Goal: Task Accomplishment & Management: Complete application form

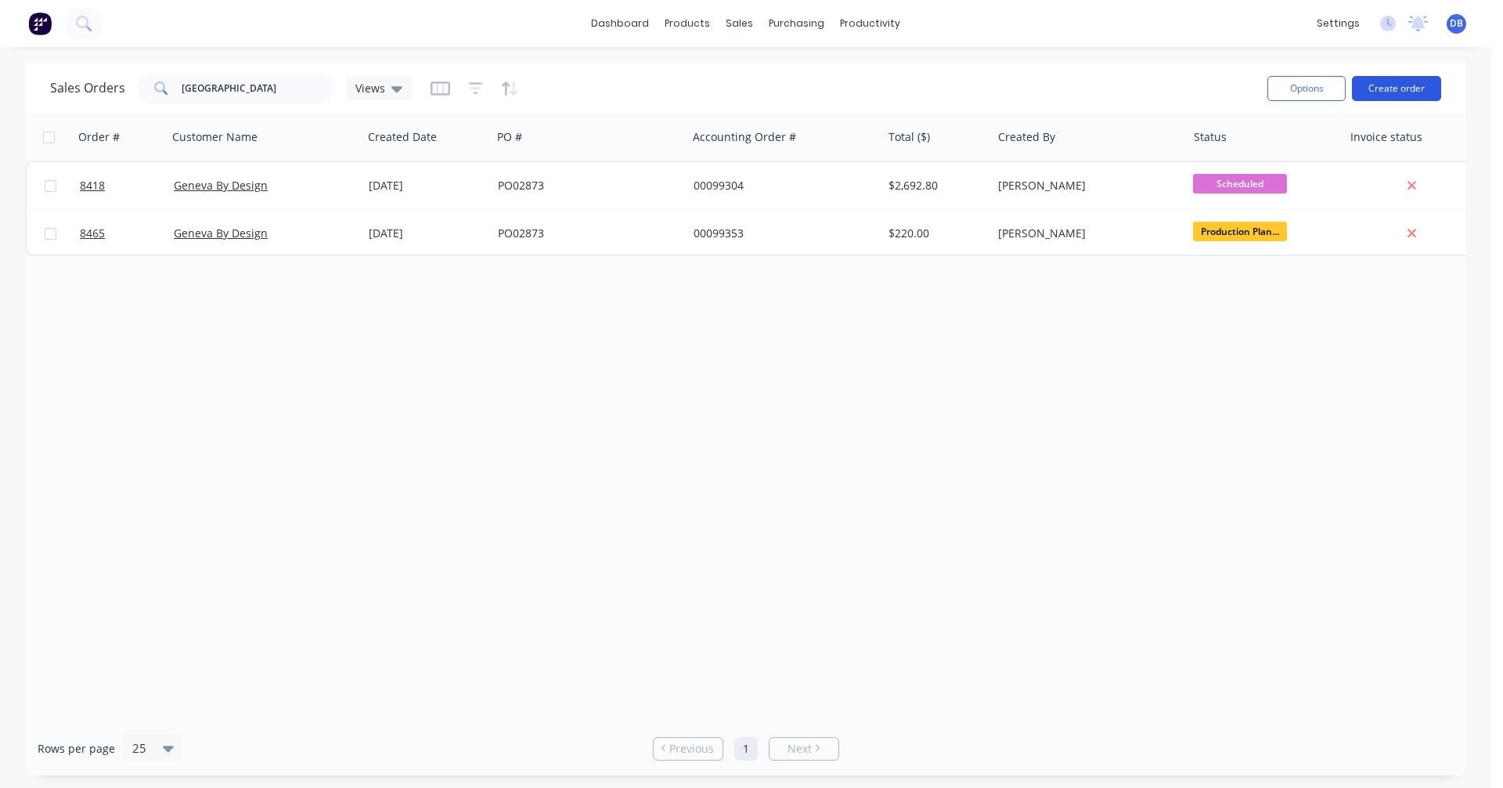
click at [1398, 85] on button "Create order" at bounding box center [1396, 88] width 89 height 25
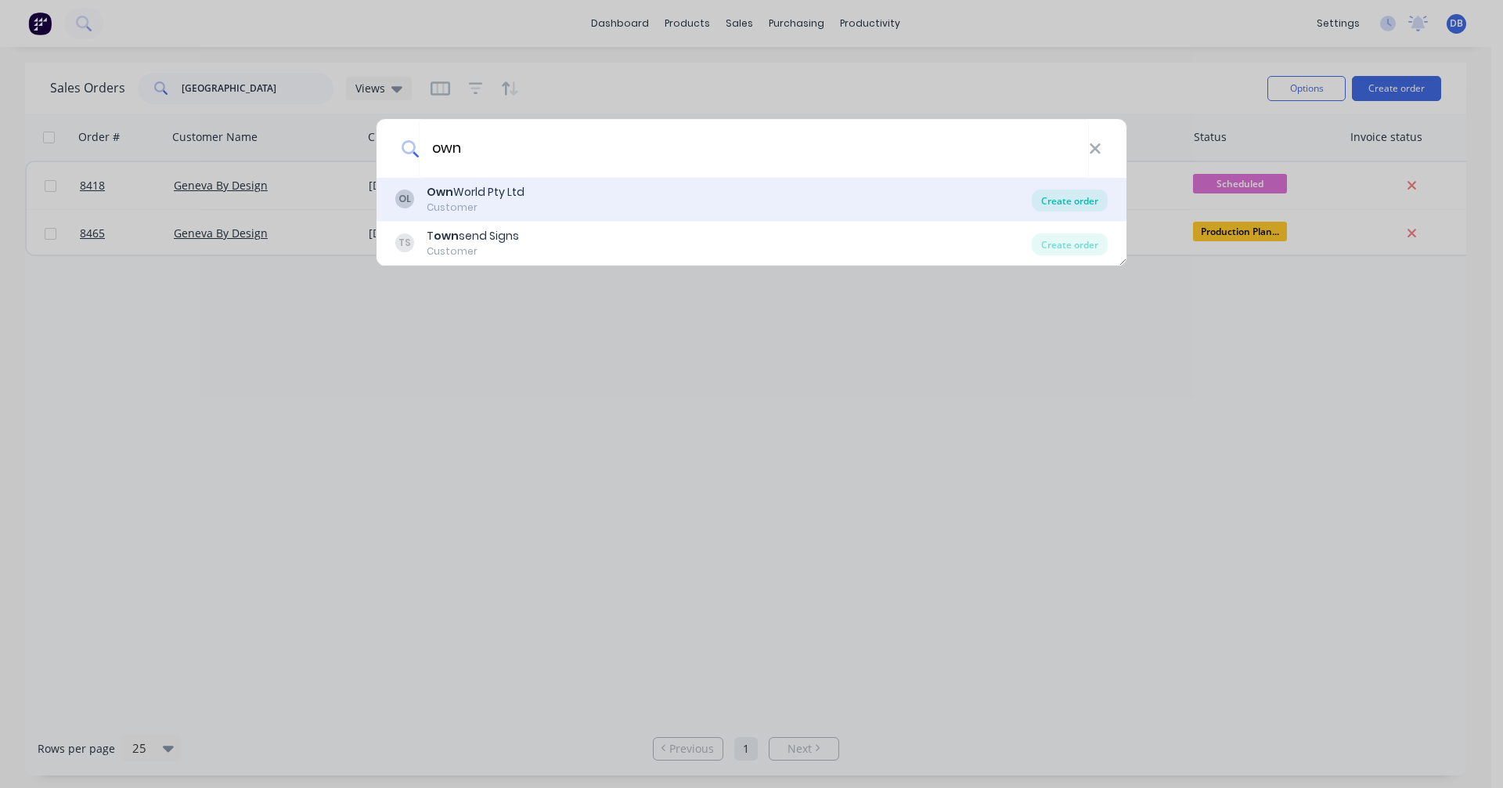
type input "own"
click at [1077, 197] on div "Create order" at bounding box center [1070, 200] width 76 height 22
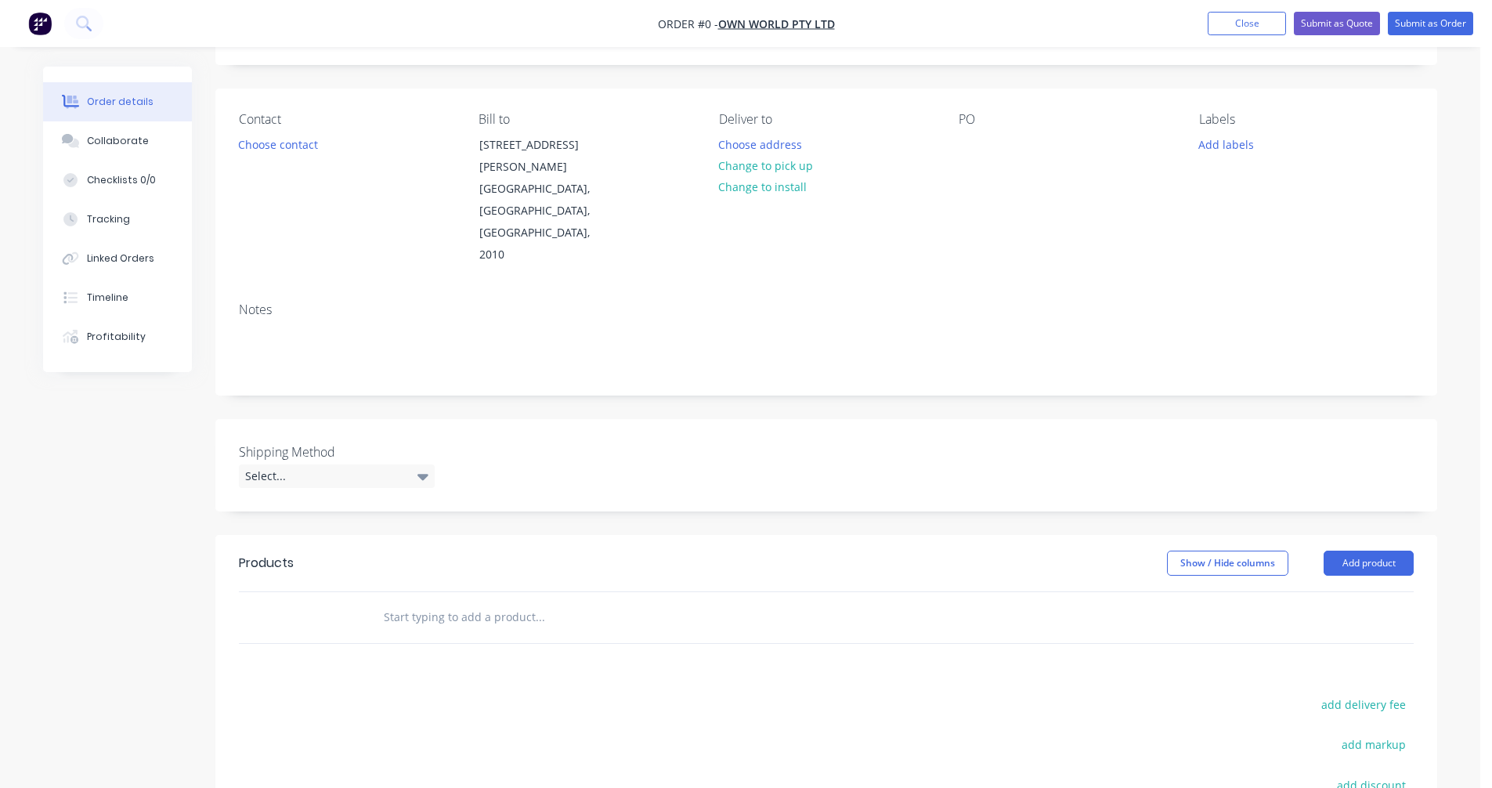
scroll to position [235, 0]
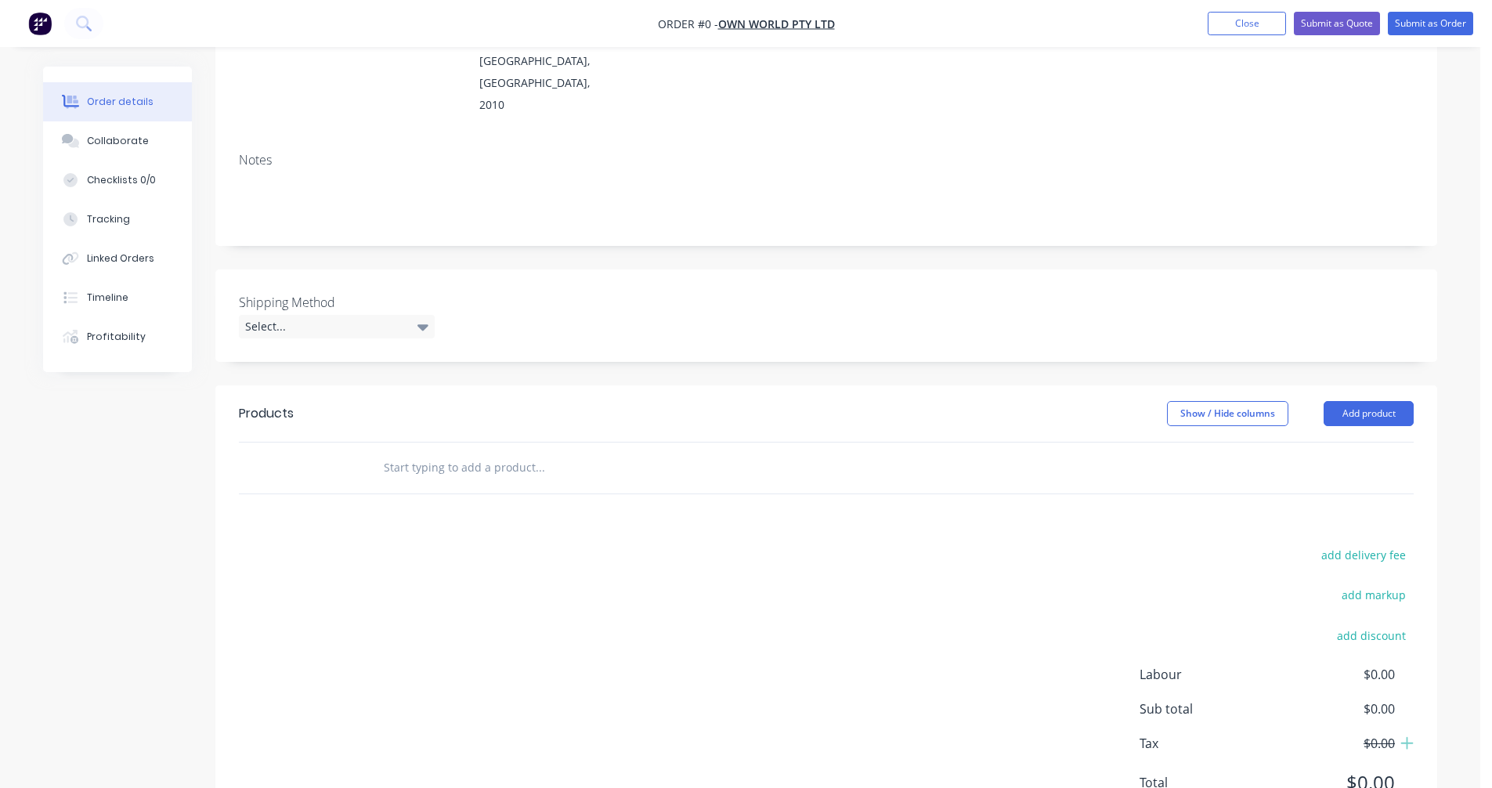
click at [421, 452] on input "text" at bounding box center [539, 467] width 313 height 31
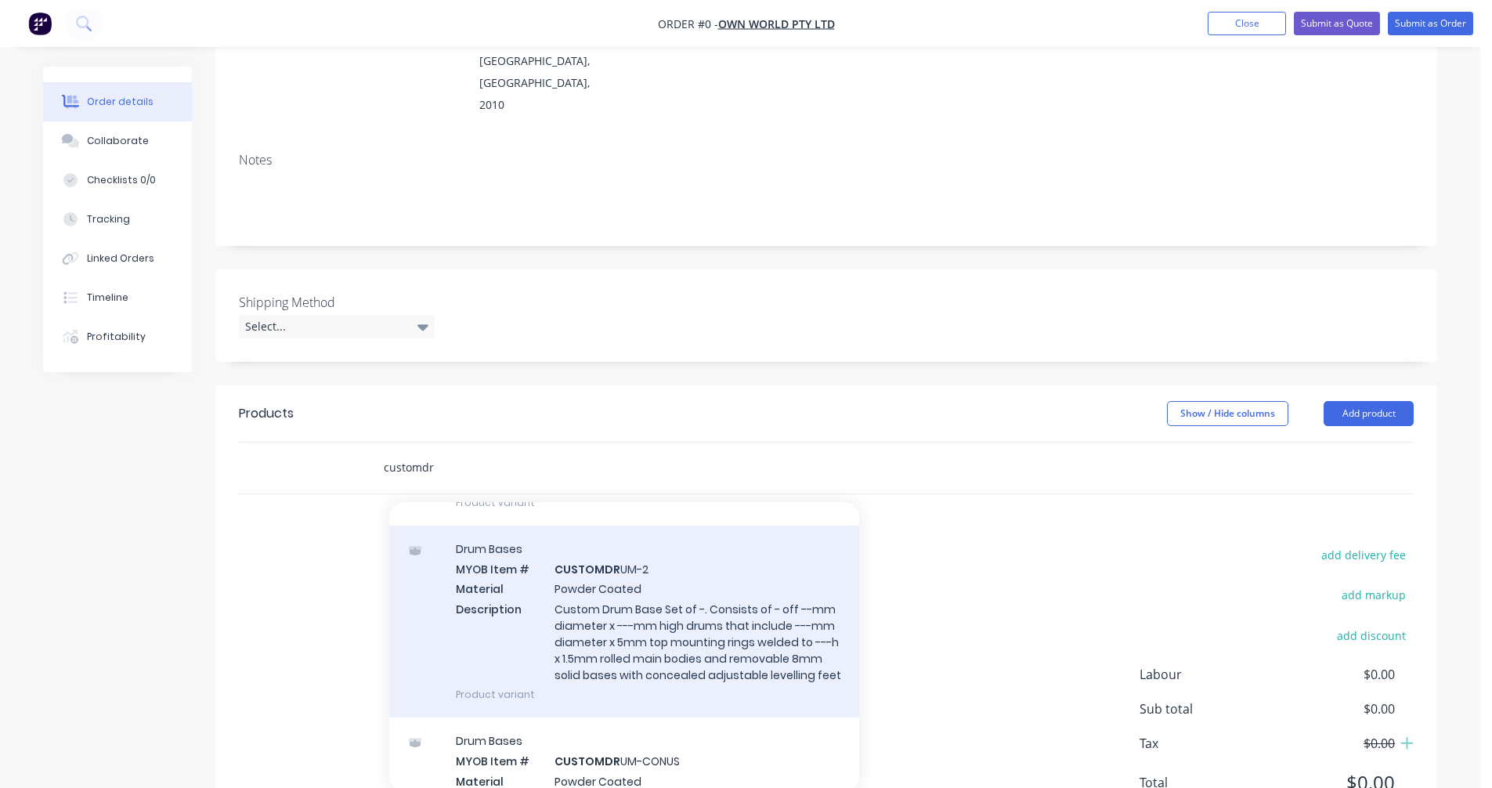
type input "customdr"
click at [637, 558] on div "Drum Bases MYOB Item # CUSTOMDR UM-2 Material Powder Coated Description Custom …" at bounding box center [624, 621] width 470 height 192
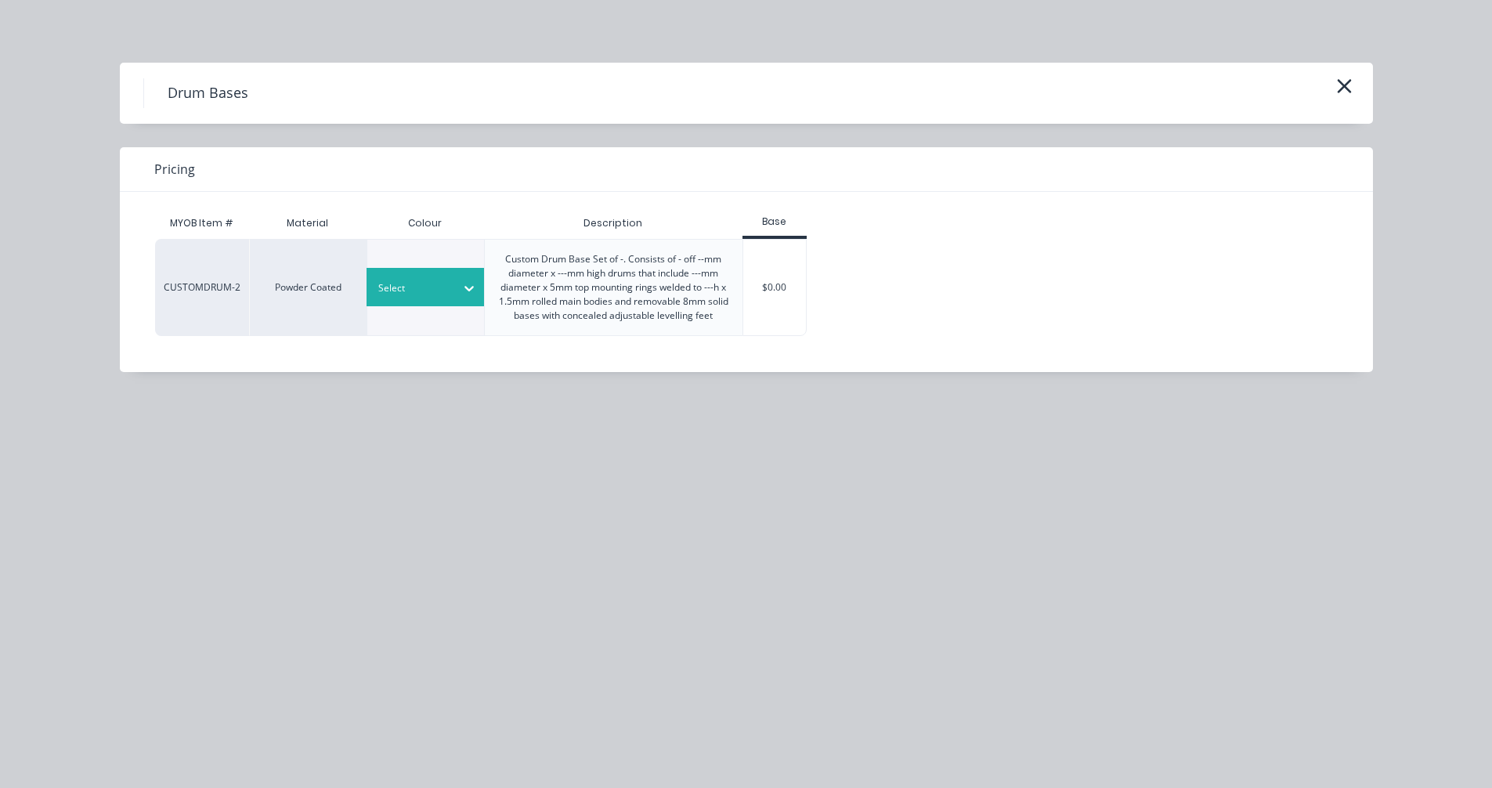
click at [425, 290] on div at bounding box center [413, 288] width 70 height 17
type input "g"
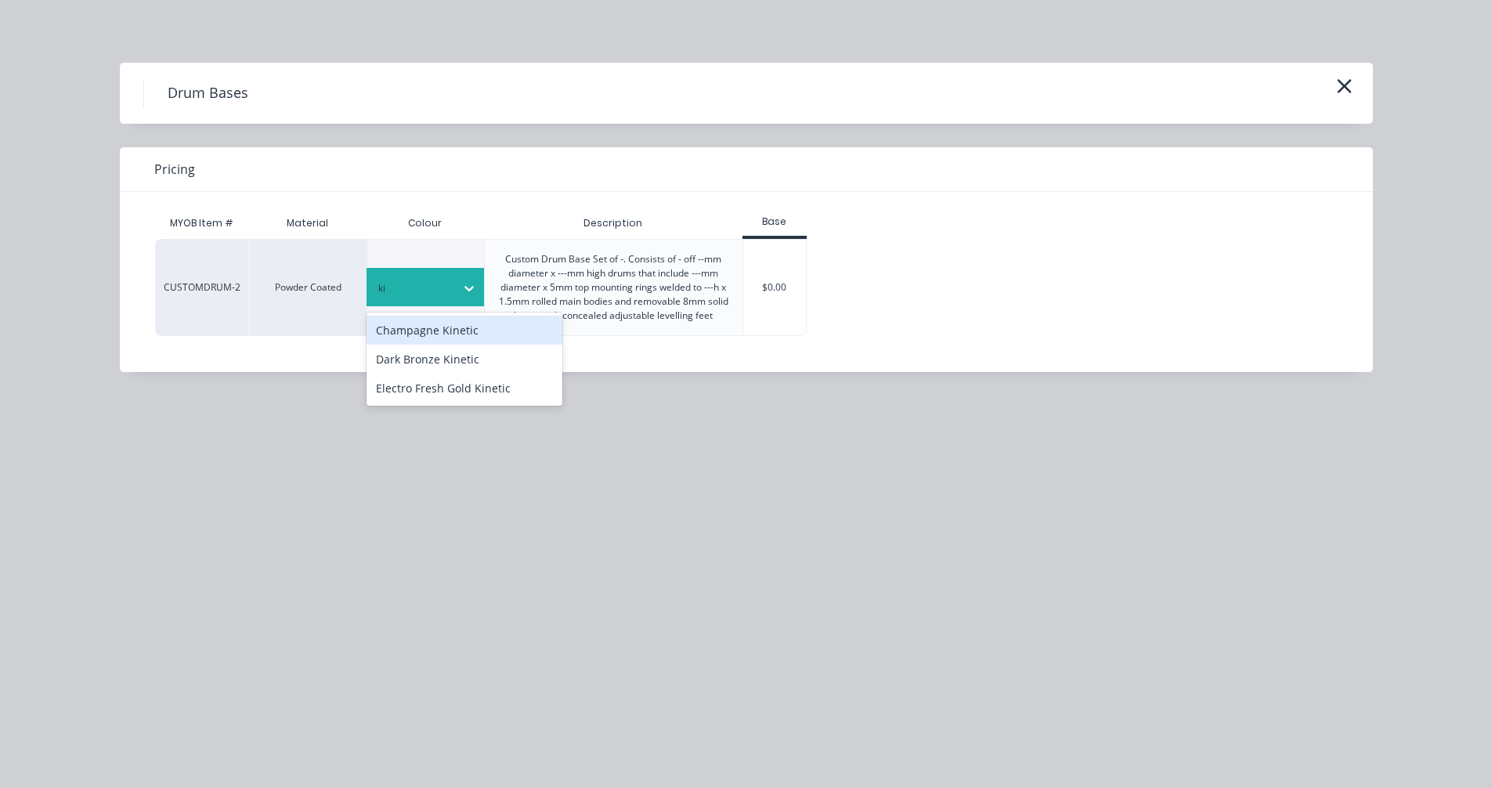
type input "k"
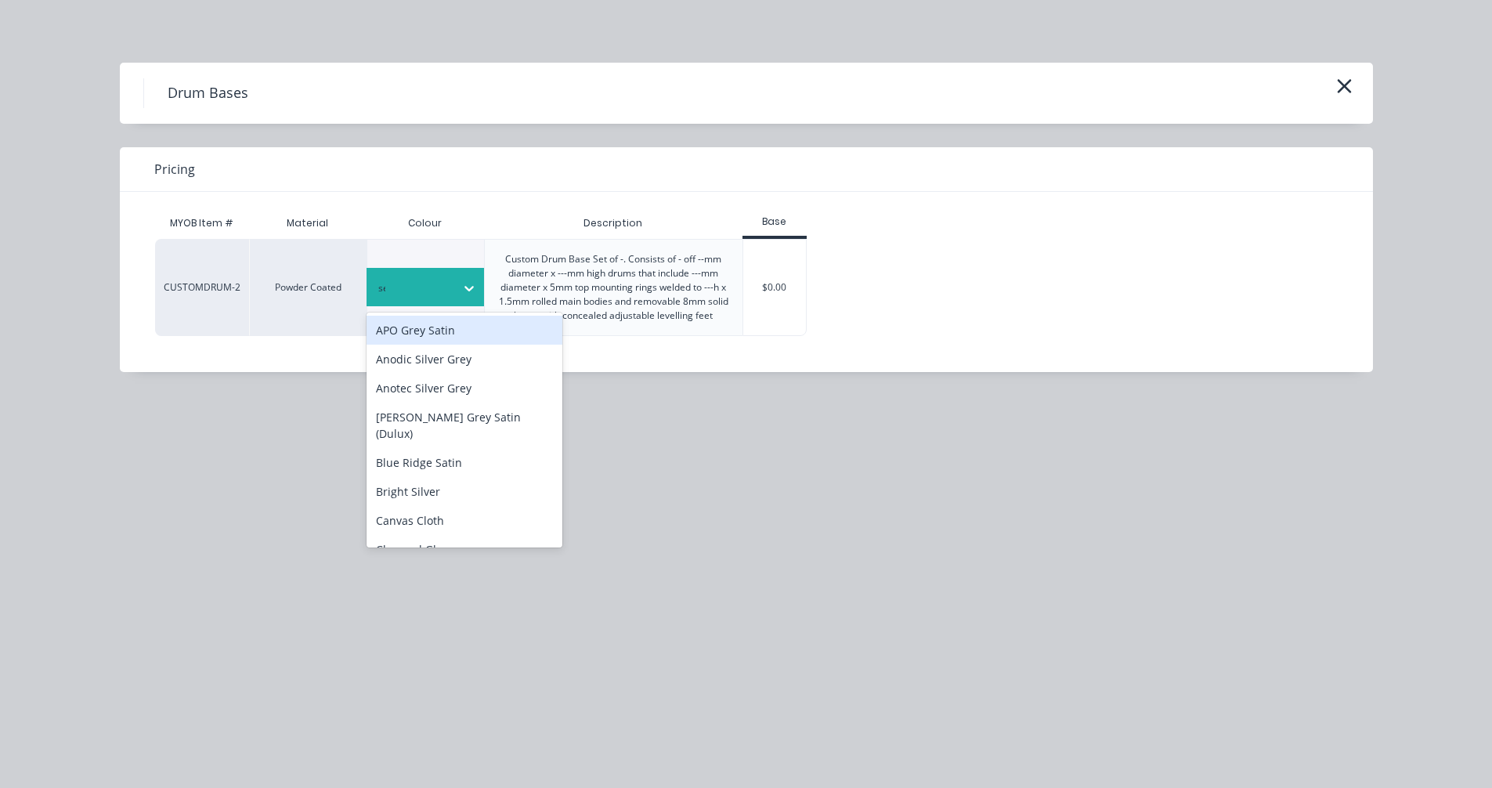
type input "see"
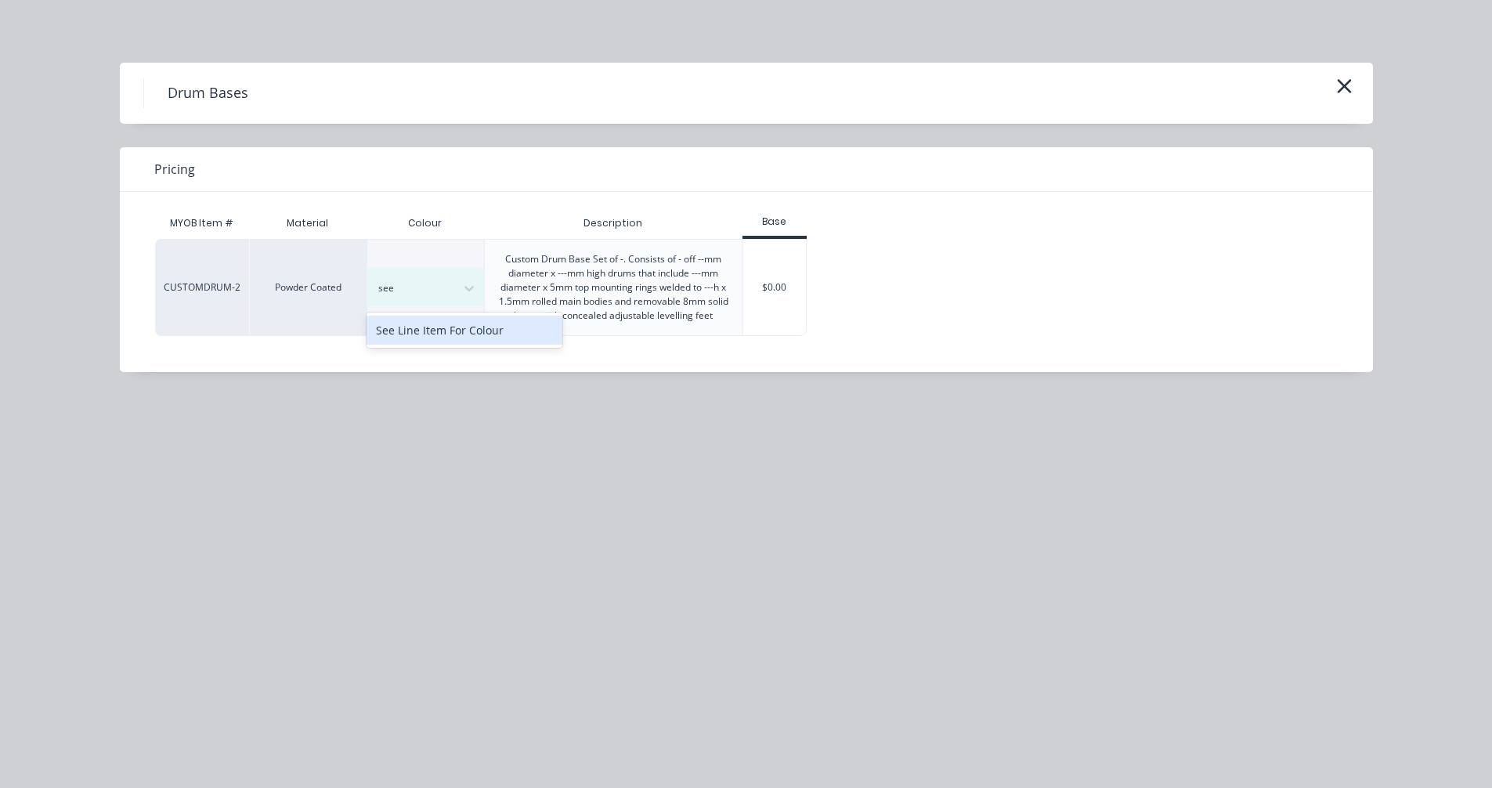
click at [453, 331] on div "See Line Item For Colour" at bounding box center [464, 330] width 196 height 29
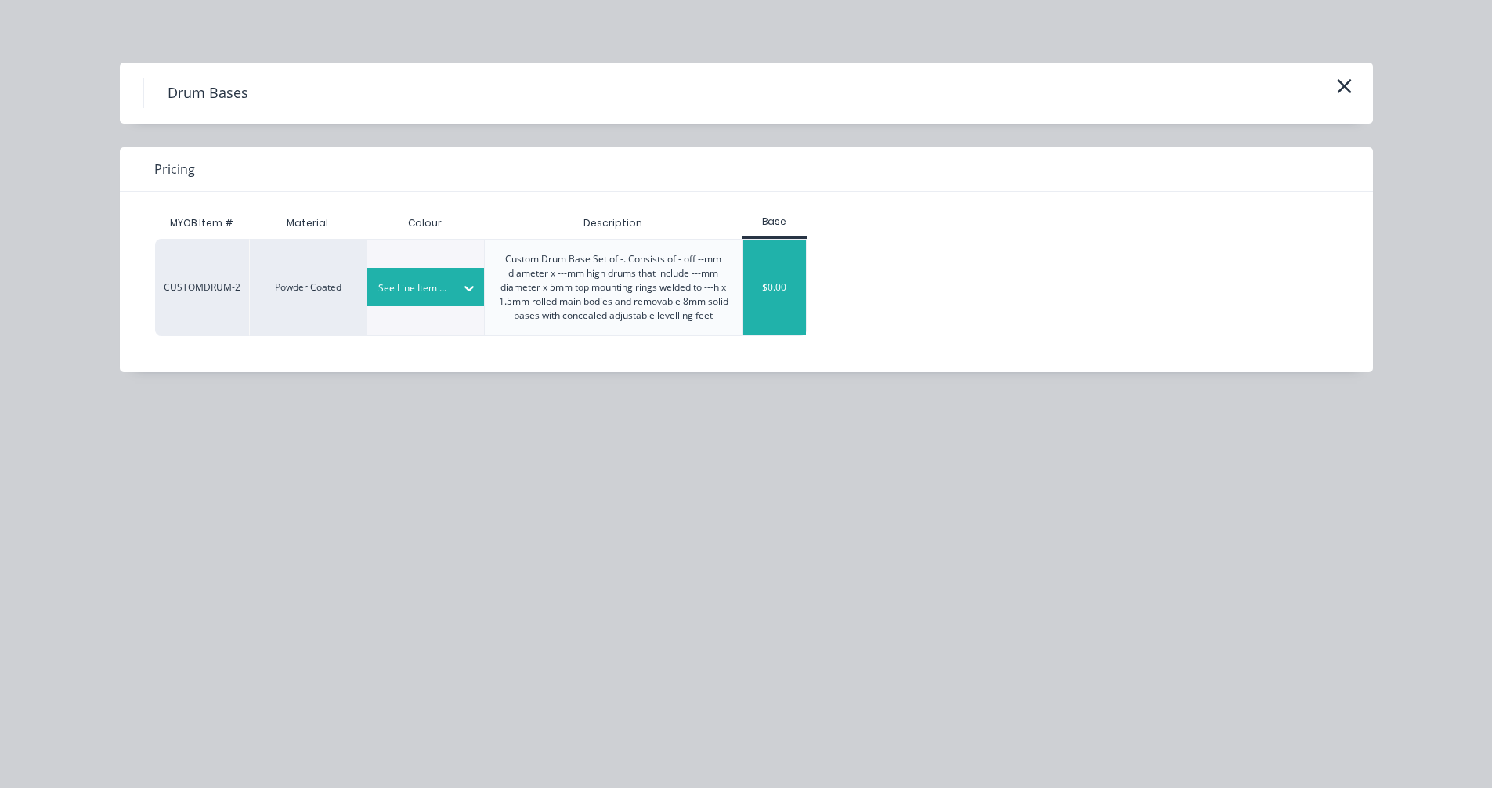
click at [769, 294] on div "$0.00" at bounding box center [774, 288] width 63 height 96
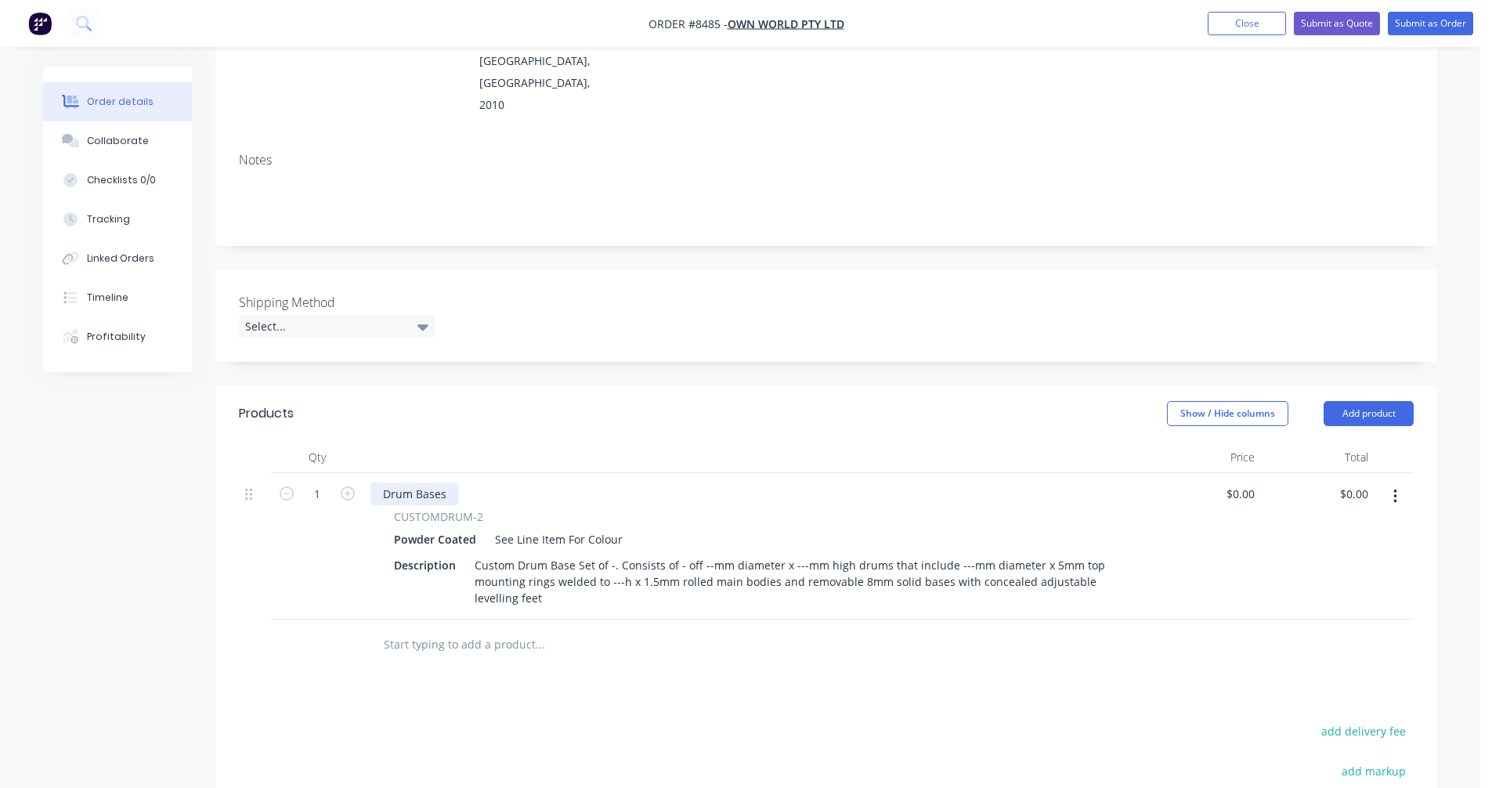
click at [442, 482] on div "Drum Bases" at bounding box center [414, 493] width 88 height 23
drag, startPoint x: 446, startPoint y: 429, endPoint x: 375, endPoint y: 426, distance: 71.3
click at [377, 482] on div "Drum Bases" at bounding box center [414, 493] width 88 height 23
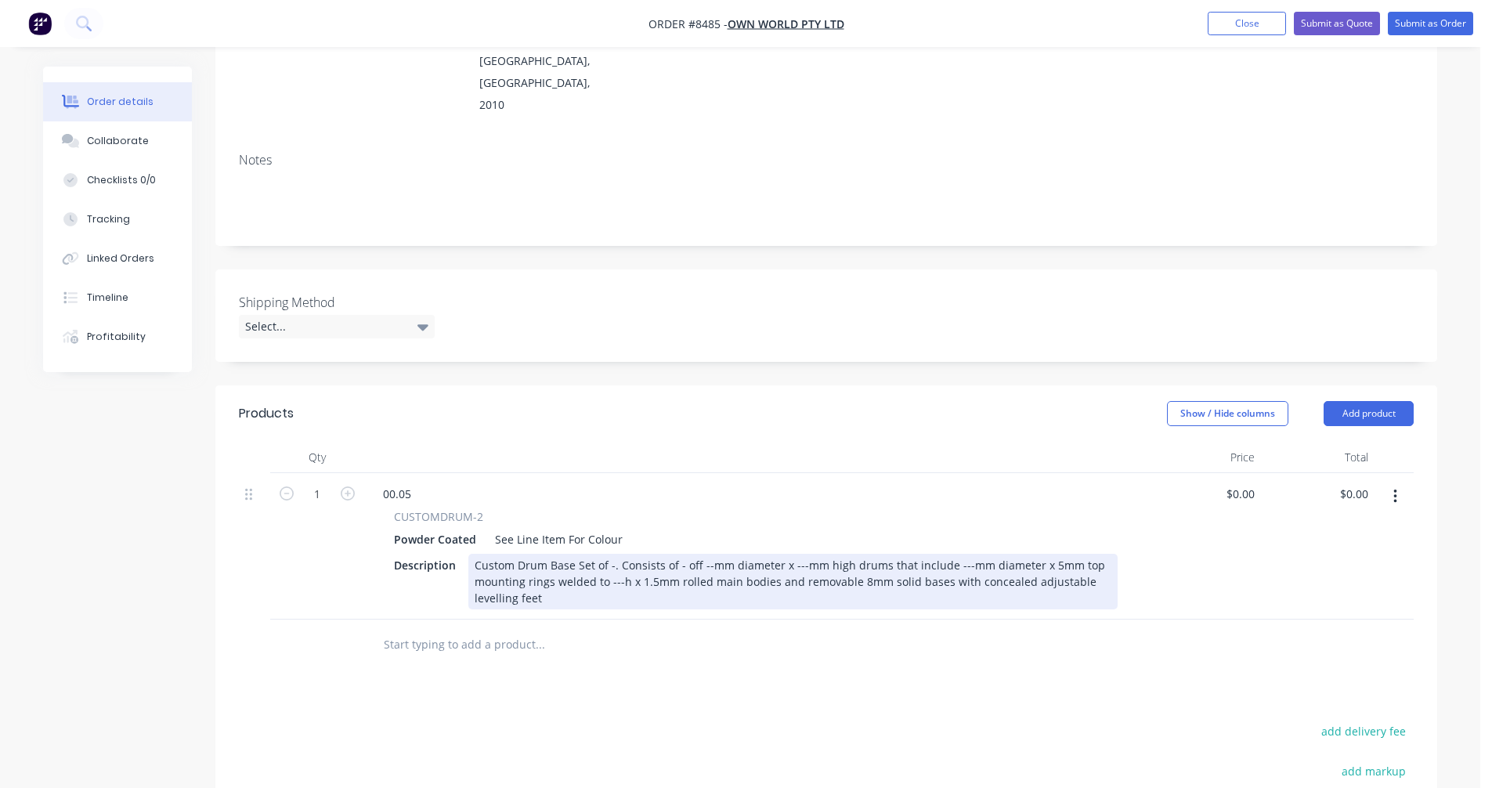
click at [609, 554] on div "Custom Drum Base Set of -. Consists of - off --mm diameter x ---mm high drums t…" at bounding box center [792, 582] width 649 height 56
click at [608, 554] on div "Custom Drum Base Set of -. Consists of - off --mm diameter x ---mm high drums t…" at bounding box center [792, 582] width 649 height 56
click at [781, 554] on div "Custom Drum Base Set of 2. Consists of 2 off 500mm diameter x 695mm high drums …" at bounding box center [792, 582] width 649 height 56
type input "$1,178.00"
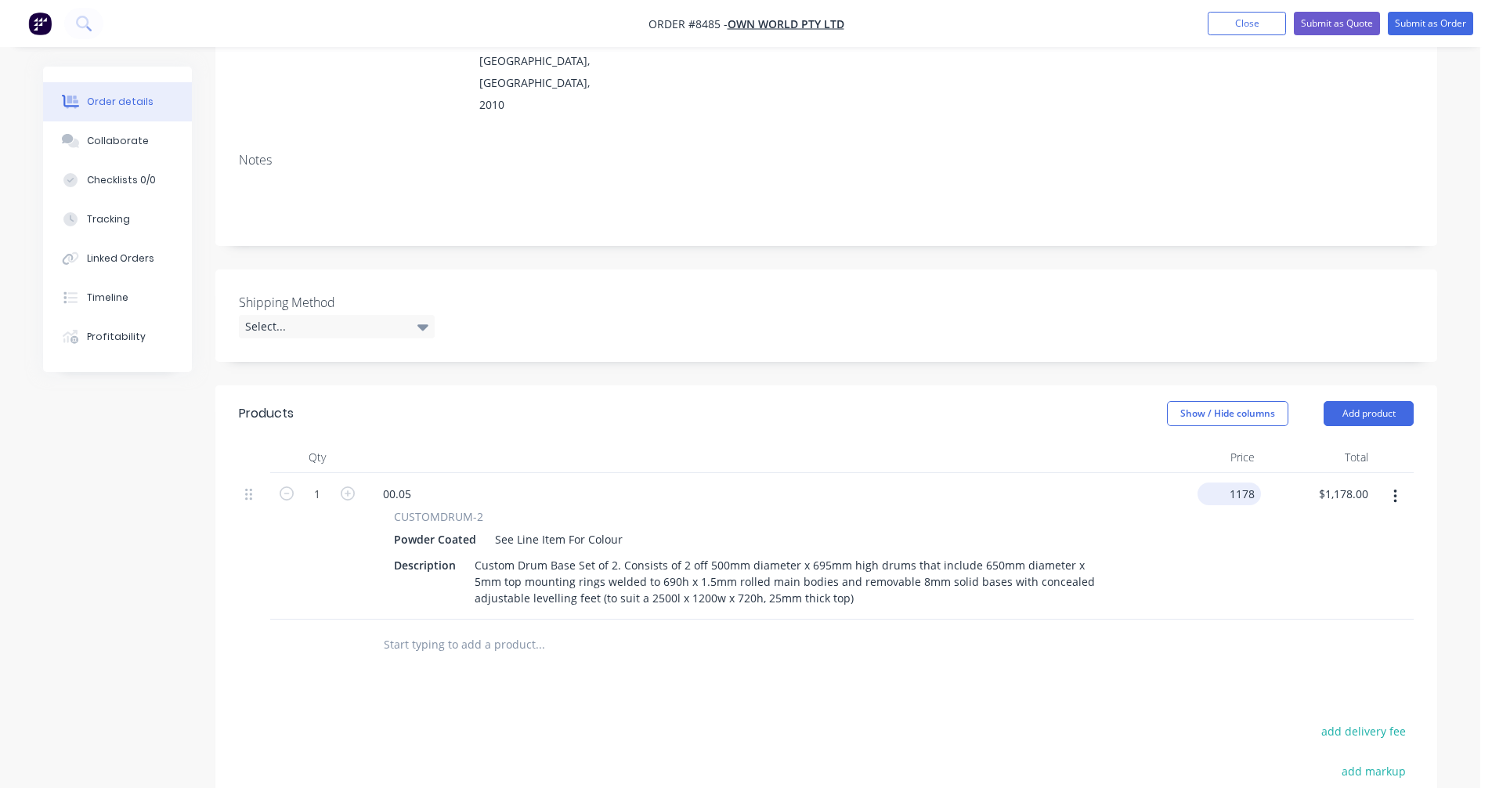
click at [1236, 482] on input "1178" at bounding box center [1231, 493] width 57 height 23
type input "$1,123.00"
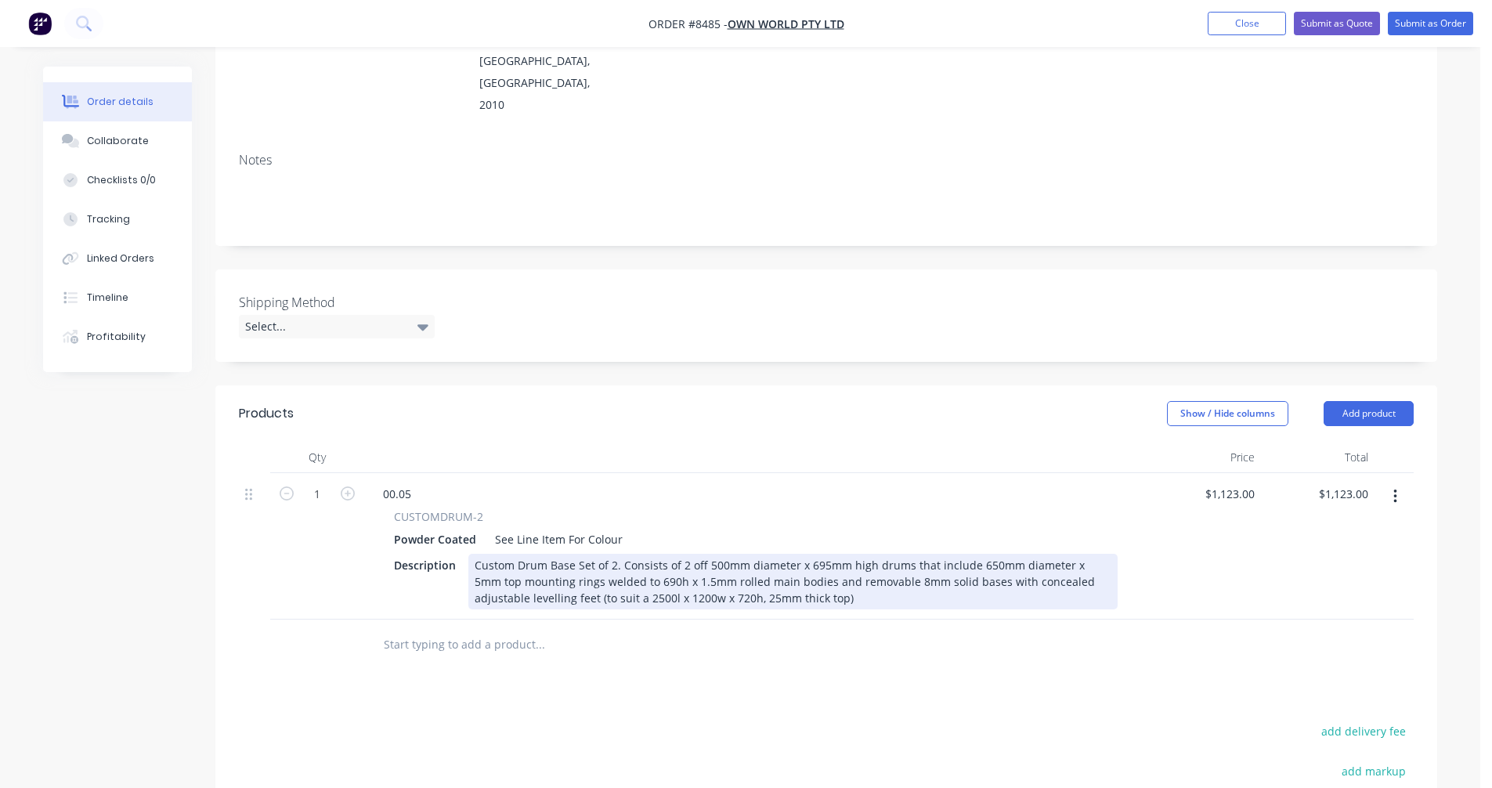
click at [796, 554] on div "Custom Drum Base Set of 2. Consists of 2 off 500mm diameter x 695mm high drums …" at bounding box center [792, 582] width 649 height 56
type input "$1,123.00"
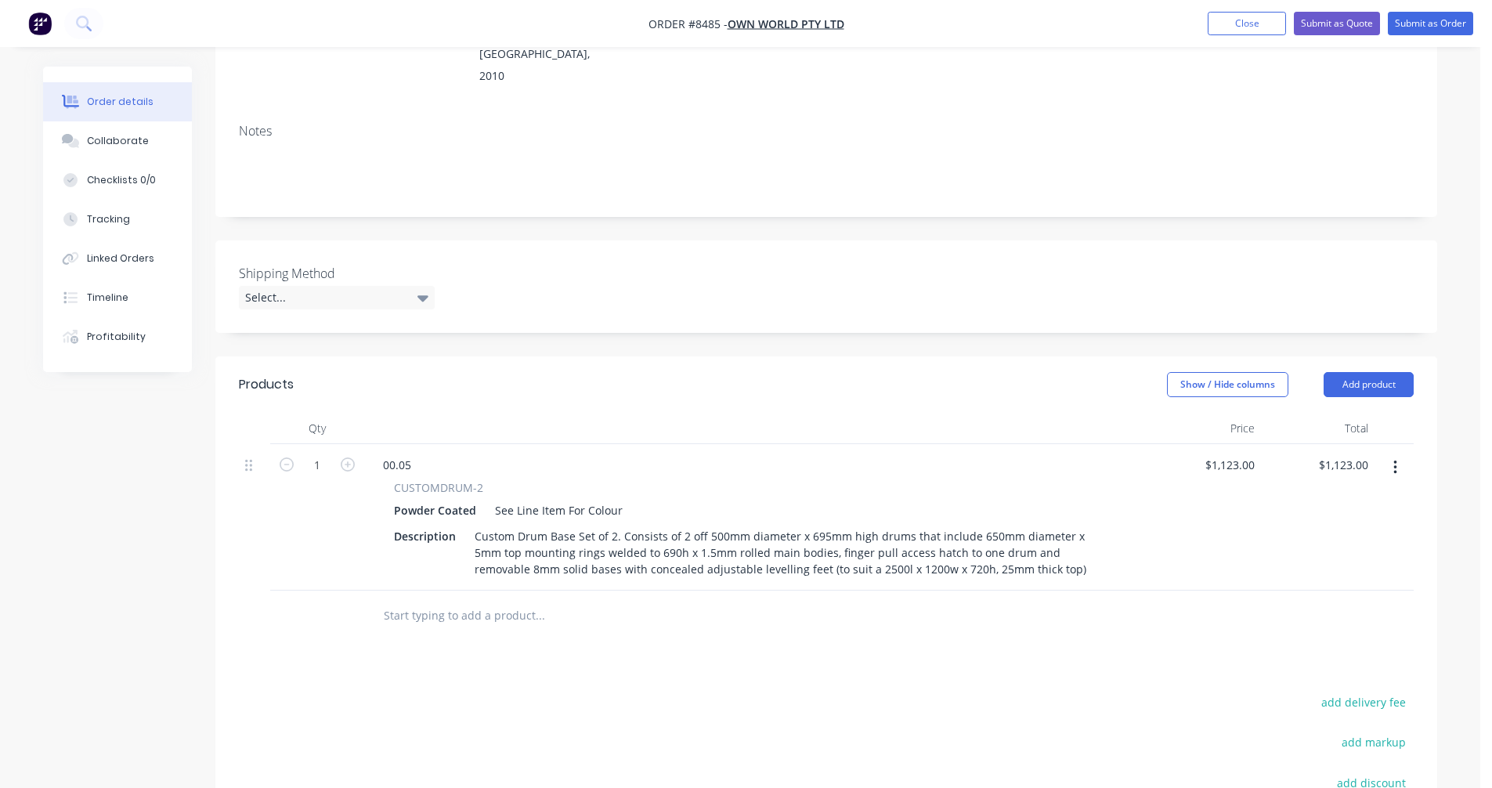
scroll to position [313, 0]
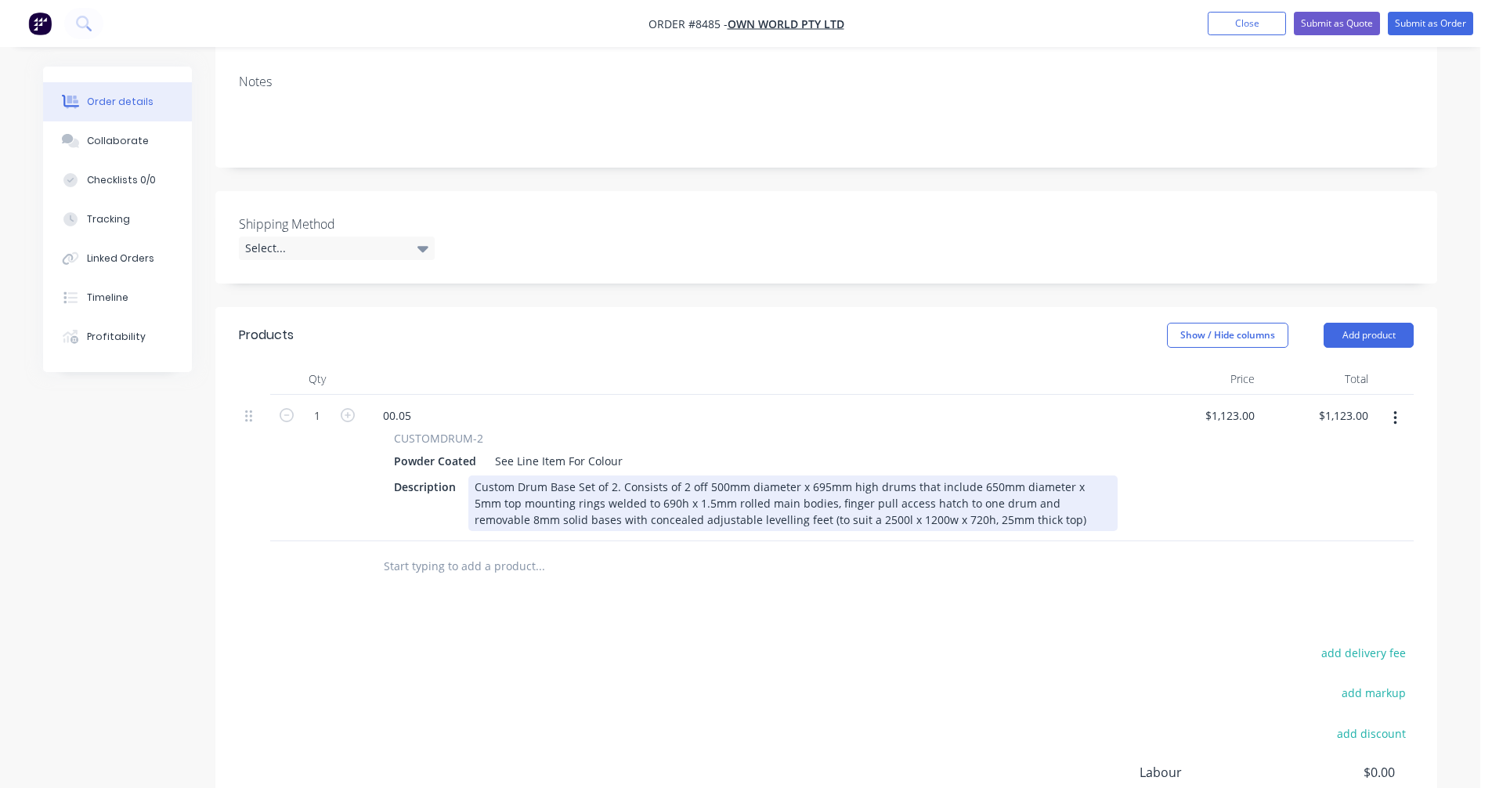
click at [994, 475] on div "Custom Drum Base Set of 2. Consists of 2 off 500mm diameter x 695mm high drums …" at bounding box center [792, 503] width 649 height 56
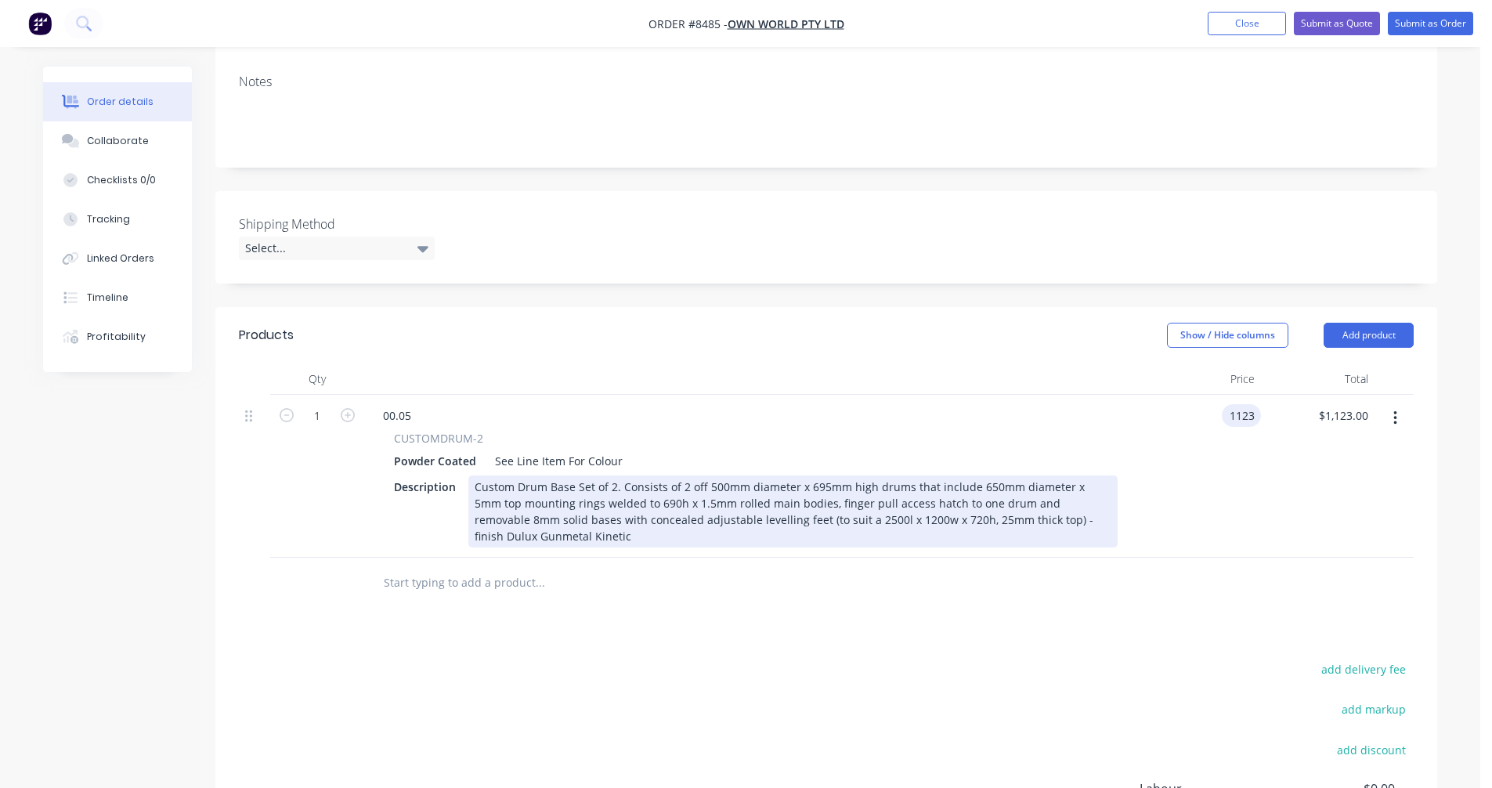
type input "$1,123.00"
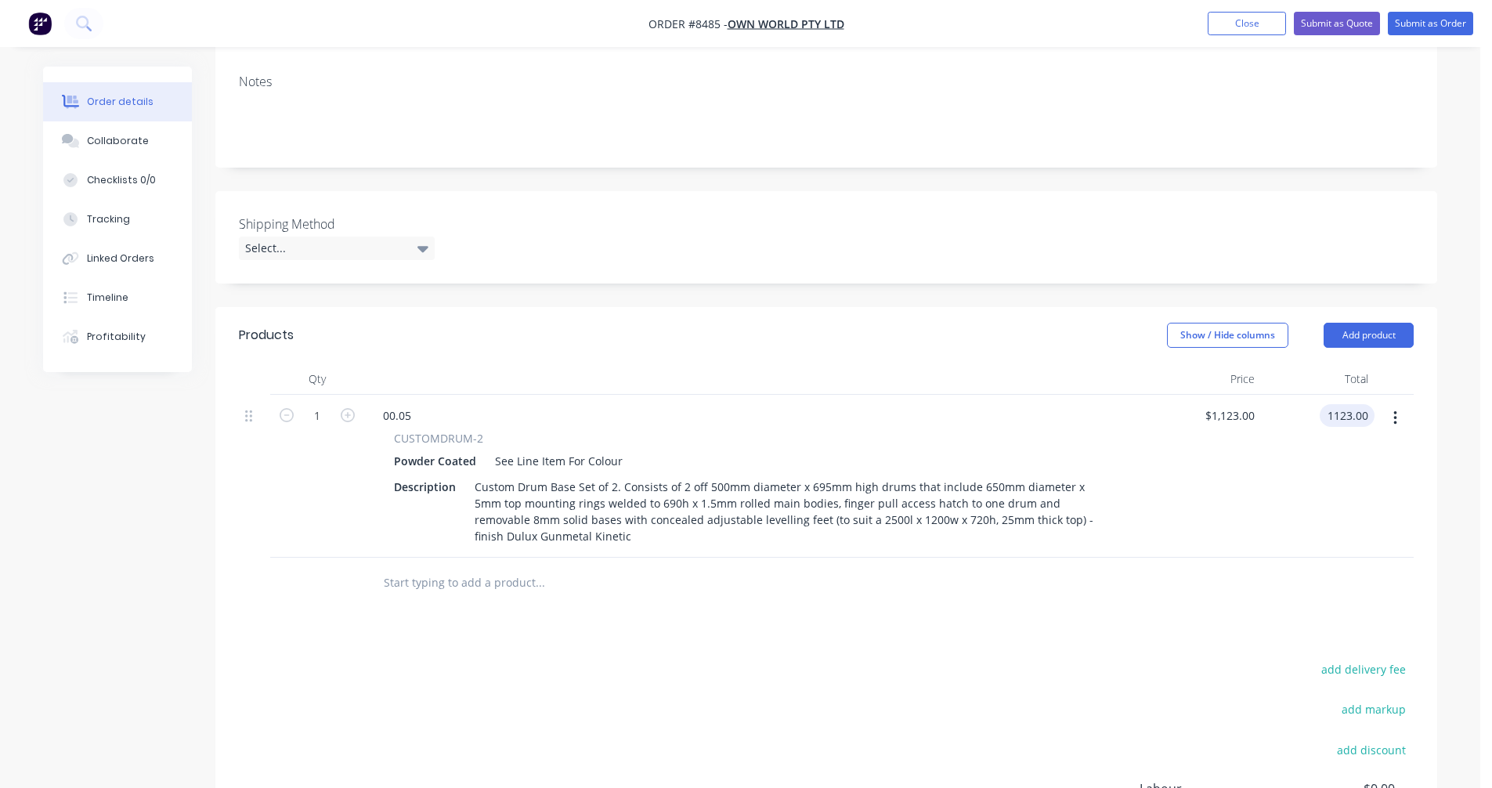
type input "$1,123.00"
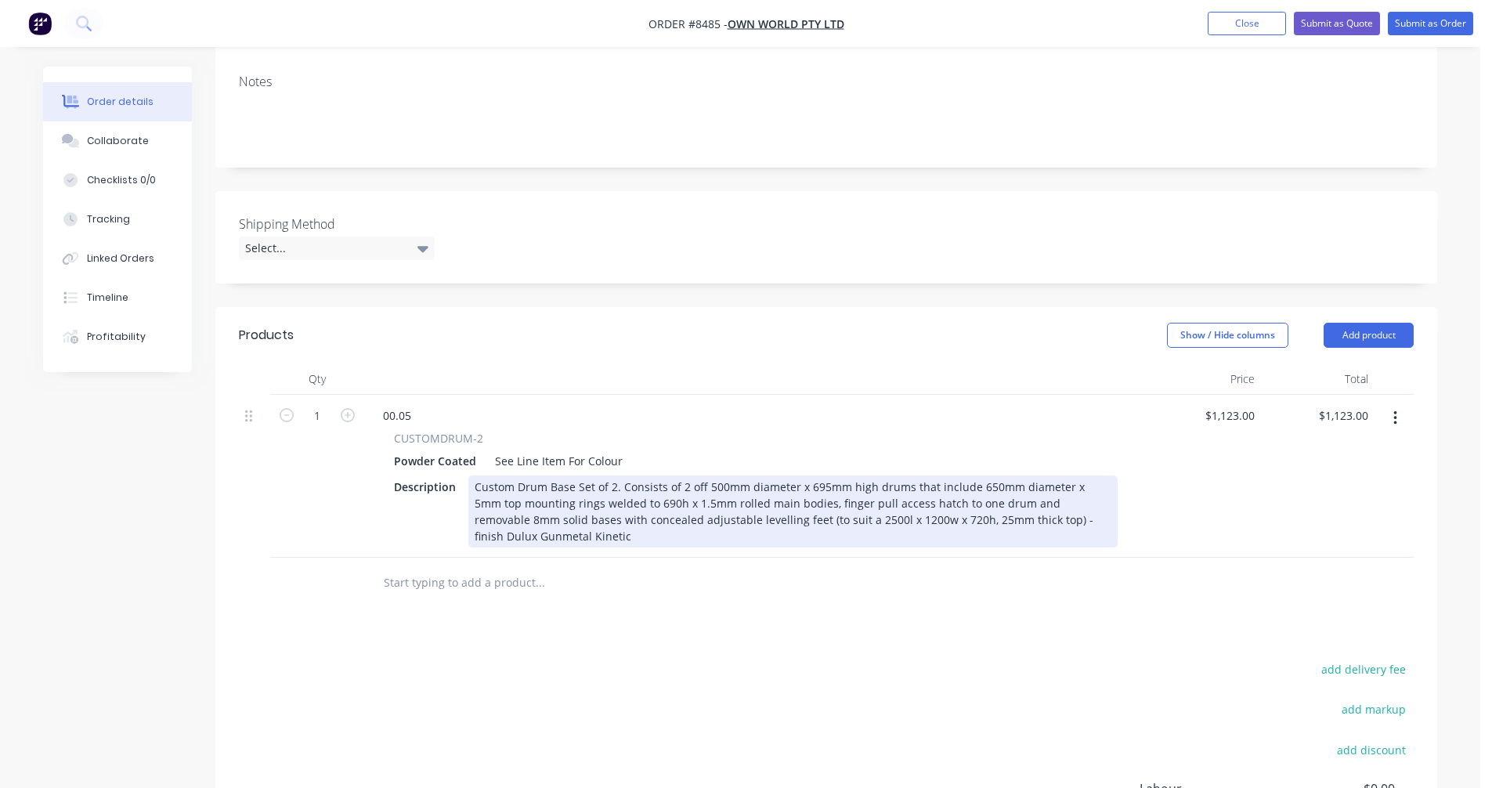
click at [544, 475] on div "Custom Drum Base Set of 2. Consists of 2 off 500mm diameter x 695mm high drums …" at bounding box center [792, 511] width 649 height 72
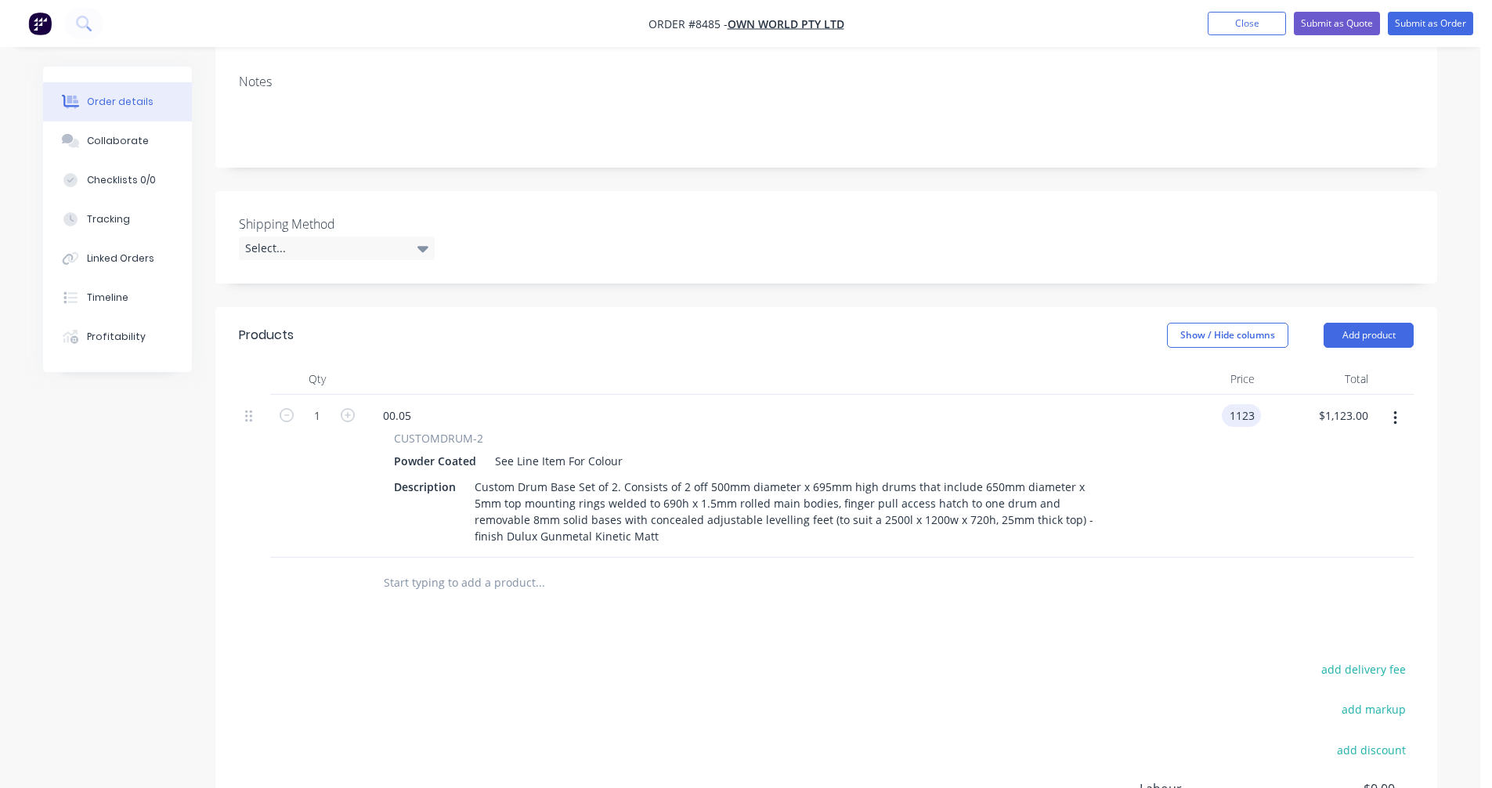
type input "$1,123.00"
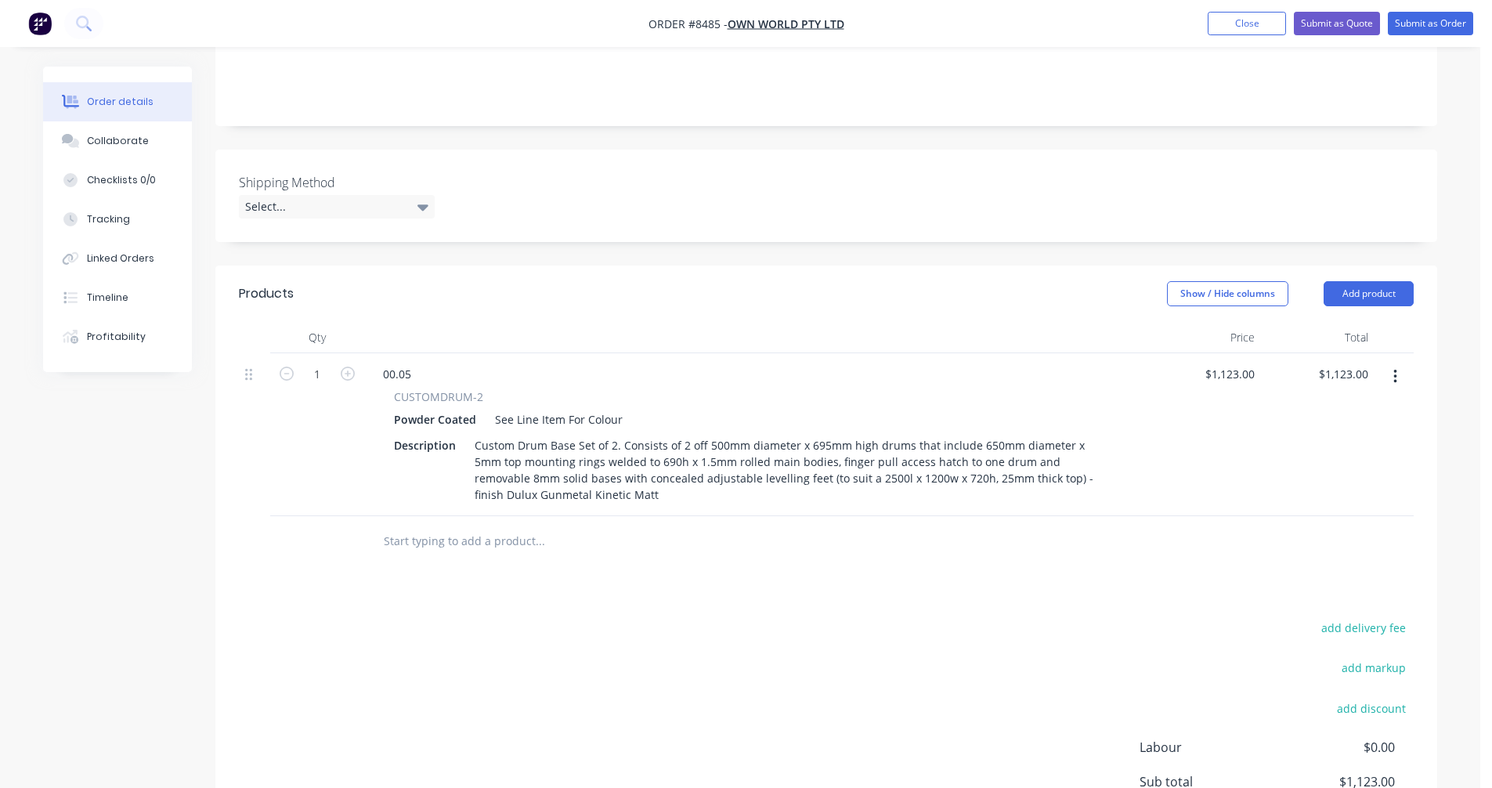
scroll to position [391, 0]
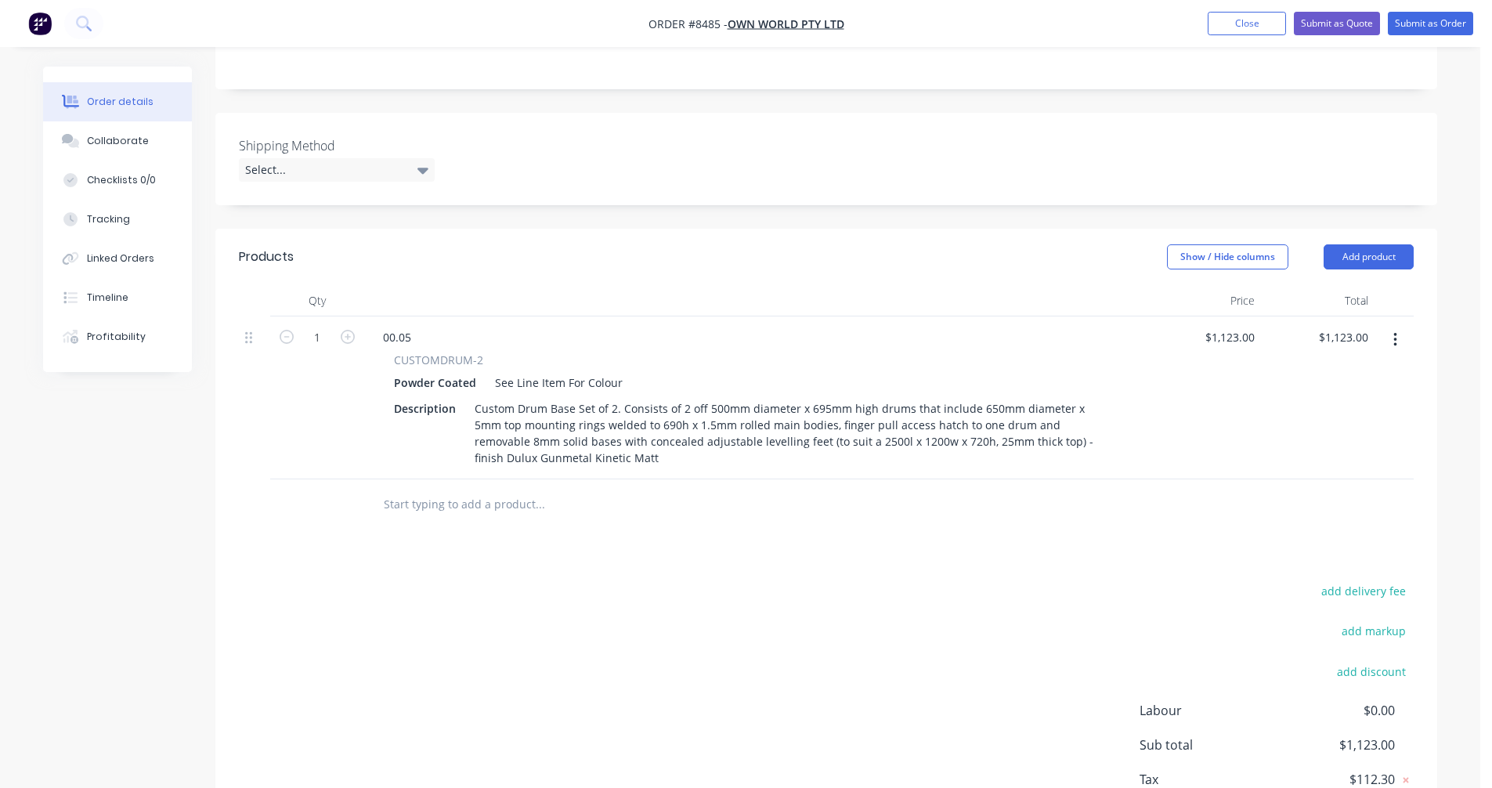
click at [1396, 331] on icon "button" at bounding box center [1395, 339] width 4 height 17
click at [1329, 401] on div "Duplicate" at bounding box center [1339, 412] width 121 height 23
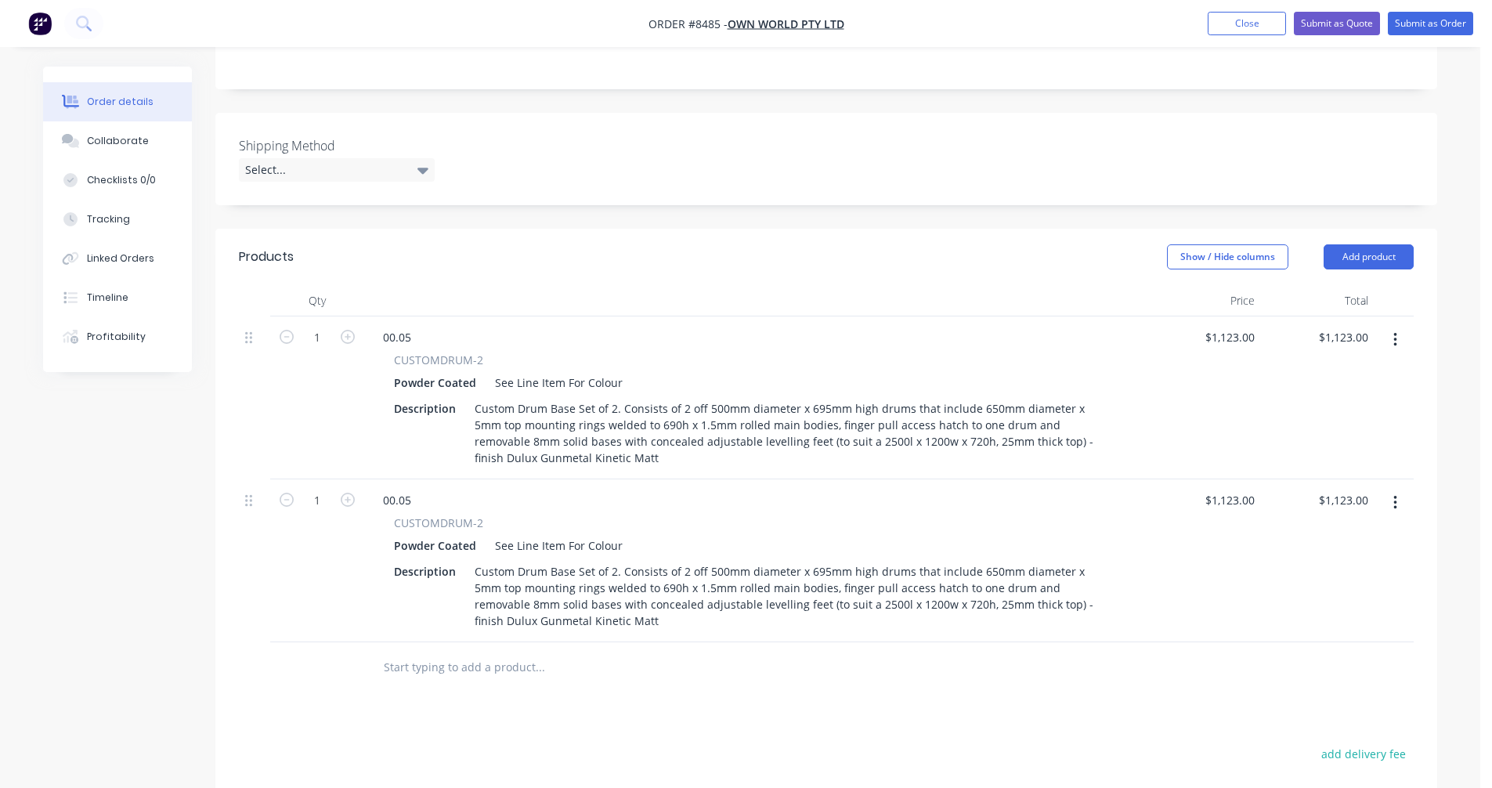
click at [1402, 489] on button "button" at bounding box center [1395, 503] width 37 height 28
click at [1348, 564] on div "Duplicate" at bounding box center [1339, 575] width 121 height 23
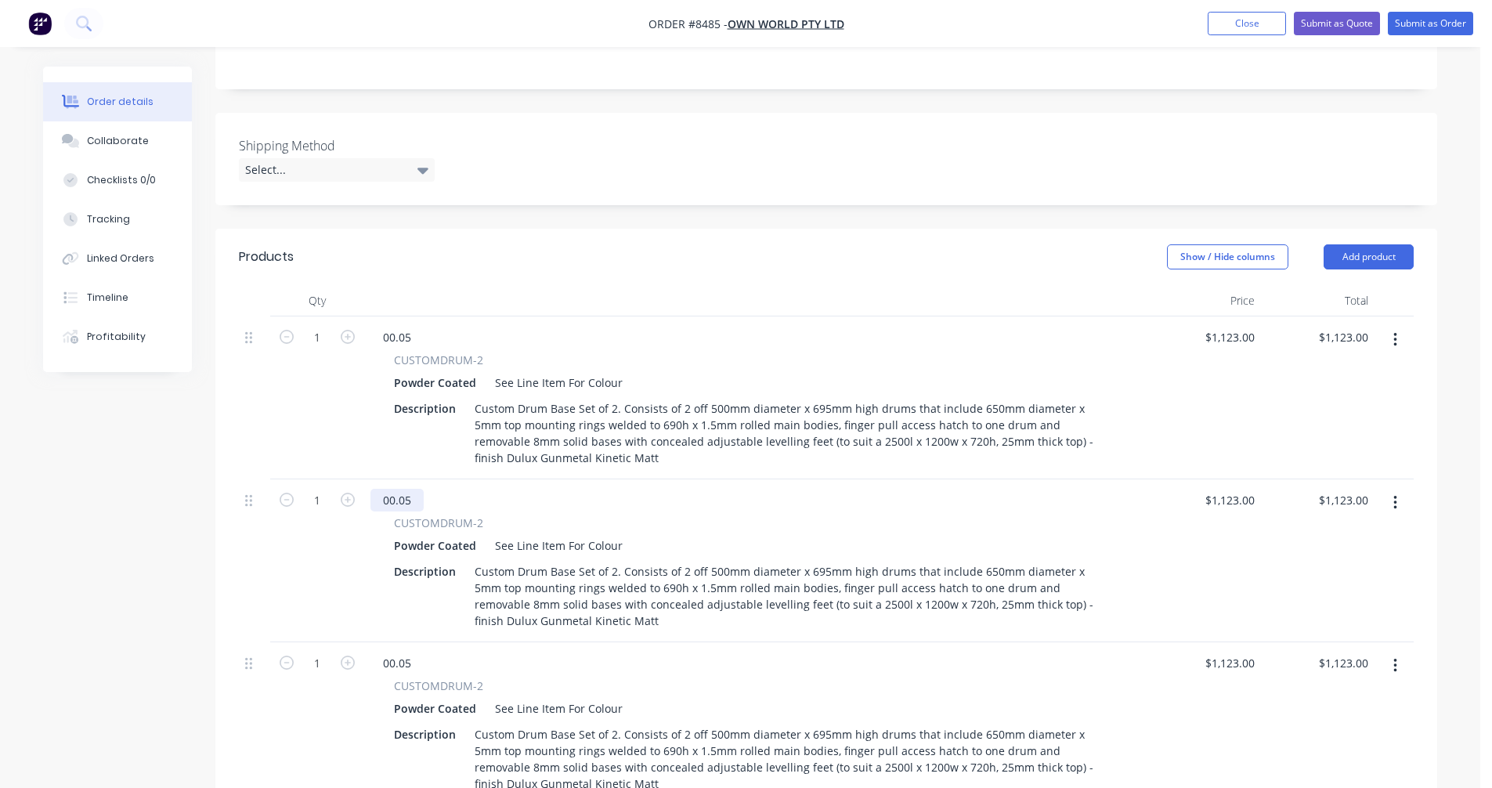
click at [414, 489] on div "00.05" at bounding box center [396, 500] width 53 height 23
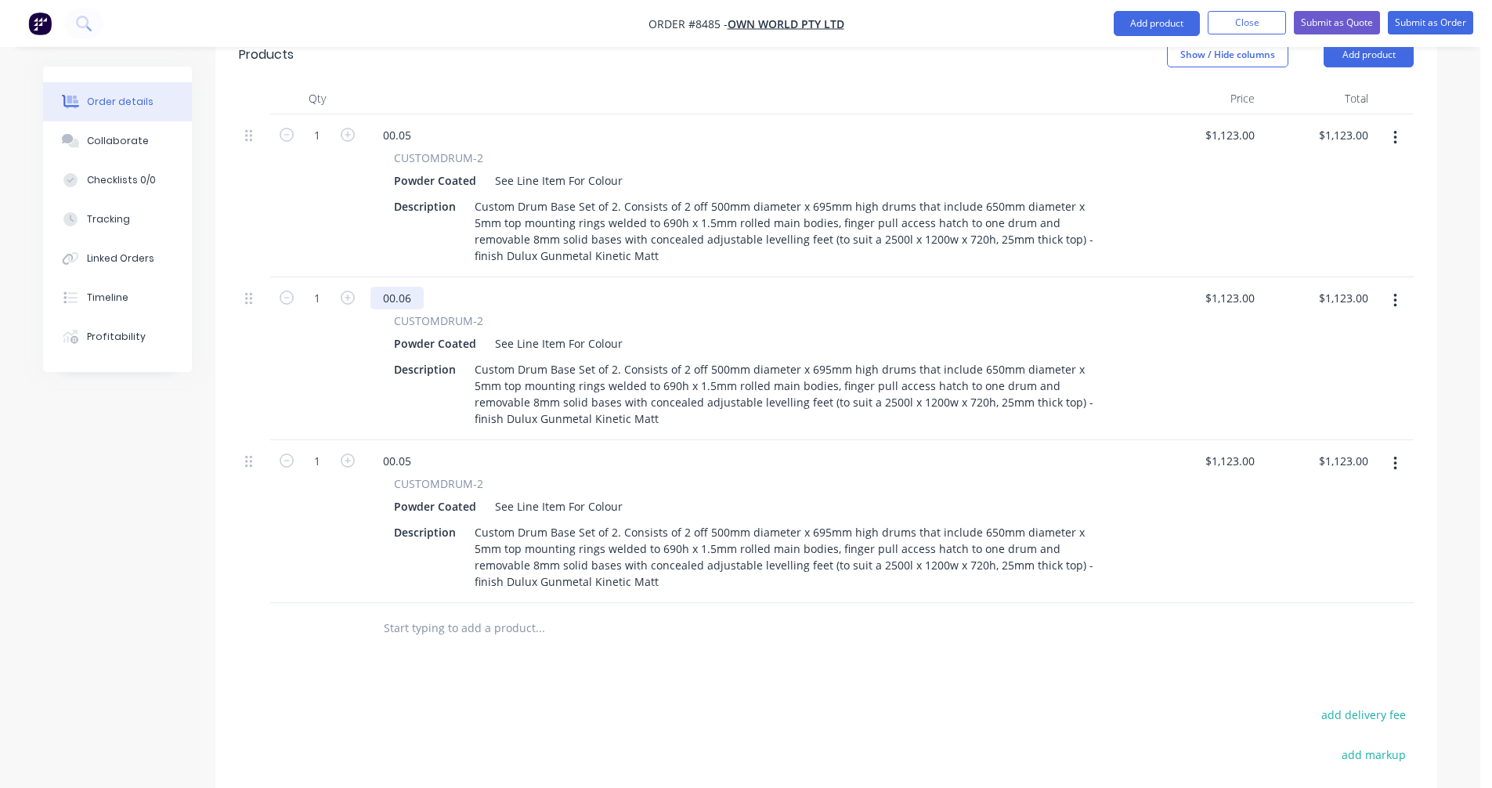
scroll to position [626, 0]
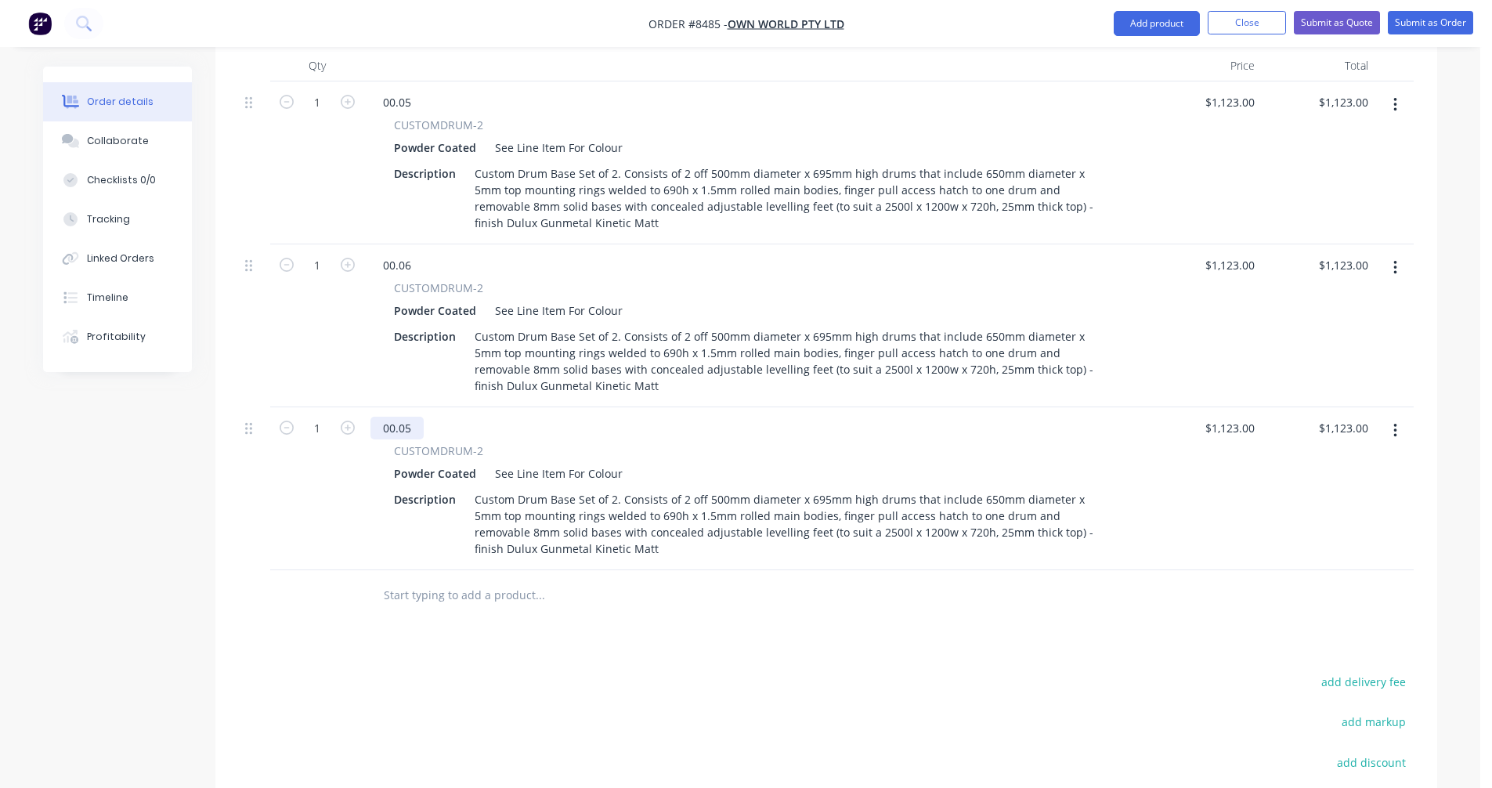
click at [414, 417] on div "00.05" at bounding box center [396, 428] width 53 height 23
click at [410, 417] on div "00.05" at bounding box center [396, 428] width 53 height 23
click at [424, 579] on input "text" at bounding box center [539, 594] width 313 height 31
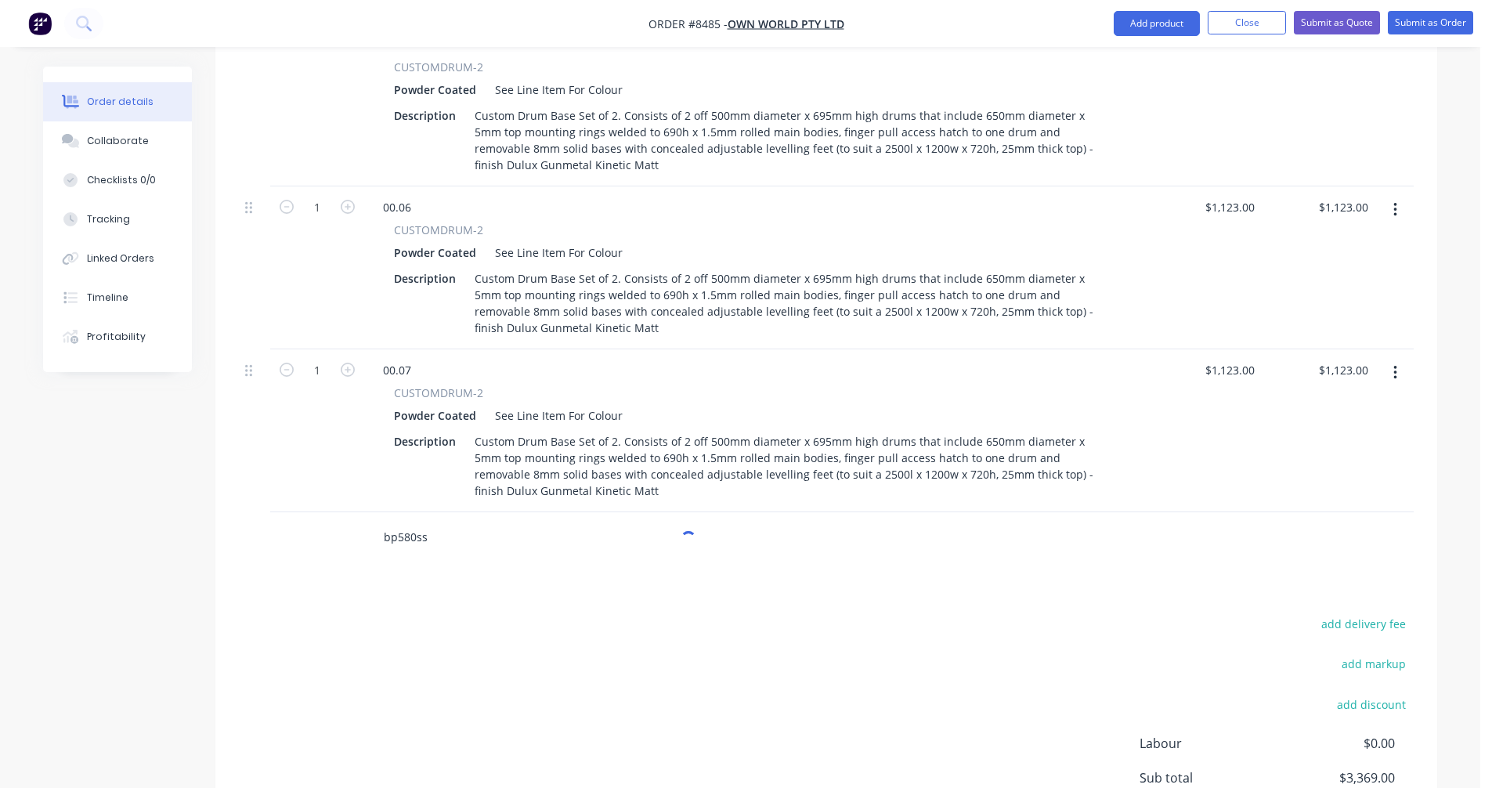
scroll to position [759, 0]
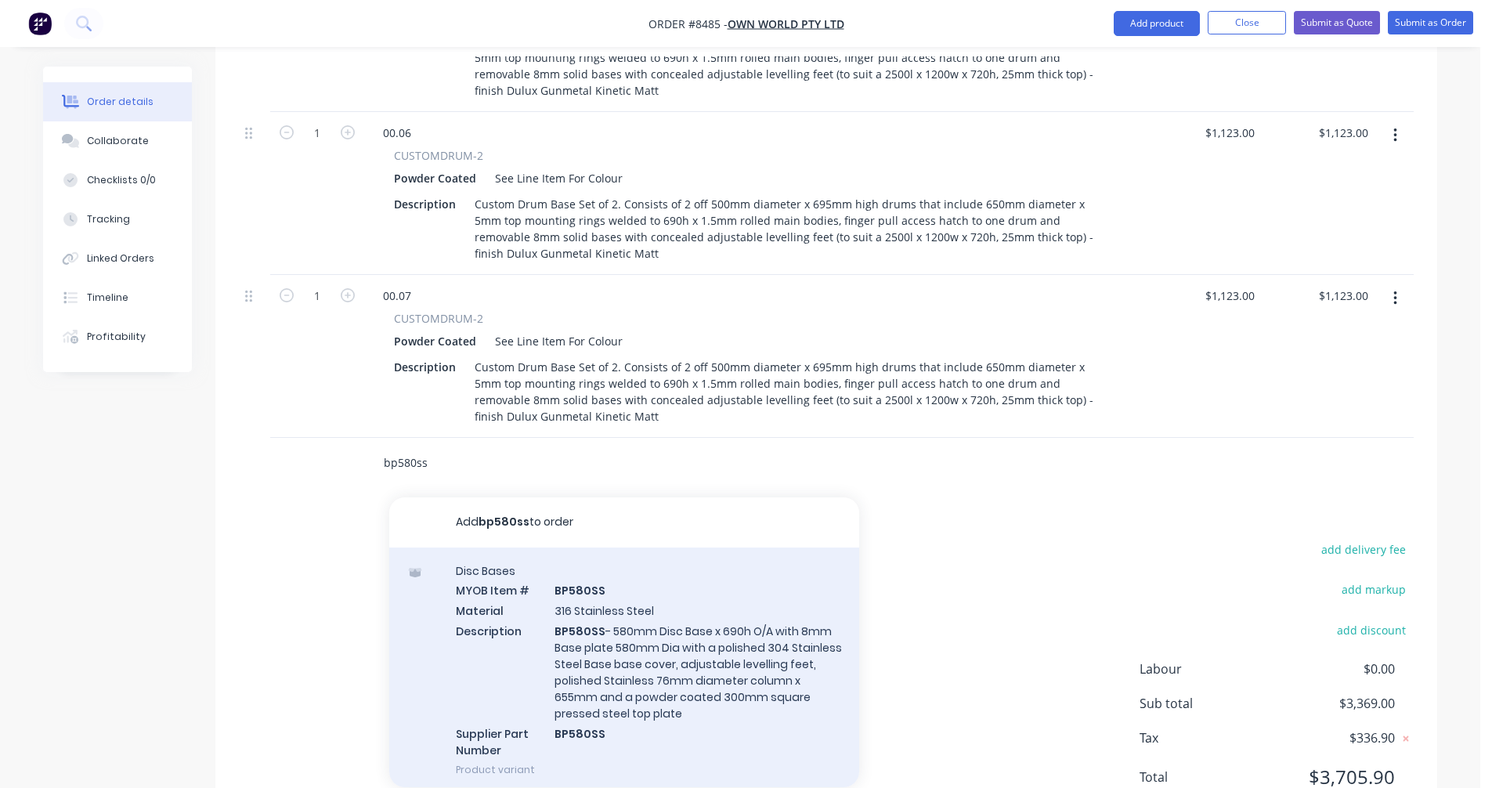
type input "bp580ss"
click at [618, 594] on div "Disc Bases MYOB Item # BP580SS Material 316 Stainless Steel Description BP580SS…" at bounding box center [624, 669] width 470 height 245
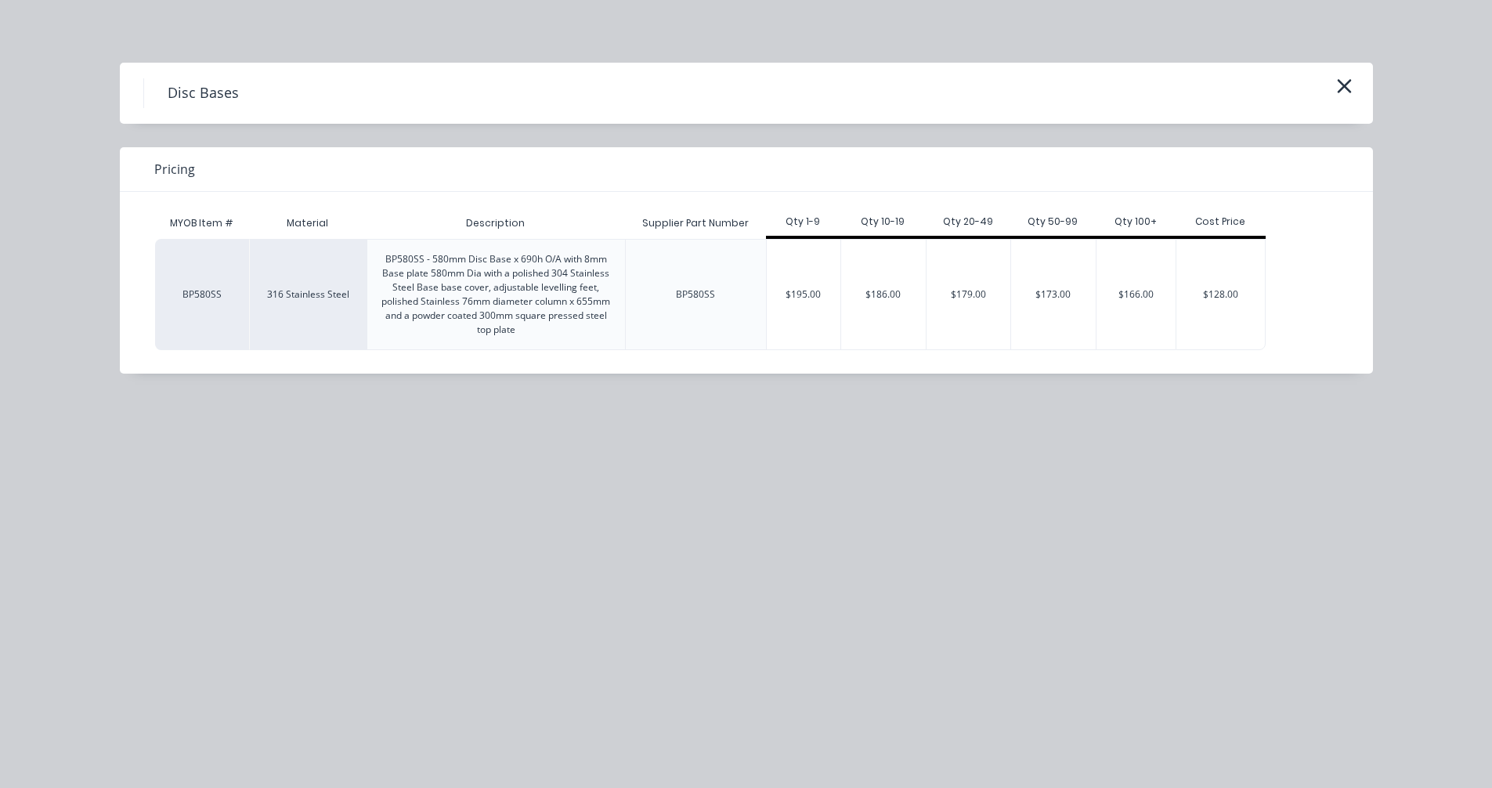
click at [888, 298] on div "$186.00" at bounding box center [883, 295] width 85 height 110
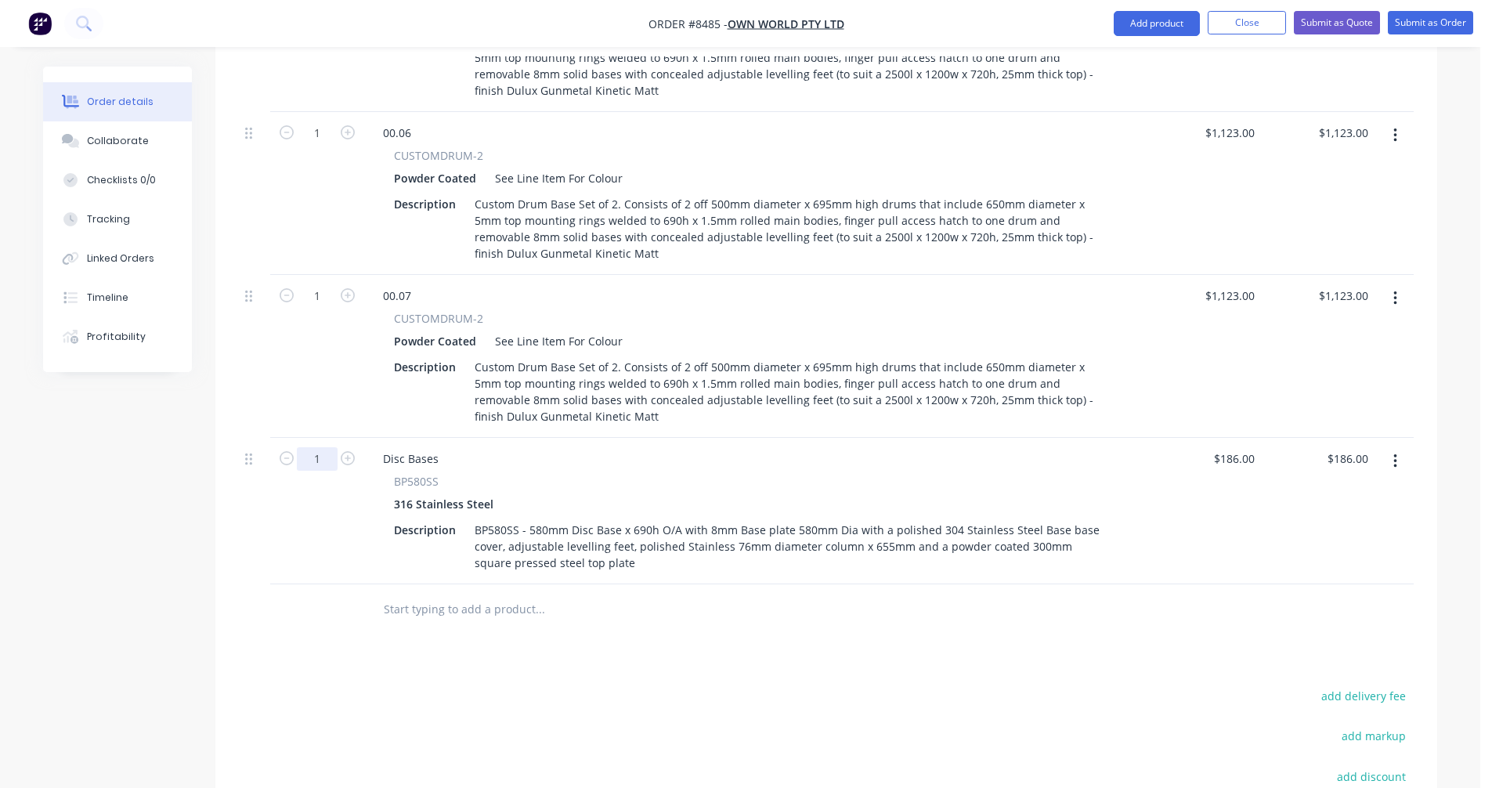
click at [330, 447] on input "1" at bounding box center [317, 458] width 41 height 23
type input "10"
type input "$1,860.00"
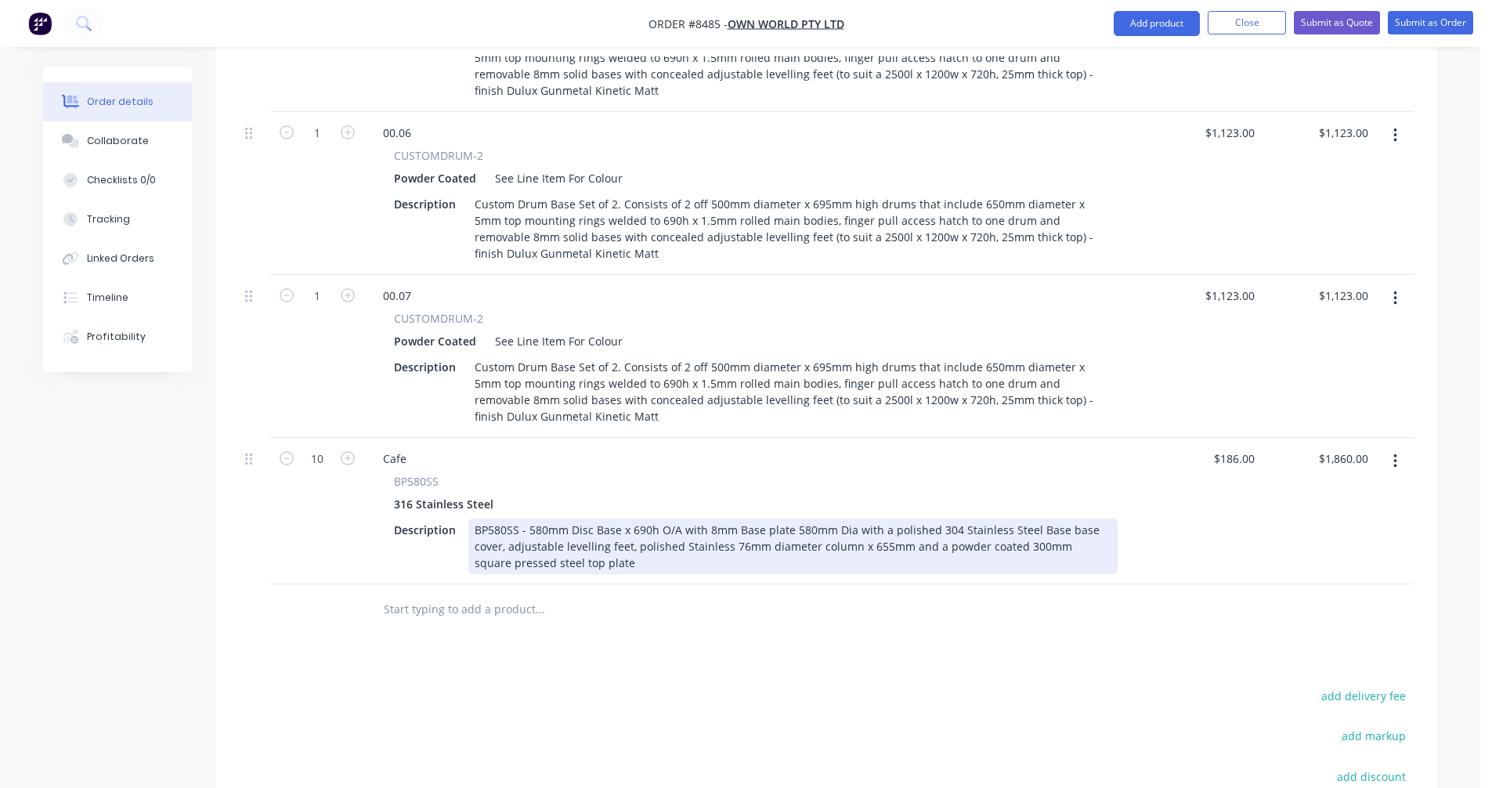
click at [692, 518] on div "BP580SS - 580mm Disc Base x 690h O/A with 8mm Base plate 580mm Dia with a polis…" at bounding box center [792, 546] width 649 height 56
click at [695, 518] on div "BP580SS - 580mm Disc Base x 690h O/A with 8mm Base plate 580mm Dia with a polis…" at bounding box center [792, 546] width 649 height 56
type input "$238.00"
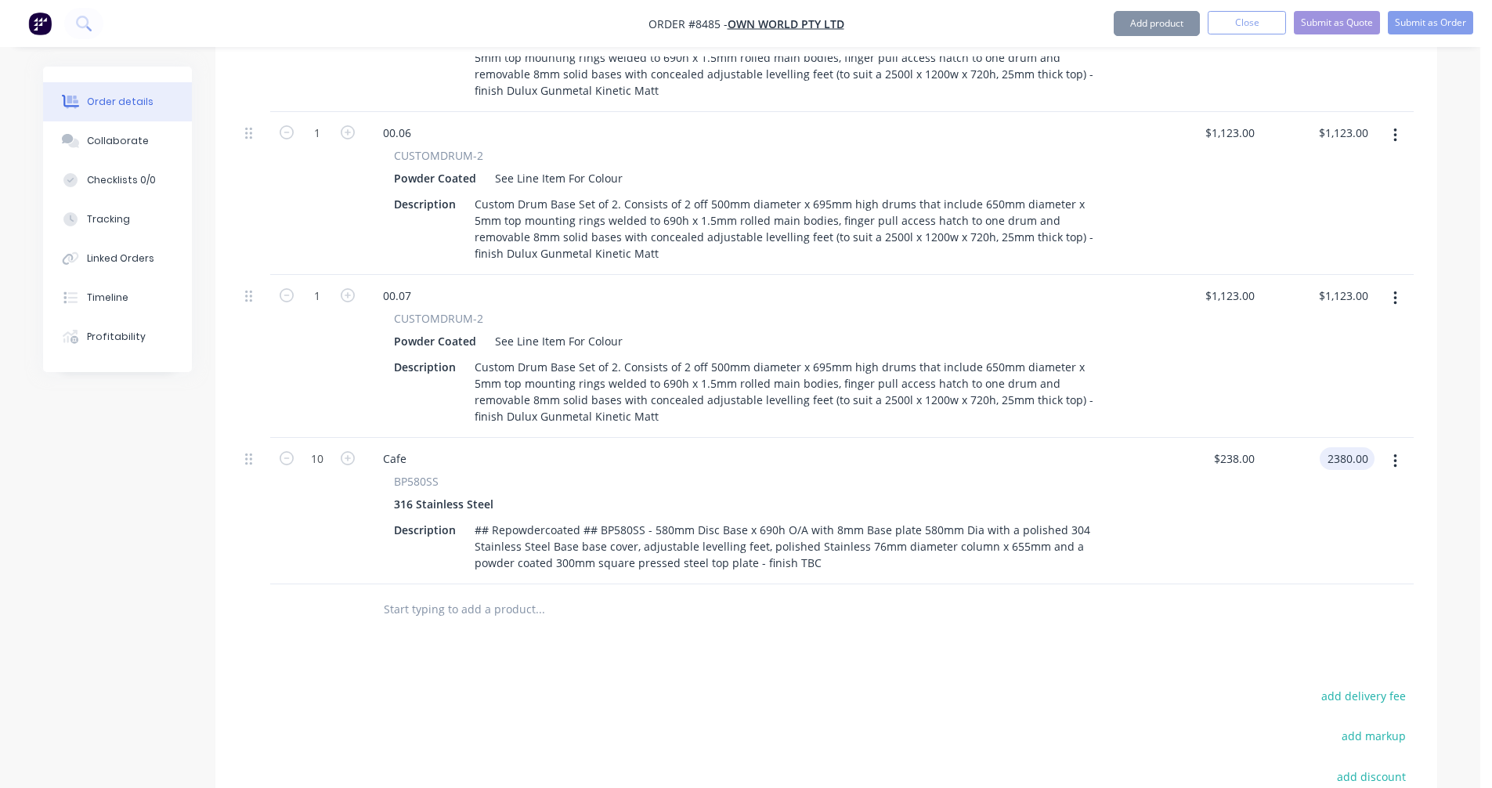
type input "$2,380.00"
click at [1158, 19] on button "Add product" at bounding box center [1156, 23] width 86 height 25
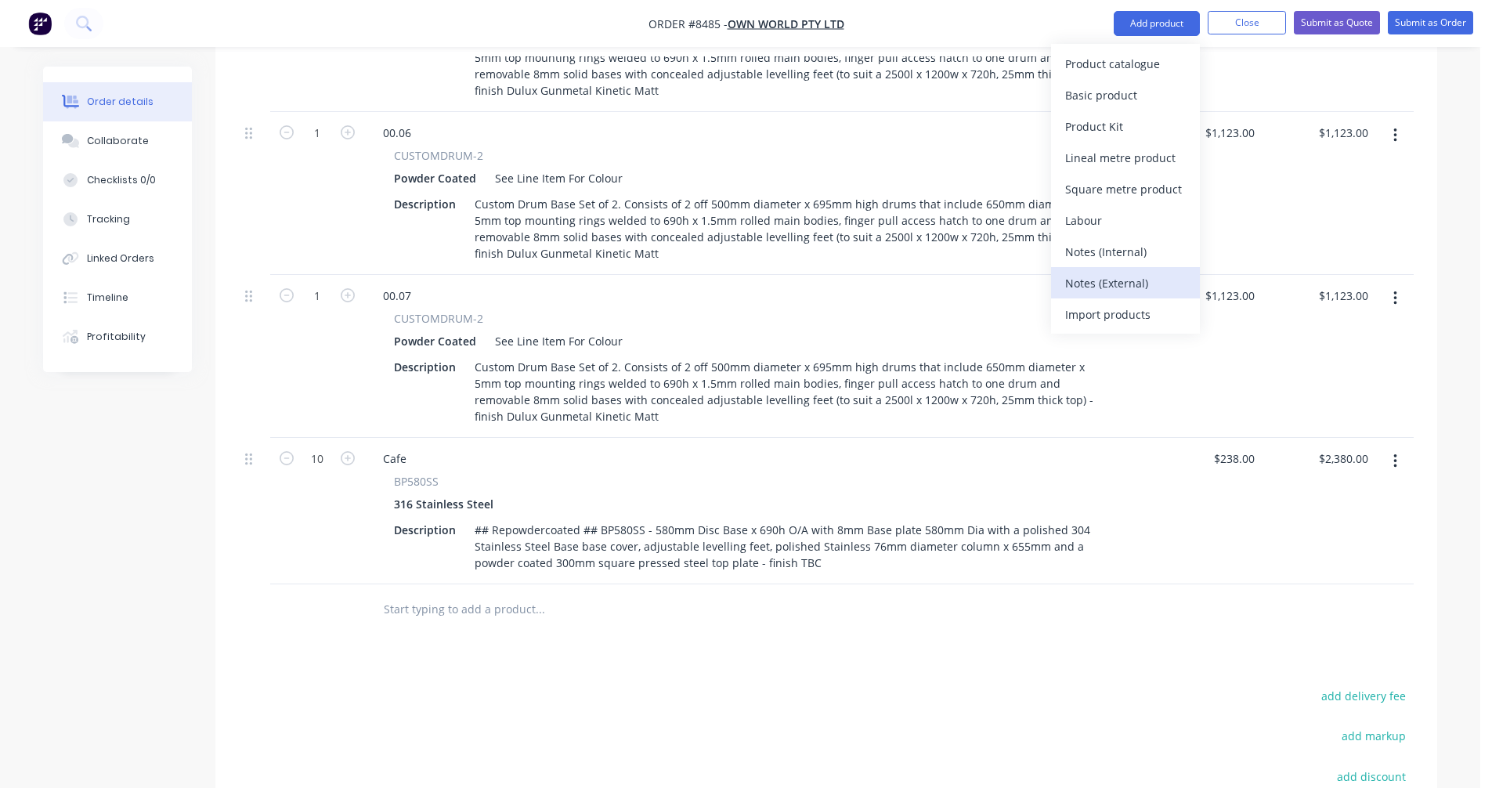
click at [1114, 284] on div "Notes (External)" at bounding box center [1125, 283] width 121 height 23
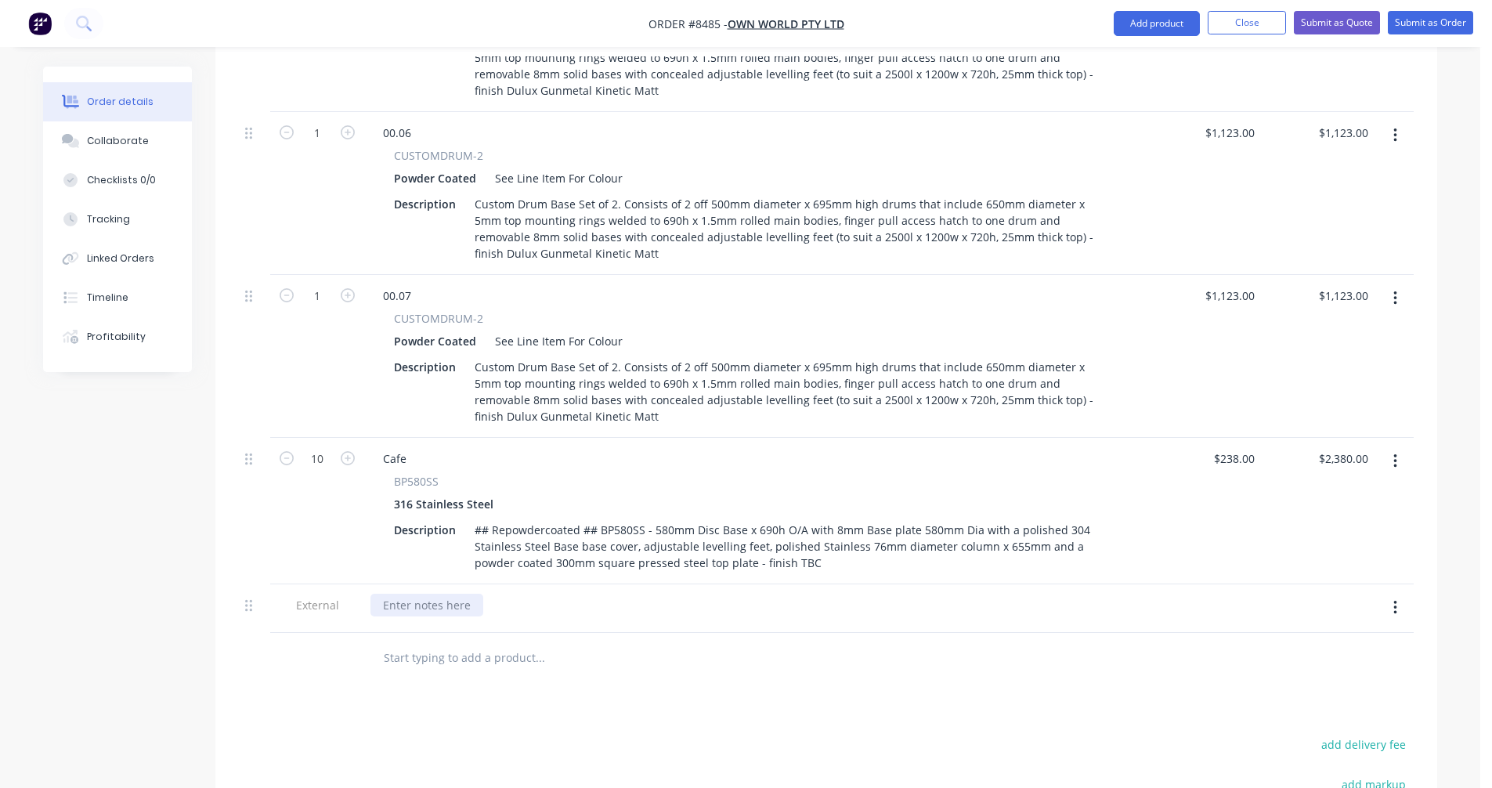
click at [399, 594] on div at bounding box center [426, 605] width 113 height 23
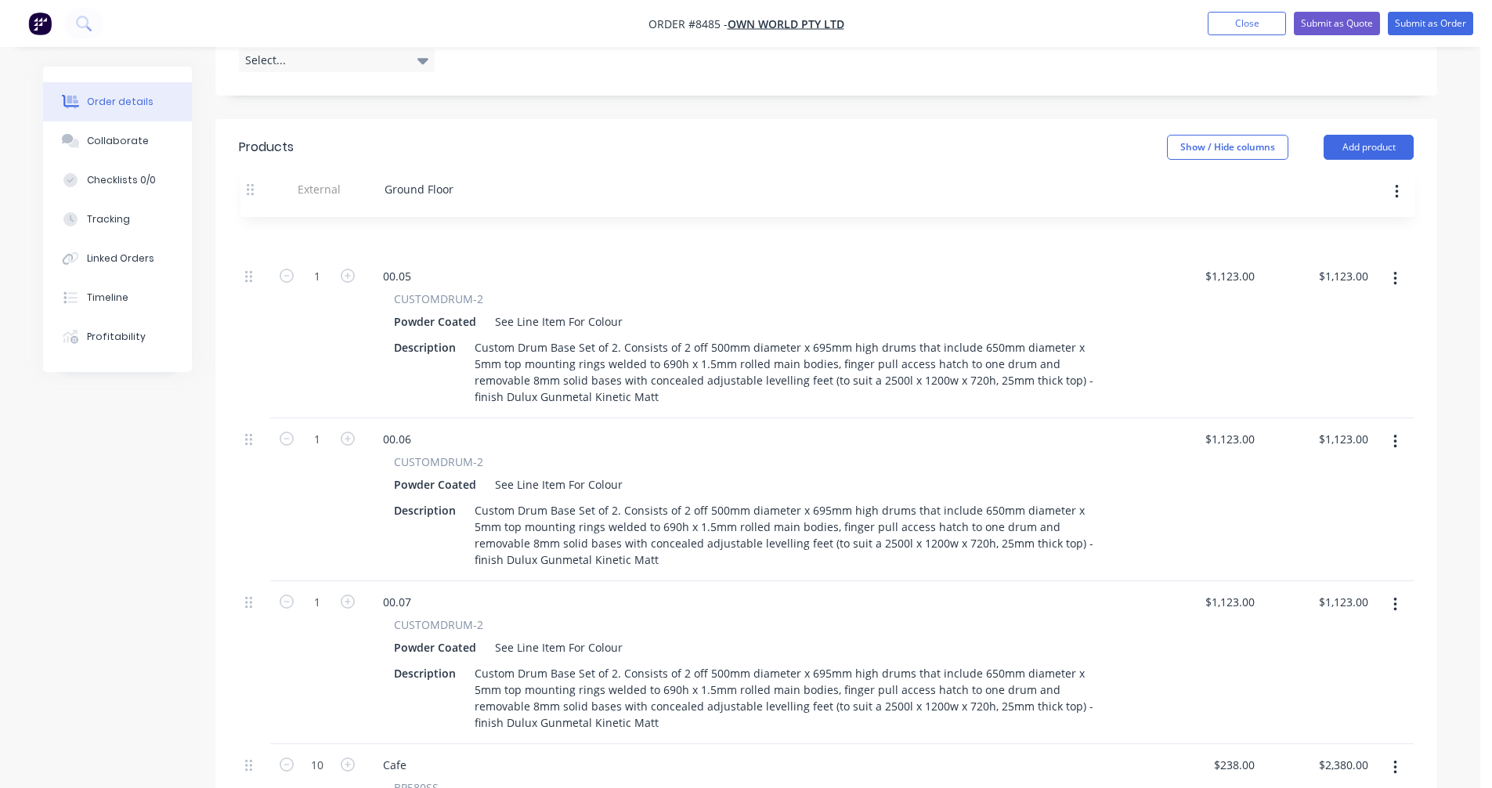
scroll to position [492, 0]
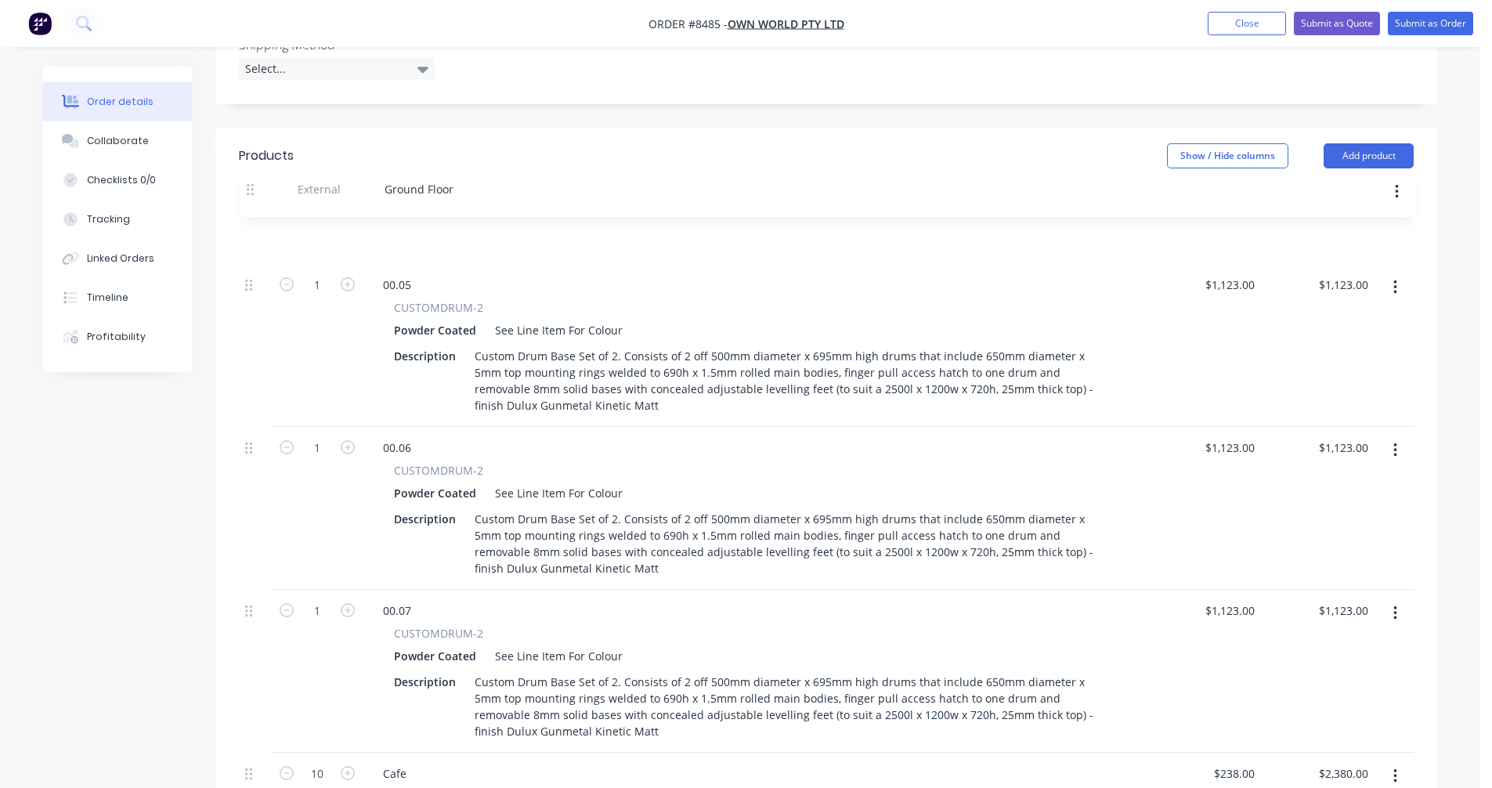
drag, startPoint x: 250, startPoint y: 540, endPoint x: 251, endPoint y: 186, distance: 353.9
click at [251, 216] on div "1 00.05 CUSTOMDRUM-2 Powder Coated See Line Item For Colour Description Custom …" at bounding box center [826, 558] width 1174 height 684
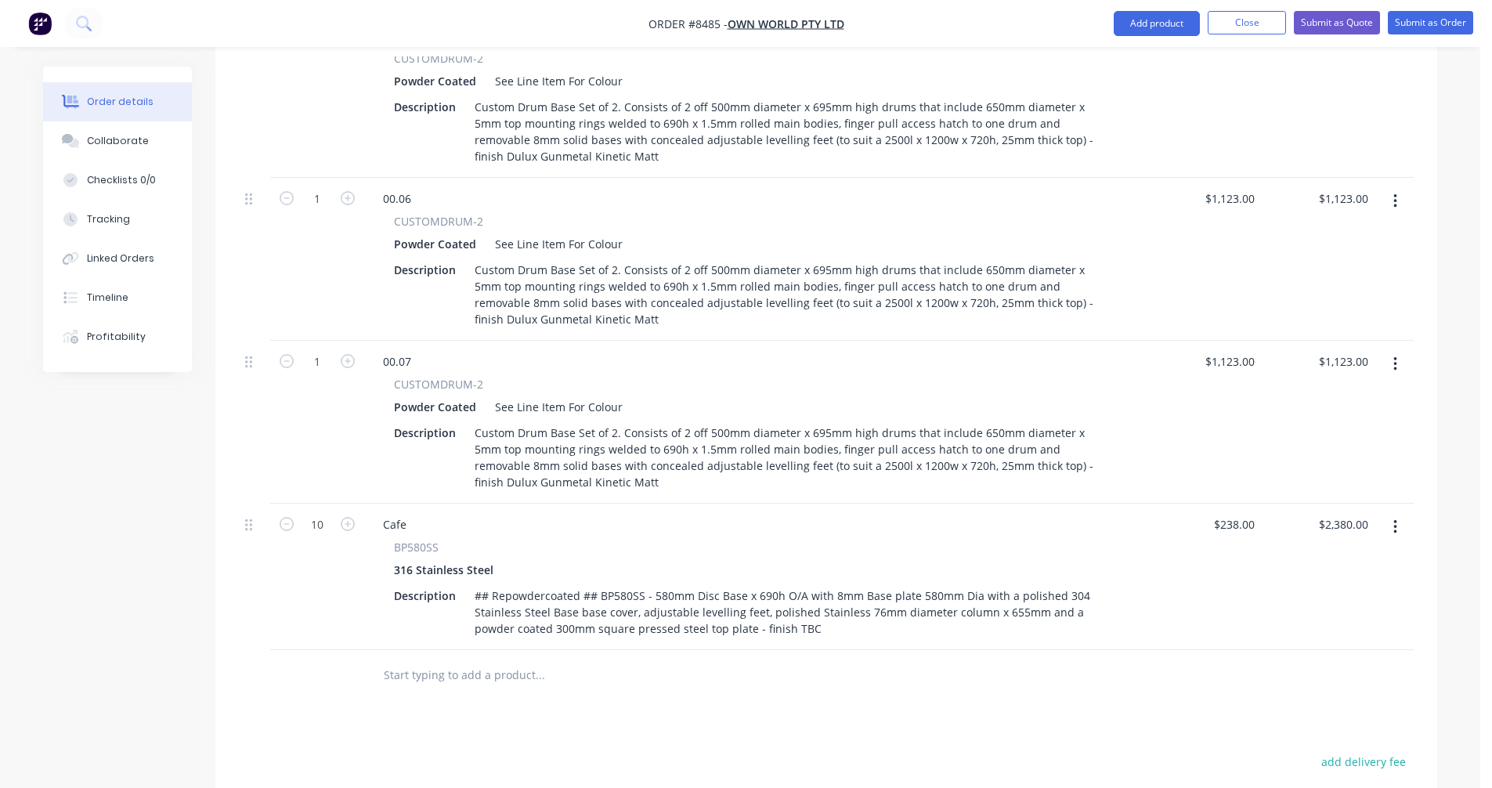
scroll to position [805, 0]
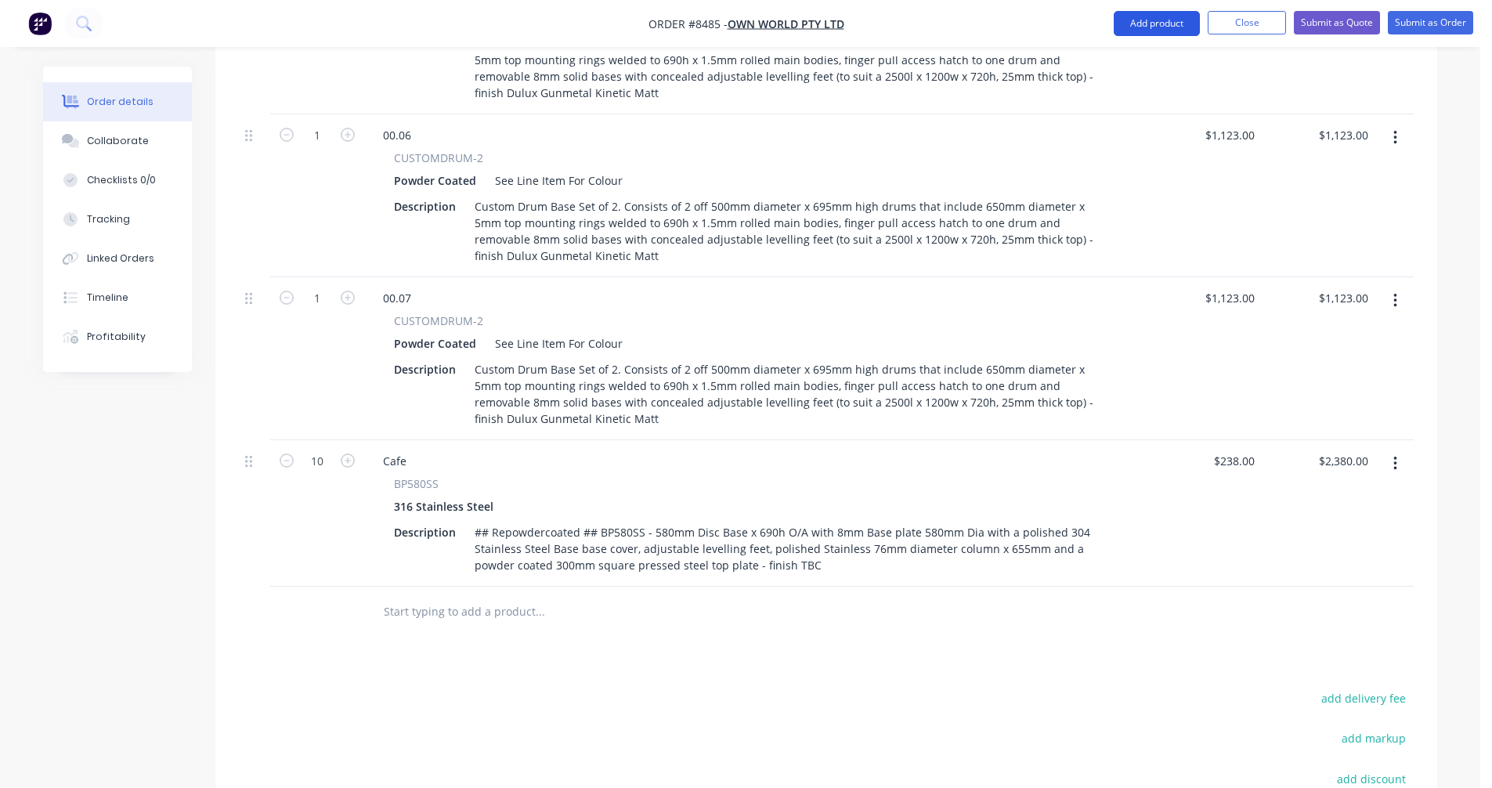
click at [1157, 19] on button "Add product" at bounding box center [1156, 23] width 86 height 25
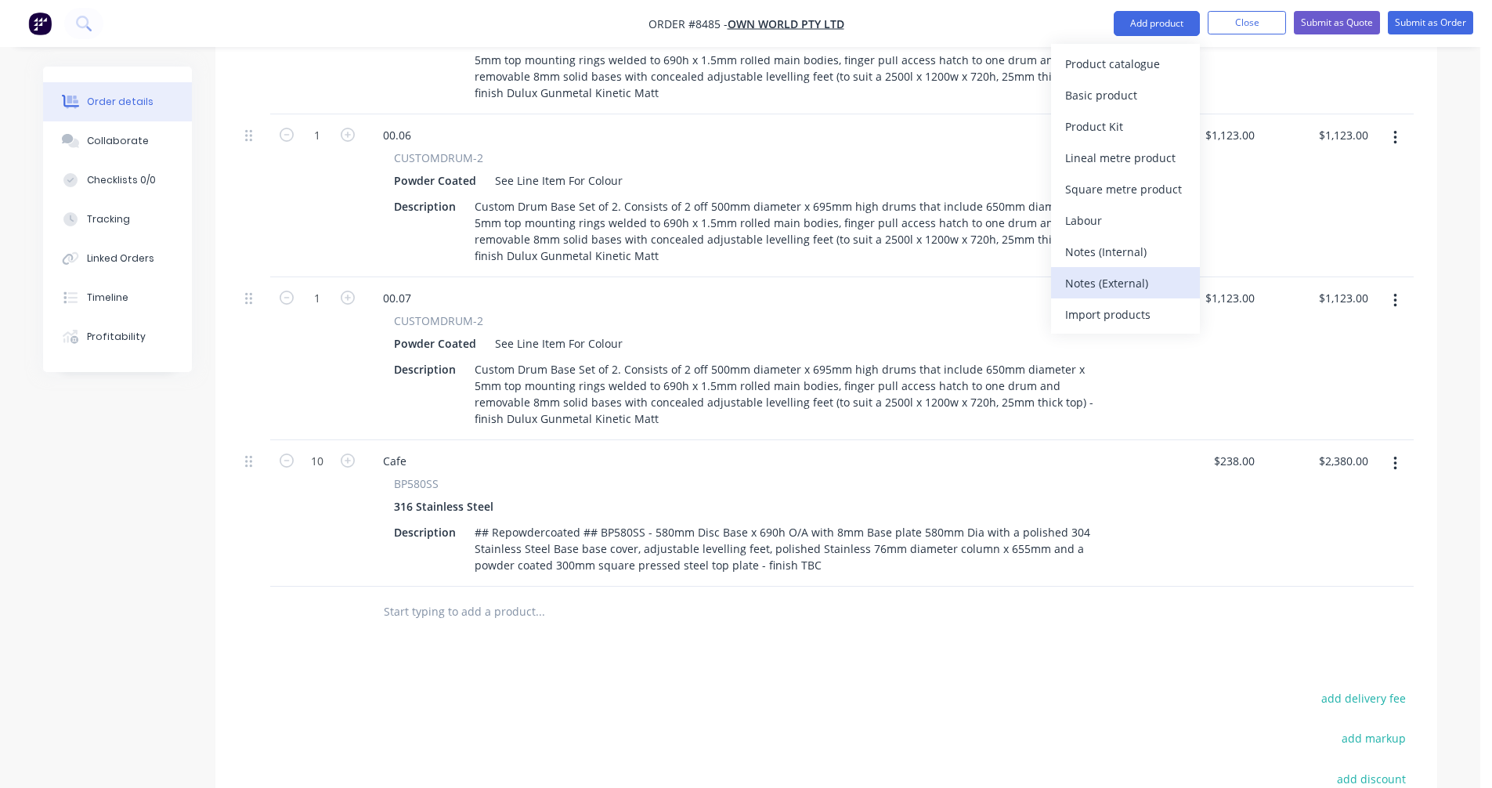
click at [1117, 287] on div "Notes (External)" at bounding box center [1125, 283] width 121 height 23
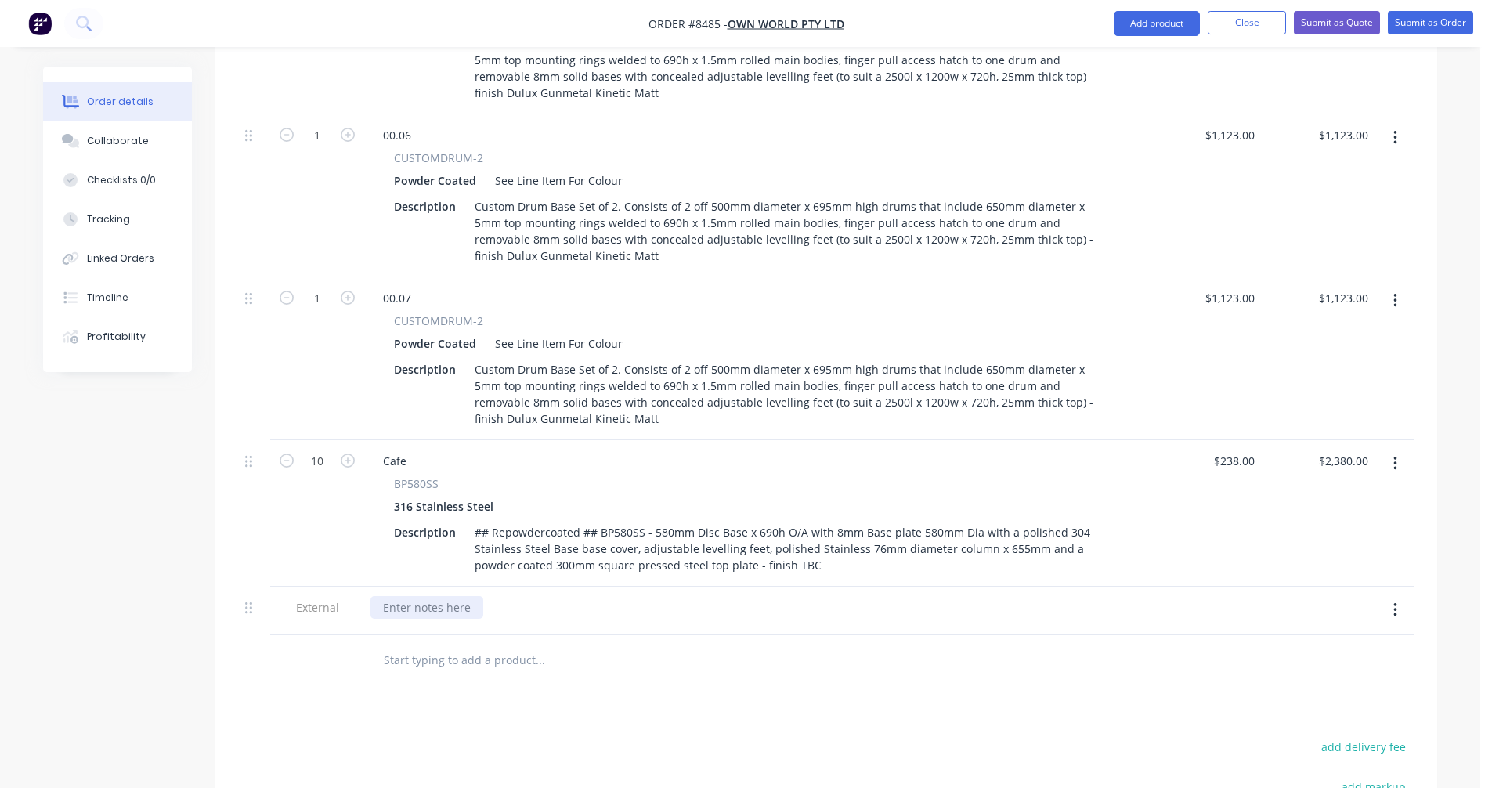
click at [411, 596] on div at bounding box center [426, 607] width 113 height 23
click at [1393, 292] on icon "button" at bounding box center [1395, 300] width 4 height 17
click at [1323, 362] on div "Duplicate" at bounding box center [1339, 373] width 121 height 23
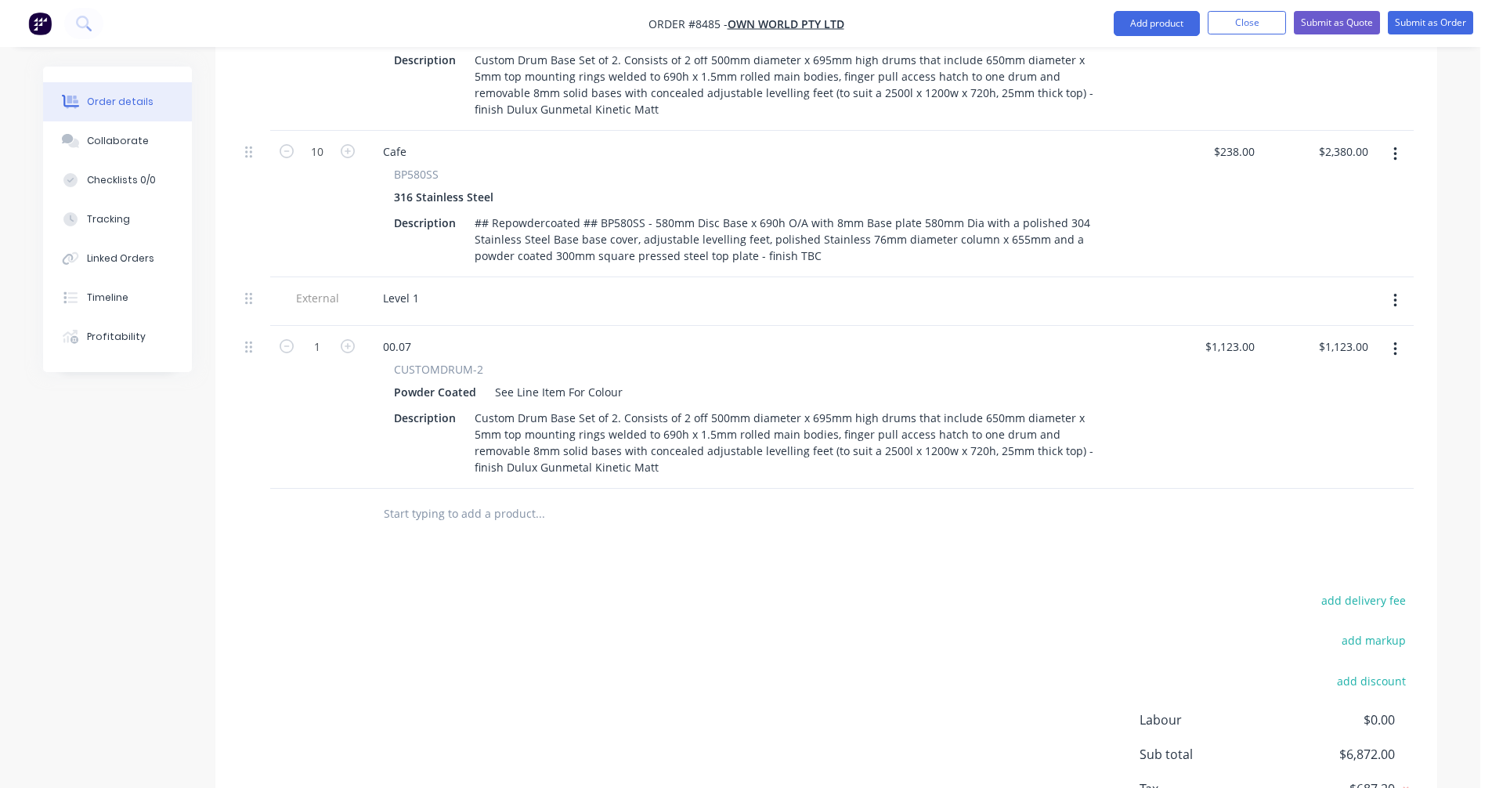
scroll to position [1118, 0]
click at [411, 331] on div "00.07" at bounding box center [396, 342] width 53 height 23
drag, startPoint x: 411, startPoint y: 276, endPoint x: 377, endPoint y: 276, distance: 33.7
click at [377, 331] on div "00.07" at bounding box center [396, 342] width 53 height 23
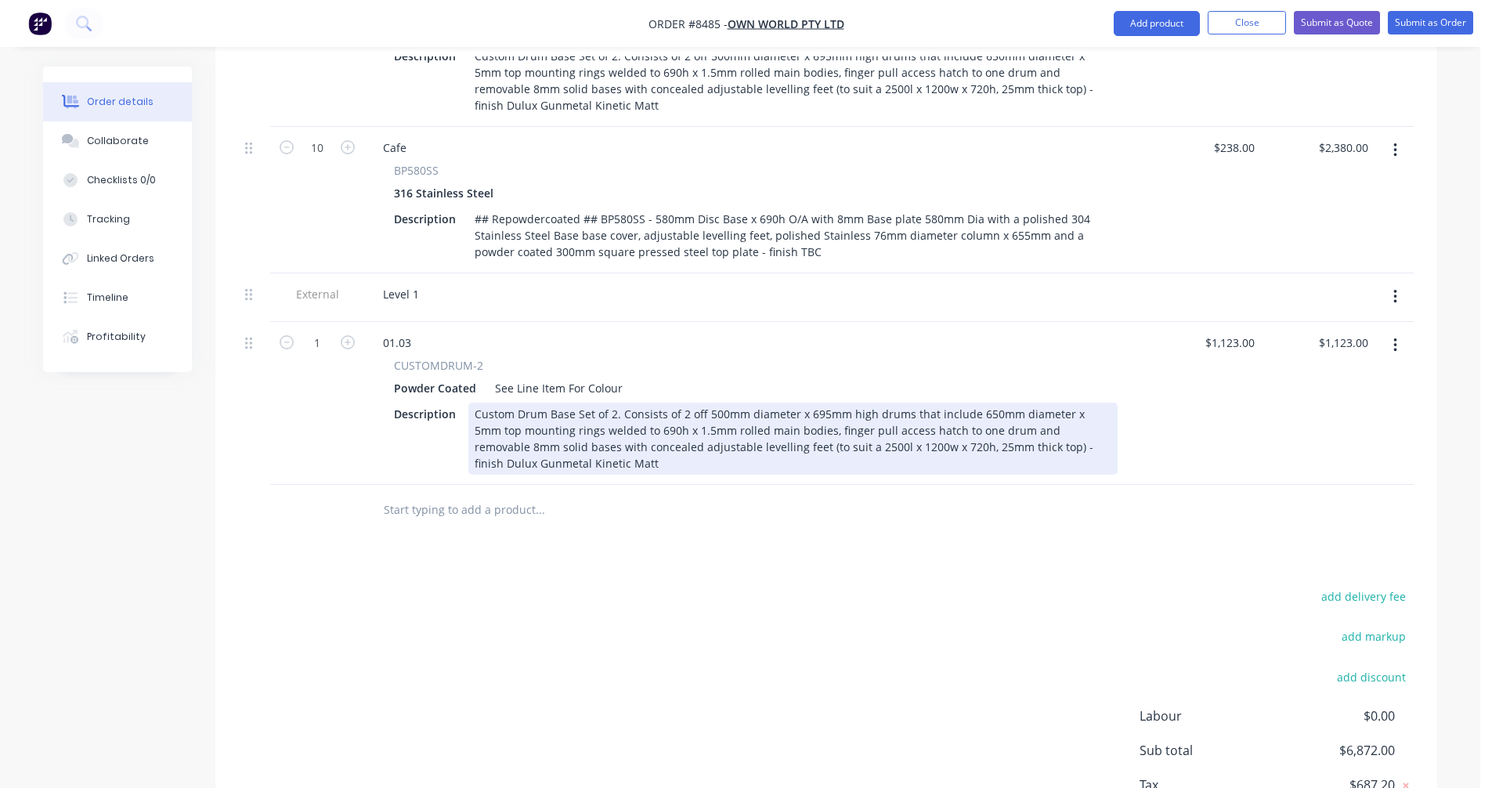
click at [793, 402] on div "Custom Drum Base Set of 2. Consists of 2 off 500mm diameter x 695mm high drums …" at bounding box center [792, 438] width 649 height 72
click at [612, 402] on div "Custom Drum Base Set of 2. Consists of 2 off 500mm diameter x 695mm high drums …" at bounding box center [792, 438] width 649 height 72
click at [710, 402] on div "Custom Drum Base Set of 3. Consists of 3 off 800mm diameter x 695mm high drums …" at bounding box center [792, 438] width 649 height 72
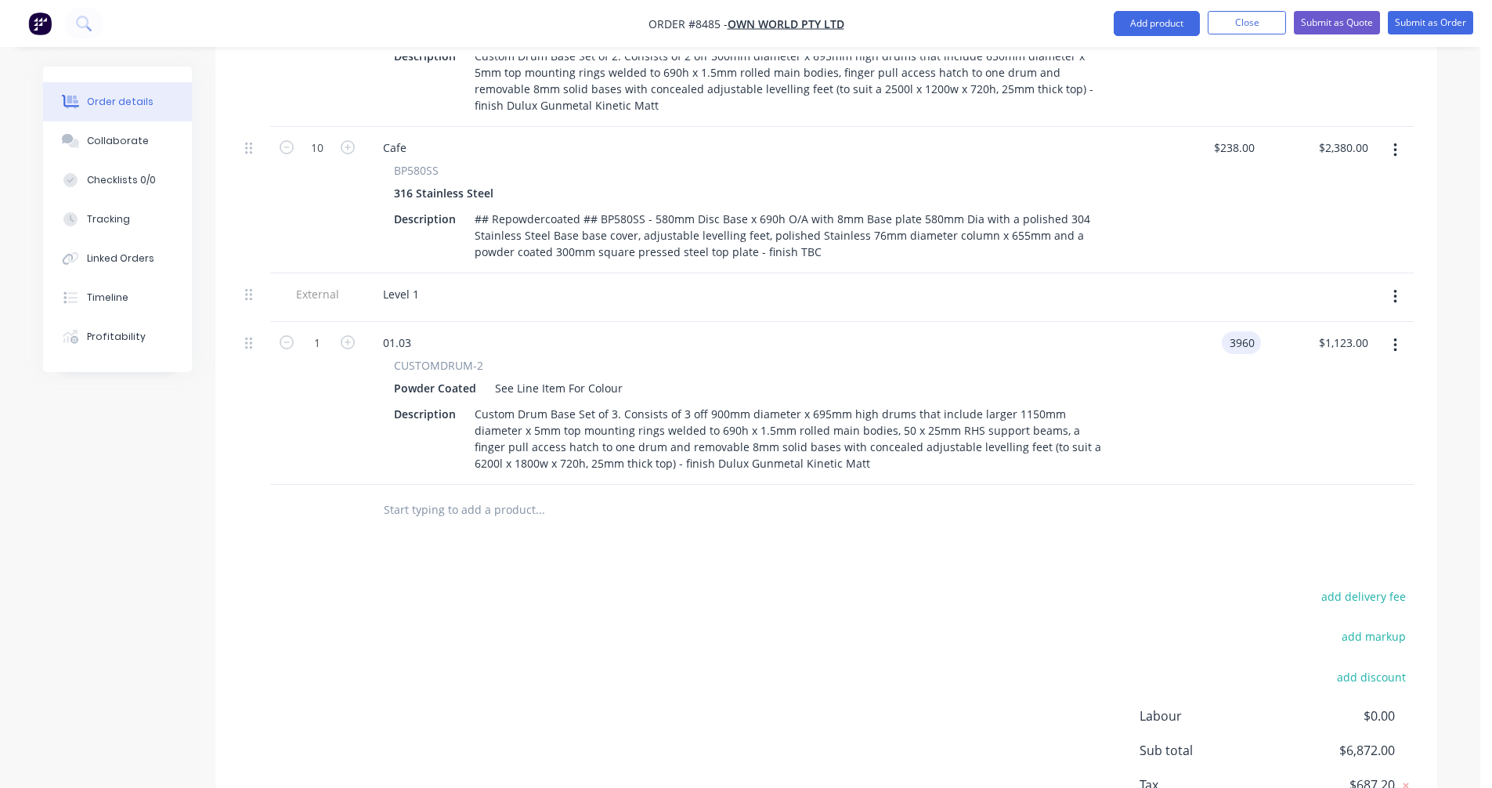
type input "$3,960.00"
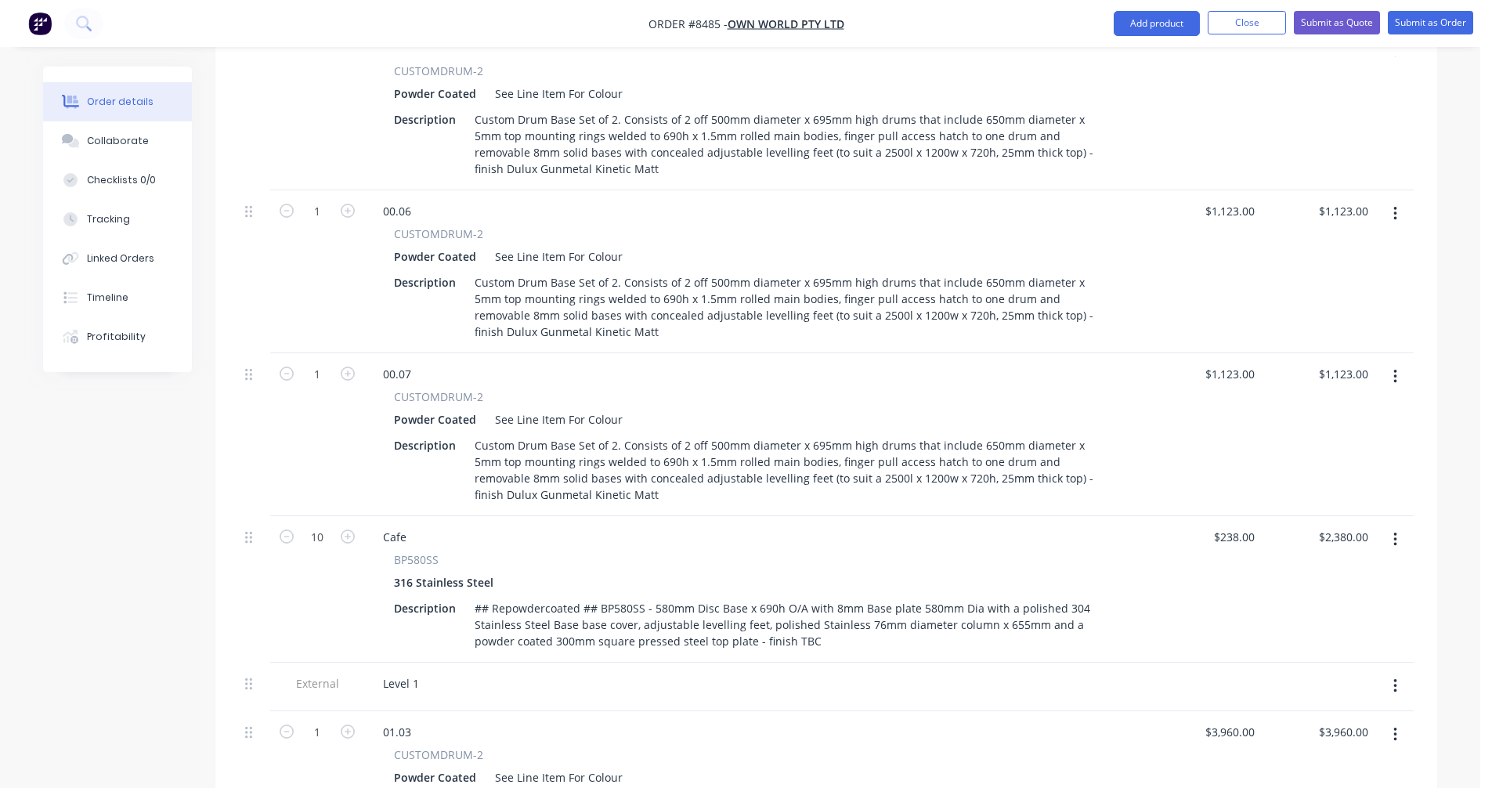
scroll to position [727, 0]
click at [1394, 370] on icon "button" at bounding box center [1395, 378] width 4 height 17
click at [1332, 440] on div "Duplicate" at bounding box center [1339, 451] width 121 height 23
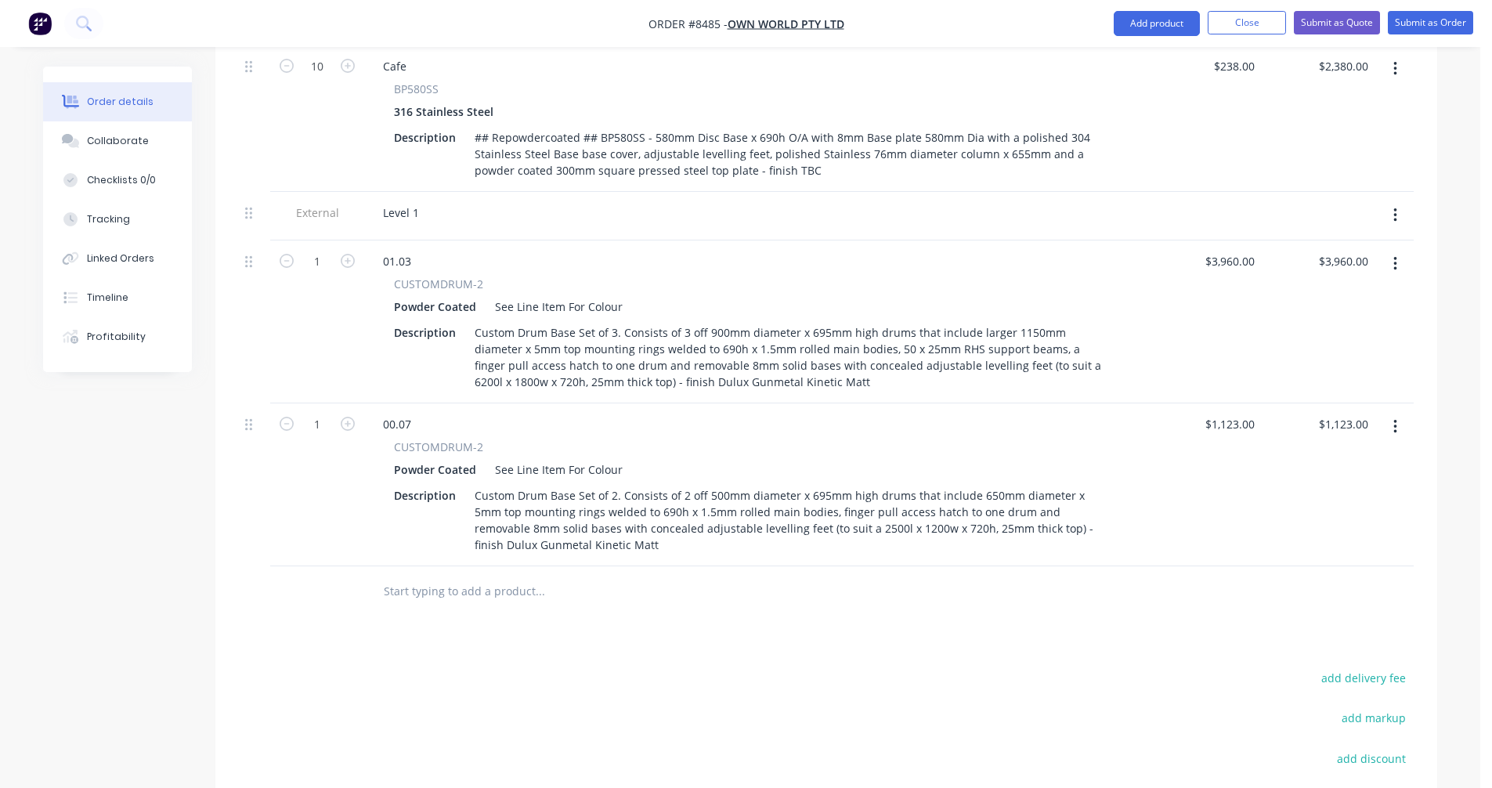
scroll to position [1275, 0]
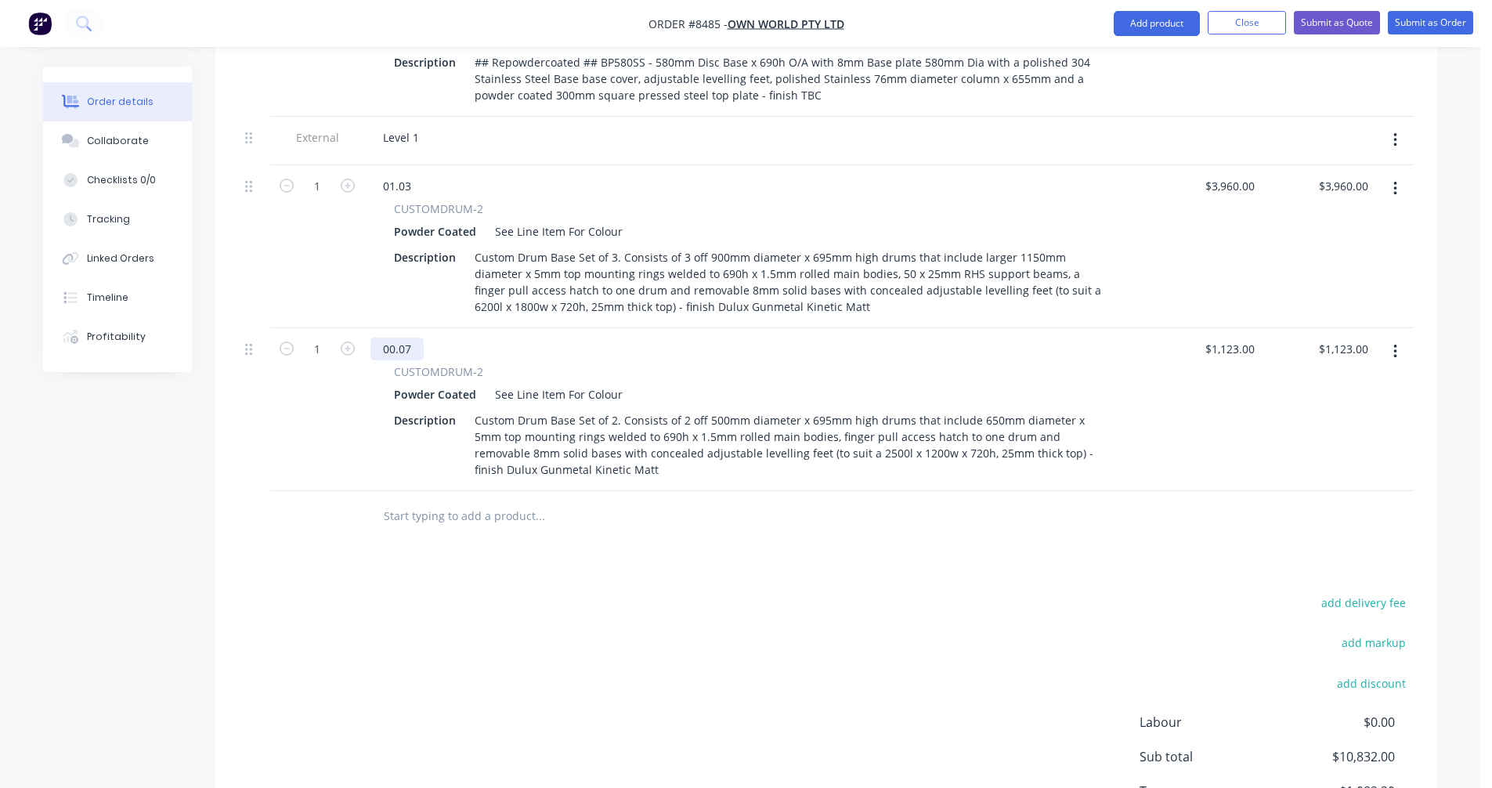
click at [413, 337] on div "00.07" at bounding box center [396, 348] width 53 height 23
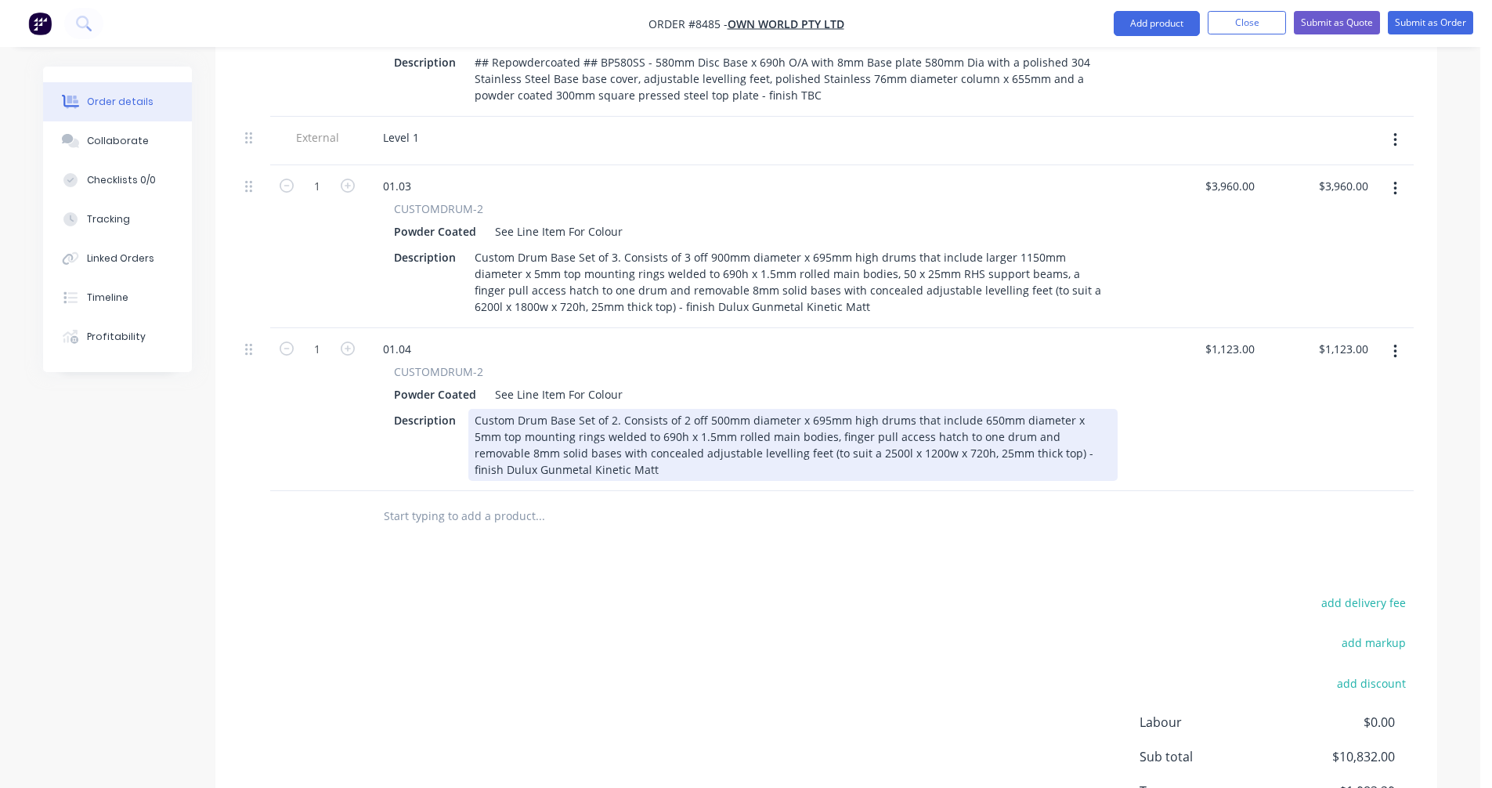
click at [795, 409] on div "Custom Drum Base Set of 2. Consists of 2 off 500mm diameter x 695mm high drums …" at bounding box center [792, 445] width 649 height 72
click at [794, 409] on div "Custom Drum Base Set of 2. Consists of 2 off 500mm diameter x 695mm high drums …" at bounding box center [792, 445] width 649 height 72
type input "$1,417.00"
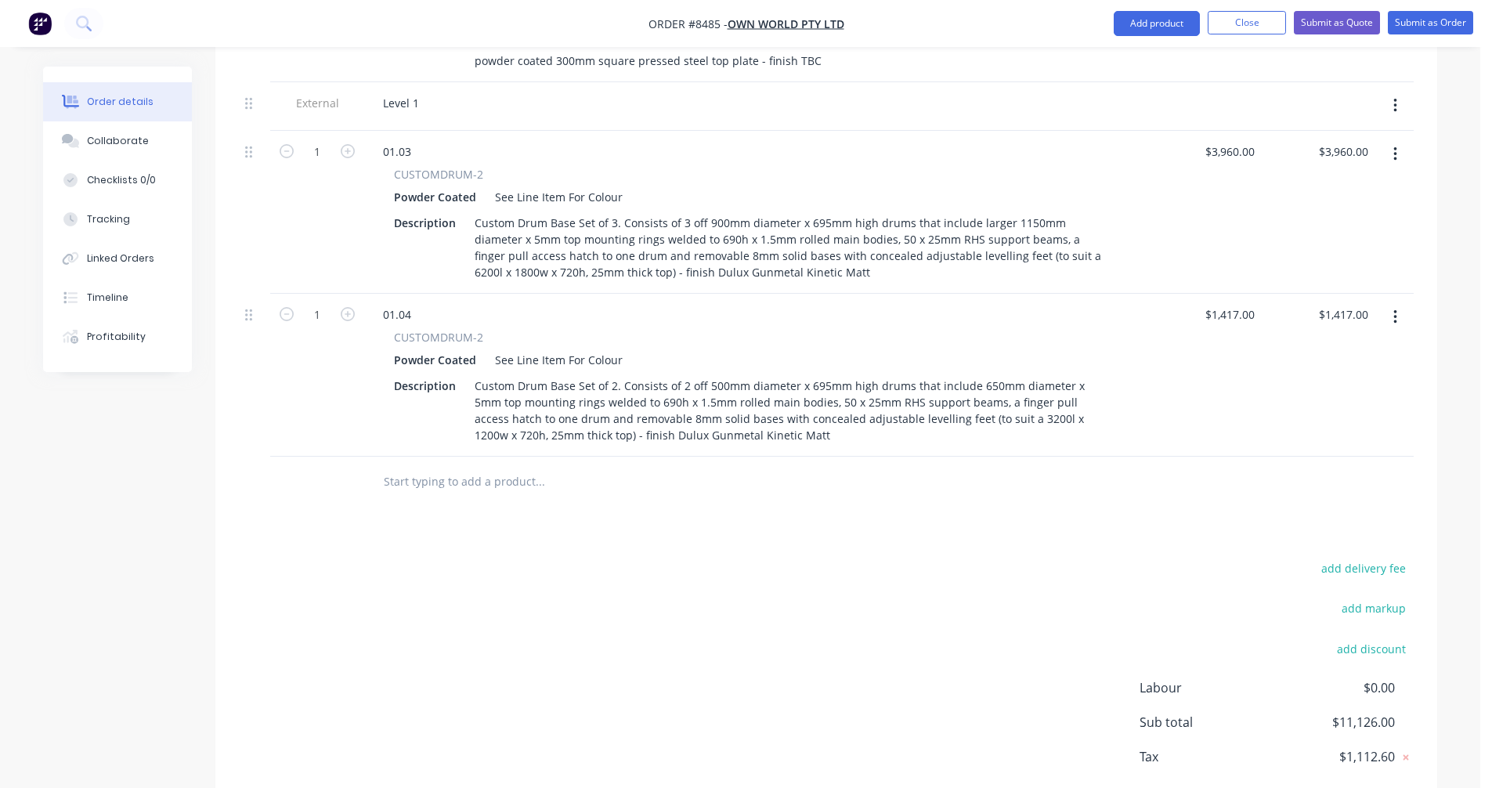
scroll to position [1328, 0]
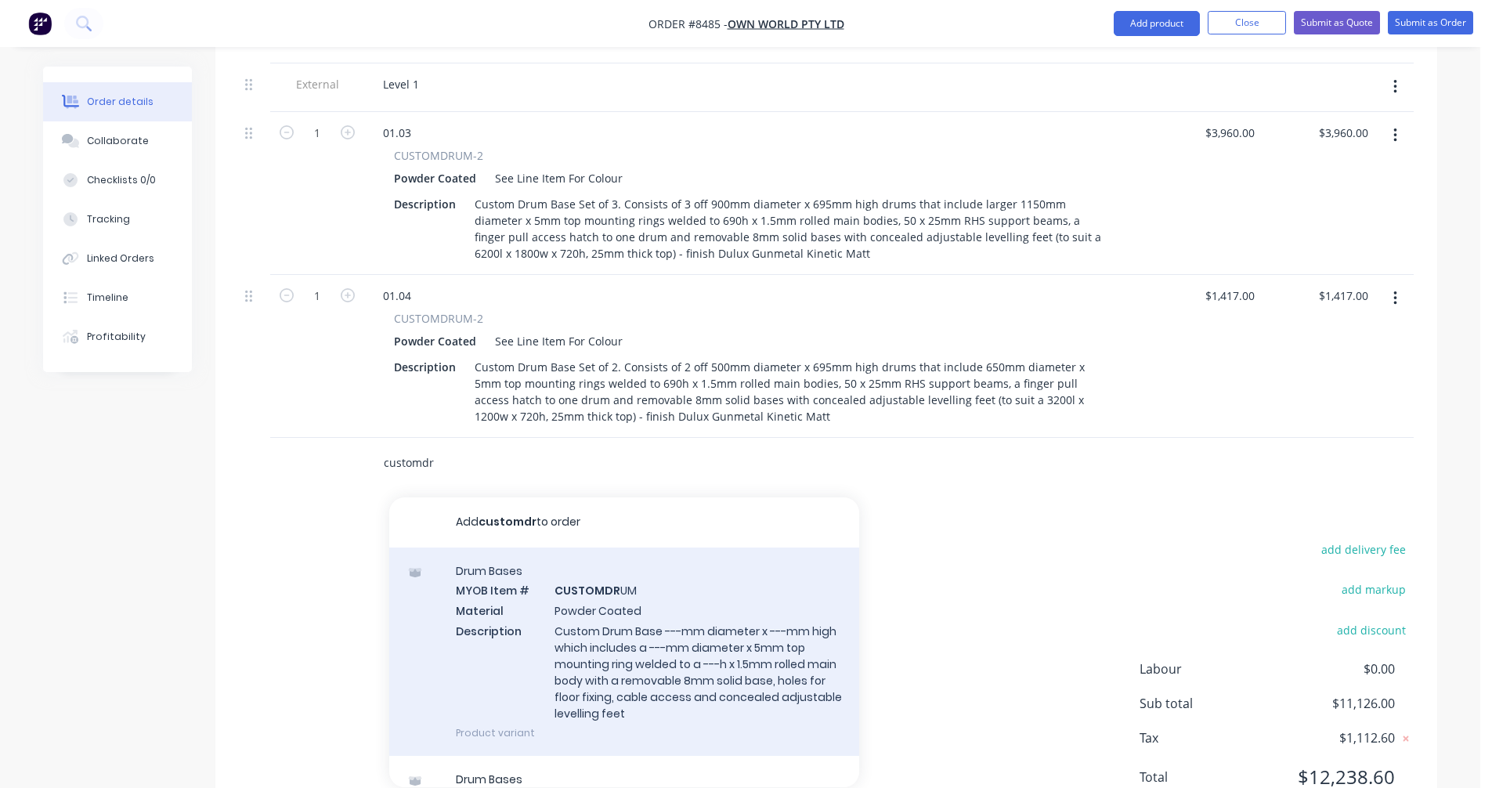
type input "customdr"
click at [601, 576] on div "Drum Bases MYOB Item # CUSTOMDR UM Material Powder Coated Description Custom Dr…" at bounding box center [624, 651] width 470 height 208
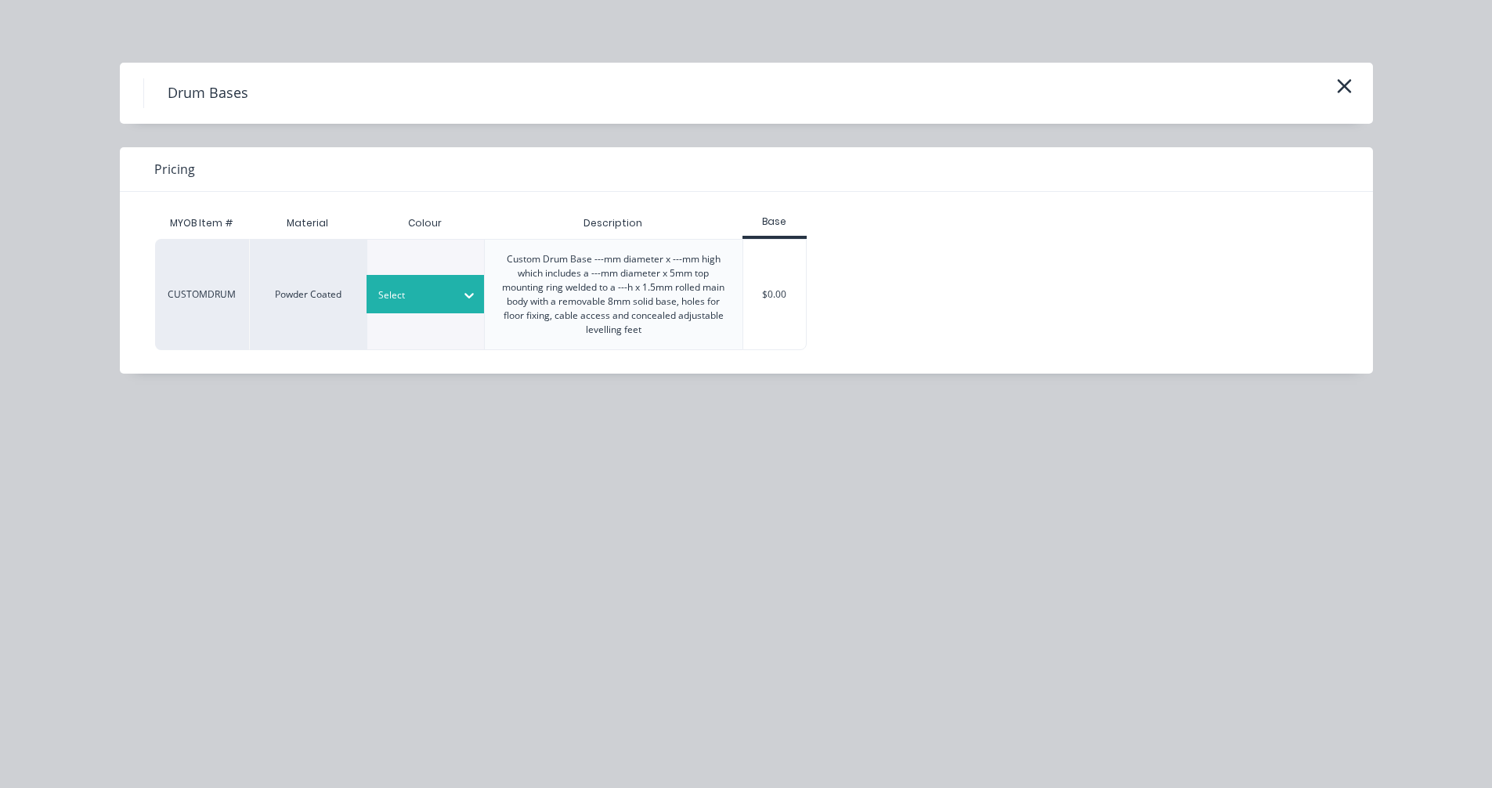
click at [460, 297] on div at bounding box center [469, 295] width 28 height 25
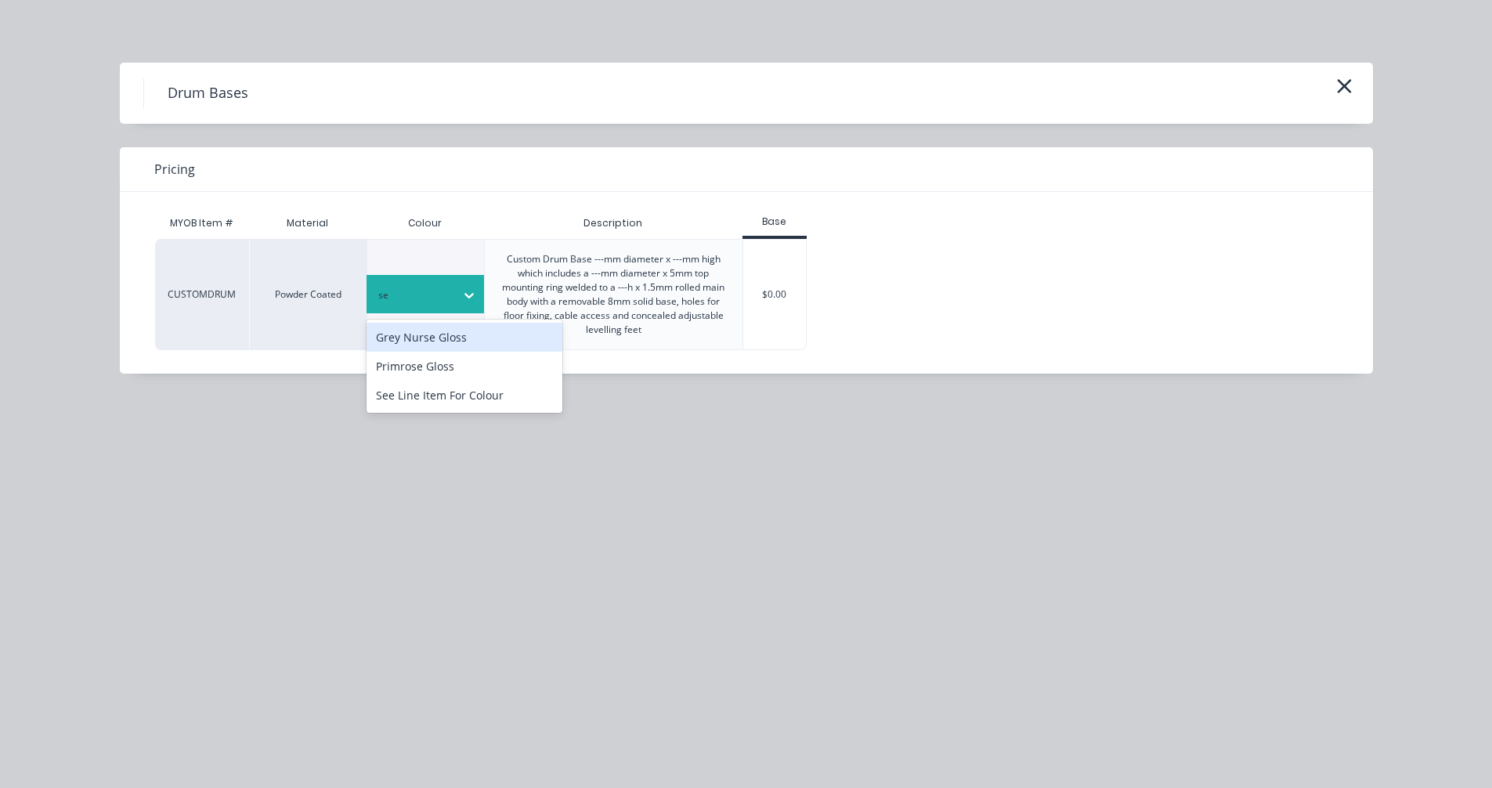
type input "see"
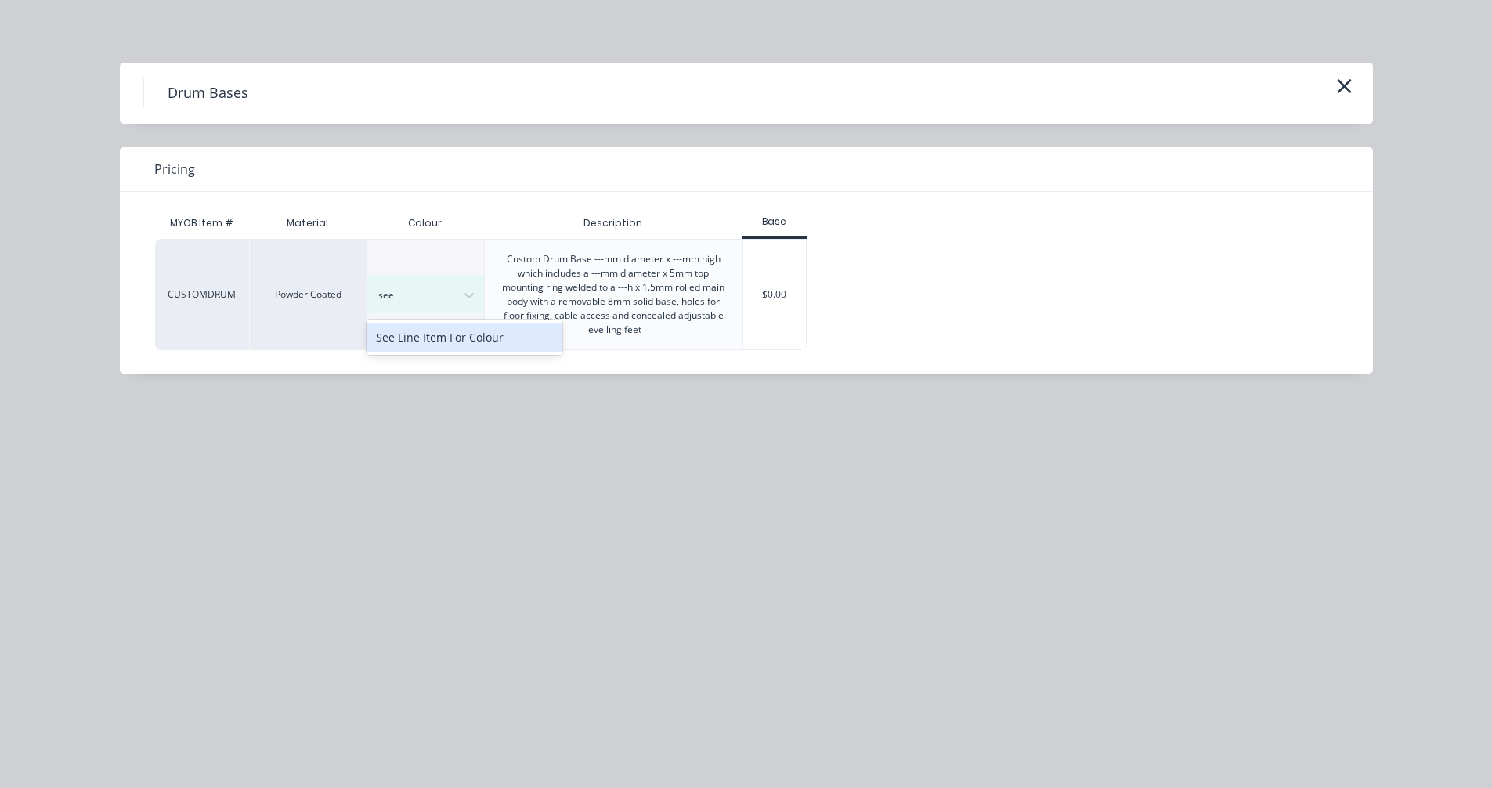
click at [458, 335] on div "See Line Item For Colour" at bounding box center [464, 337] width 196 height 29
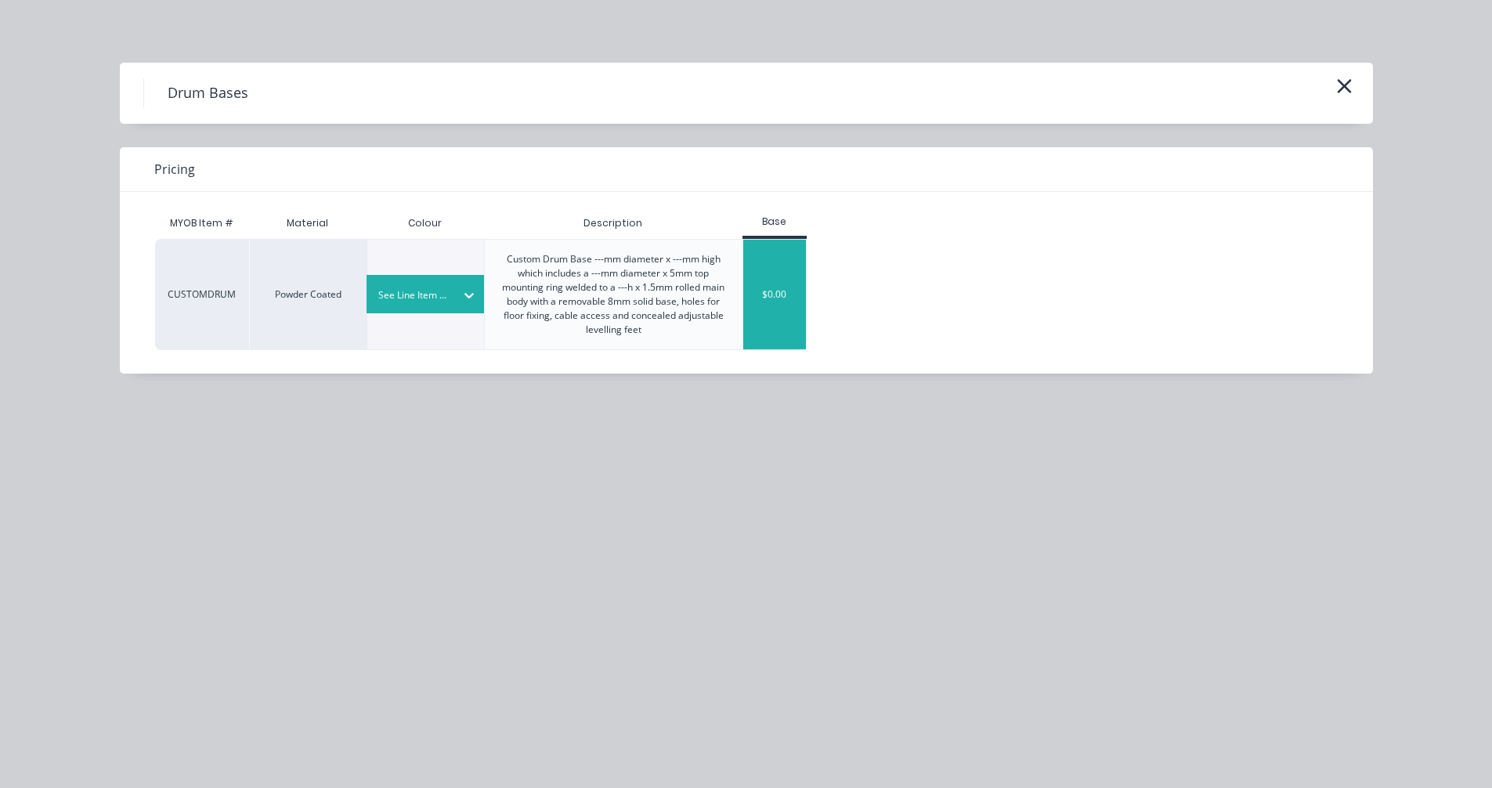
click at [759, 308] on div "$0.00" at bounding box center [774, 295] width 63 height 110
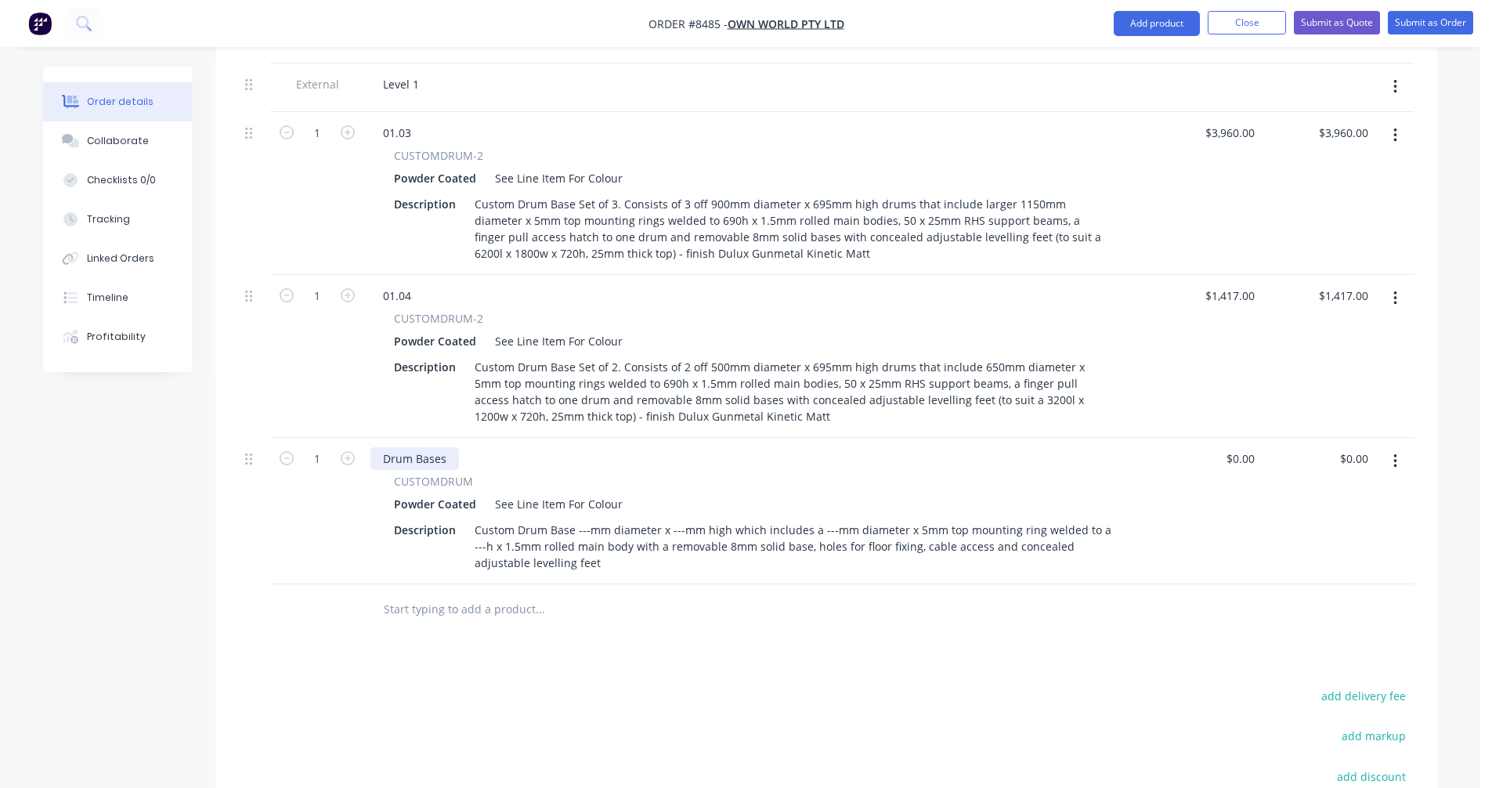
click at [408, 447] on div "Drum Bases" at bounding box center [414, 458] width 88 height 23
click at [431, 447] on div "Drum Bases" at bounding box center [414, 458] width 88 height 23
drag, startPoint x: 448, startPoint y: 391, endPoint x: 374, endPoint y: 395, distance: 73.7
click at [376, 447] on div "Drum Bases" at bounding box center [414, 458] width 88 height 23
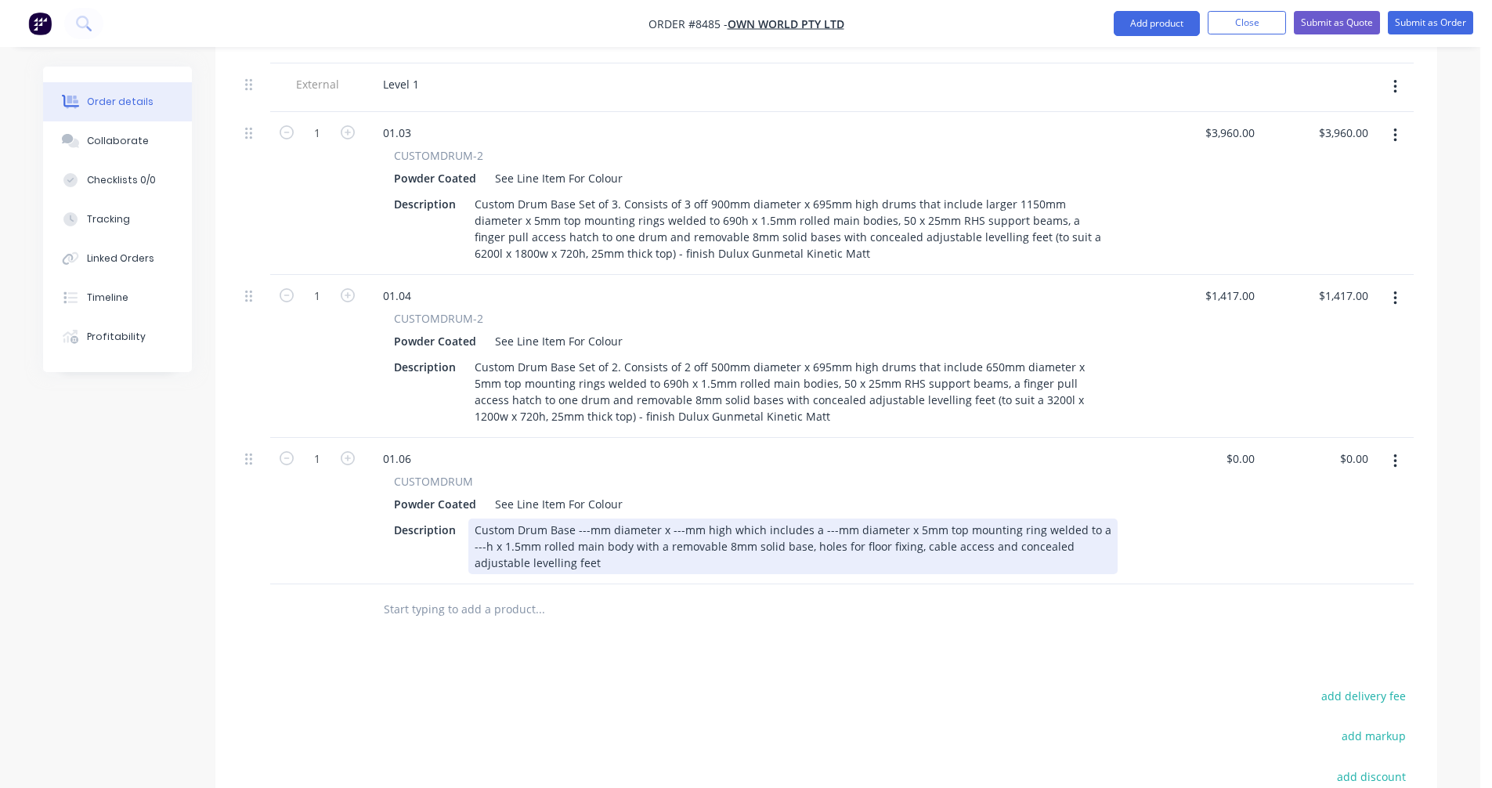
click at [586, 518] on div "Custom Drum Base ---mm diameter x ---mm high which includes a ---mm diameter x …" at bounding box center [792, 546] width 649 height 56
click at [672, 518] on div "Custom Drum Base 400mm diameter x 695mm high which includes a 550mm diameter x …" at bounding box center [792, 546] width 649 height 56
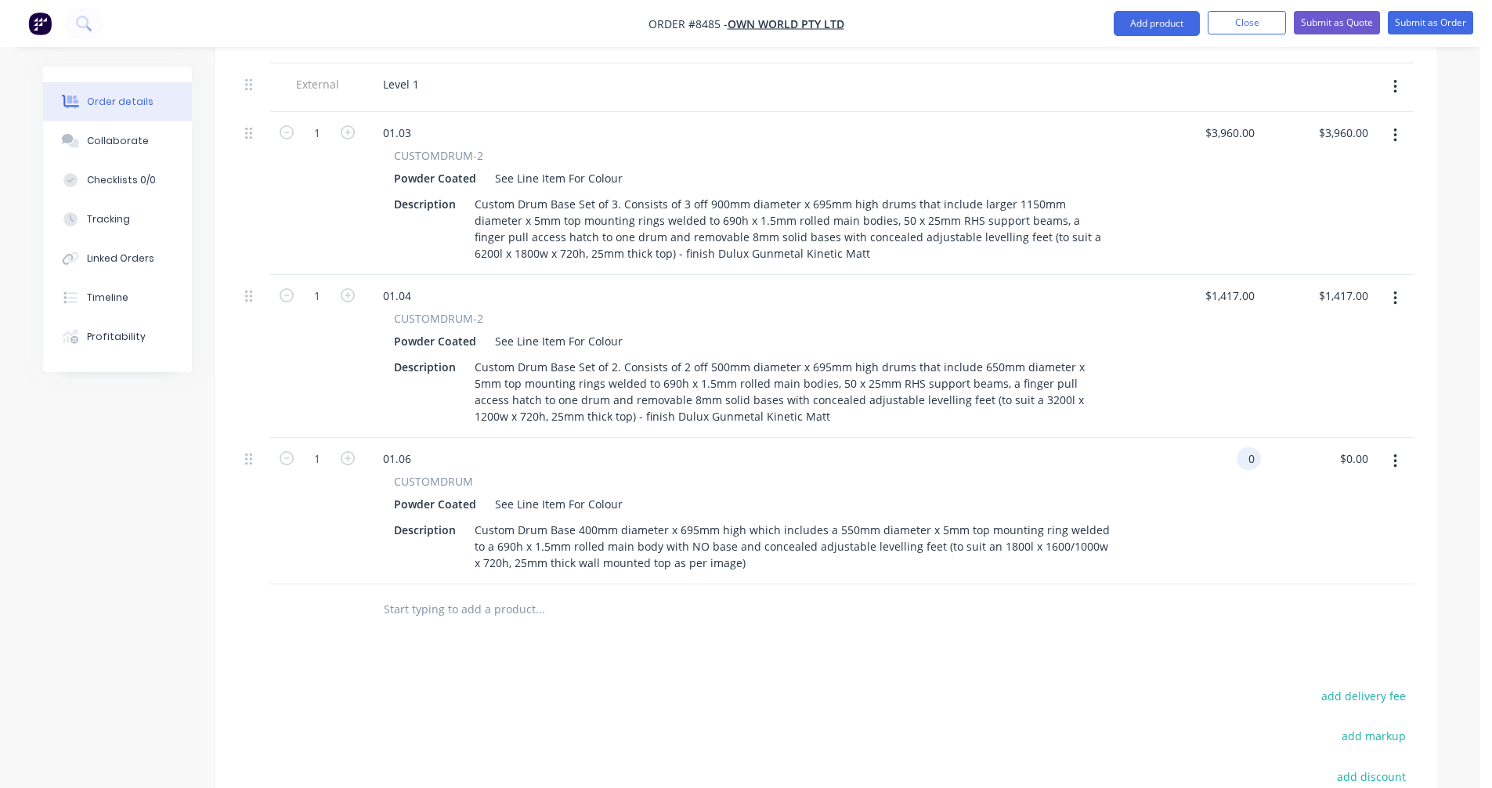
type input "$0.00"
click at [424, 594] on input "text" at bounding box center [539, 609] width 313 height 31
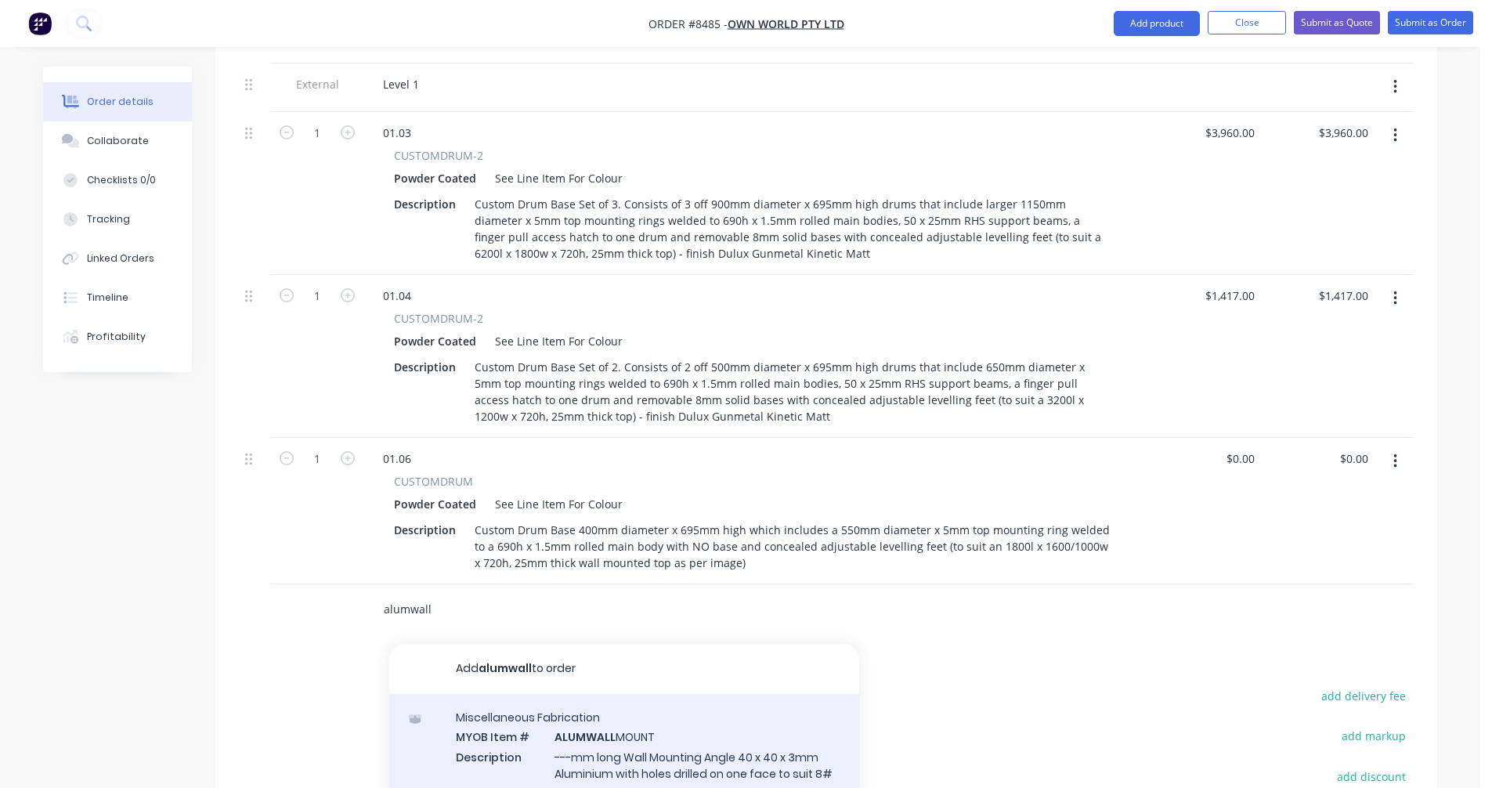
type input "alumwall"
click at [626, 697] on div "Miscellaneous Fabrication MYOB Item # ALUMWALL MOUNT Description ---mm long Wal…" at bounding box center [624, 763] width 470 height 139
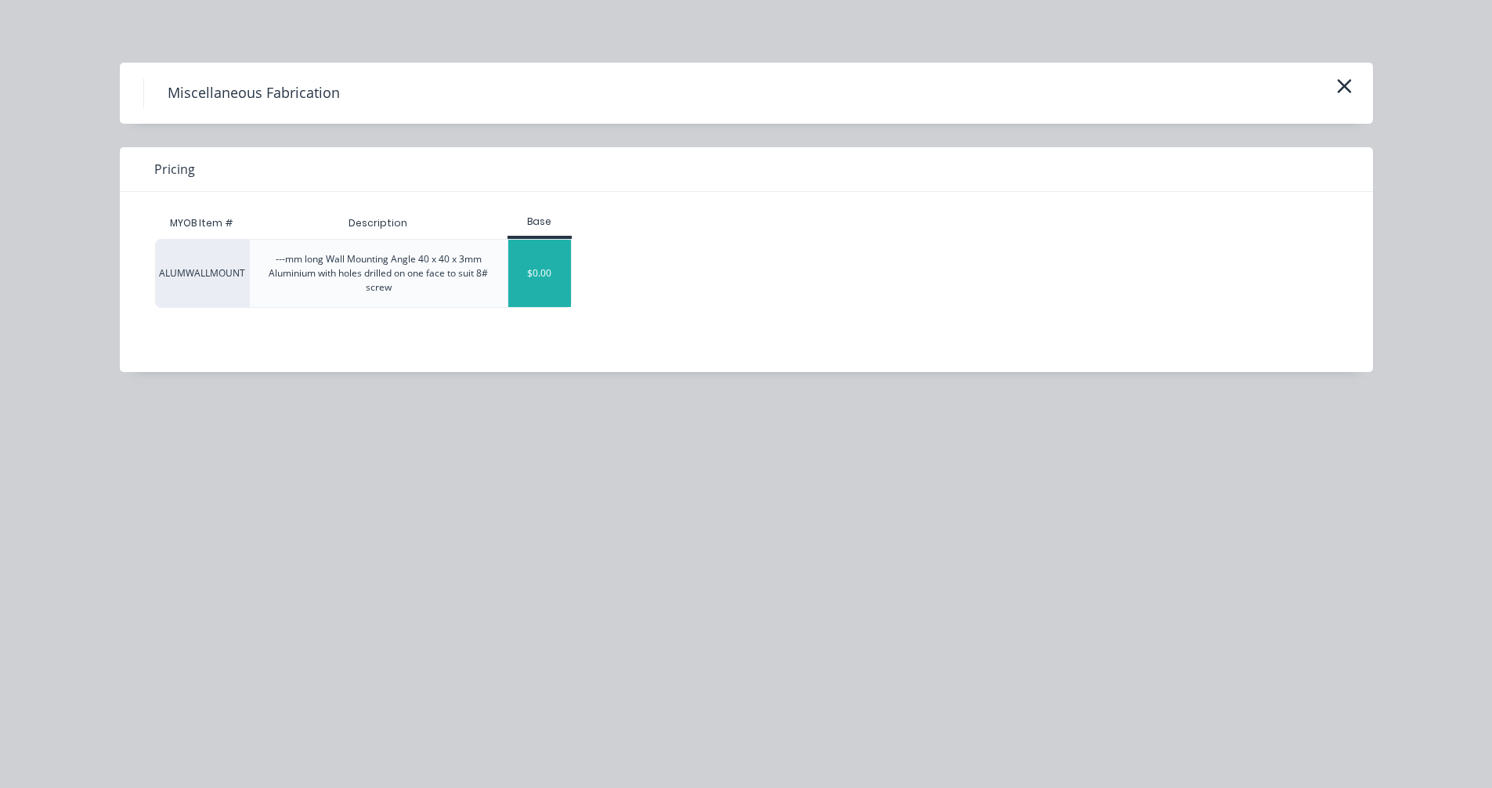
click at [538, 277] on div "$0.00" at bounding box center [539, 273] width 63 height 67
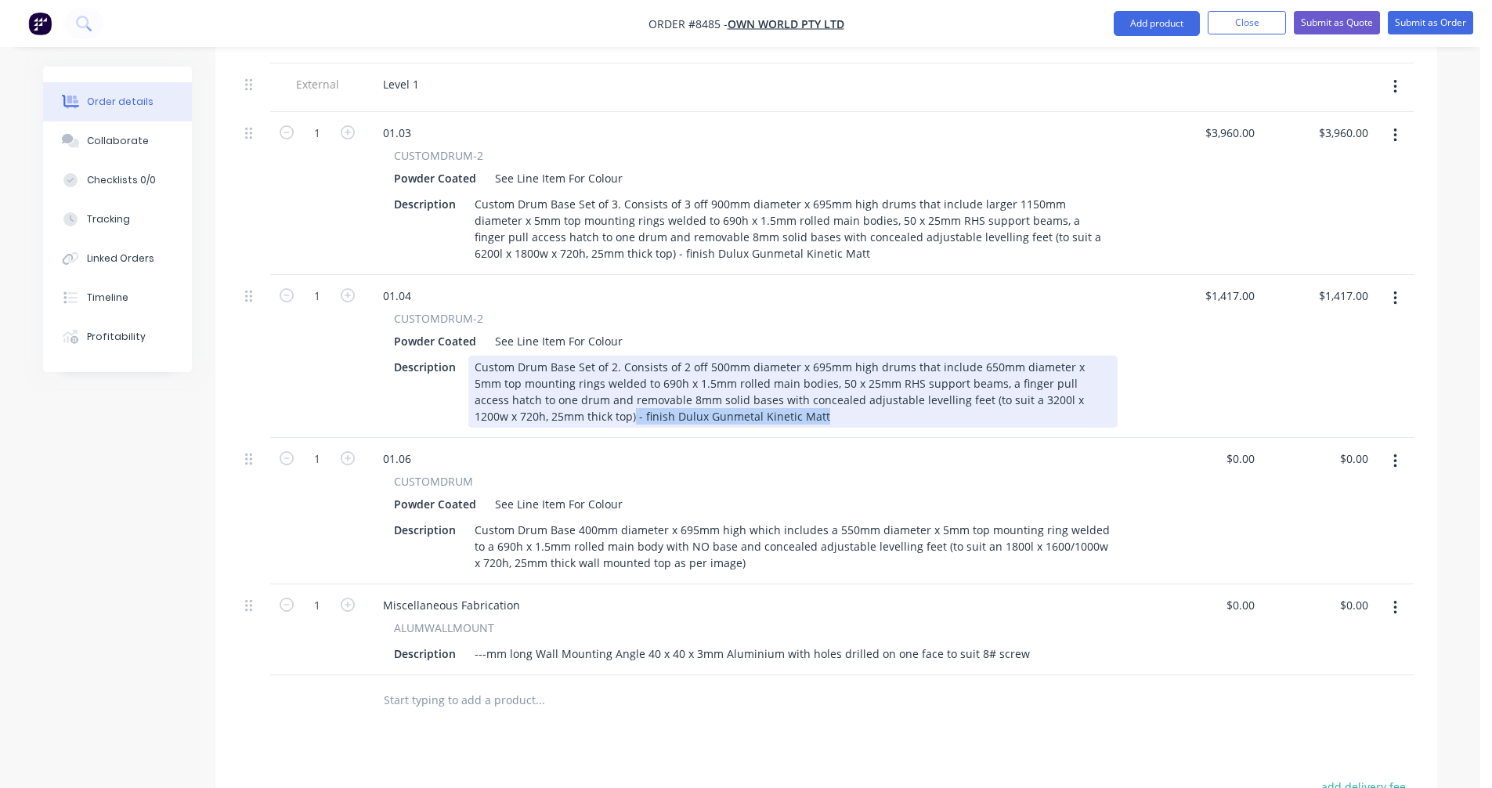
drag, startPoint x: 723, startPoint y: 353, endPoint x: 522, endPoint y: 352, distance: 200.4
click at [522, 355] on div "Custom Drum Base Set of 2. Consists of 2 off 500mm diameter x 695mm high drums …" at bounding box center [792, 391] width 649 height 72
copy div "- finish Dulux Gunmetal Kinetic Matt"
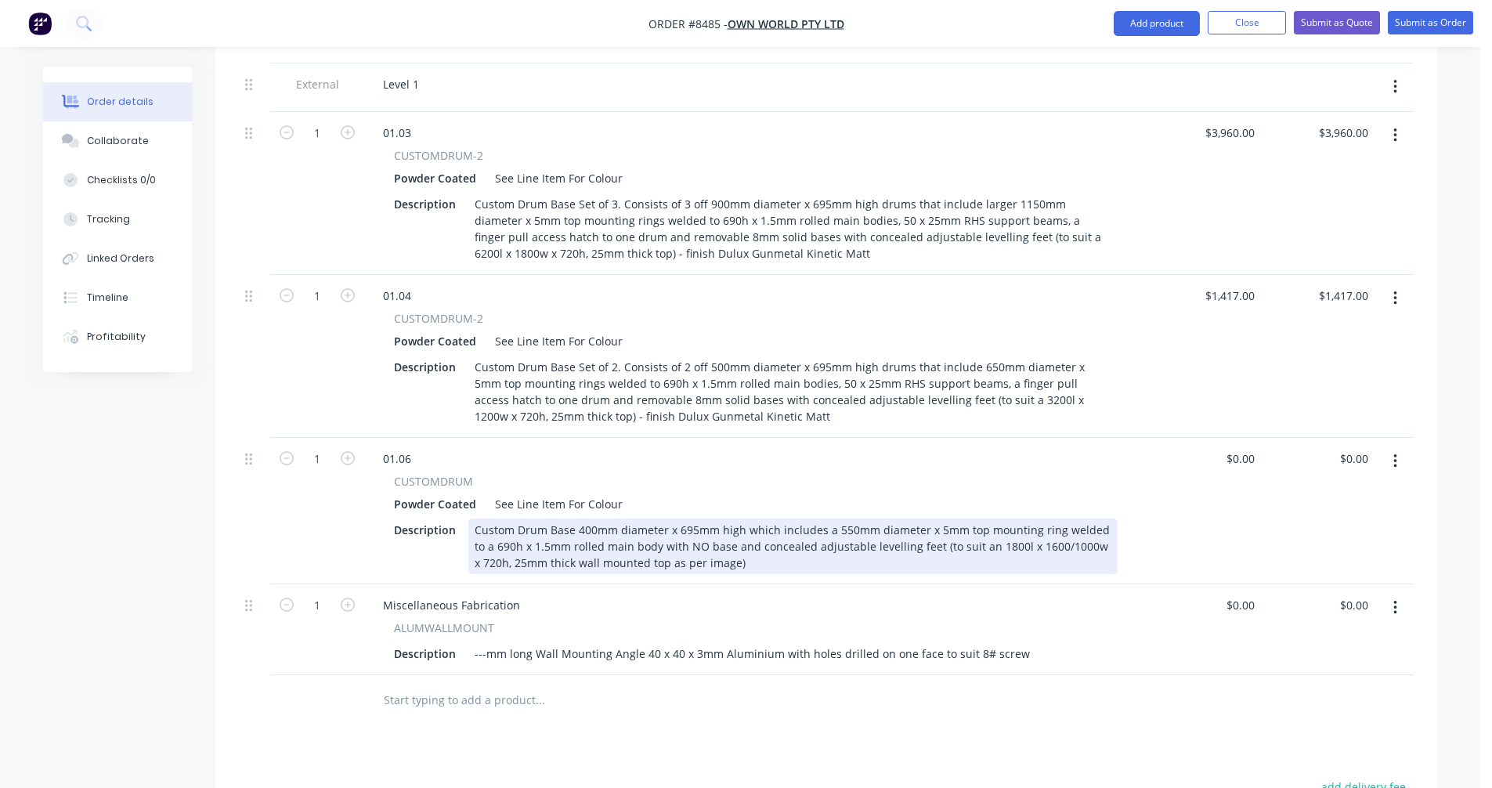
click at [759, 518] on div "Custom Drum Base 400mm diameter x 695mm high which includes a 550mm diameter x …" at bounding box center [792, 546] width 649 height 56
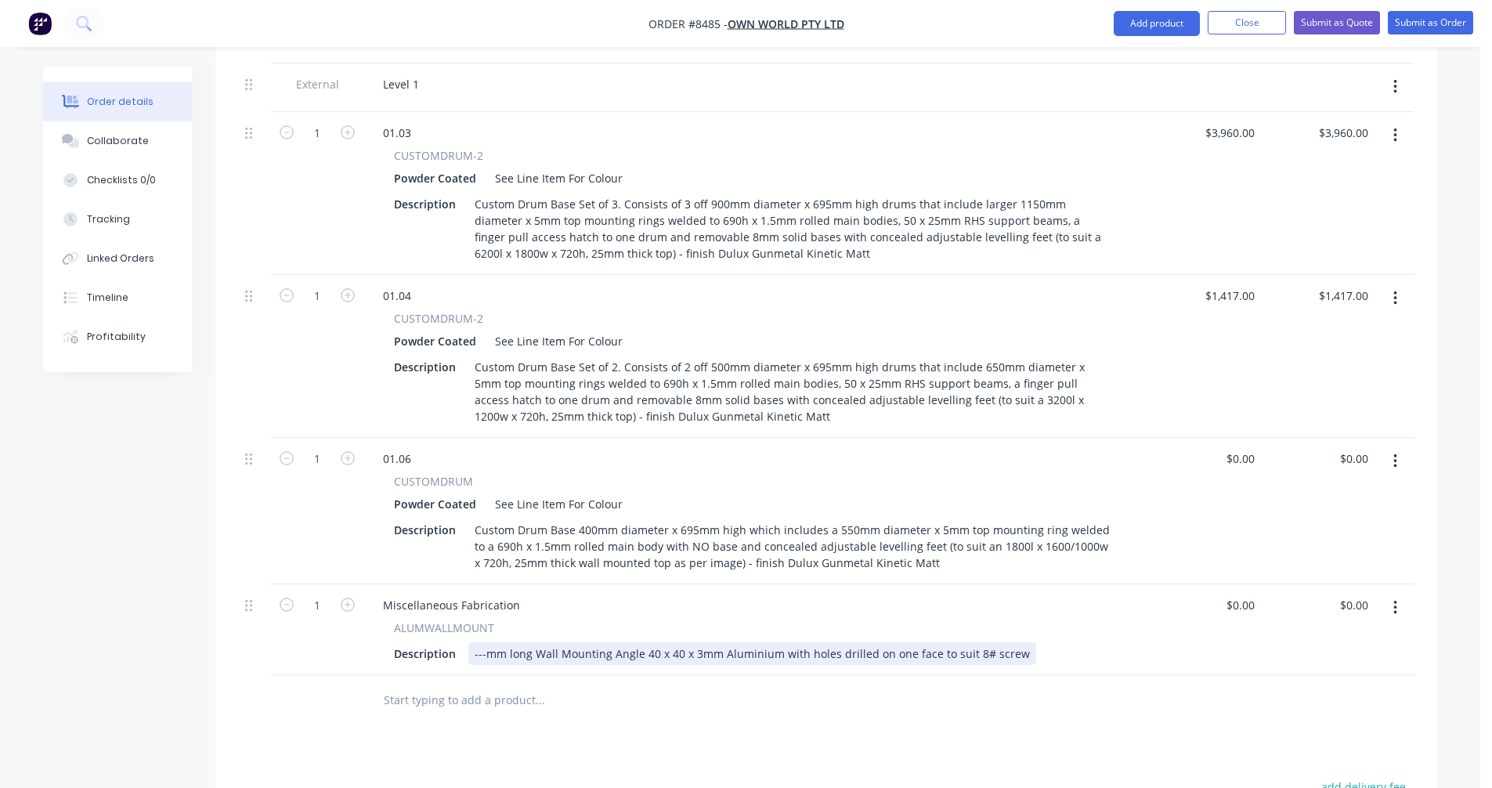
click at [1013, 642] on div "---mm long Wall Mounting Angle 40 x 40 x 3mm Aluminium with holes drilled on on…" at bounding box center [752, 653] width 568 height 23
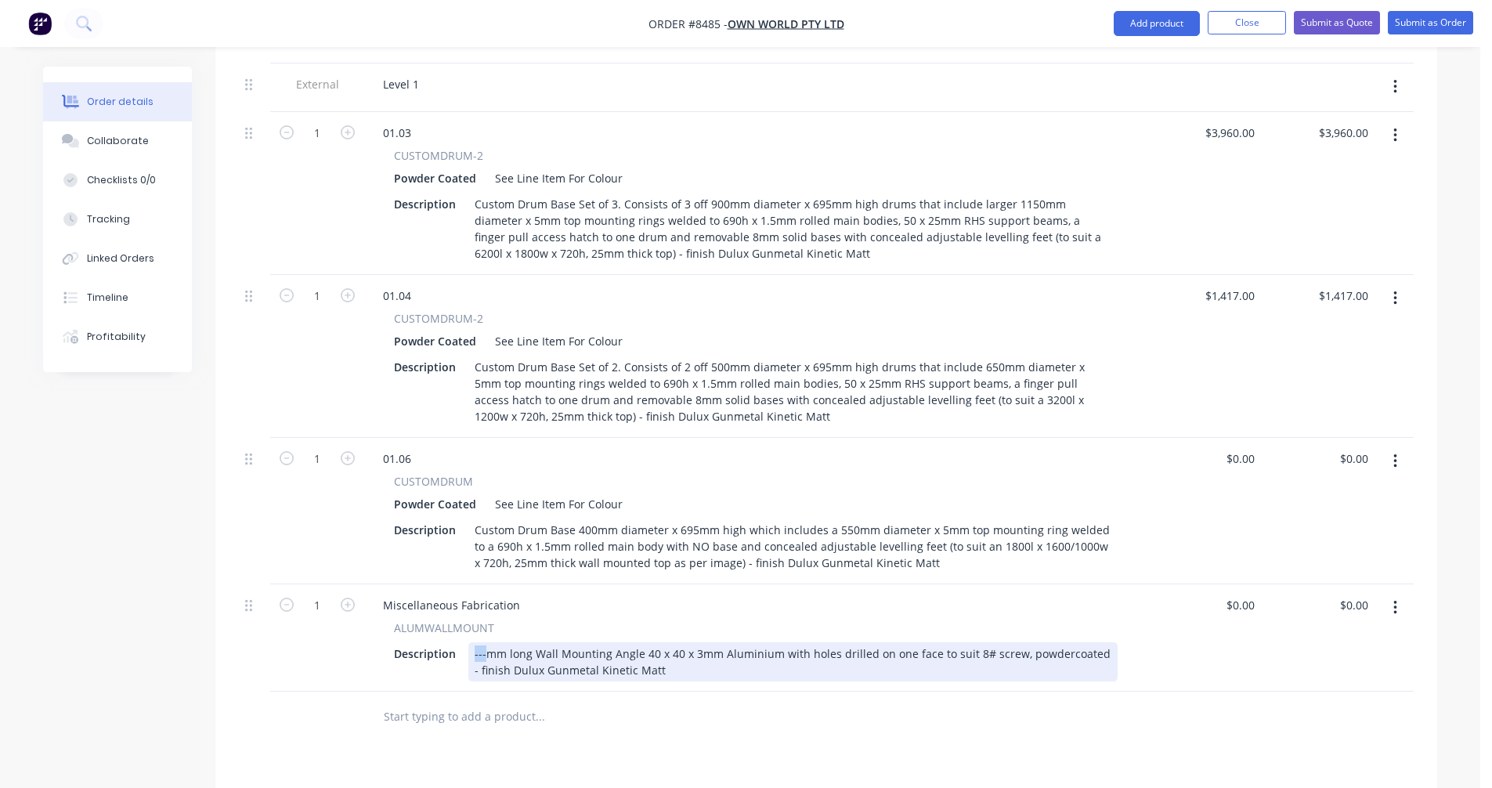
drag, startPoint x: 486, startPoint y: 591, endPoint x: 467, endPoint y: 591, distance: 19.6
click at [468, 642] on div "---mm long Wall Mounting Angle 40 x 40 x 3mm Aluminium with holes drilled on on…" at bounding box center [792, 661] width 649 height 39
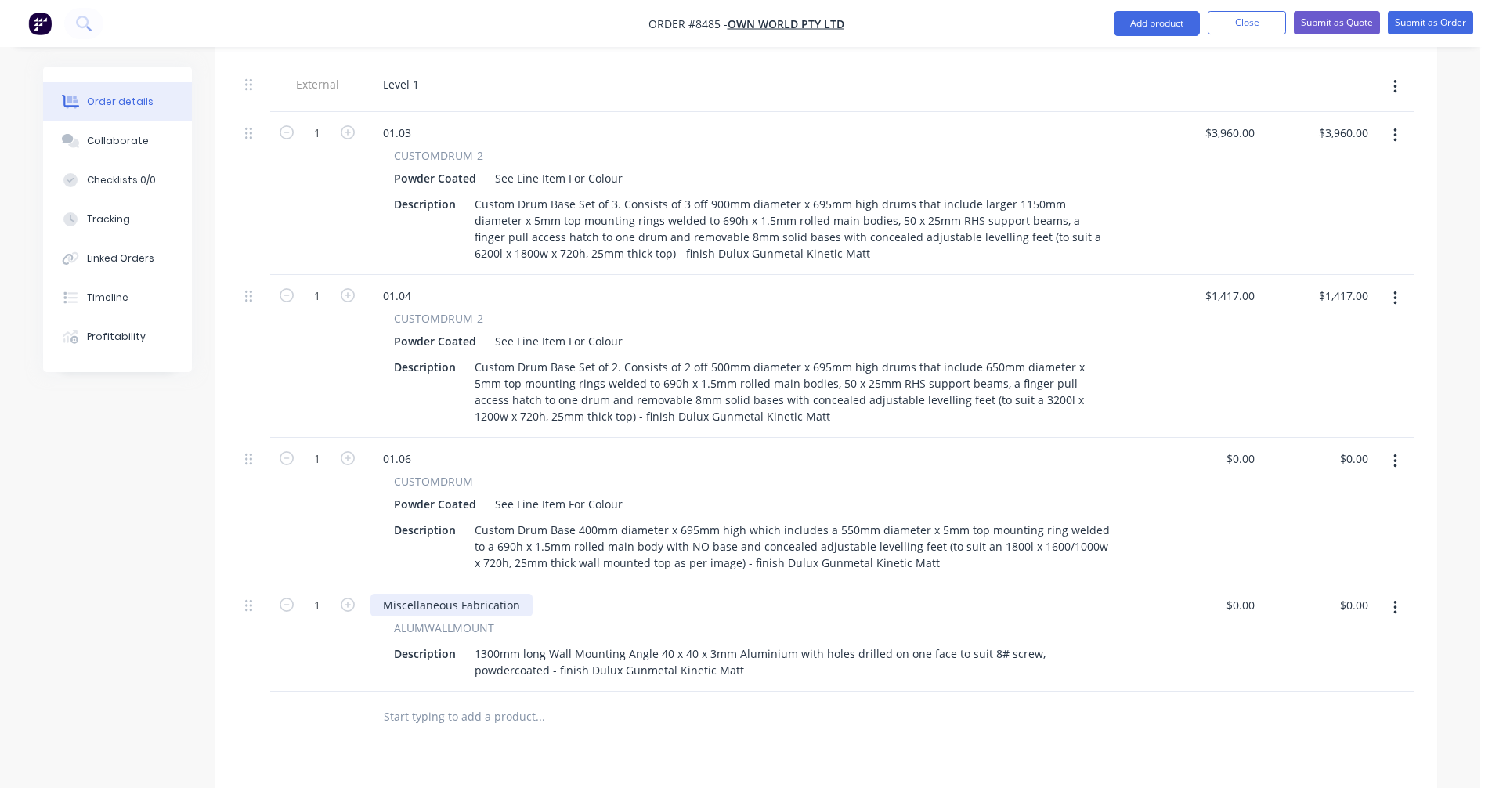
click at [413, 594] on div "Miscellaneous Fabrication" at bounding box center [451, 605] width 162 height 23
click at [420, 594] on div "Miscellaneous Fabrication" at bounding box center [451, 605] width 162 height 23
drag, startPoint x: 514, startPoint y: 543, endPoint x: 373, endPoint y: 539, distance: 141.8
click at [373, 594] on div "Miscellaneous Fabrication" at bounding box center [451, 605] width 162 height 23
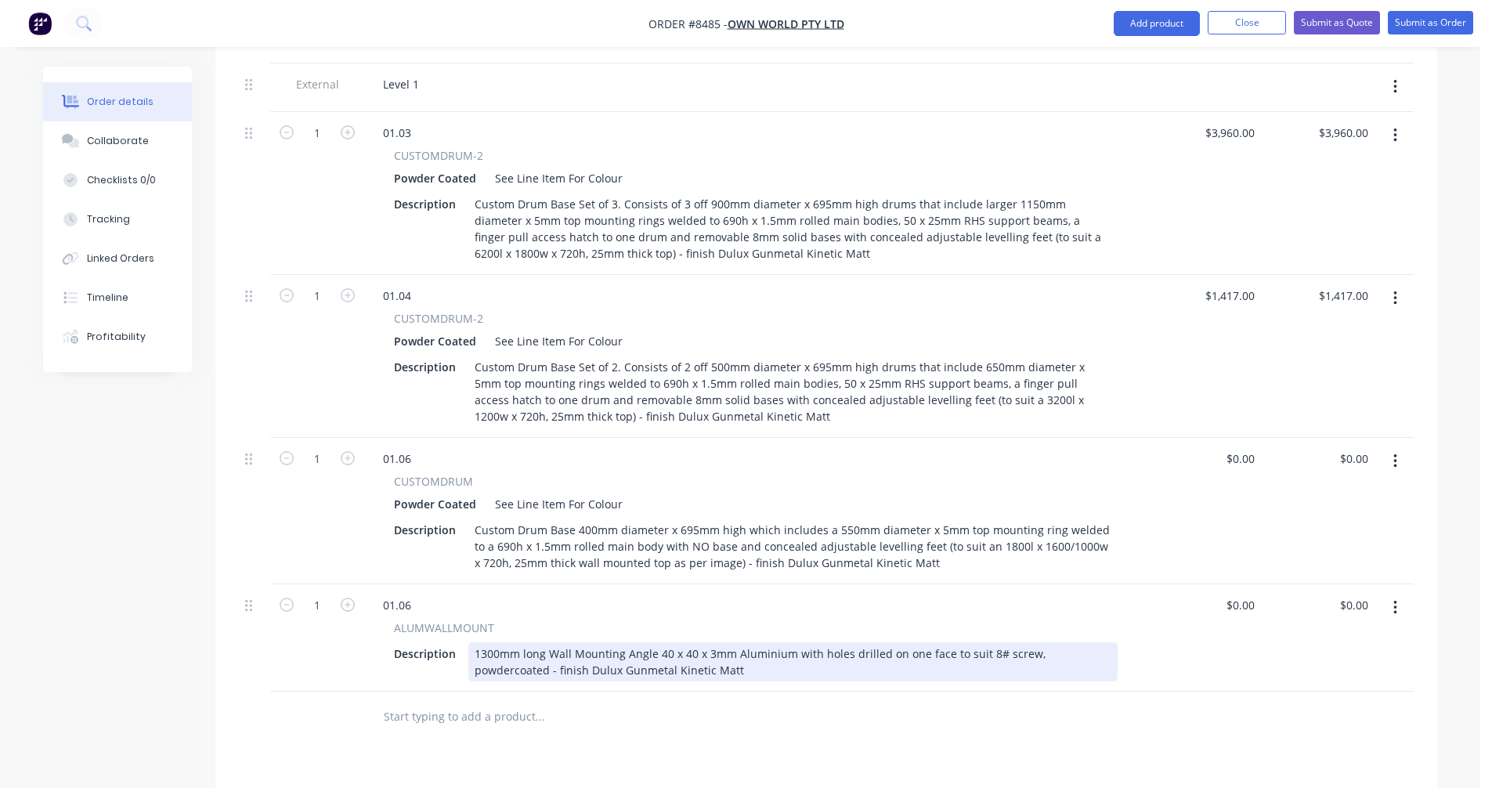
click at [741, 642] on div "1300mm long Wall Mounting Angle 40 x 40 x 3mm Aluminium with holes drilled on o…" at bounding box center [792, 661] width 649 height 39
type input "$66.00"
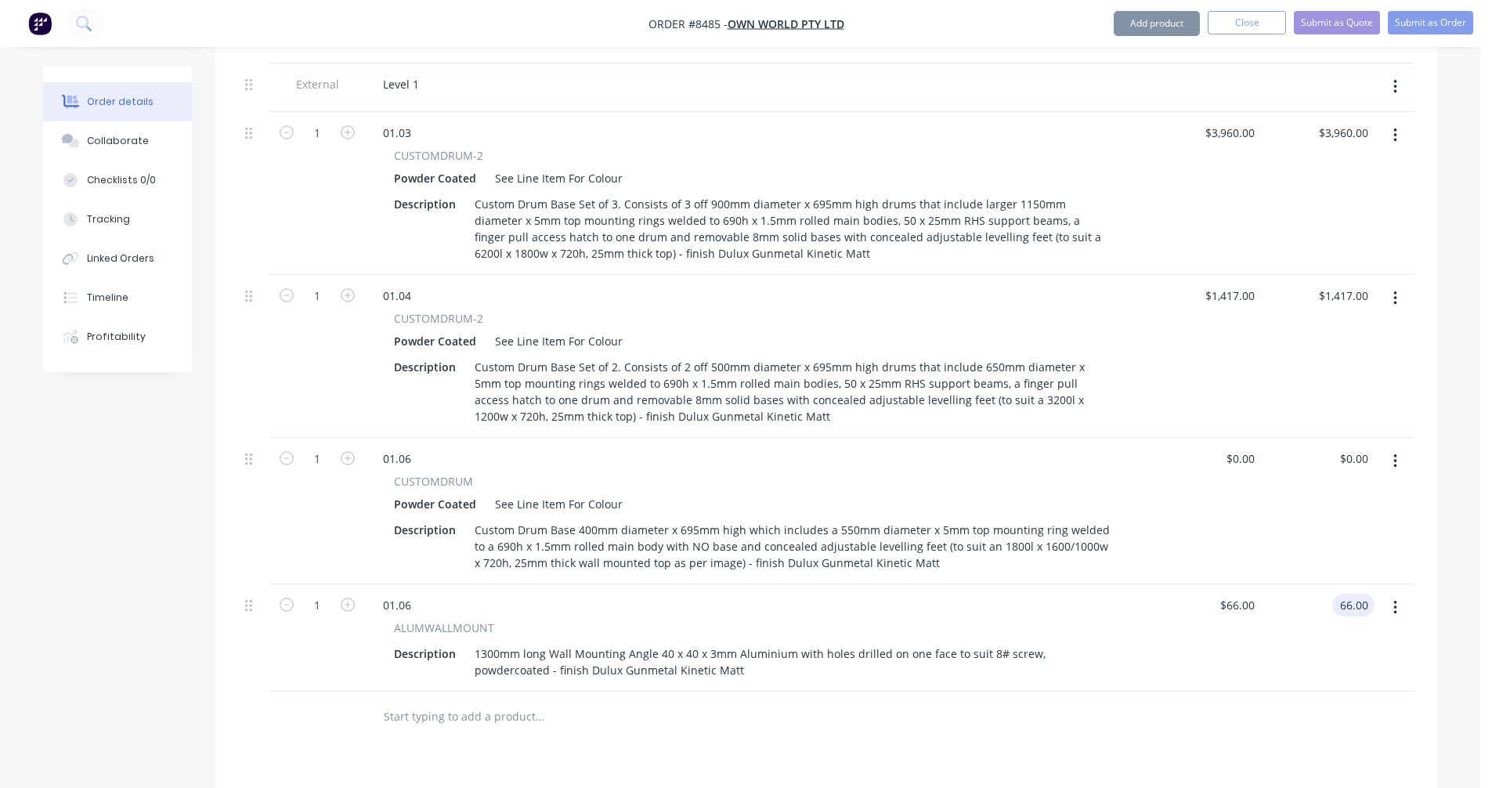
type input "$66.00"
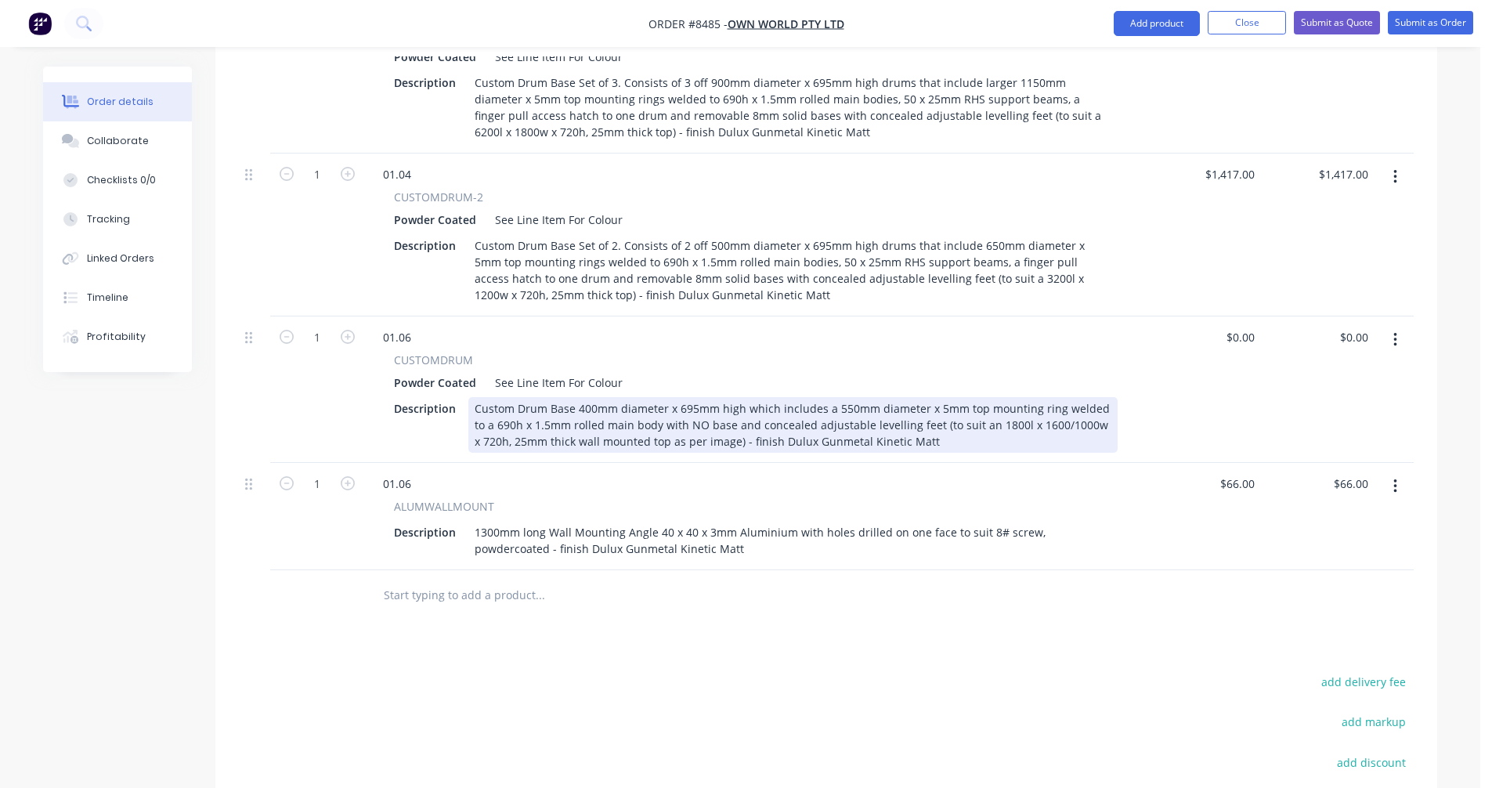
scroll to position [1485, 0]
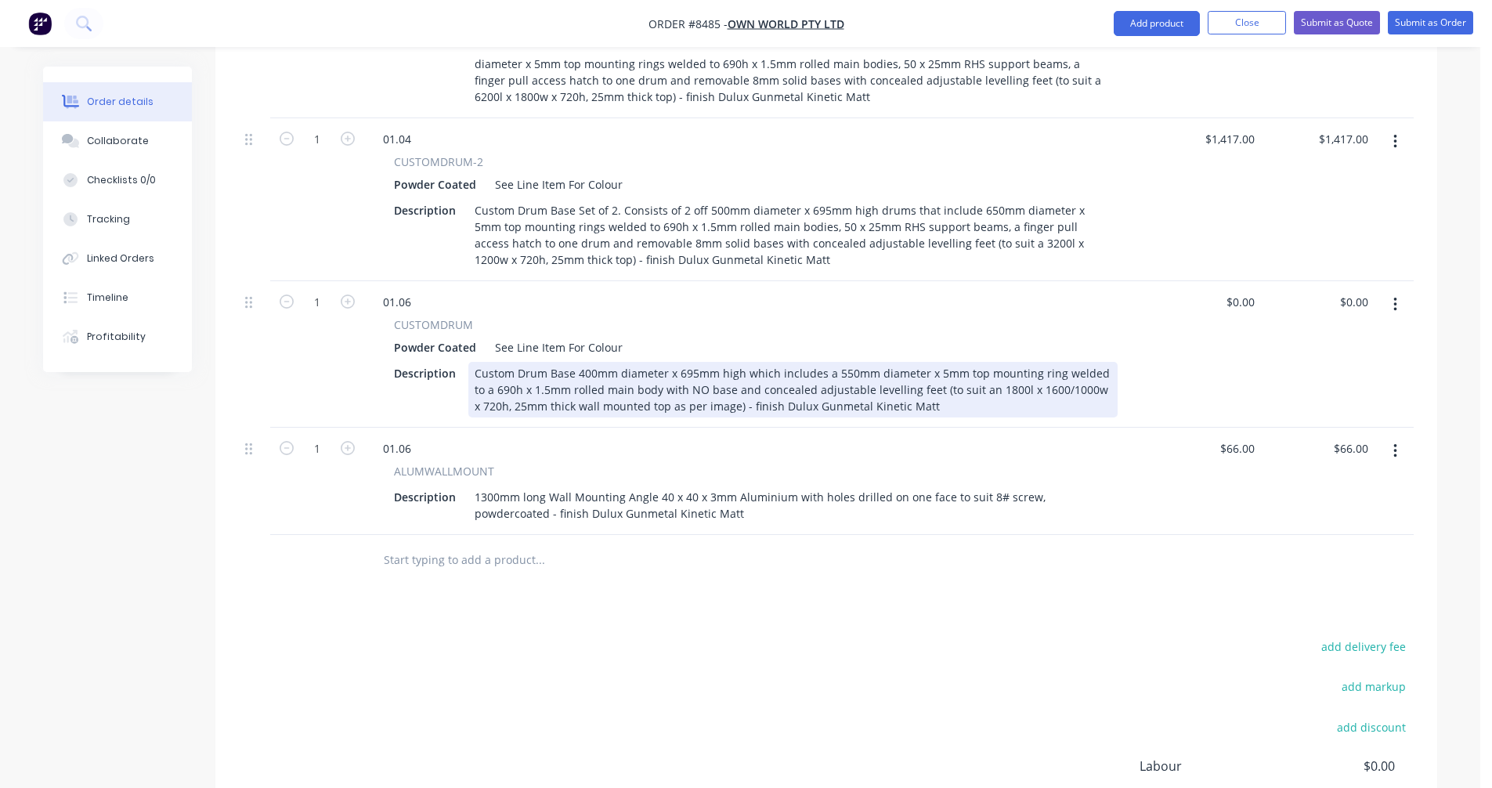
click at [713, 362] on div "Custom Drum Base 400mm diameter x 695mm high which includes a 550mm diameter x …" at bounding box center [792, 390] width 649 height 56
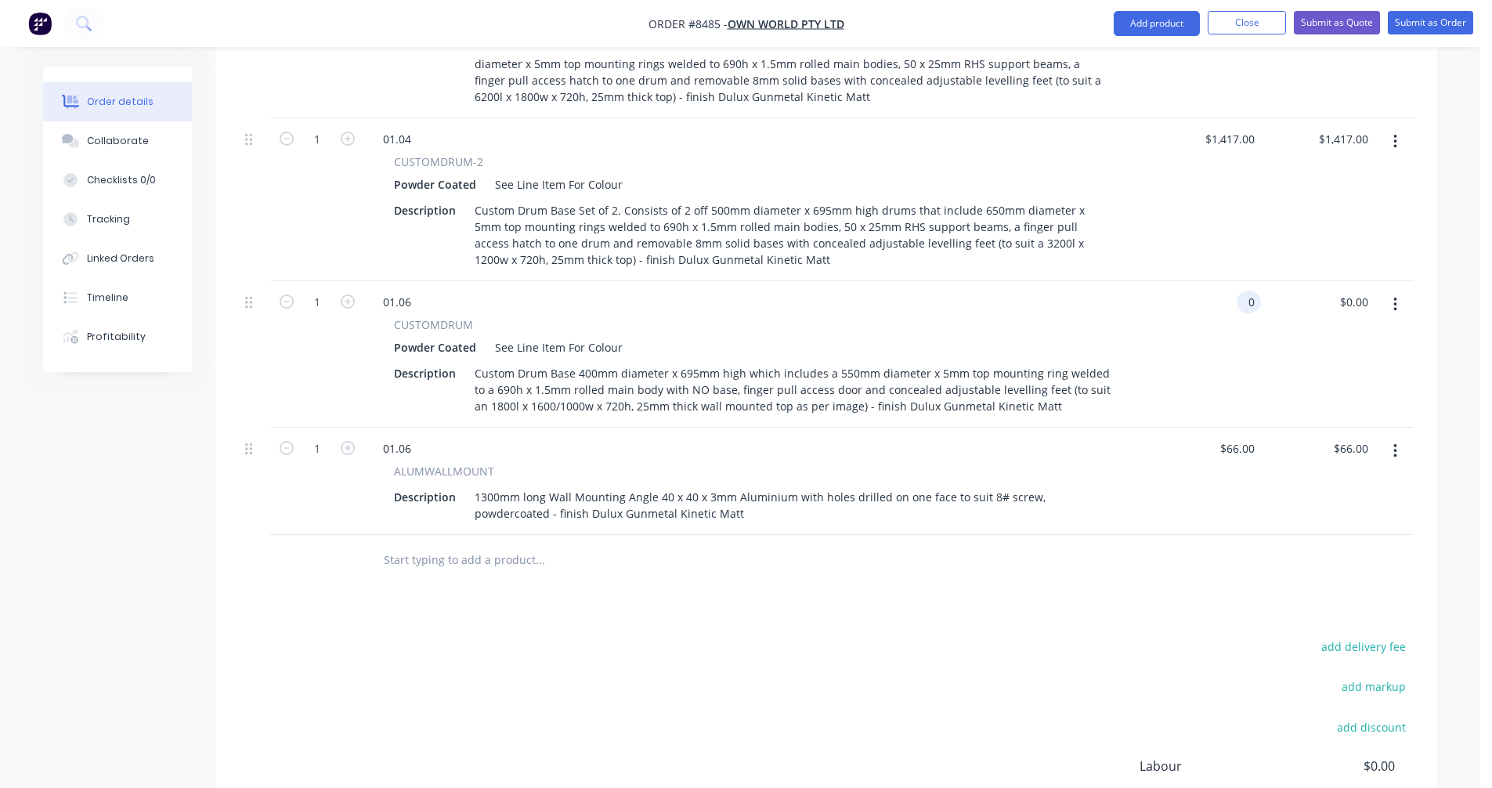
type input "$0.00"
click at [849, 336] on div "Powder Coated See Line Item For Colour" at bounding box center [755, 347] width 723 height 23
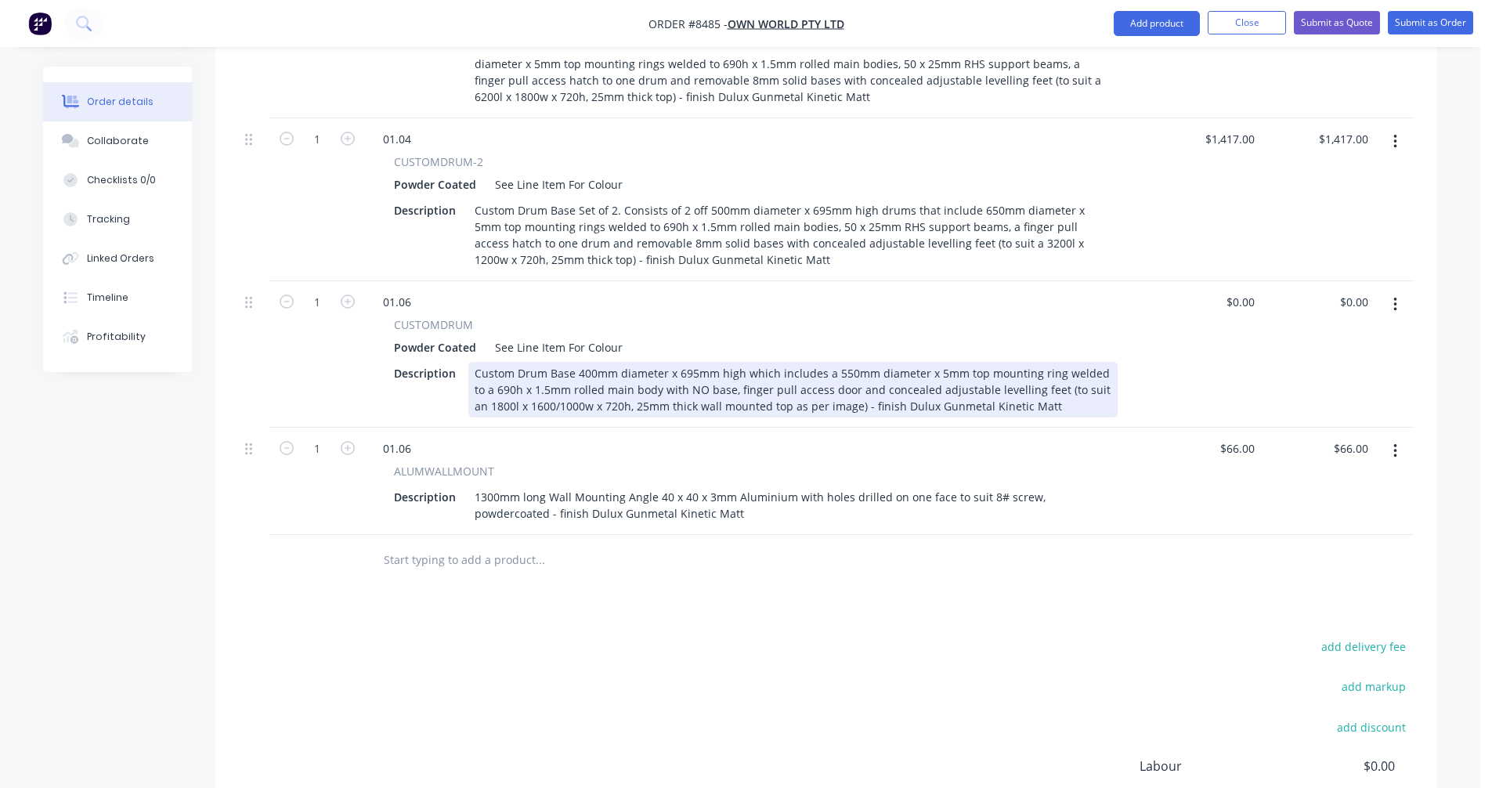
click at [856, 362] on div "Custom Drum Base 400mm diameter x 695mm high which includes a 550mm diameter x …" at bounding box center [792, 390] width 649 height 56
type input "$533.00"
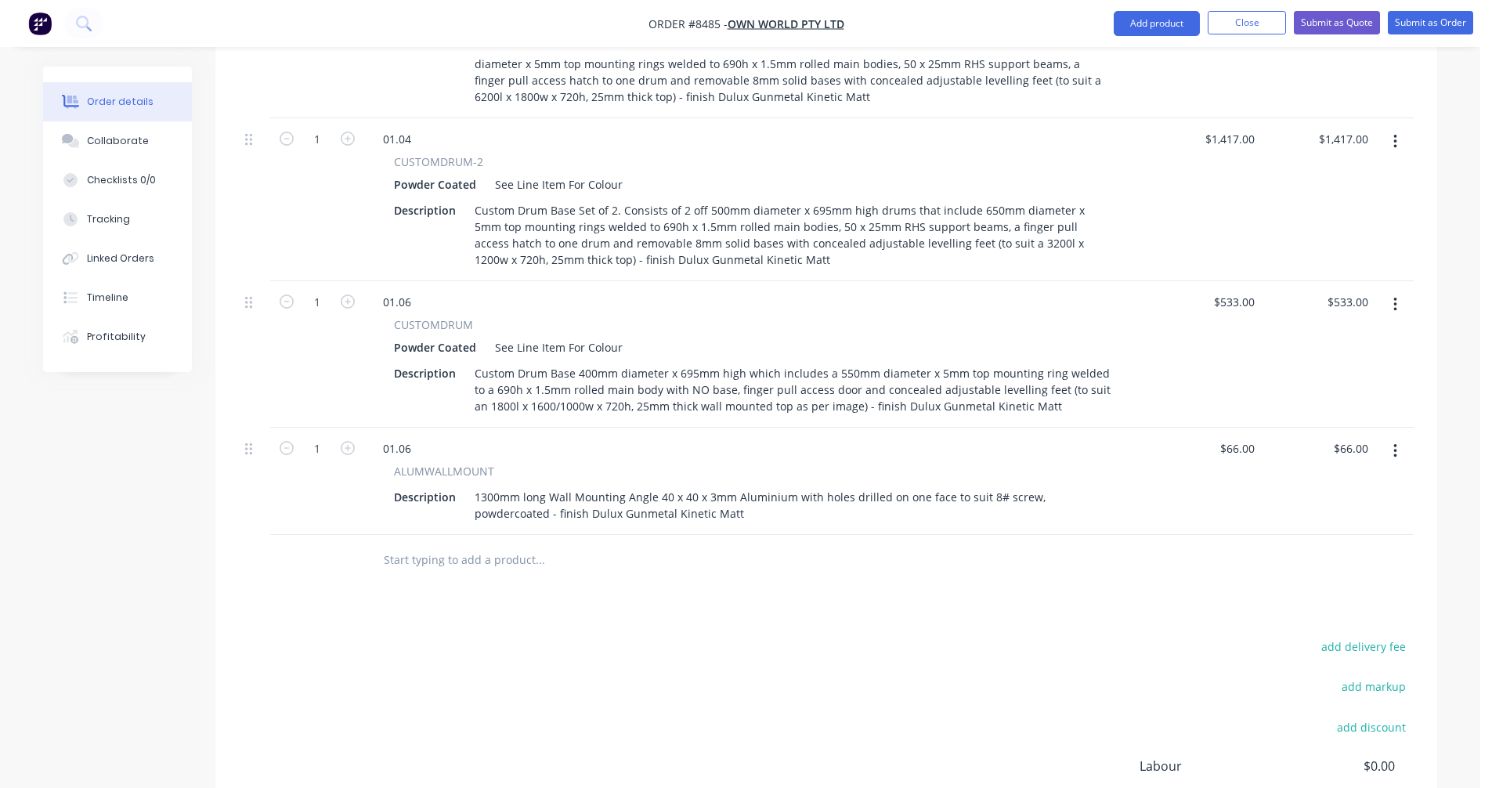
click at [1397, 290] on button "button" at bounding box center [1395, 304] width 37 height 28
click at [1369, 366] on div "Duplicate" at bounding box center [1339, 377] width 121 height 23
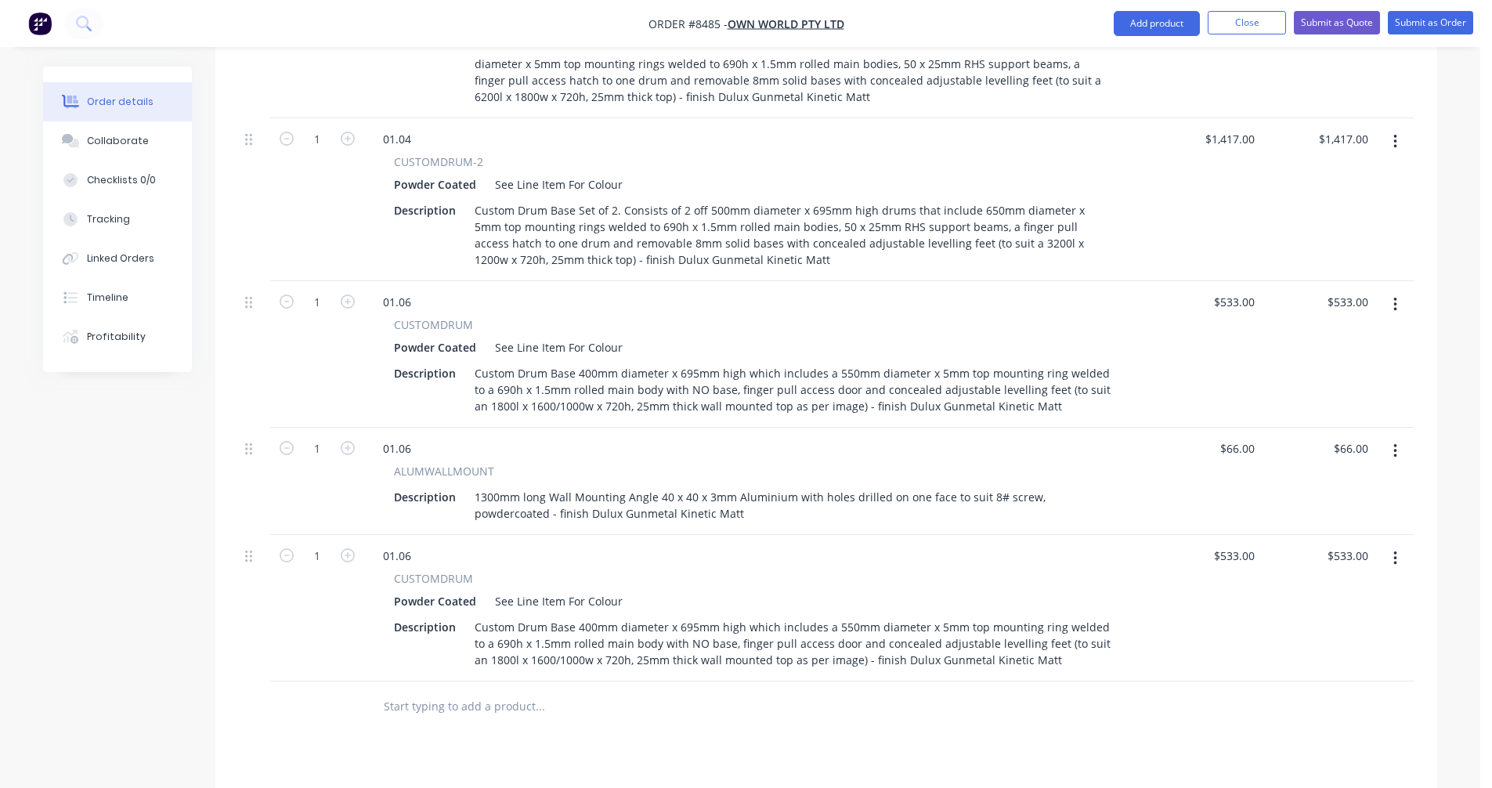
click at [1401, 437] on button "button" at bounding box center [1395, 451] width 37 height 28
click at [1352, 512] on div "Duplicate" at bounding box center [1339, 523] width 121 height 23
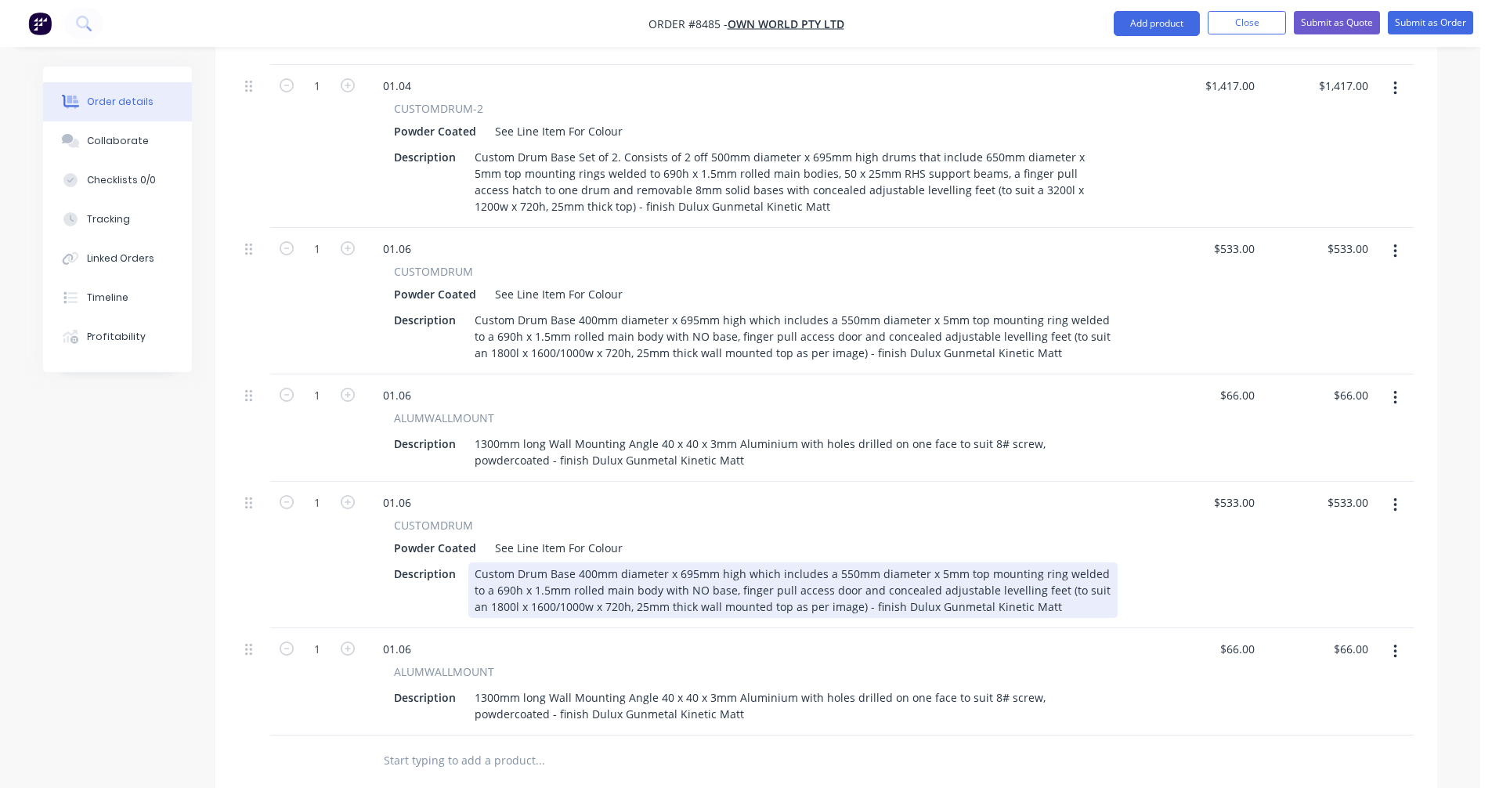
scroll to position [1641, 0]
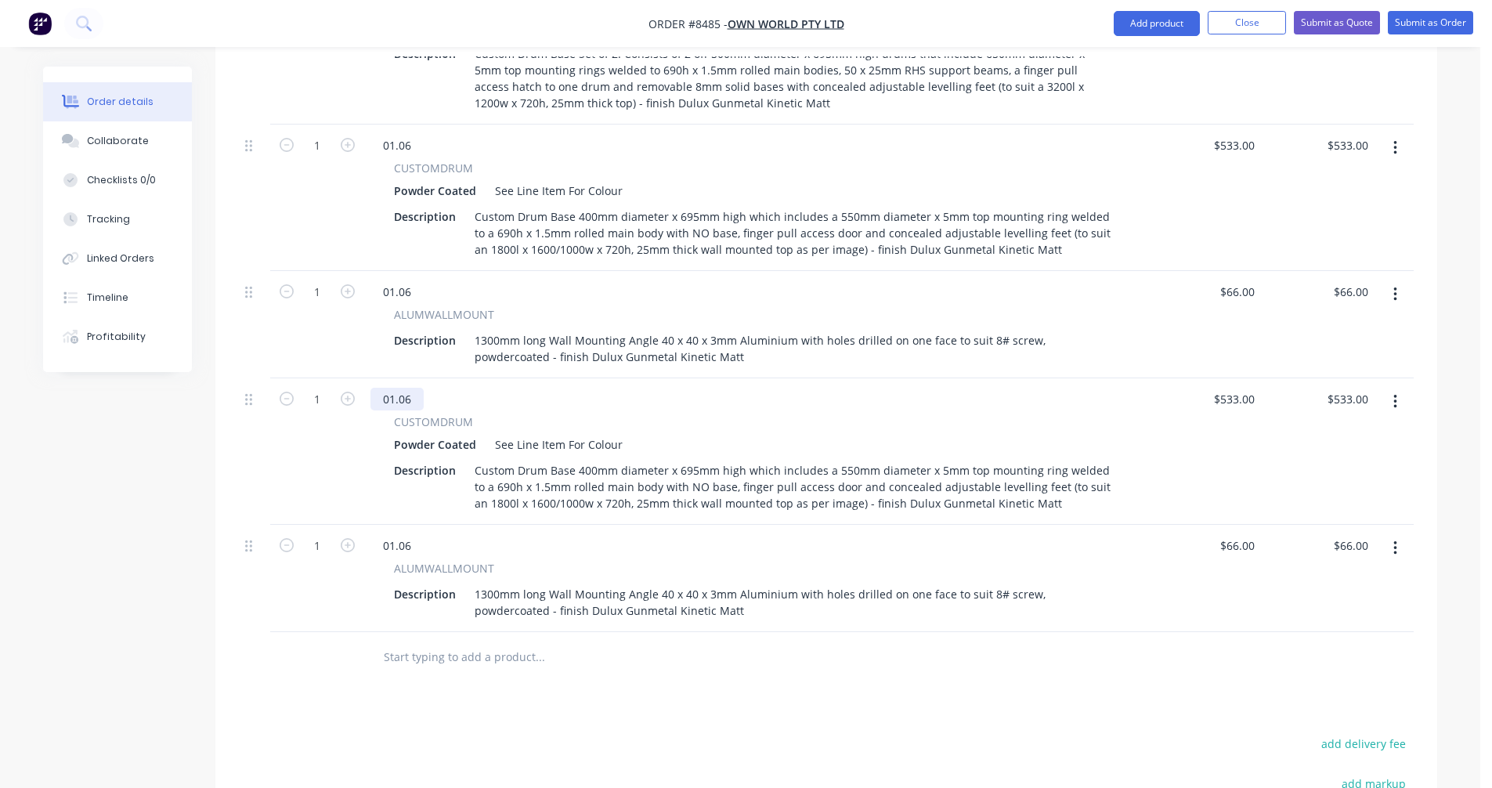
click at [411, 388] on div "01.06" at bounding box center [396, 399] width 53 height 23
click at [412, 534] on div "01.06" at bounding box center [396, 545] width 53 height 23
click at [410, 534] on div "01.06" at bounding box center [396, 545] width 53 height 23
click at [1262, 271] on div "$66.00 $66.00" at bounding box center [1318, 324] width 114 height 107
click at [1251, 280] on input "66" at bounding box center [1239, 291] width 42 height 23
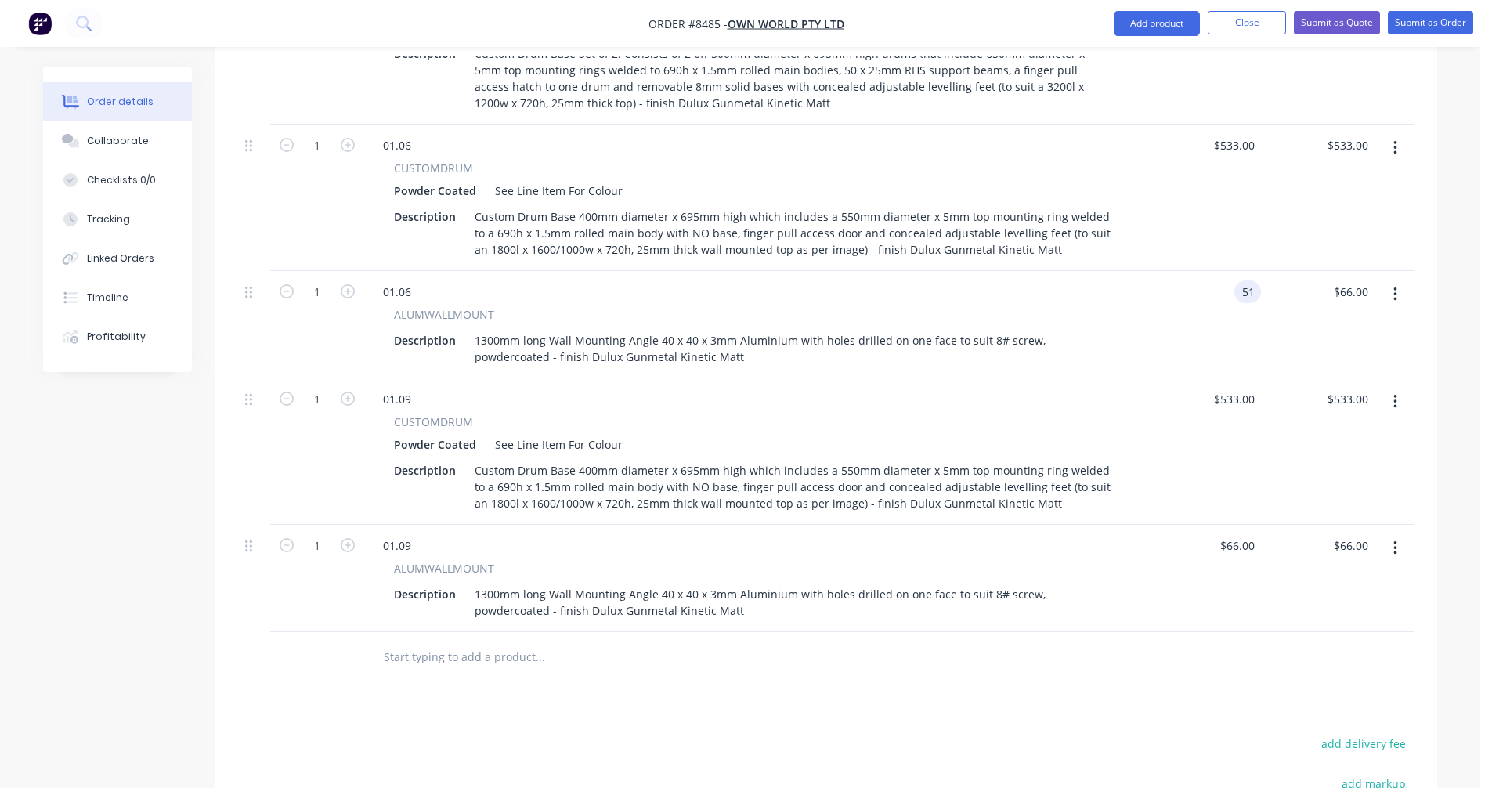
type input "$51.00"
click at [1248, 534] on input "66" at bounding box center [1239, 545] width 42 height 23
type input "$51.00"
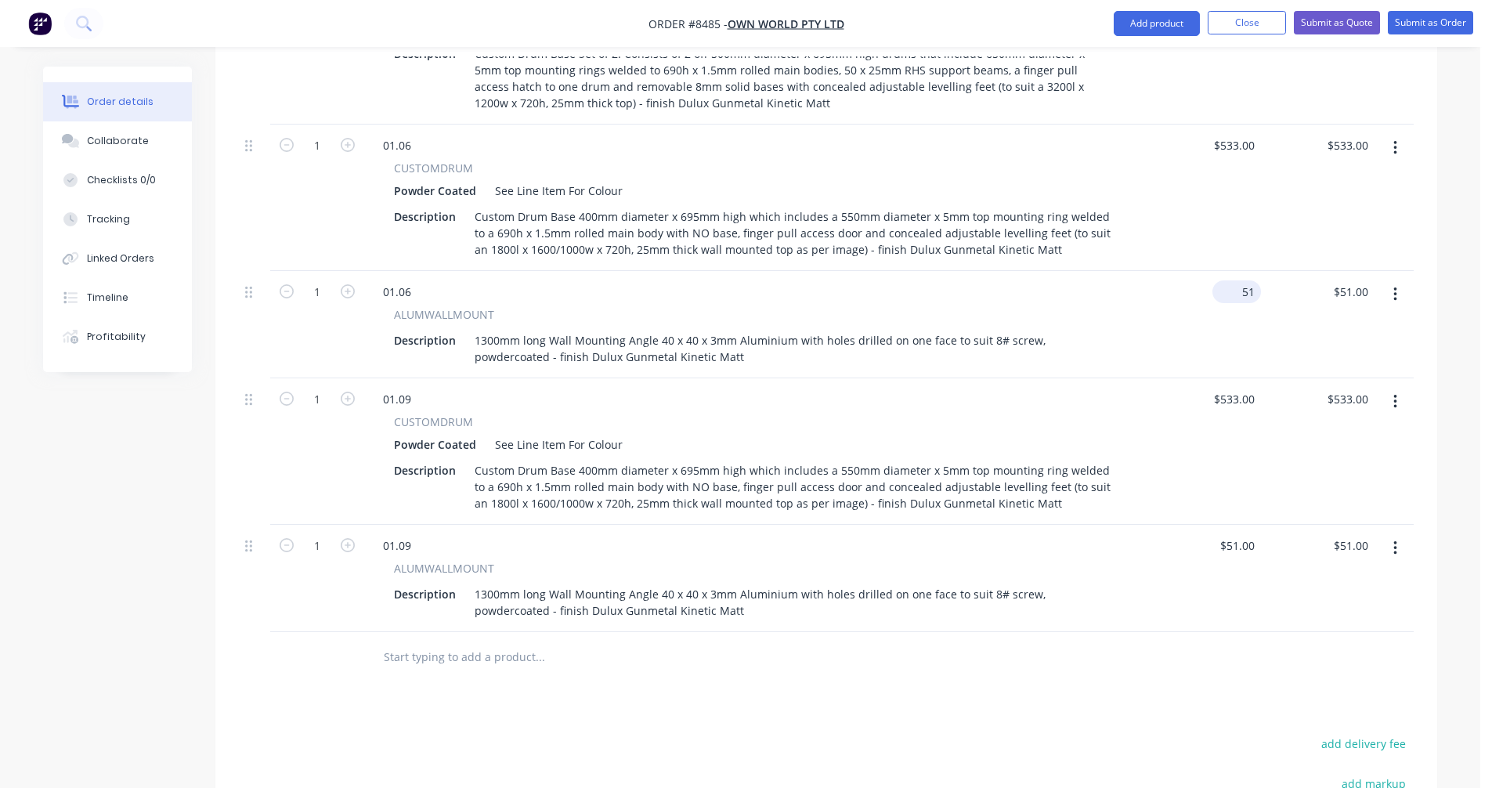
click at [1239, 280] on div "51 $51.00" at bounding box center [1236, 291] width 49 height 23
type input "$46.00"
click at [1240, 534] on input "51" at bounding box center [1250, 545] width 20 height 23
type input "$46.00"
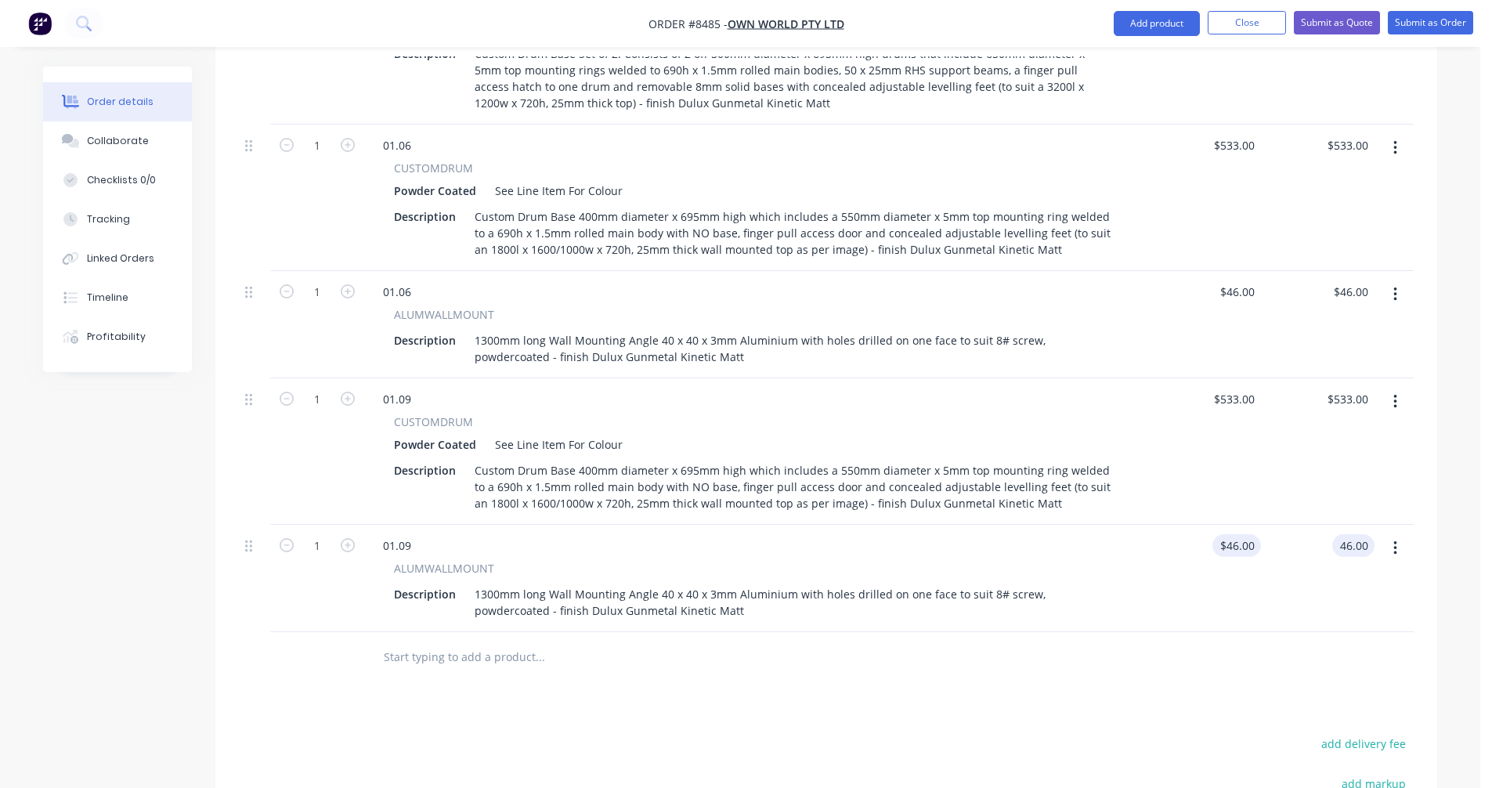
type input "$46.00"
click at [1387, 388] on button "button" at bounding box center [1395, 402] width 37 height 28
click at [1321, 463] on div "Duplicate" at bounding box center [1339, 474] width 121 height 23
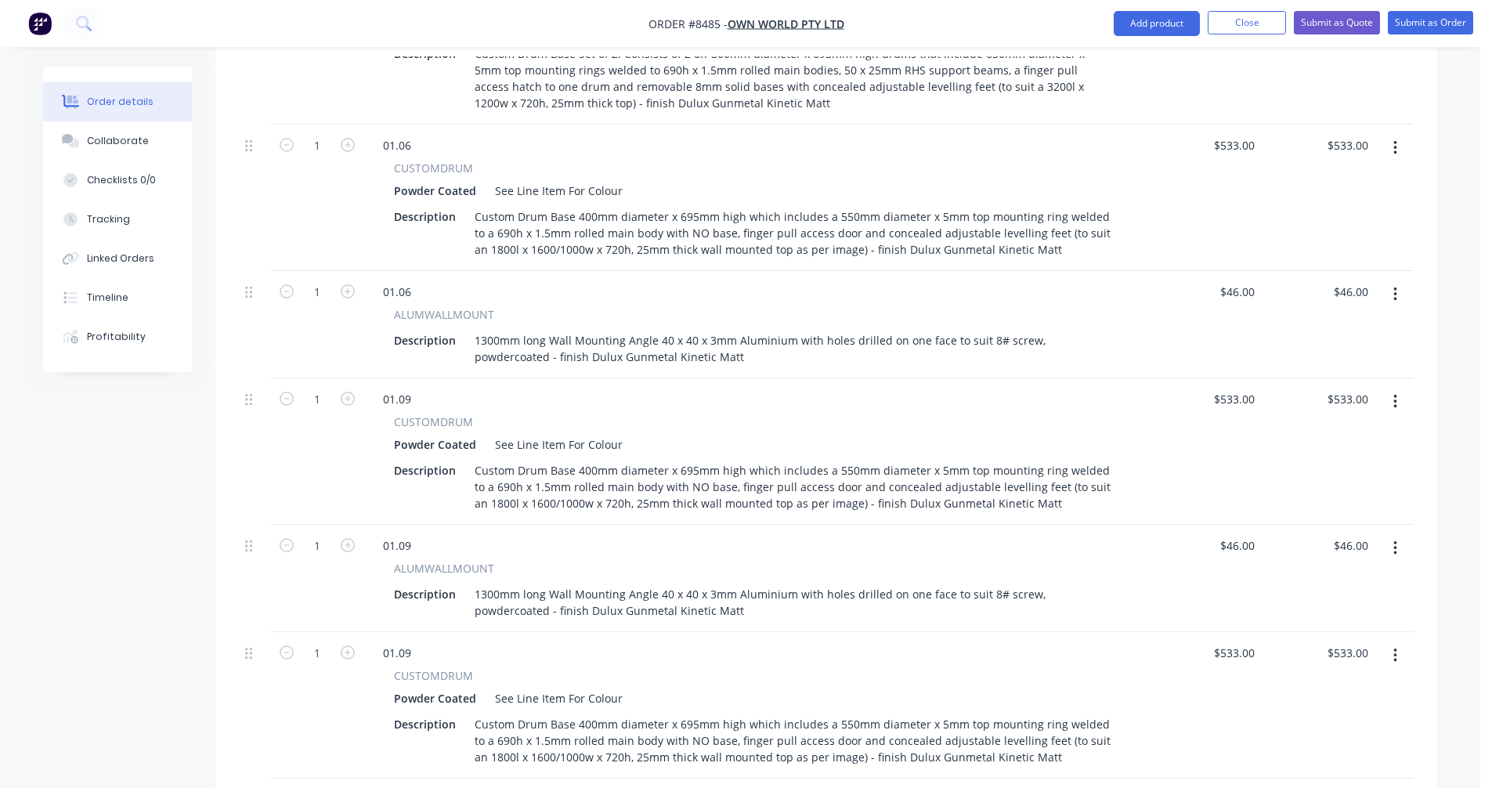
click at [1398, 641] on button "button" at bounding box center [1395, 655] width 37 height 28
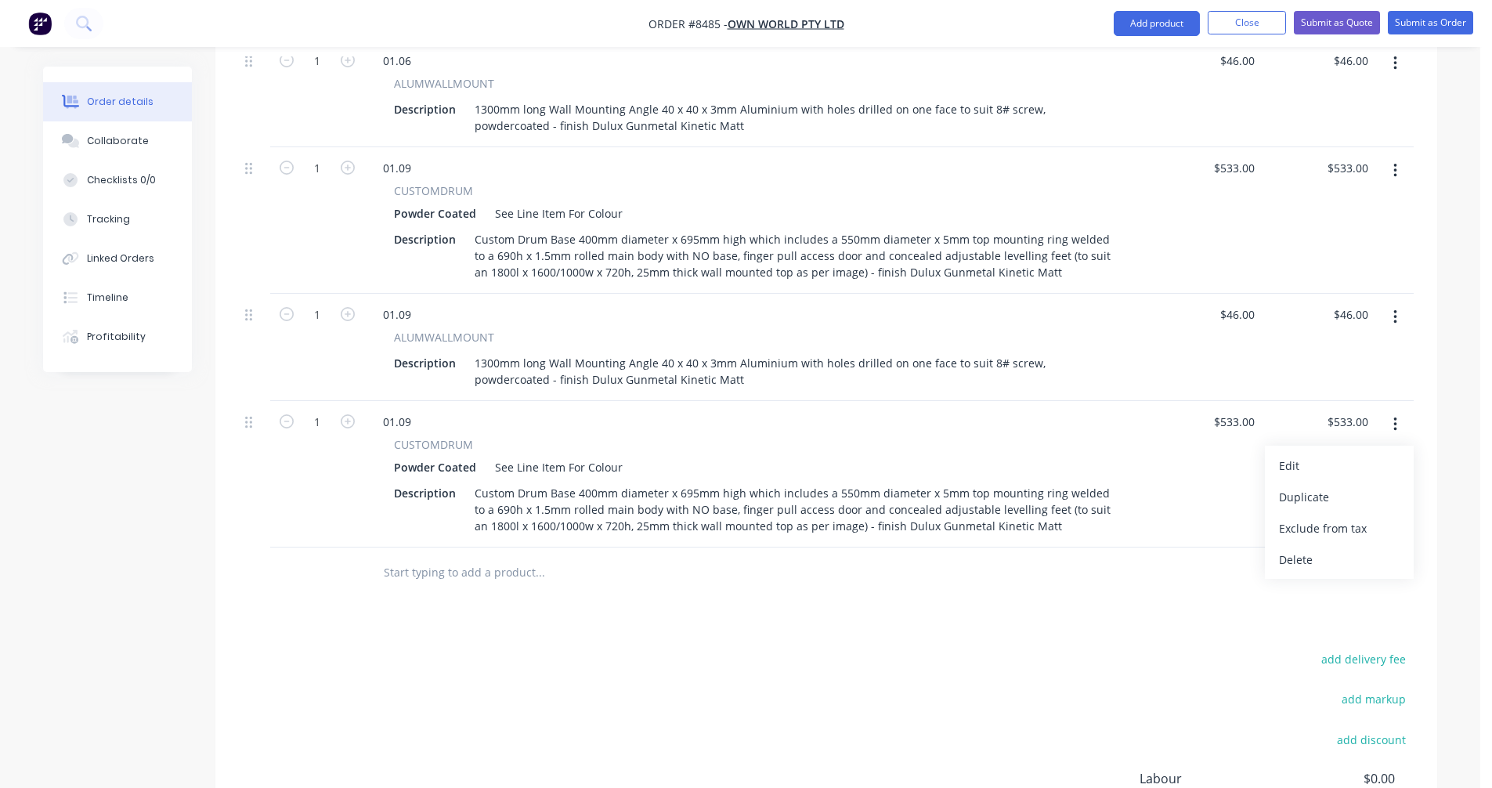
scroll to position [1876, 0]
click at [1399, 299] on button "button" at bounding box center [1395, 313] width 37 height 28
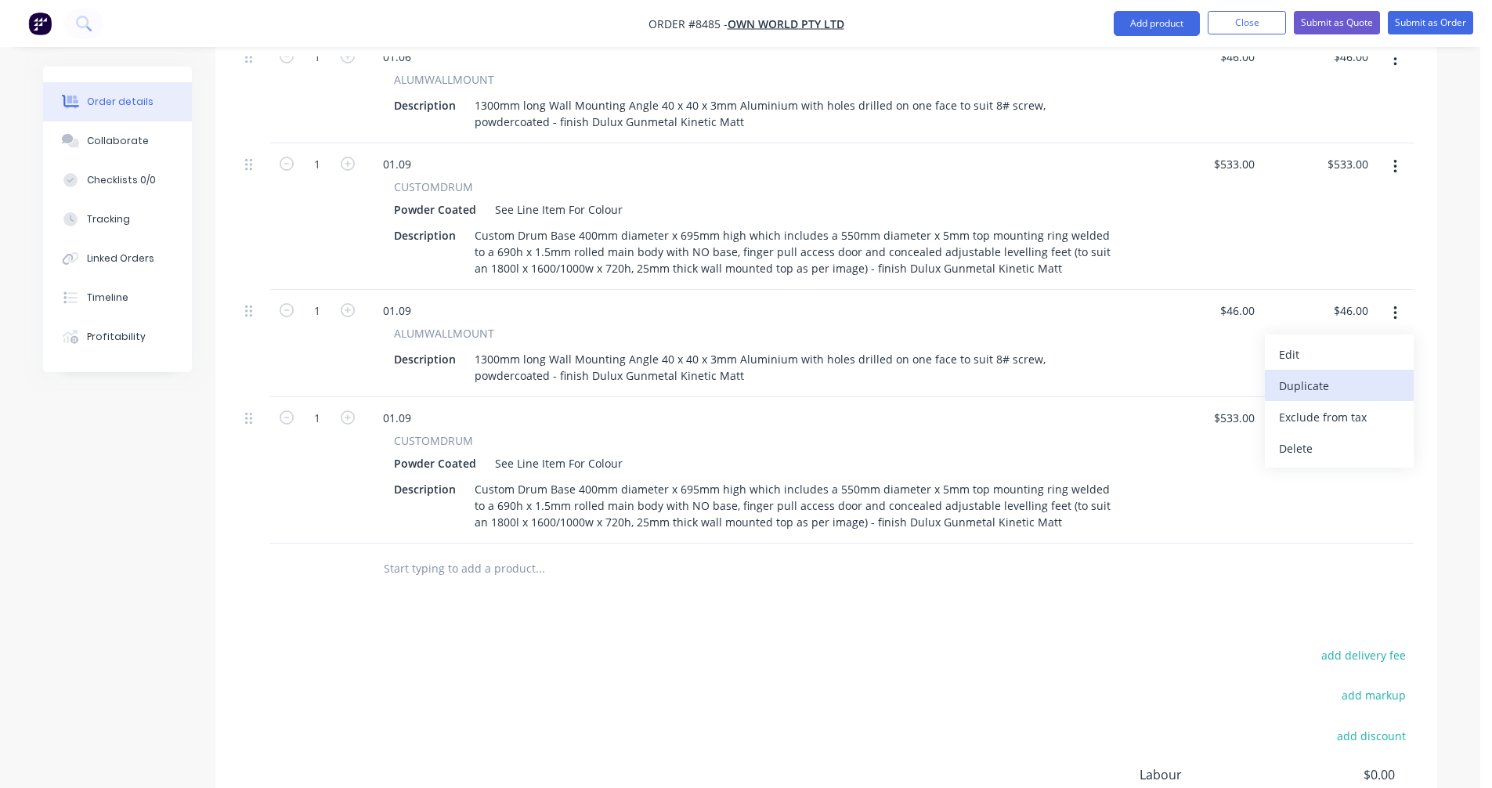
click at [1341, 374] on div "Duplicate" at bounding box center [1339, 385] width 121 height 23
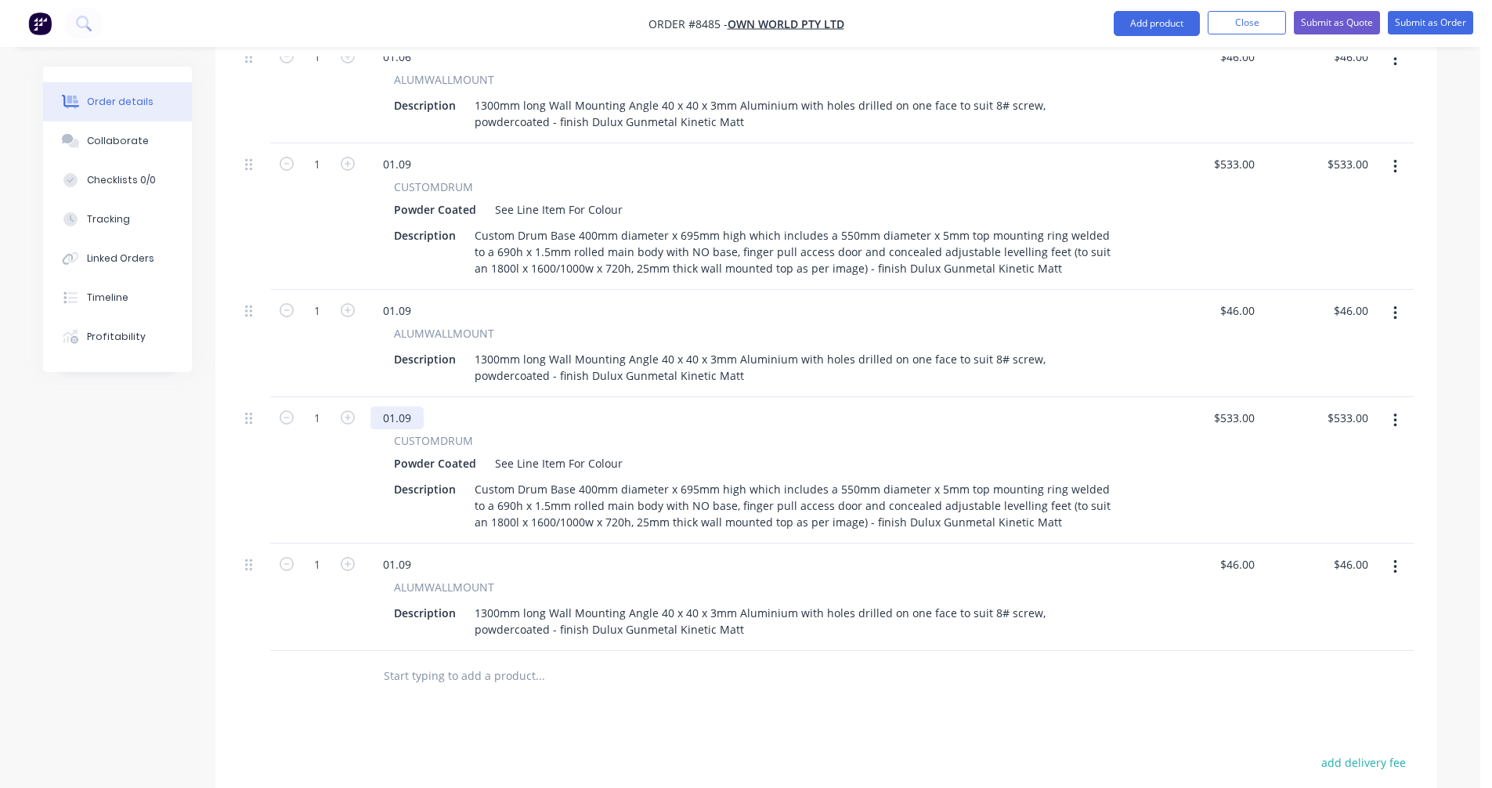
click at [414, 406] on div "01.09" at bounding box center [396, 417] width 53 height 23
click at [414, 553] on div "01.09" at bounding box center [396, 564] width 53 height 23
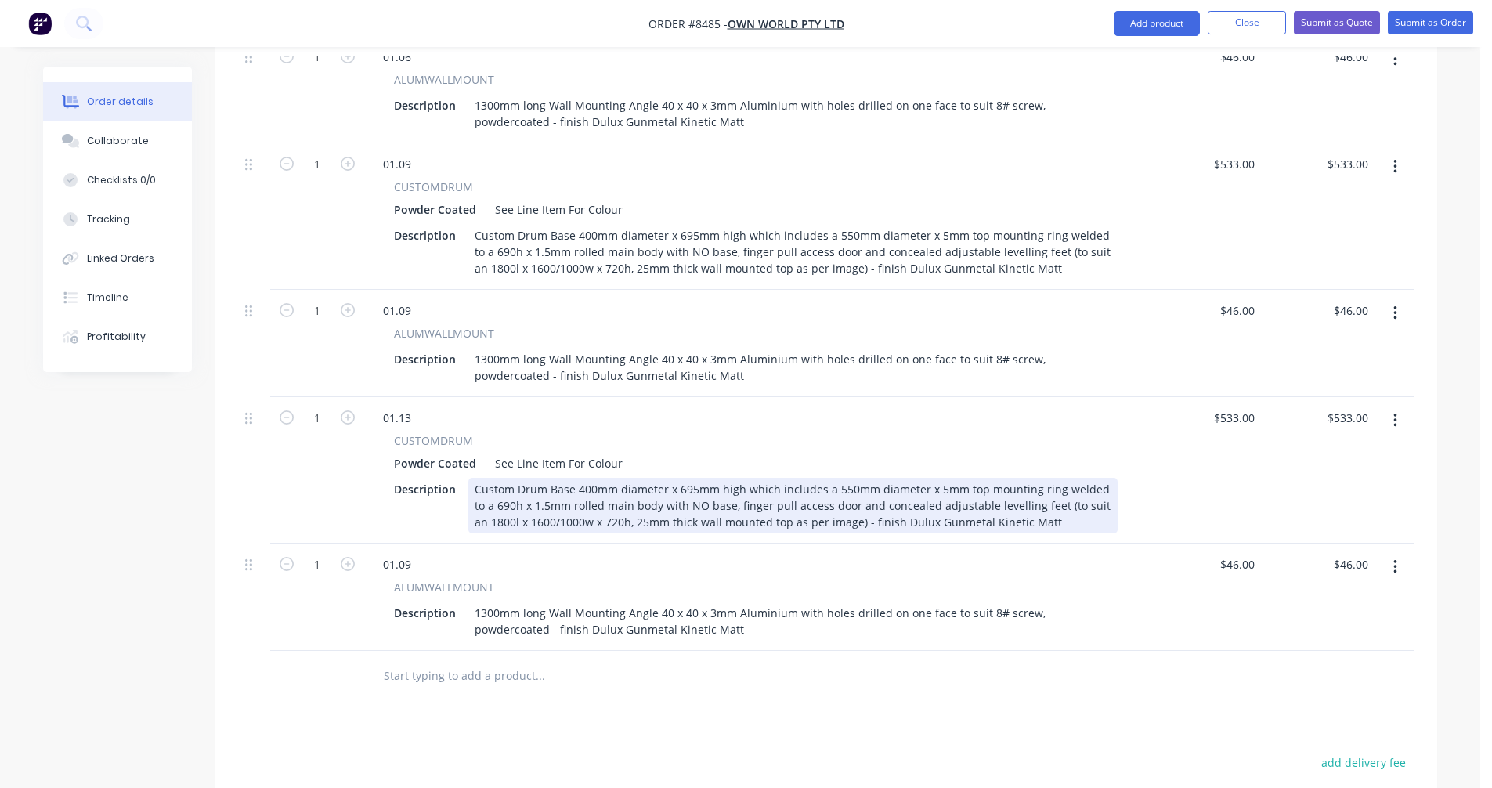
click at [687, 478] on div "Custom Drum Base 400mm diameter x 695mm high which includes a 550mm diameter x …" at bounding box center [792, 506] width 649 height 56
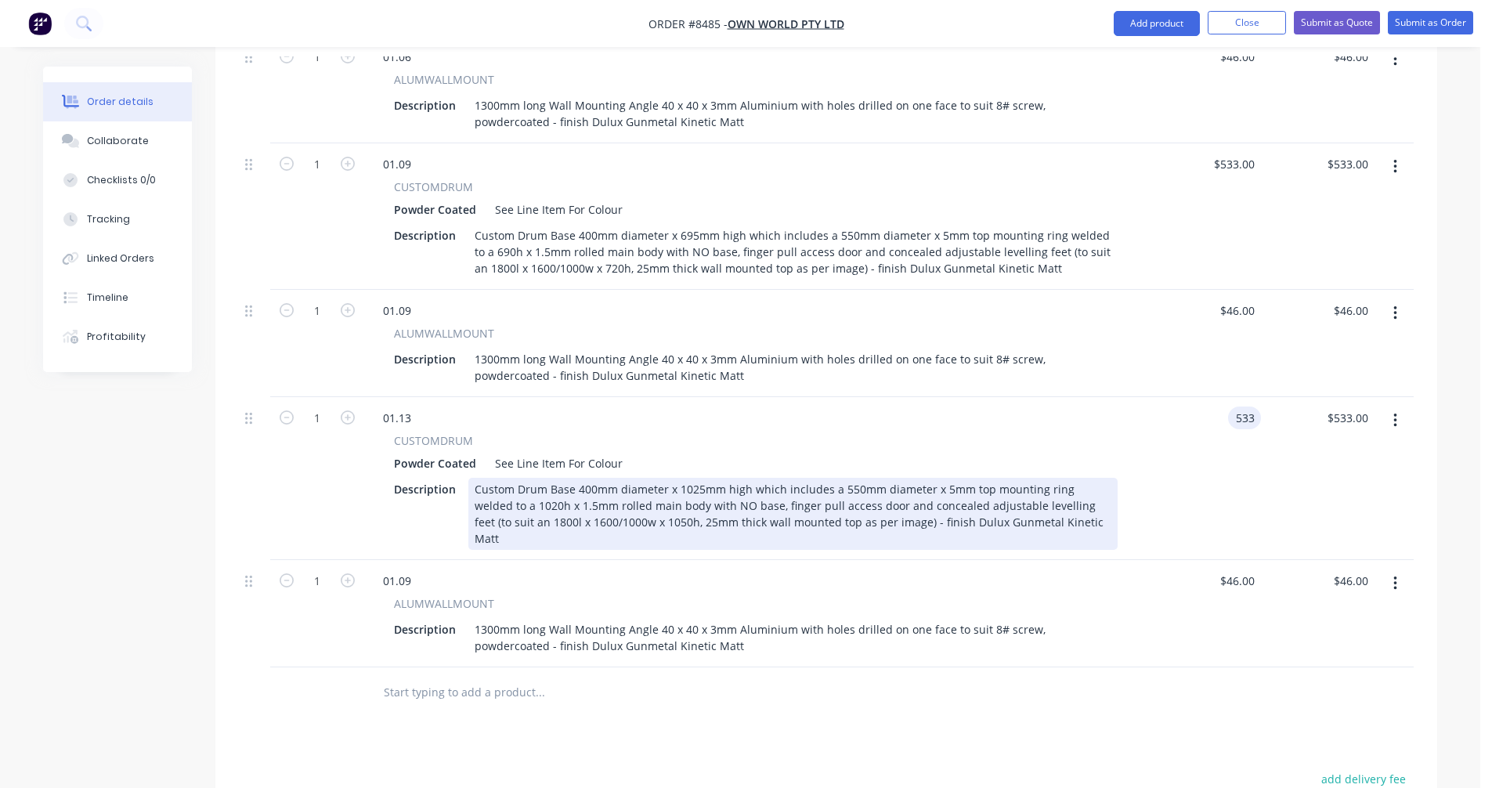
click at [886, 478] on div "Custom Drum Base 400mm diameter x 1025mm high which includes a 550mm diameter x…" at bounding box center [792, 514] width 649 height 72
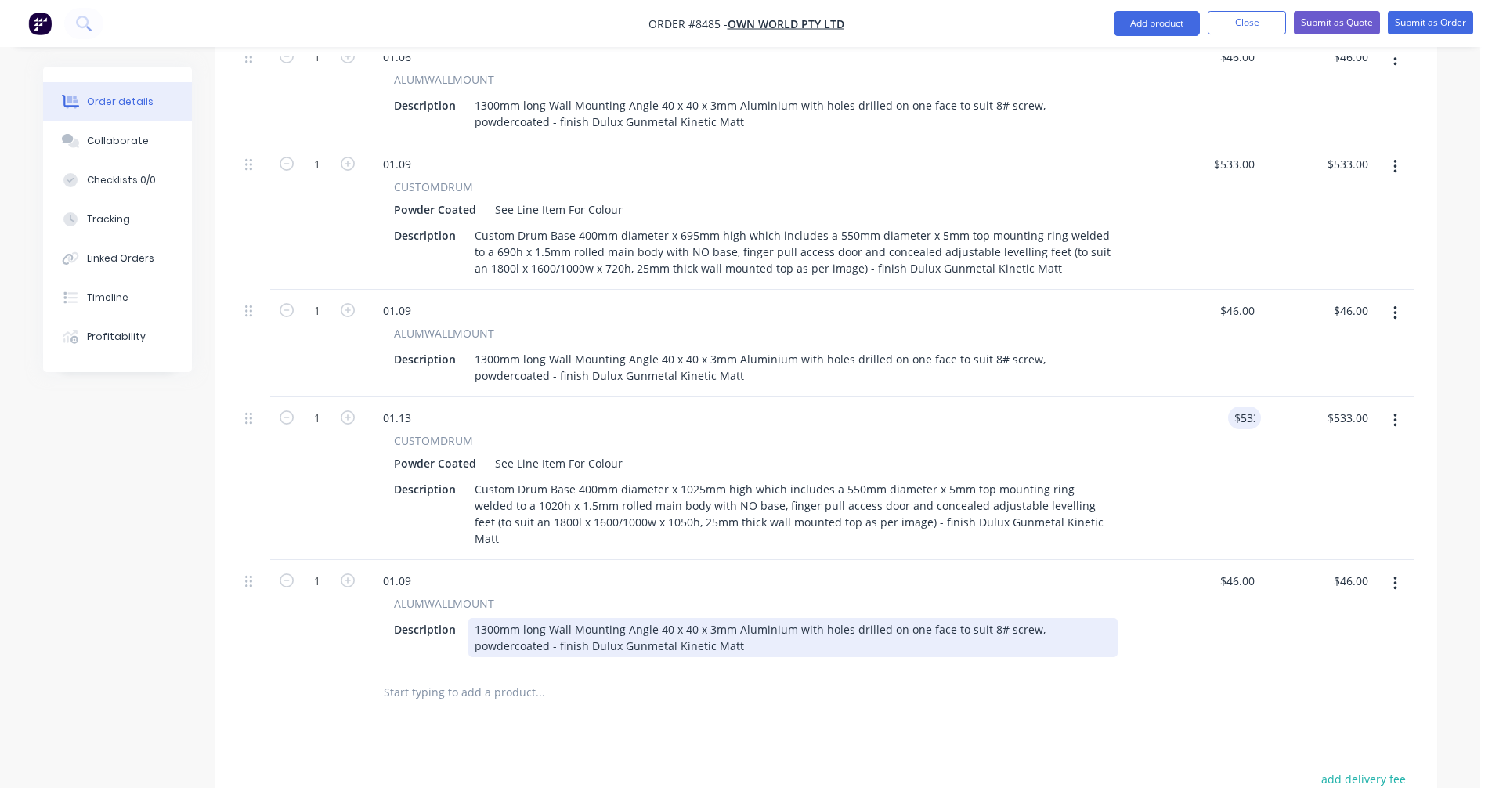
click at [1008, 618] on div "1300mm long Wall Mounting Angle 40 x 40 x 3mm Aluminium with holes drilled on o…" at bounding box center [792, 637] width 649 height 39
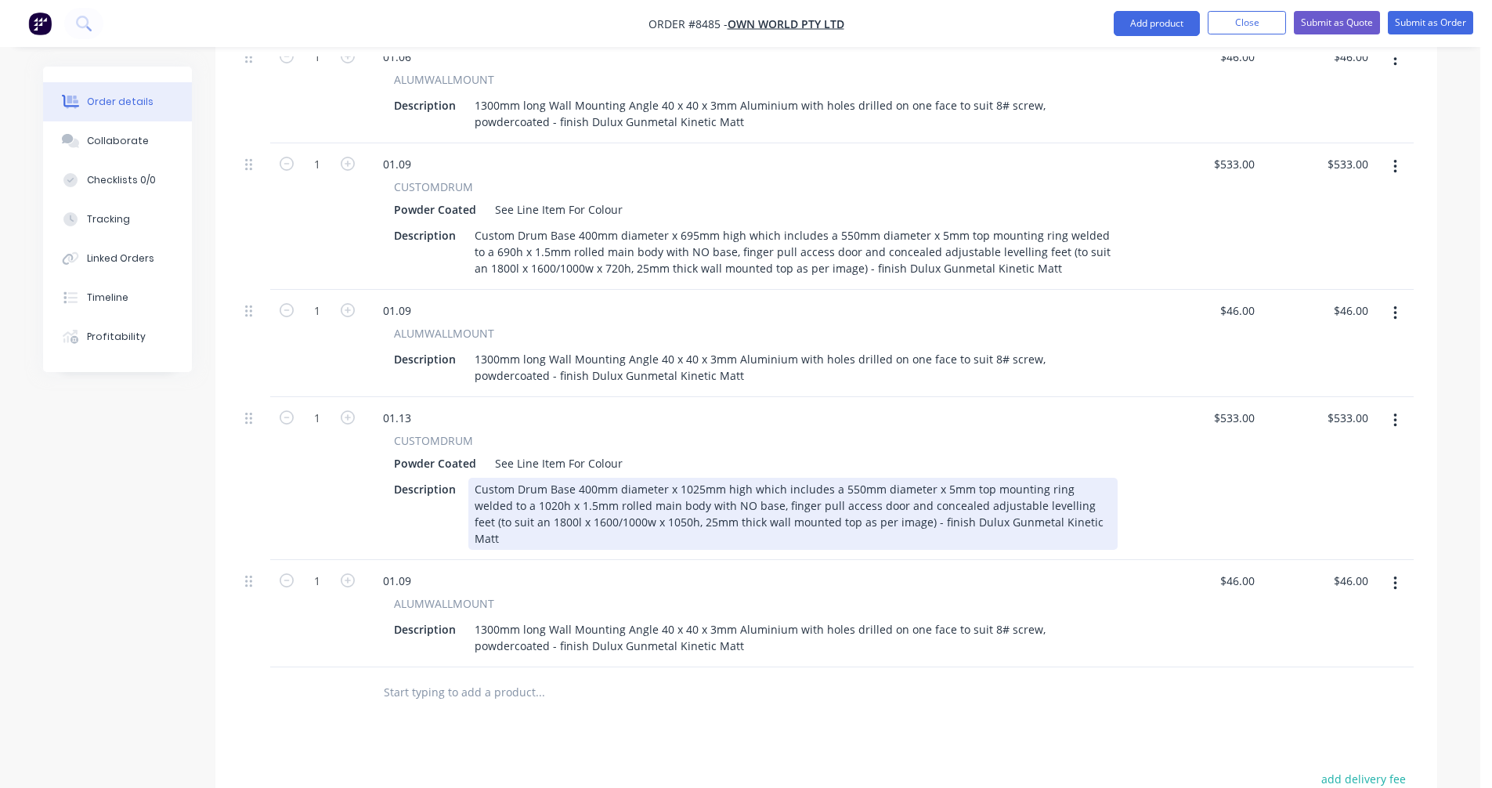
click at [668, 478] on div "Custom Drum Base 400mm diameter x 1025mm high which includes a 550mm diameter x…" at bounding box center [792, 514] width 649 height 72
type input "$582.00"
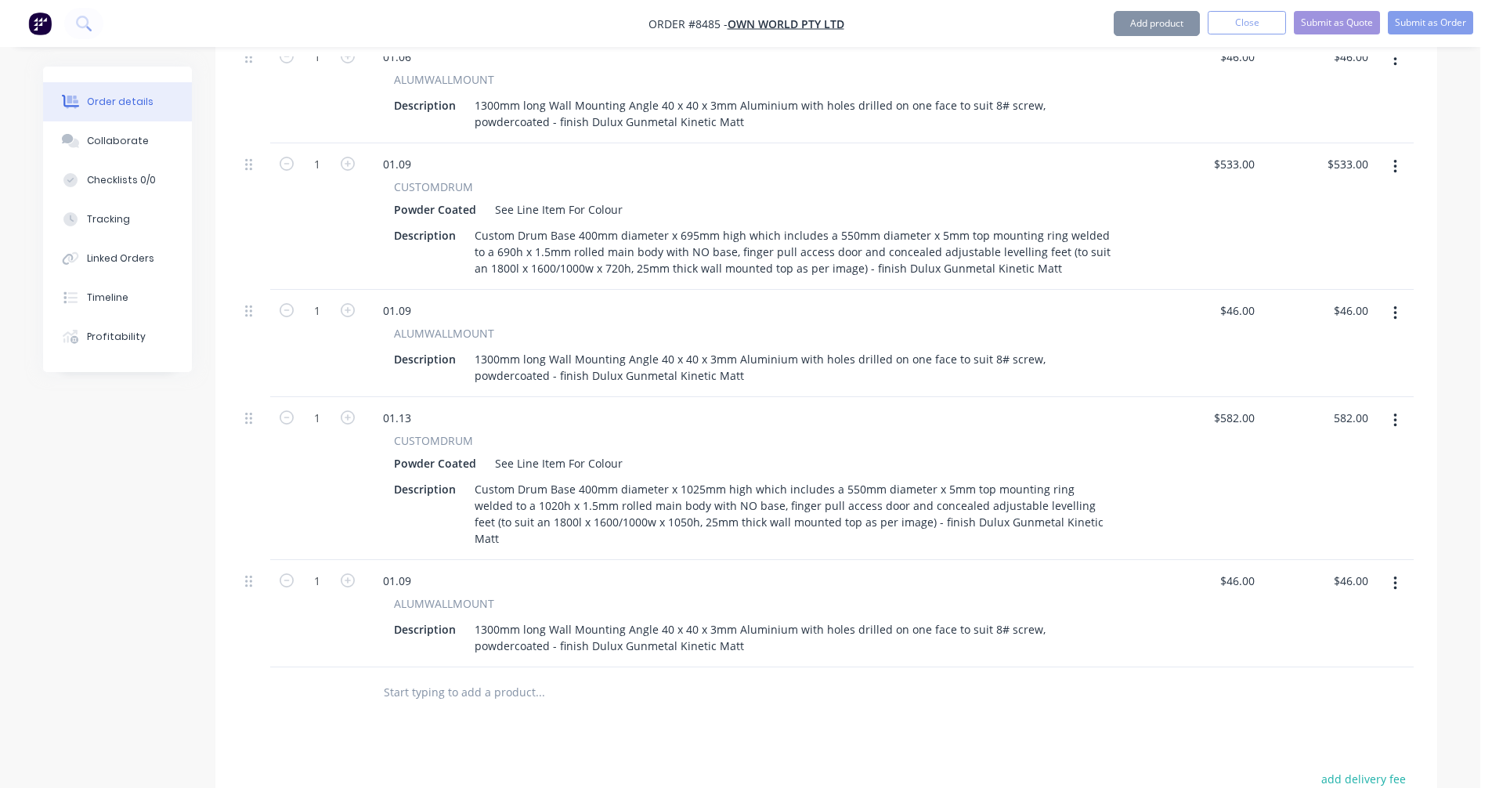
type input "$582.00"
click at [411, 569] on div "01.09" at bounding box center [396, 580] width 53 height 23
click at [1394, 158] on icon "button" at bounding box center [1395, 166] width 4 height 17
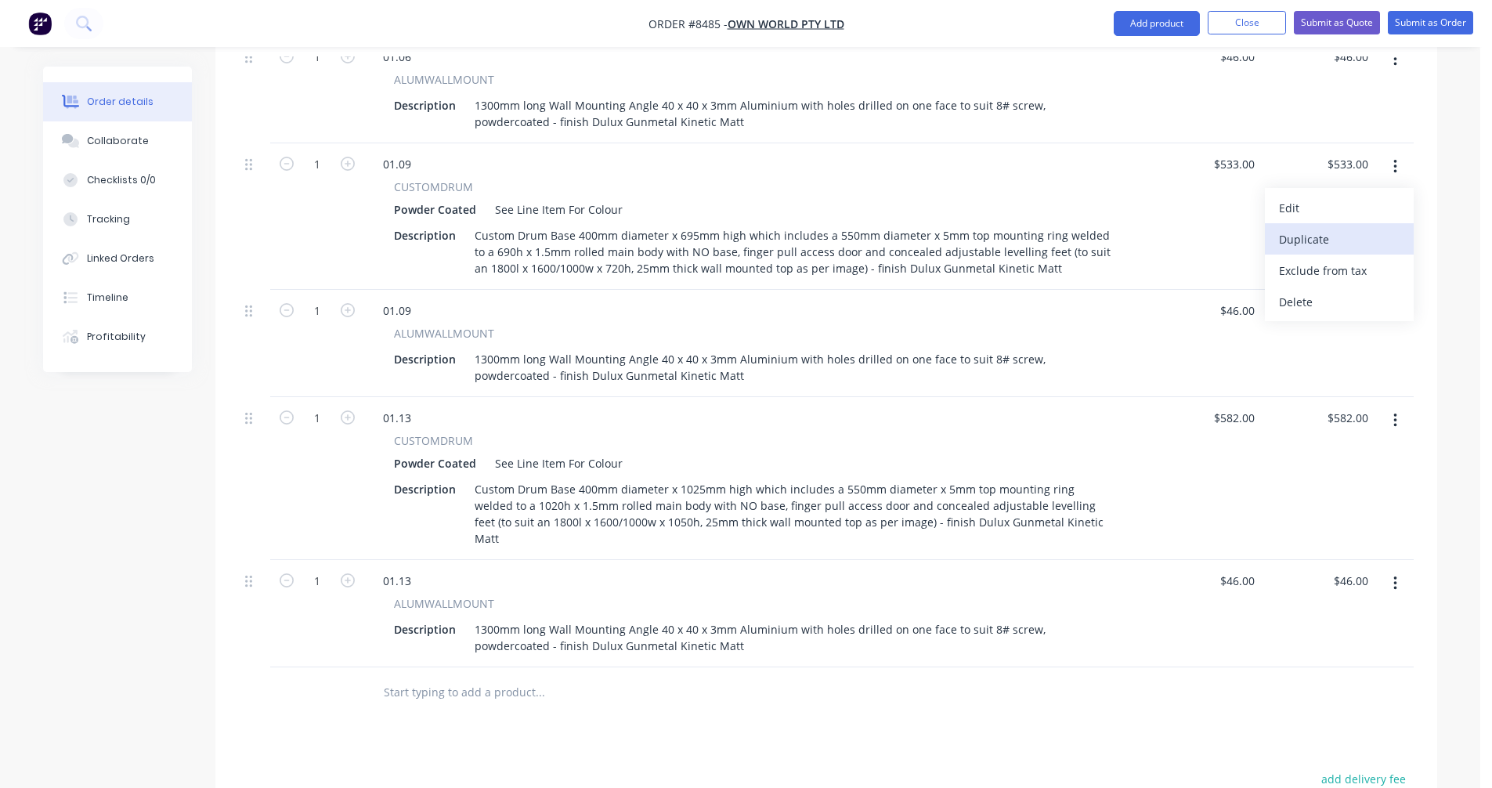
click at [1334, 228] on div "Duplicate" at bounding box center [1339, 239] width 121 height 23
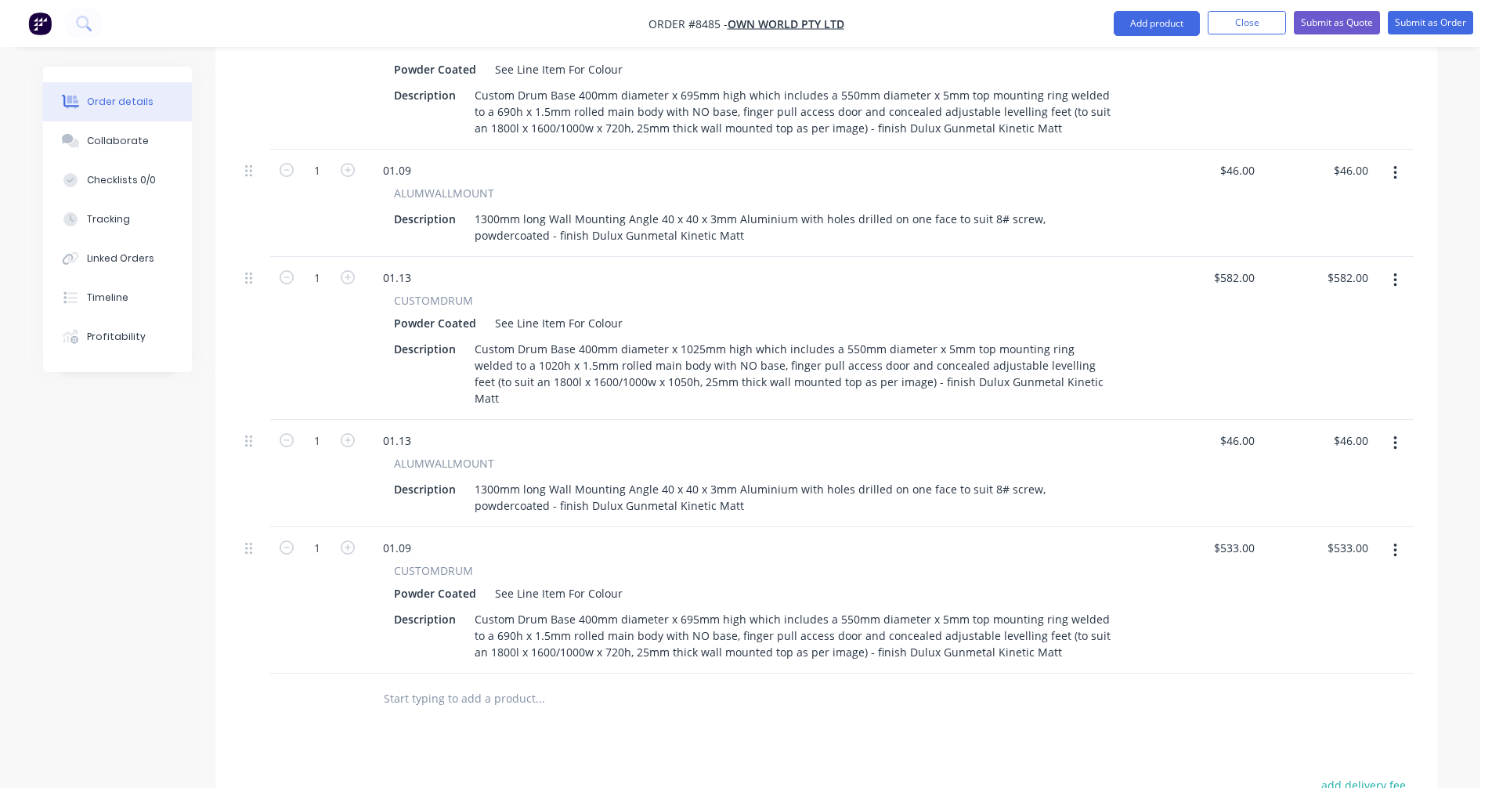
scroll to position [2033, 0]
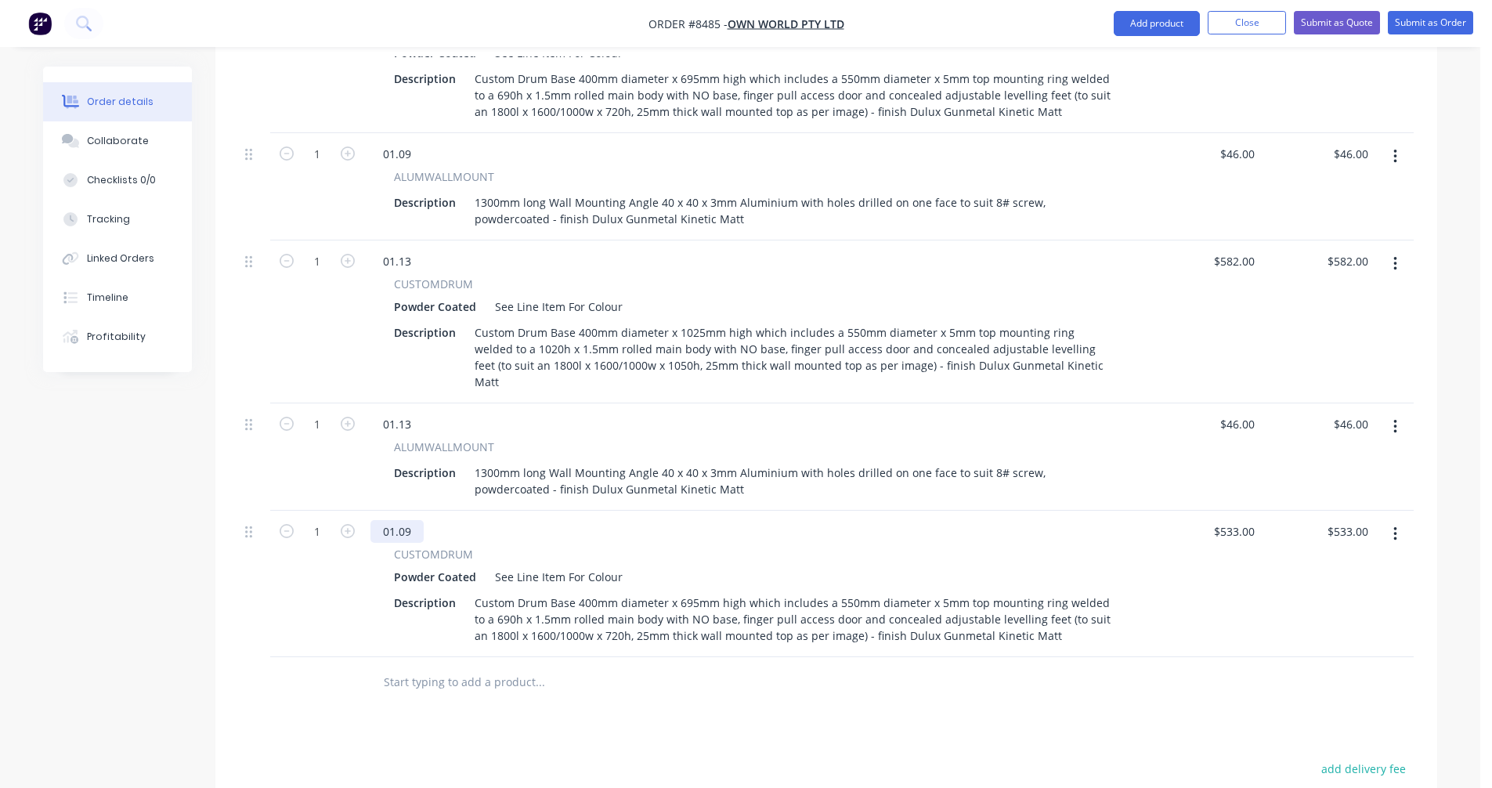
click at [410, 520] on div "01.09" at bounding box center [396, 531] width 53 height 23
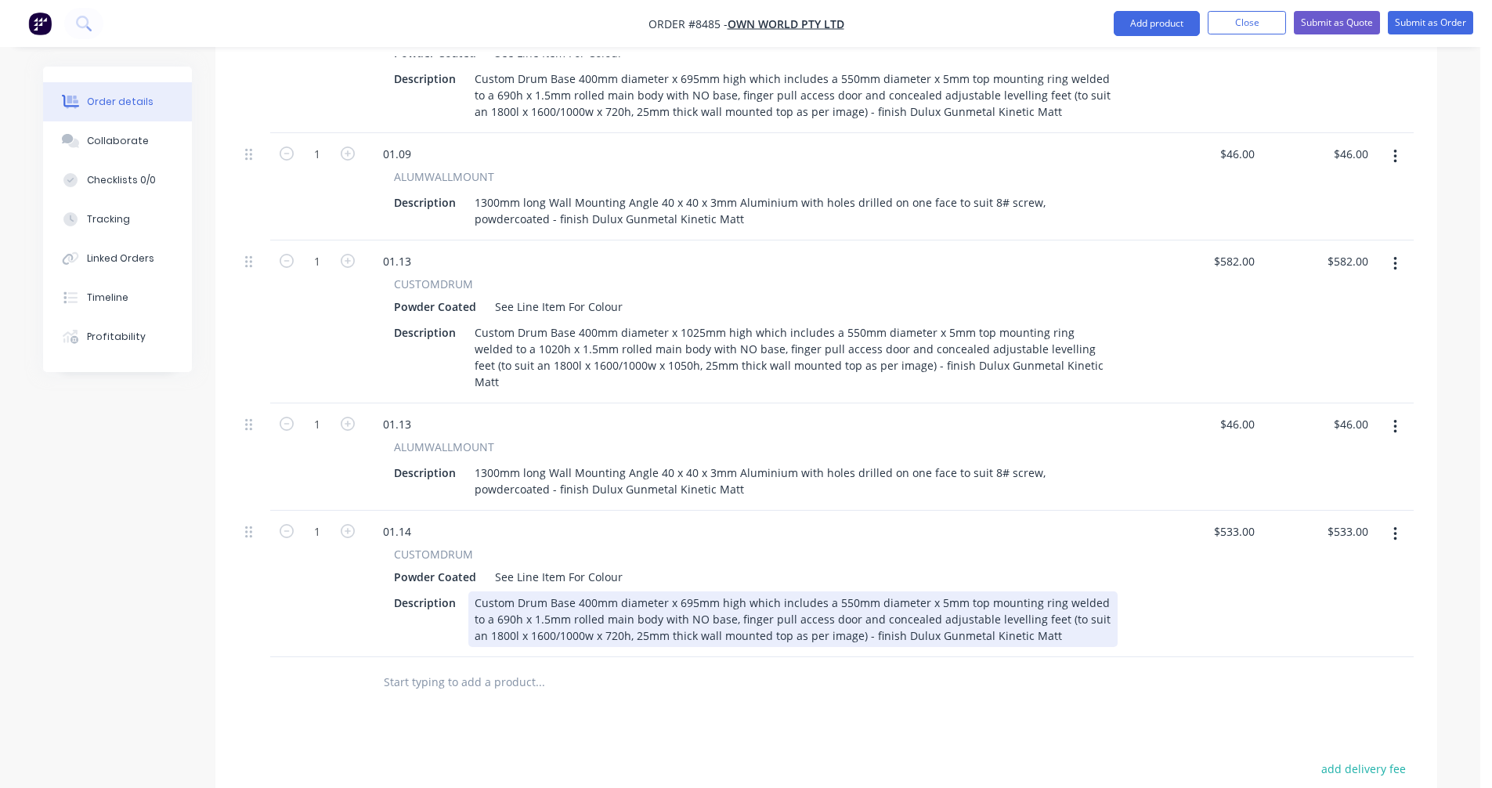
click at [581, 591] on div "Custom Drum Base 400mm diameter x 695mm high which includes a 550mm diameter x …" at bounding box center [792, 619] width 649 height 56
click at [584, 591] on div "Custom Drum Base 400mm diameter x 695mm high which includes a 550mm diameter x …" at bounding box center [792, 619] width 649 height 56
type input "$533.00"
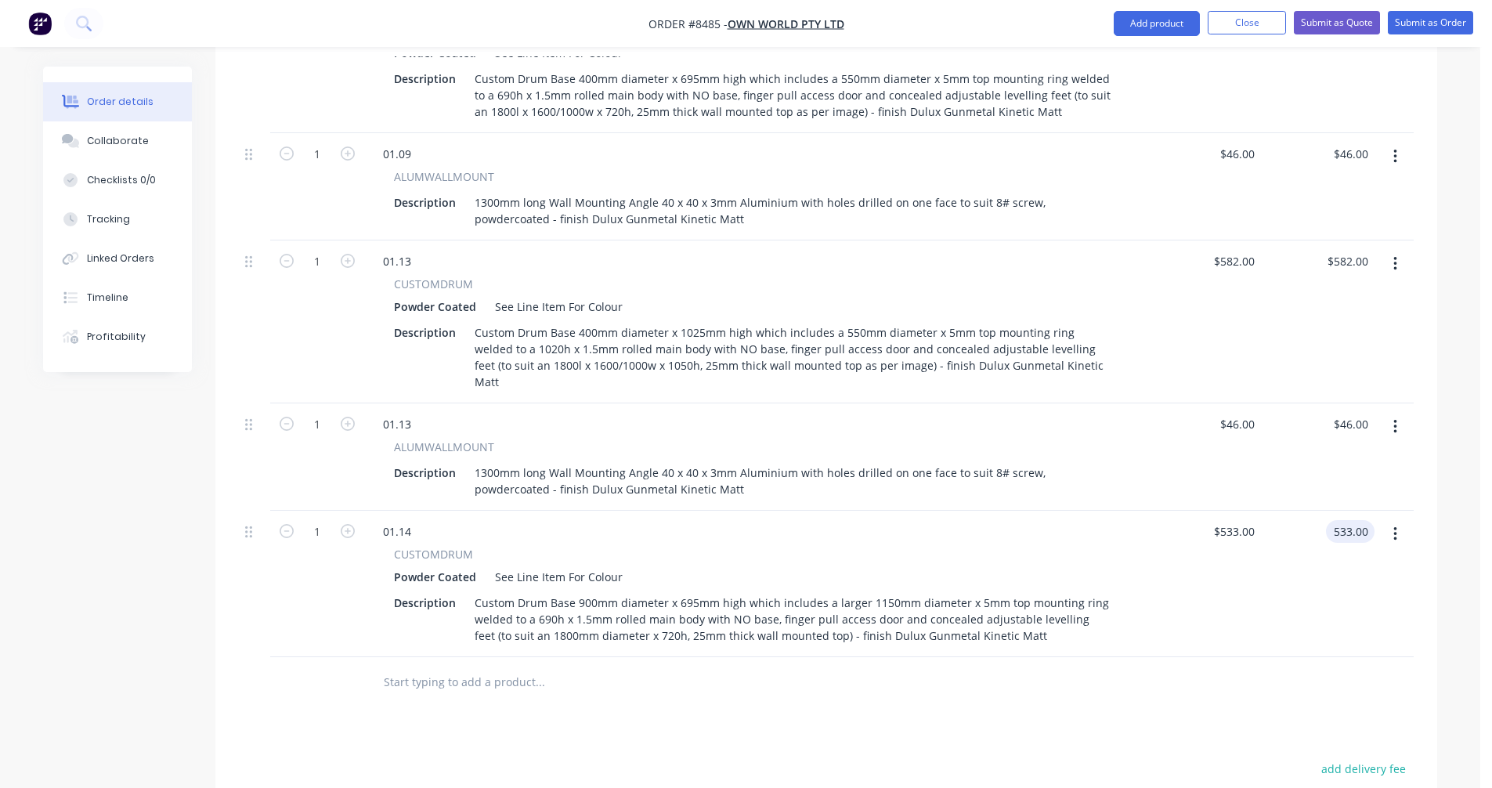
scroll to position [2235, 0]
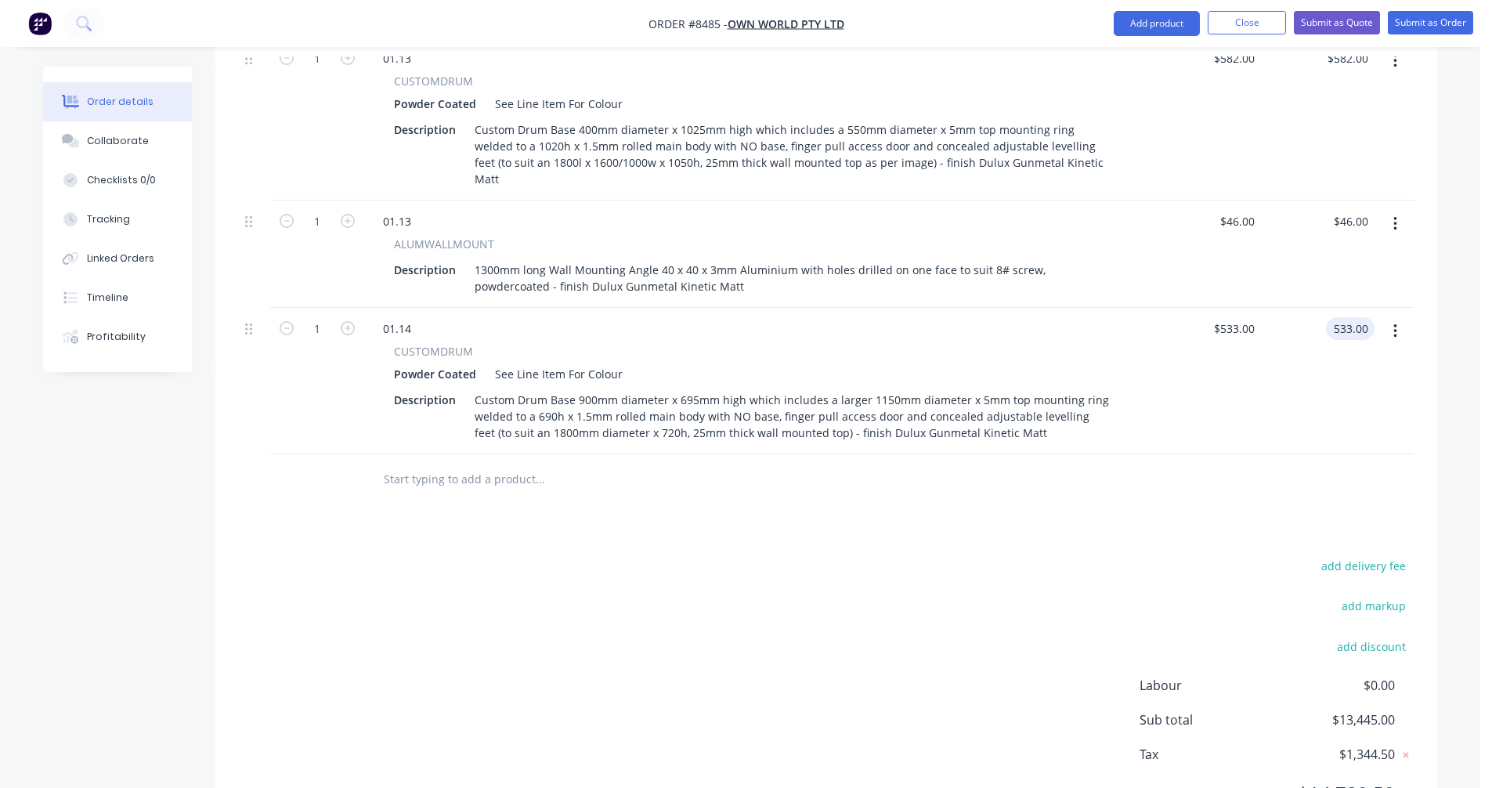
type input "$533.00"
click at [478, 464] on input "text" at bounding box center [539, 479] width 313 height 31
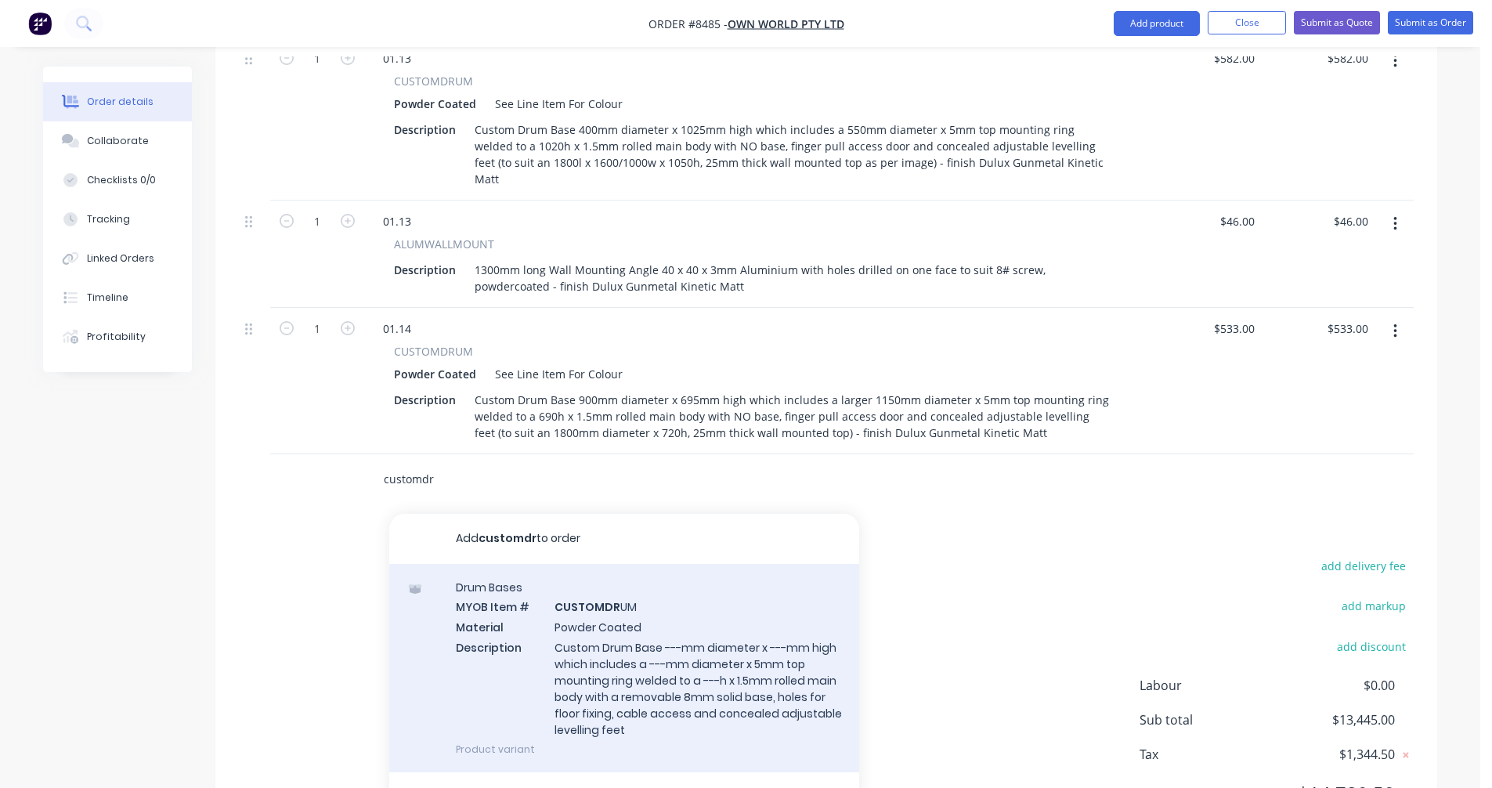
type input "customdr"
click at [626, 592] on div "Drum Bases MYOB Item # CUSTOMDR UM Material Powder Coated Description Custom Dr…" at bounding box center [624, 668] width 470 height 208
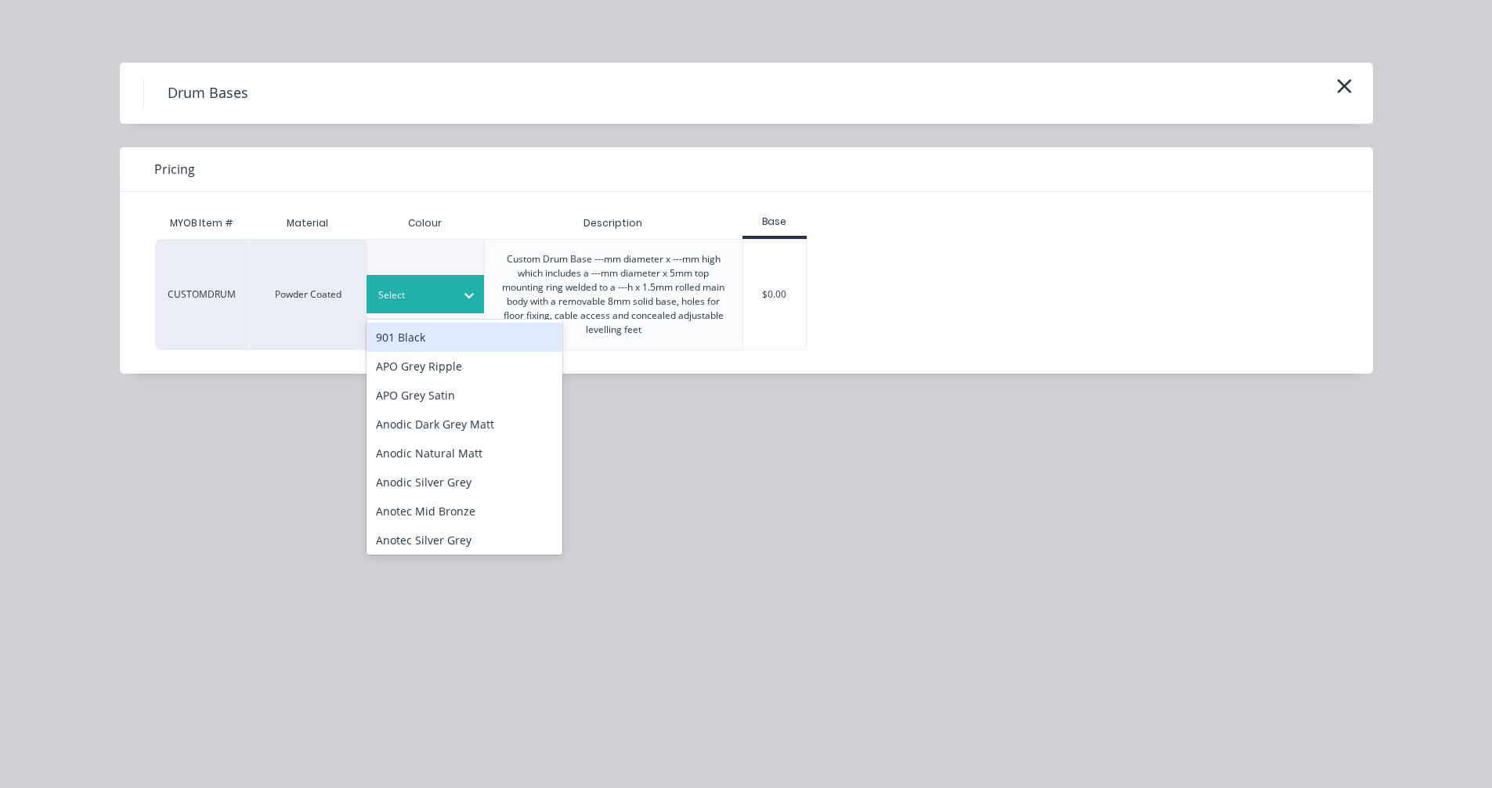
click at [428, 300] on div at bounding box center [413, 295] width 70 height 17
type input "see"
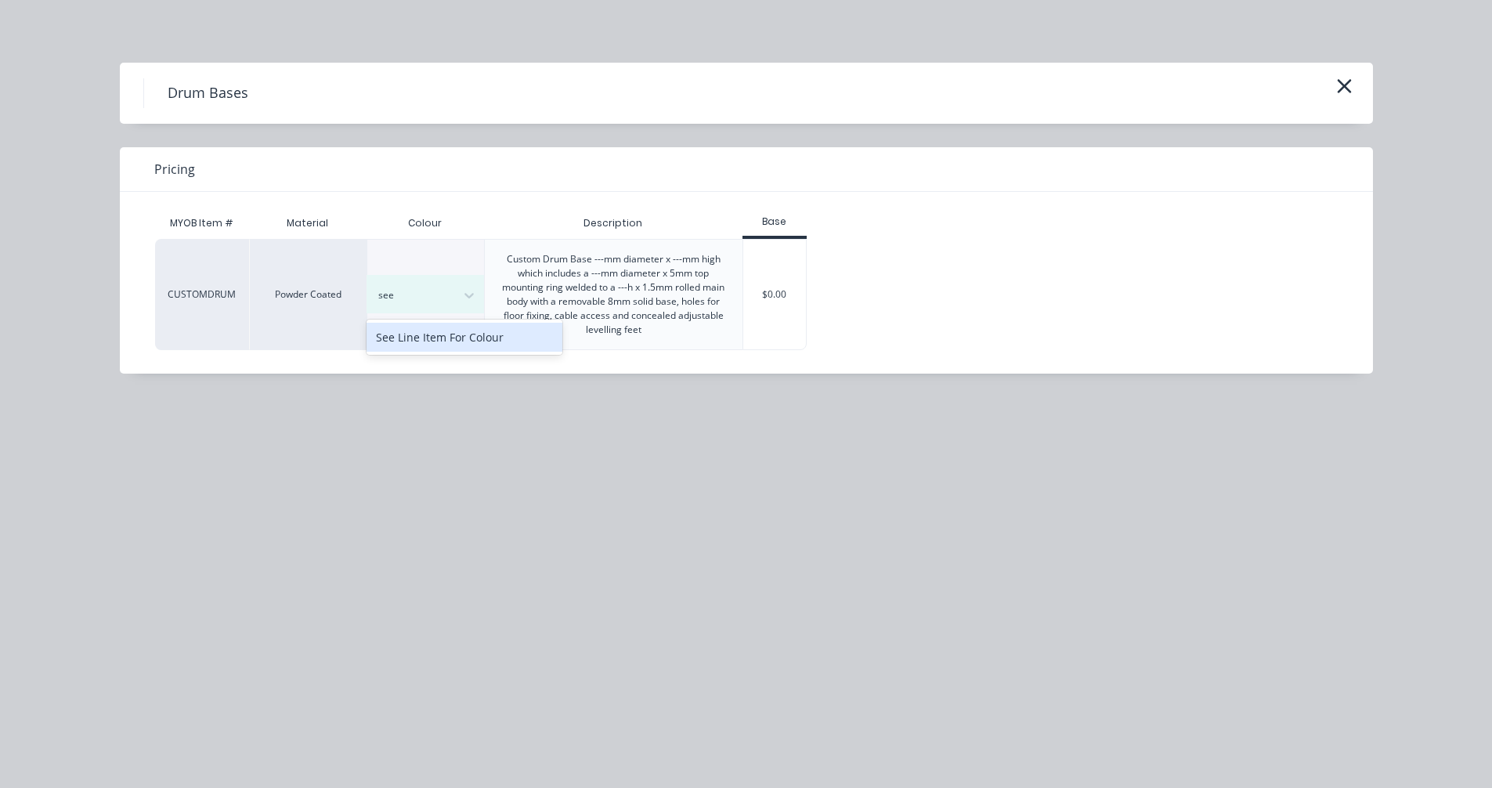
drag, startPoint x: 470, startPoint y: 341, endPoint x: 562, endPoint y: 331, distance: 92.9
click at [470, 340] on div "See Line Item For Colour" at bounding box center [464, 337] width 196 height 29
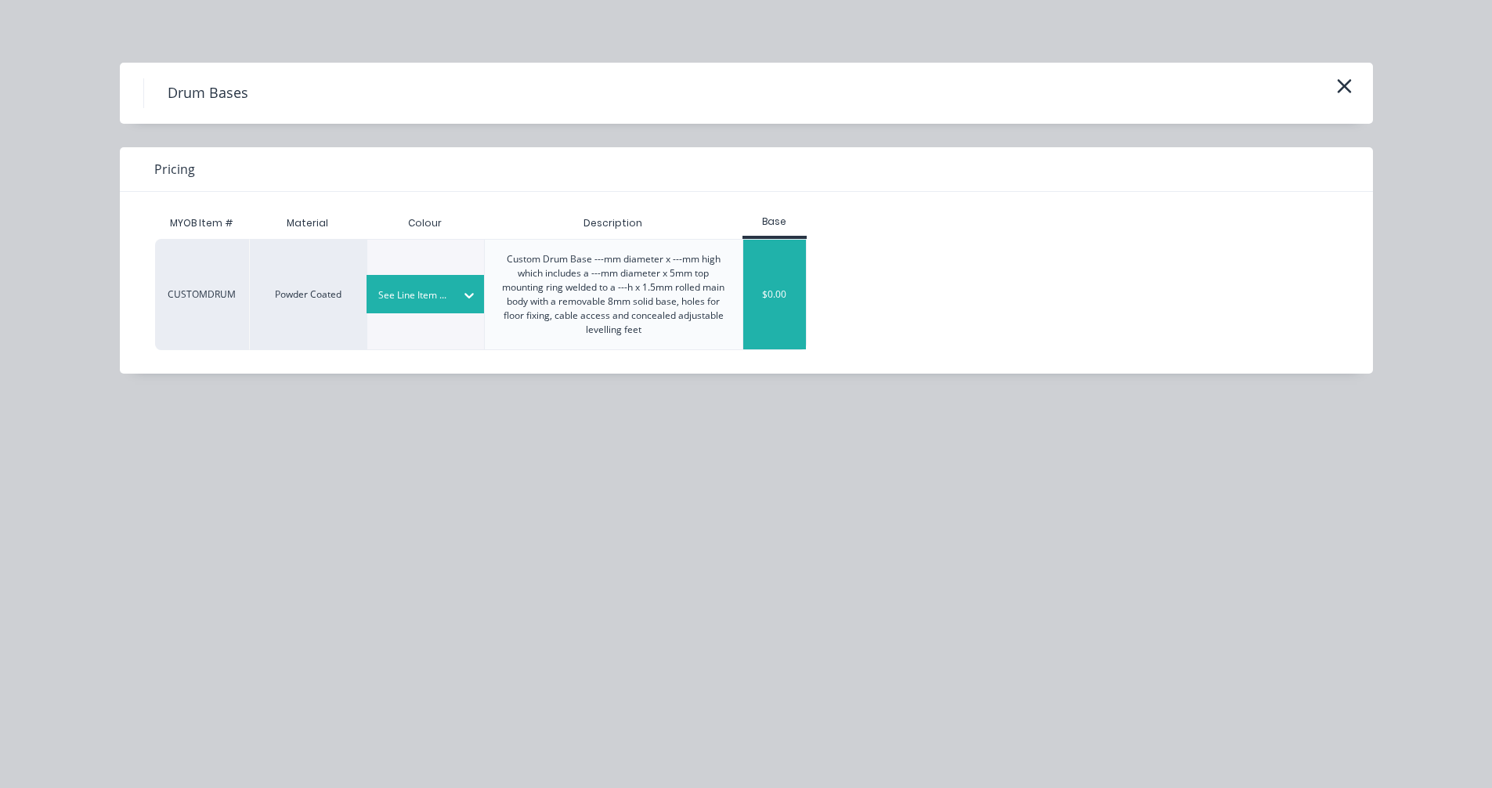
click at [775, 297] on div "$0.00" at bounding box center [774, 295] width 63 height 110
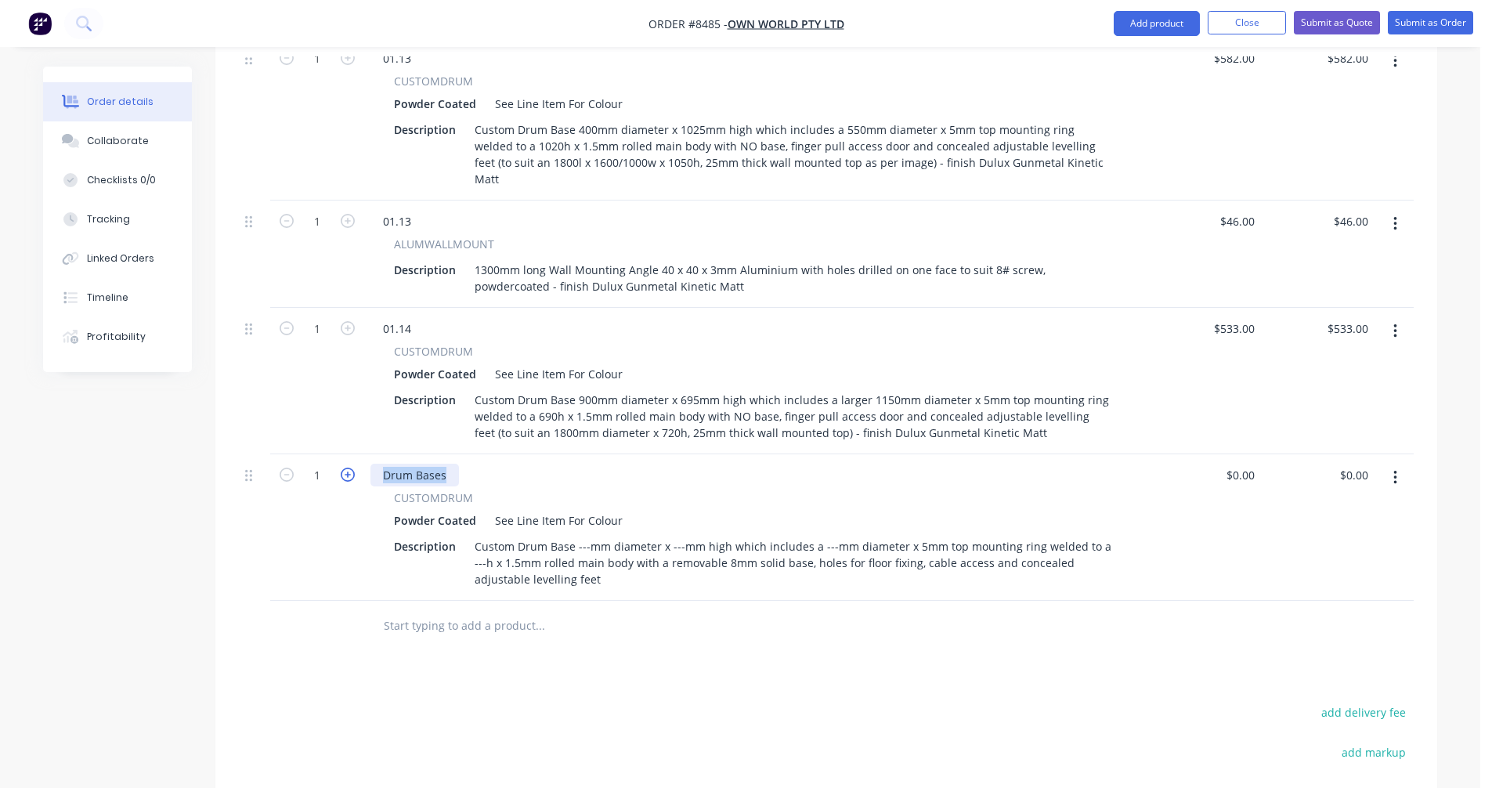
drag, startPoint x: 452, startPoint y: 395, endPoint x: 353, endPoint y: 399, distance: 98.8
click at [353, 454] on div "1 Drum Bases CUSTOMDRUM Powder Coated See Line Item For Colour Description Cust…" at bounding box center [826, 527] width 1174 height 146
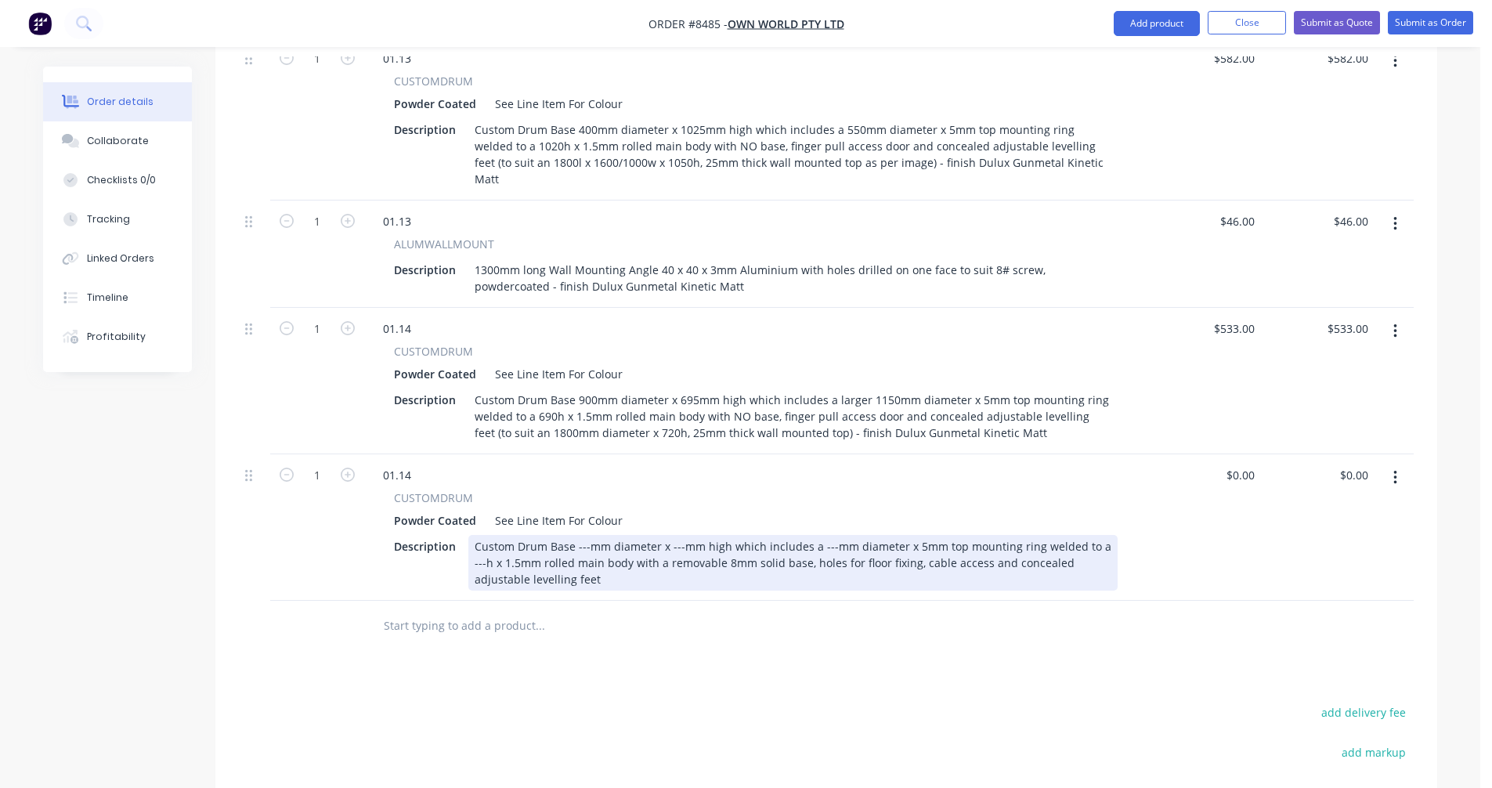
click at [586, 535] on div "Custom Drum Base ---mm diameter x ---mm high which includes a ---mm diameter x …" at bounding box center [792, 563] width 649 height 56
type input "$0.00"
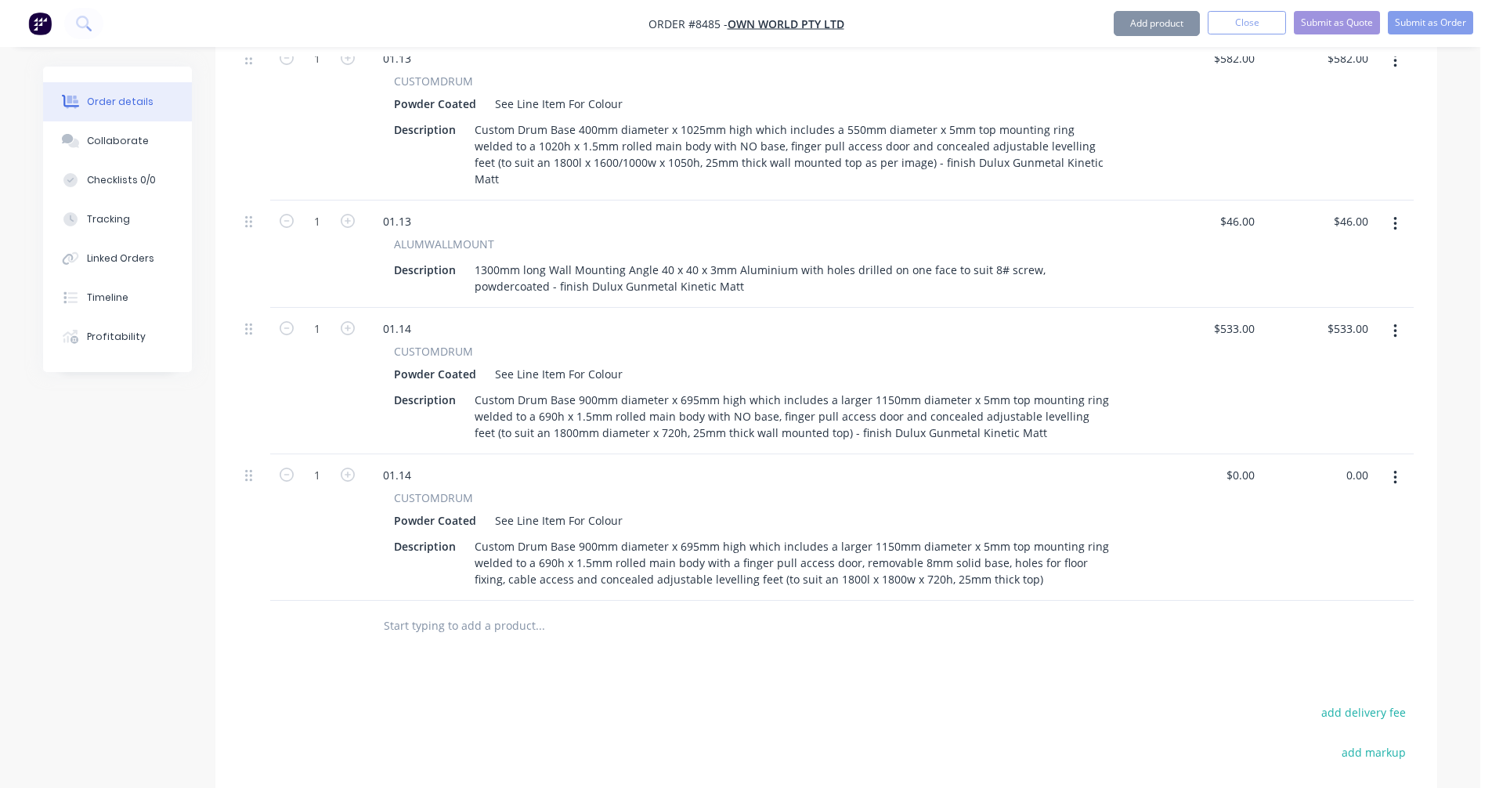
type input "$0.00"
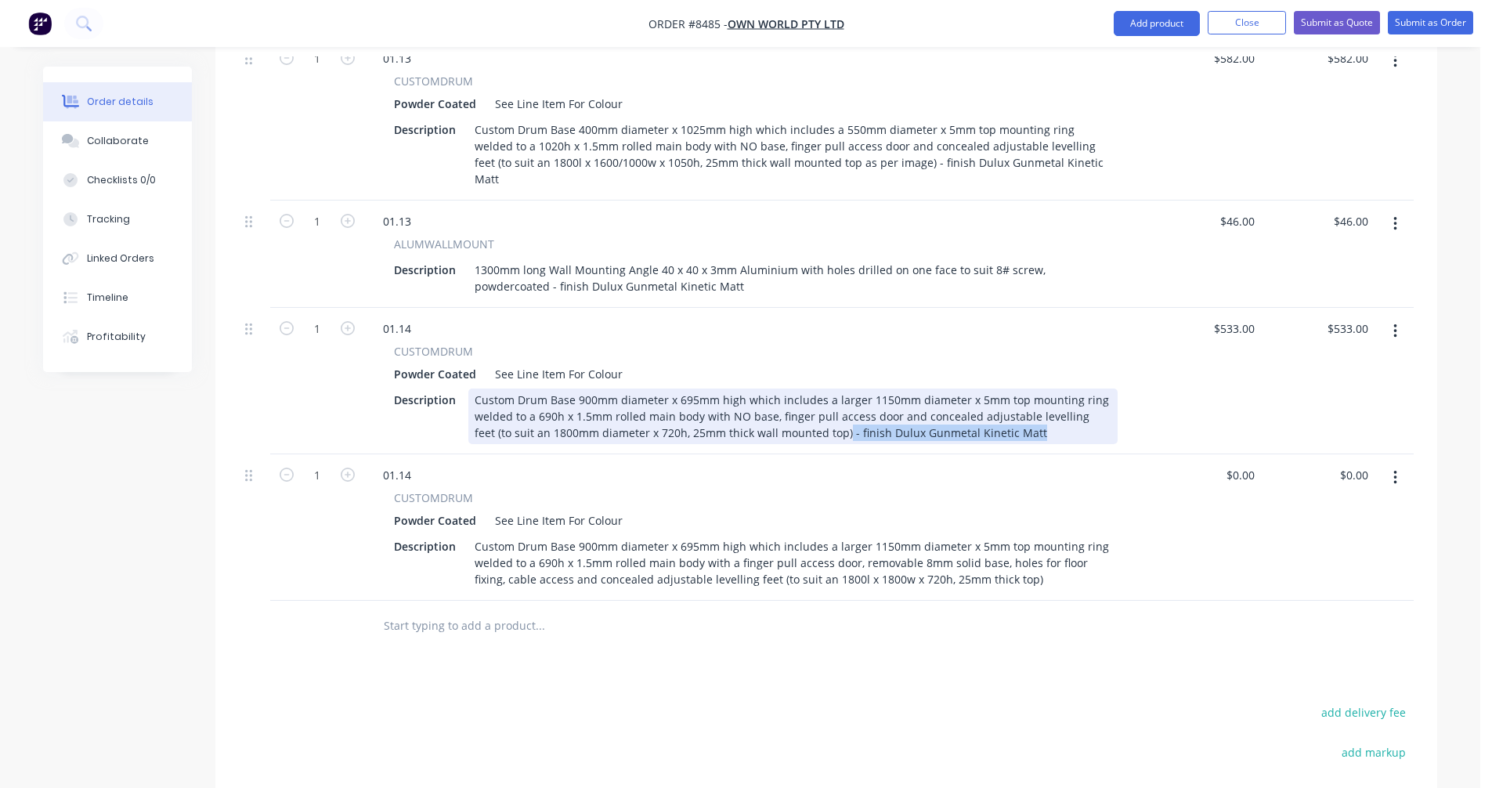
drag, startPoint x: 1005, startPoint y: 350, endPoint x: 815, endPoint y: 354, distance: 190.3
click at [805, 388] on div "Custom Drum Base 900mm diameter x 695mm high which includes a larger 1150mm dia…" at bounding box center [792, 416] width 649 height 56
copy div "- finish Dulux Gunmetal Kinetic Matt"
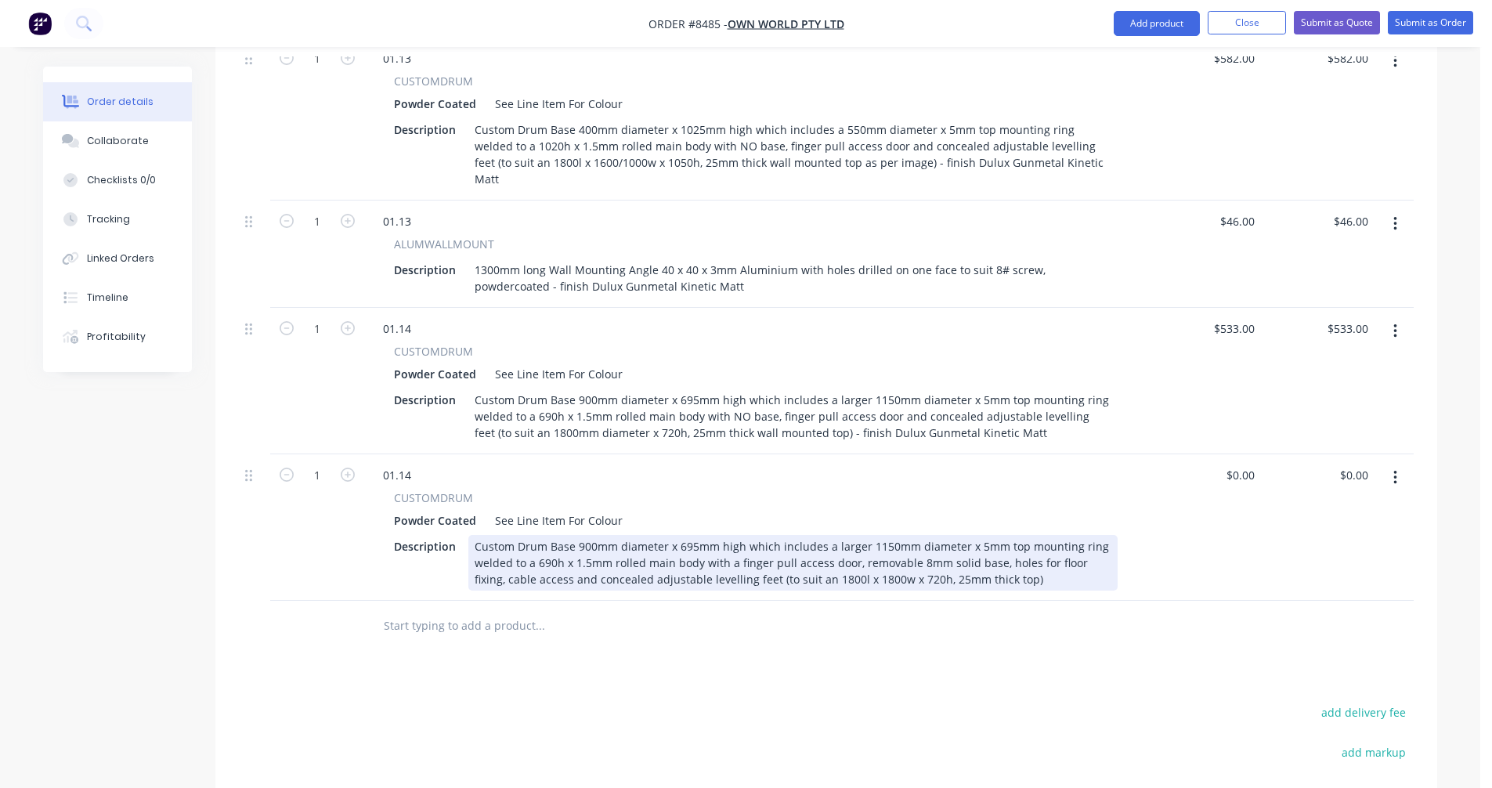
click at [1001, 535] on div "Custom Drum Base 900mm diameter x 695mm high which includes a larger 1150mm dia…" at bounding box center [792, 563] width 649 height 56
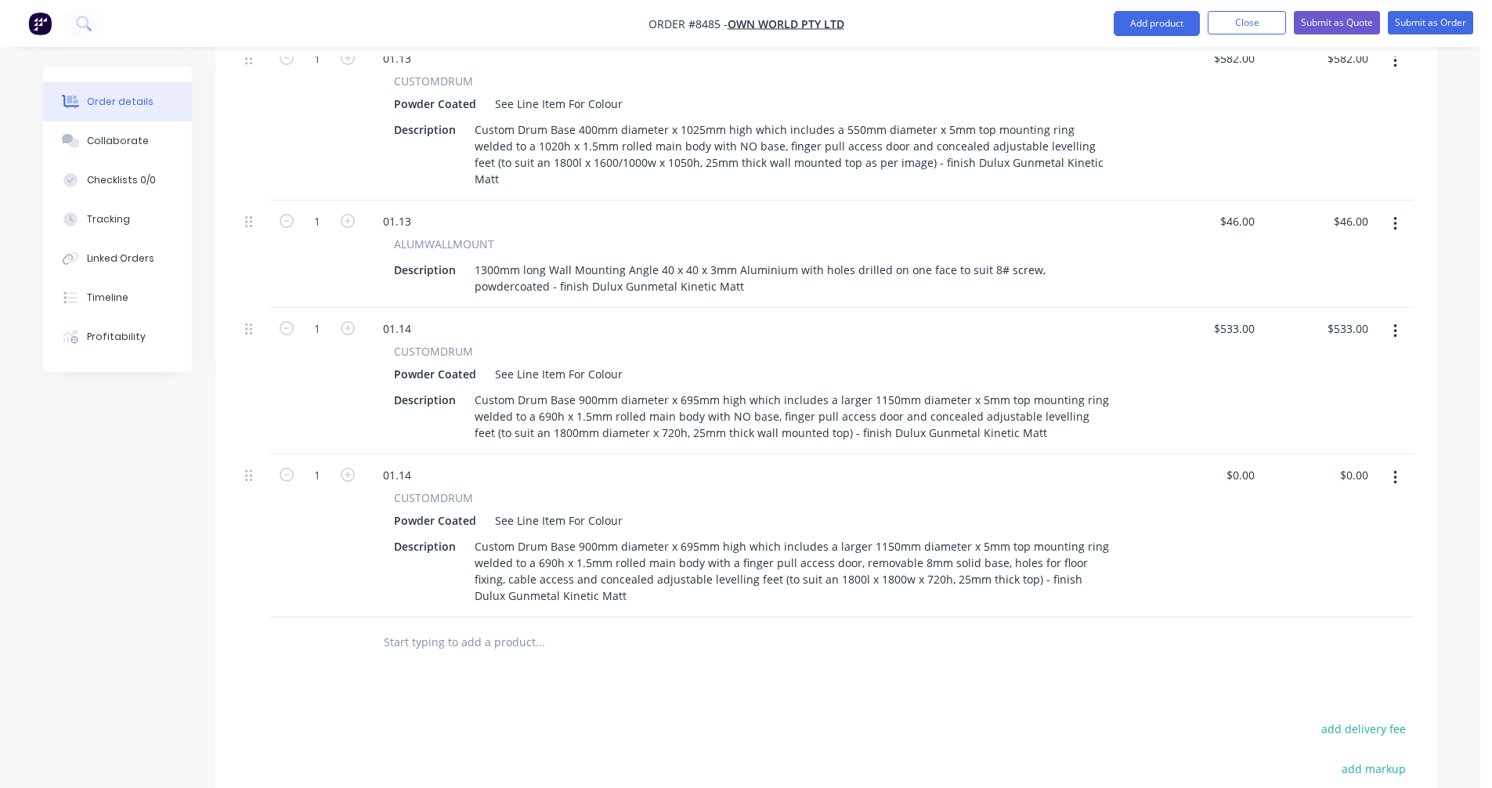
click at [1393, 323] on icon "button" at bounding box center [1395, 331] width 4 height 17
click at [1309, 455] on div "Delete" at bounding box center [1339, 466] width 121 height 23
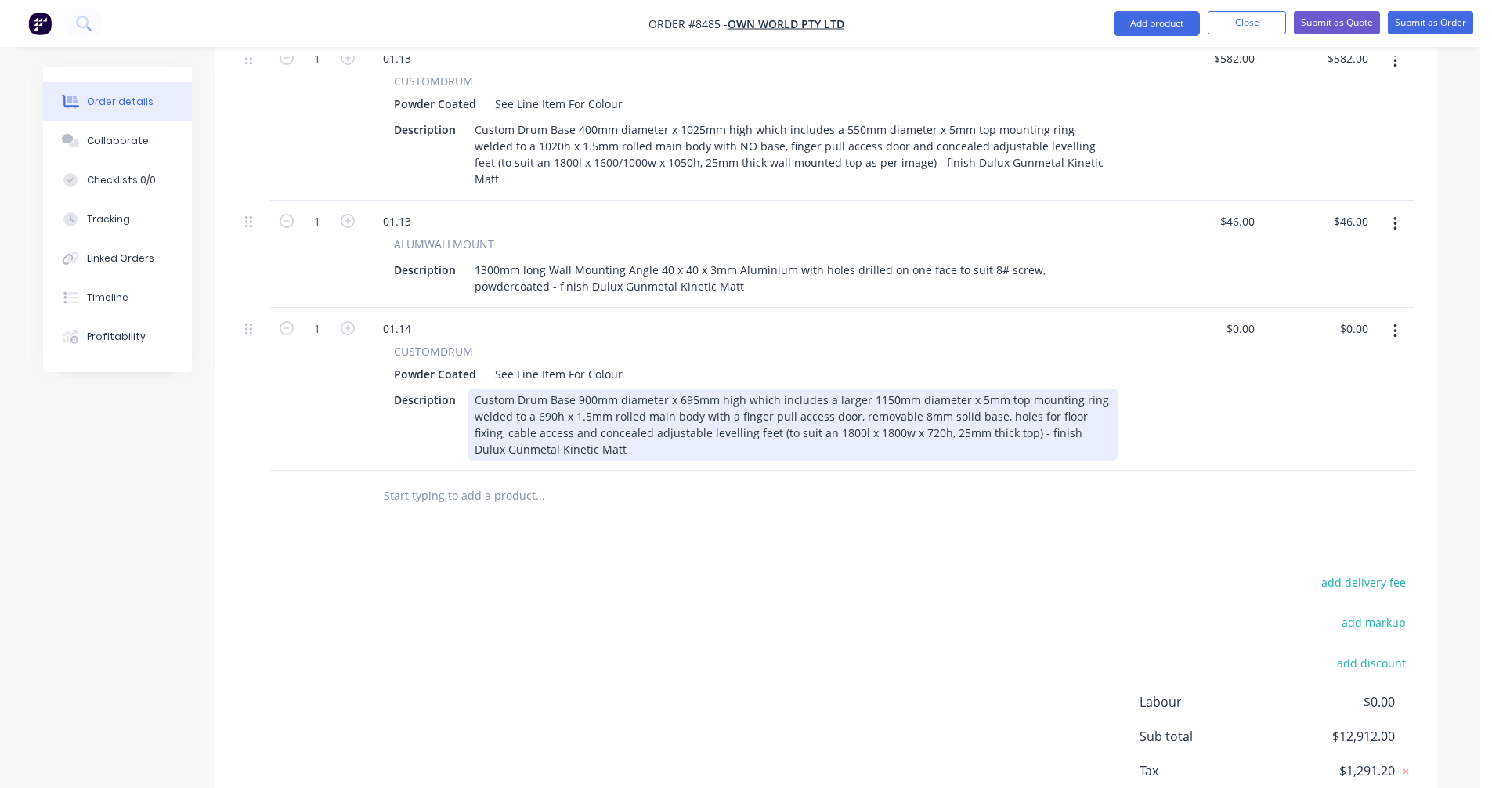
click at [828, 388] on div "Custom Drum Base 900mm diameter x 695mm high which includes a larger 1150mm dia…" at bounding box center [792, 424] width 649 height 72
type input "$1,271.00"
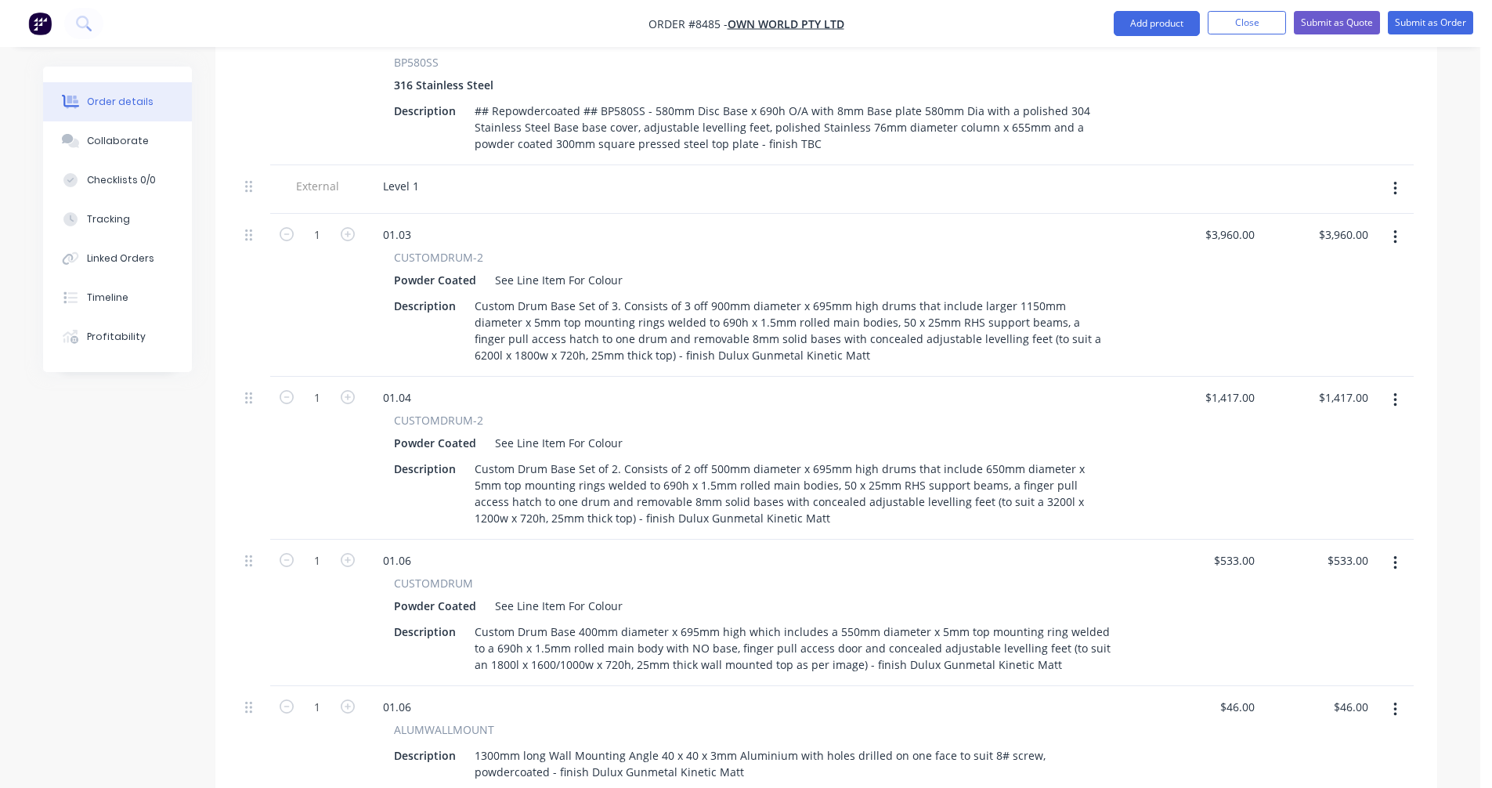
scroll to position [1218, 0]
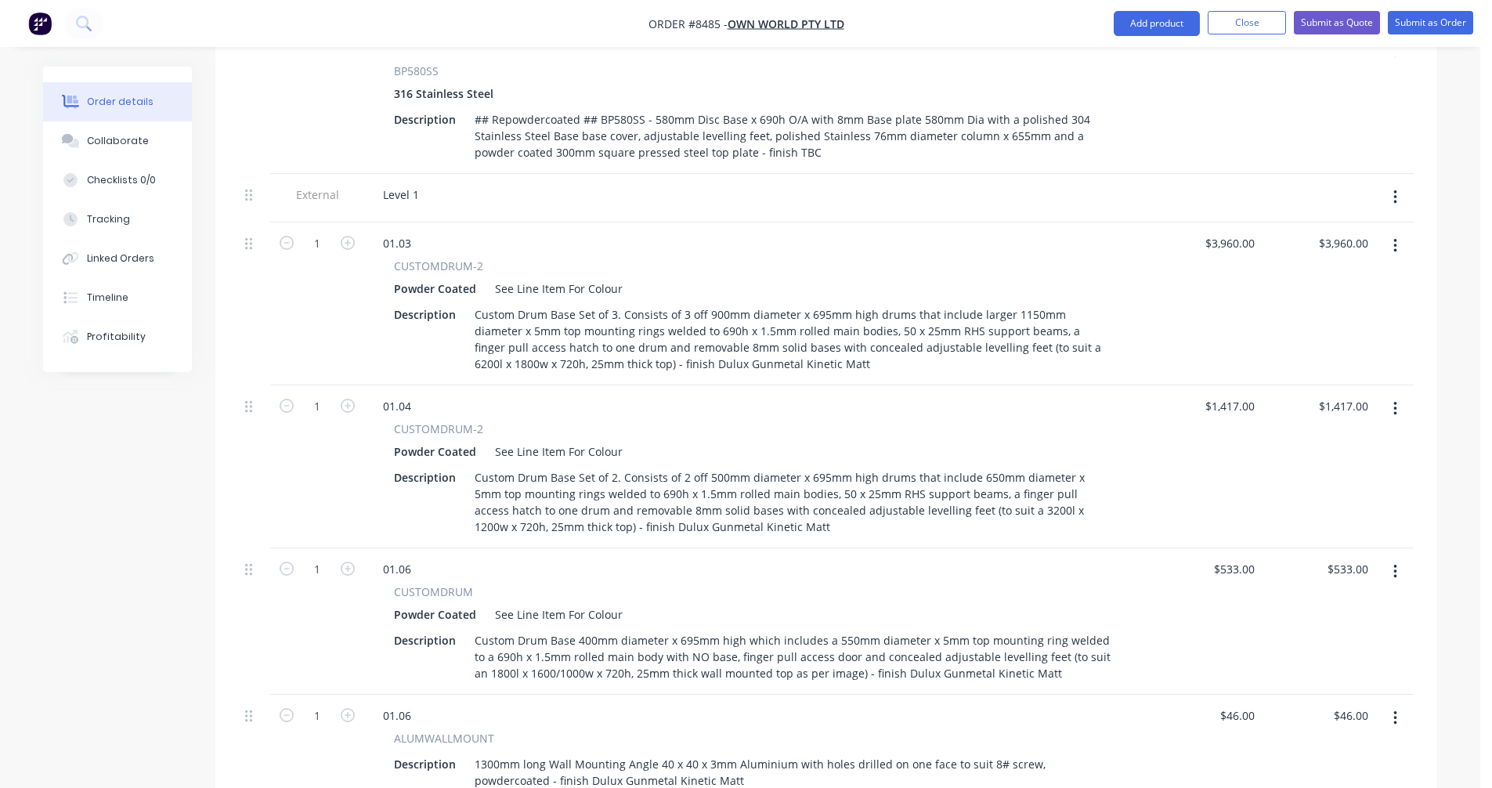
click at [1397, 395] on button "button" at bounding box center [1395, 409] width 37 height 28
click at [1335, 470] on div "Duplicate" at bounding box center [1339, 481] width 121 height 23
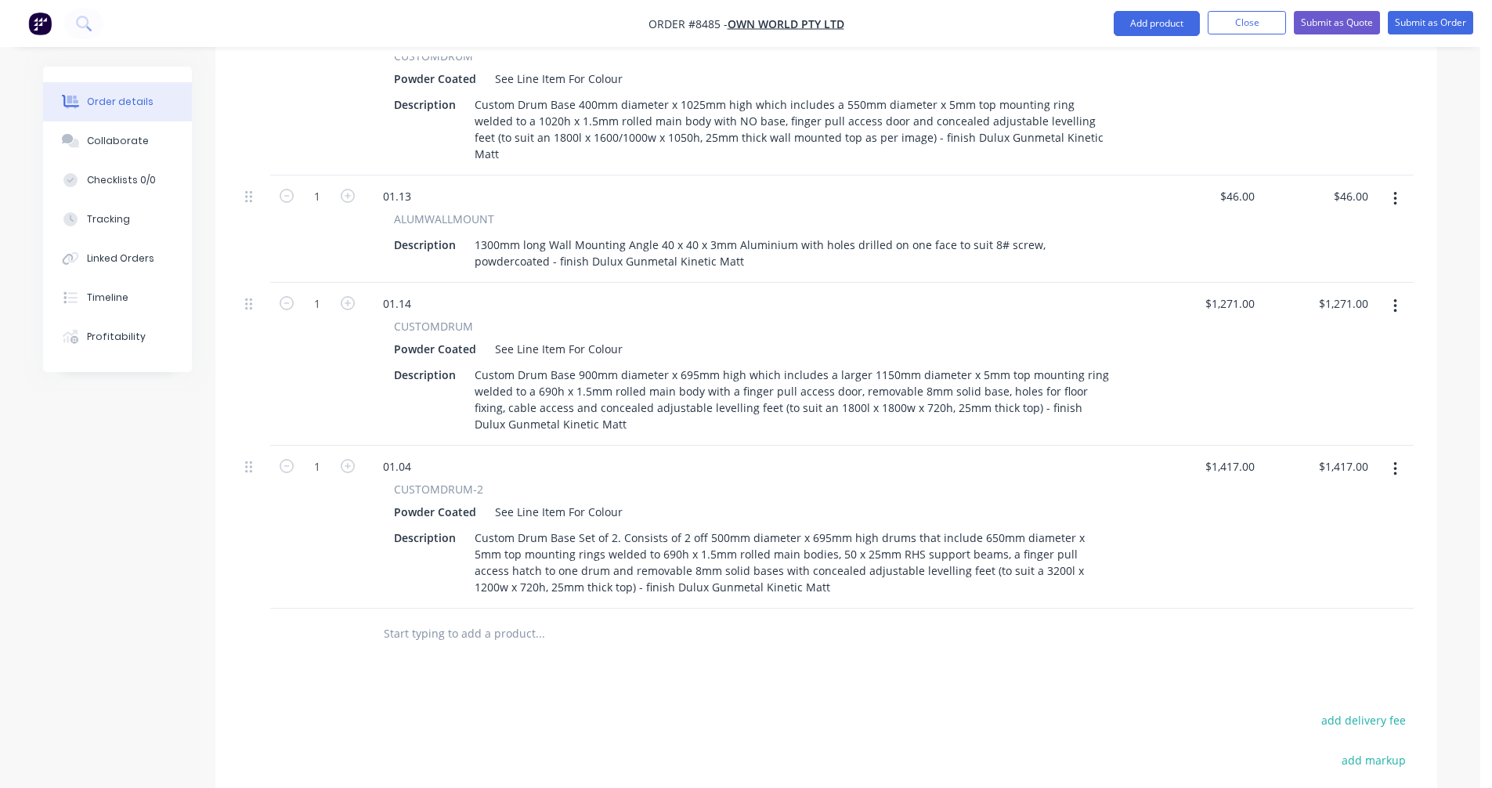
scroll to position [2415, 0]
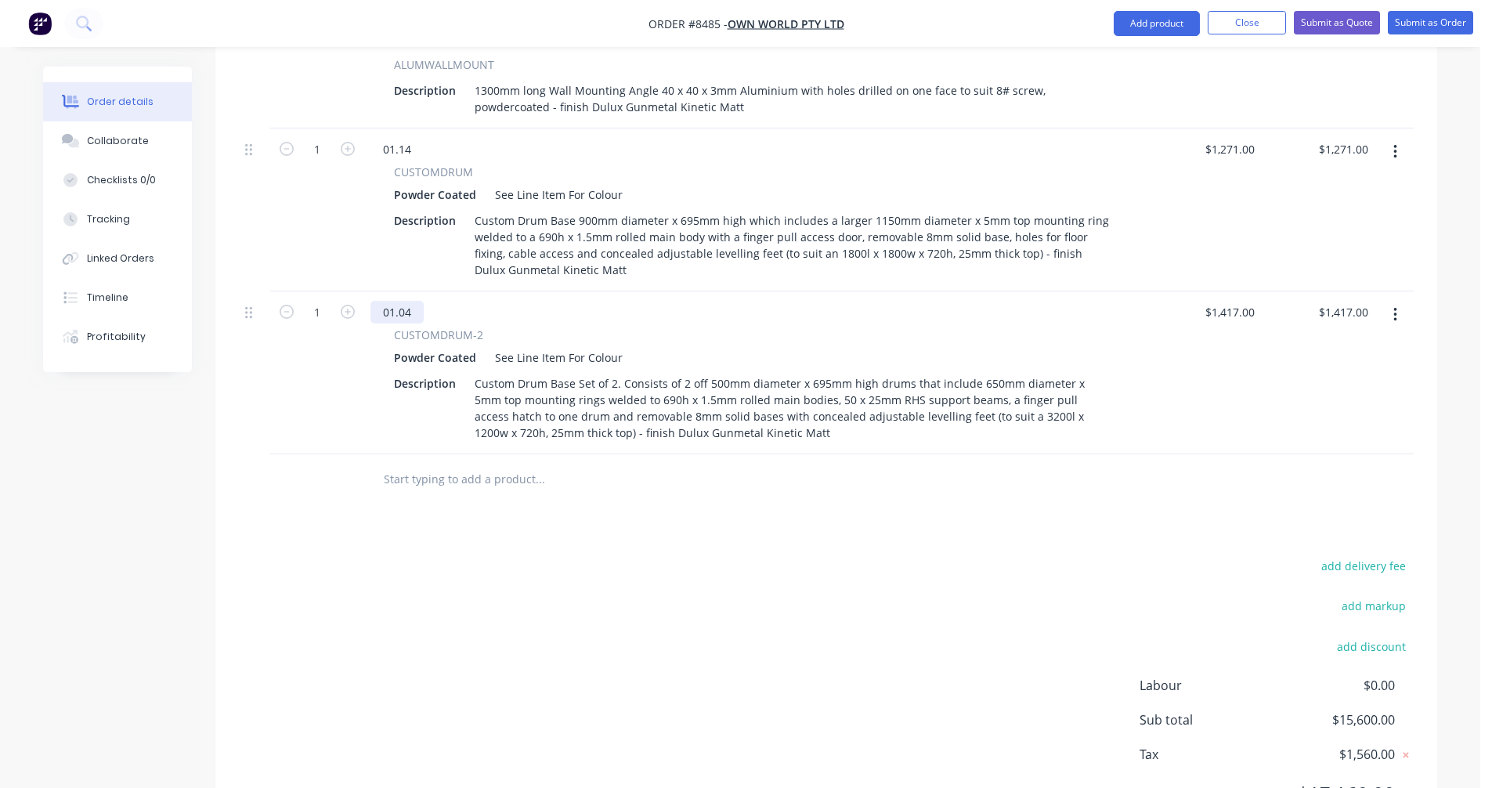
click at [412, 301] on div "01.04" at bounding box center [396, 312] width 53 height 23
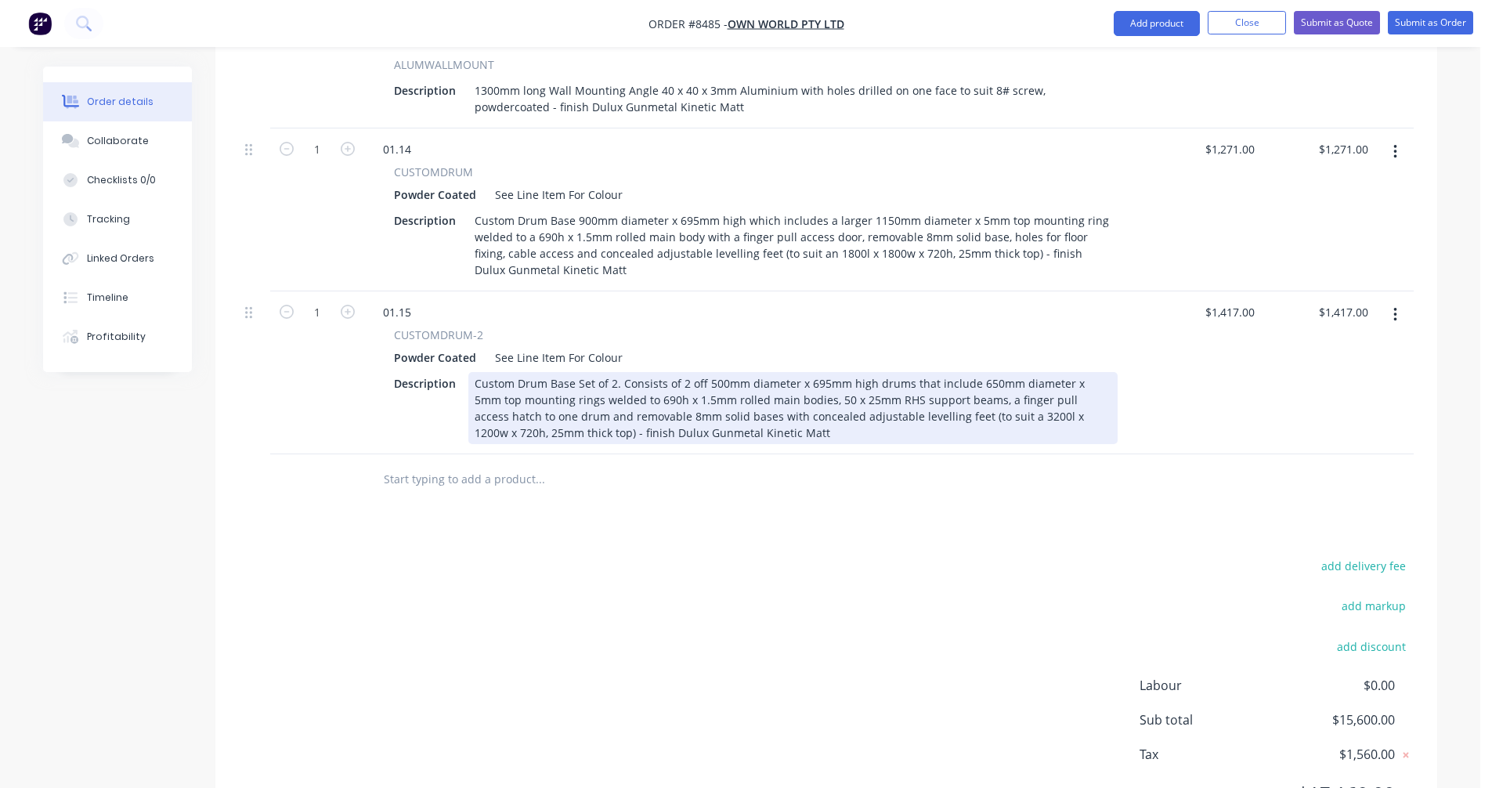
click at [724, 372] on div "Custom Drum Base Set of 2. Consists of 2 off 500mm diameter x 695mm high drums …" at bounding box center [792, 408] width 649 height 72
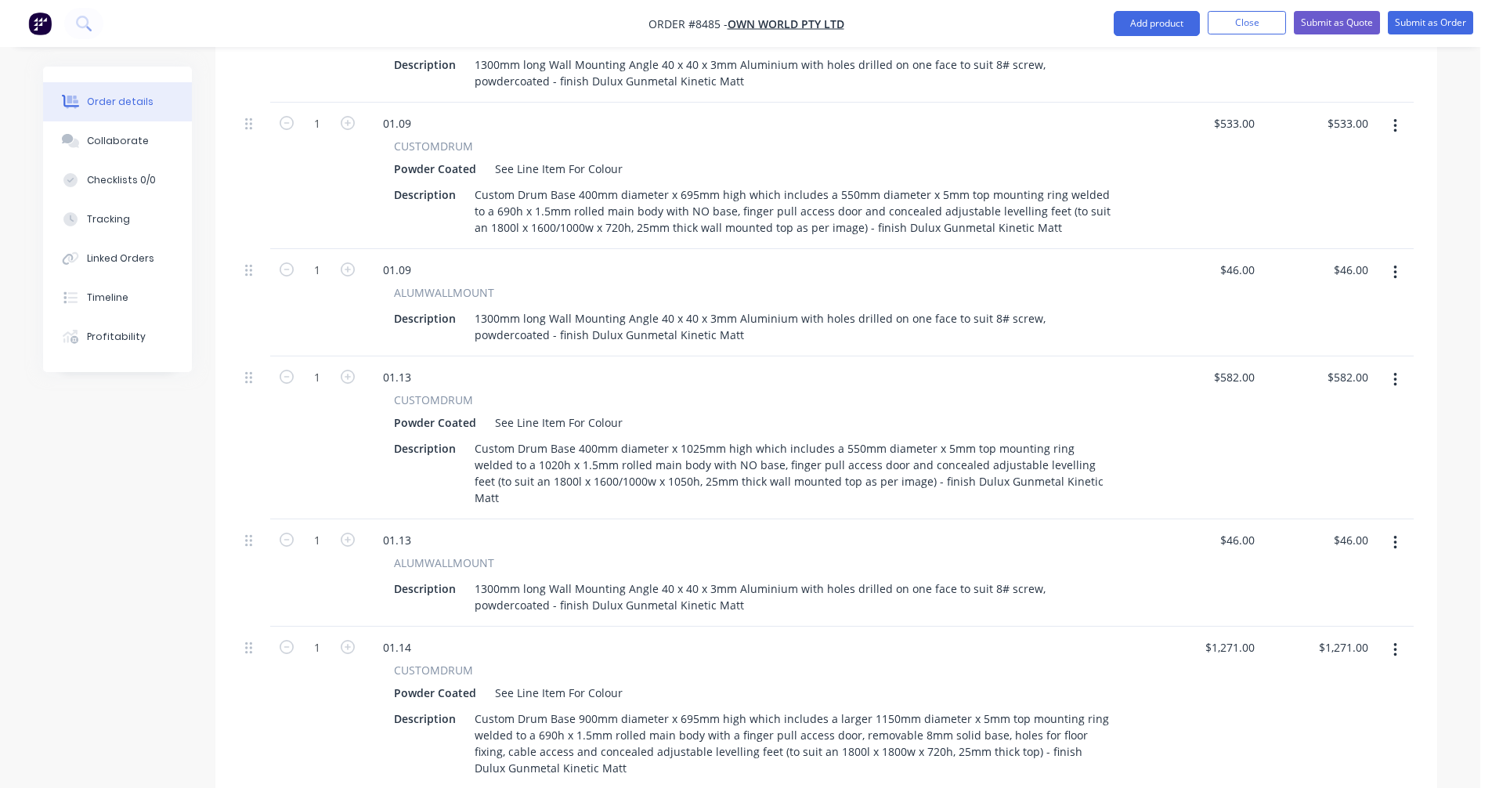
scroll to position [1867, 0]
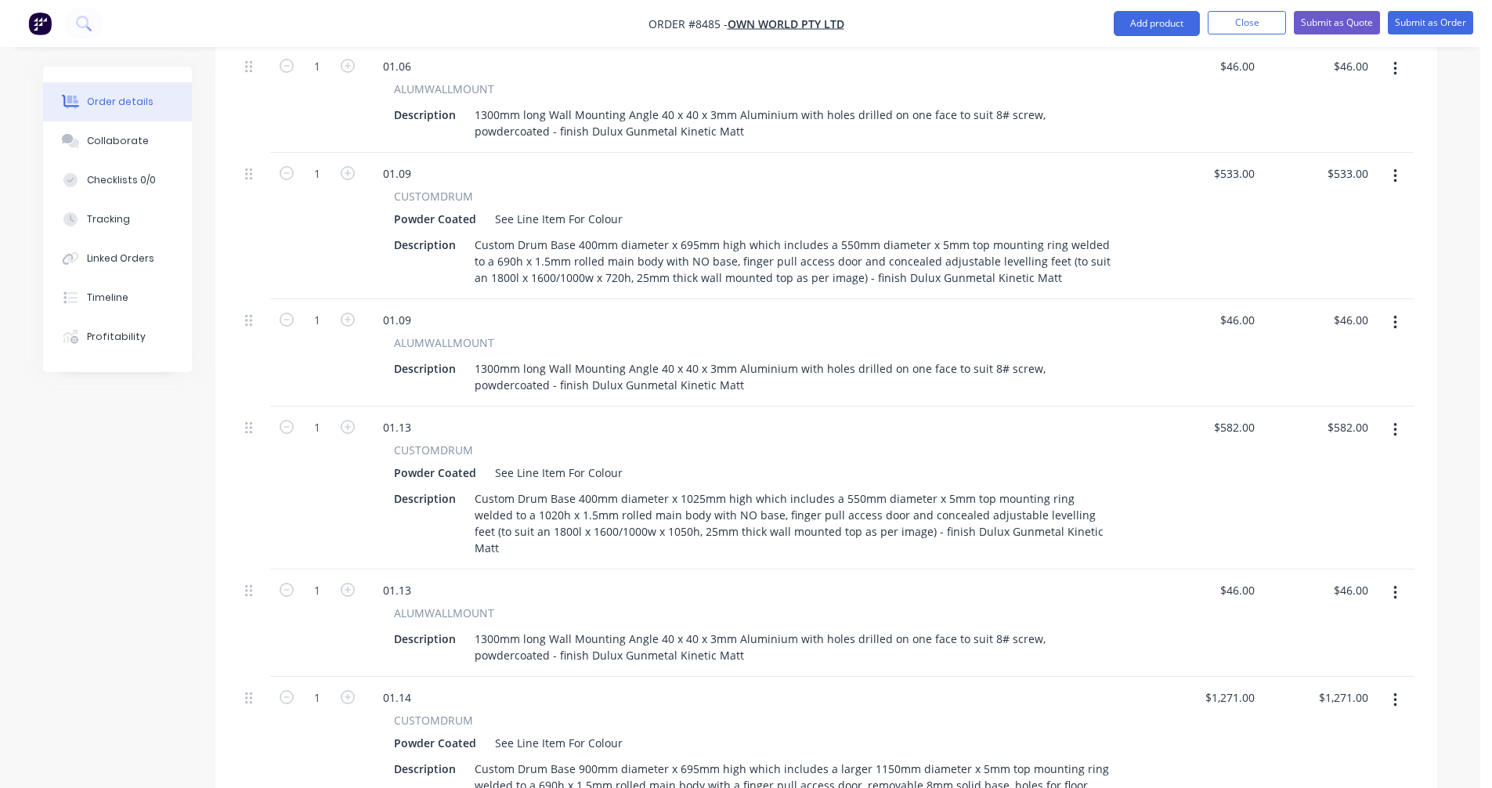
click at [1390, 162] on button "button" at bounding box center [1395, 176] width 37 height 28
click at [1351, 237] on div "Duplicate" at bounding box center [1339, 248] width 121 height 23
click at [1399, 308] on button "button" at bounding box center [1395, 322] width 37 height 28
click at [1337, 384] on div "Duplicate" at bounding box center [1339, 395] width 121 height 23
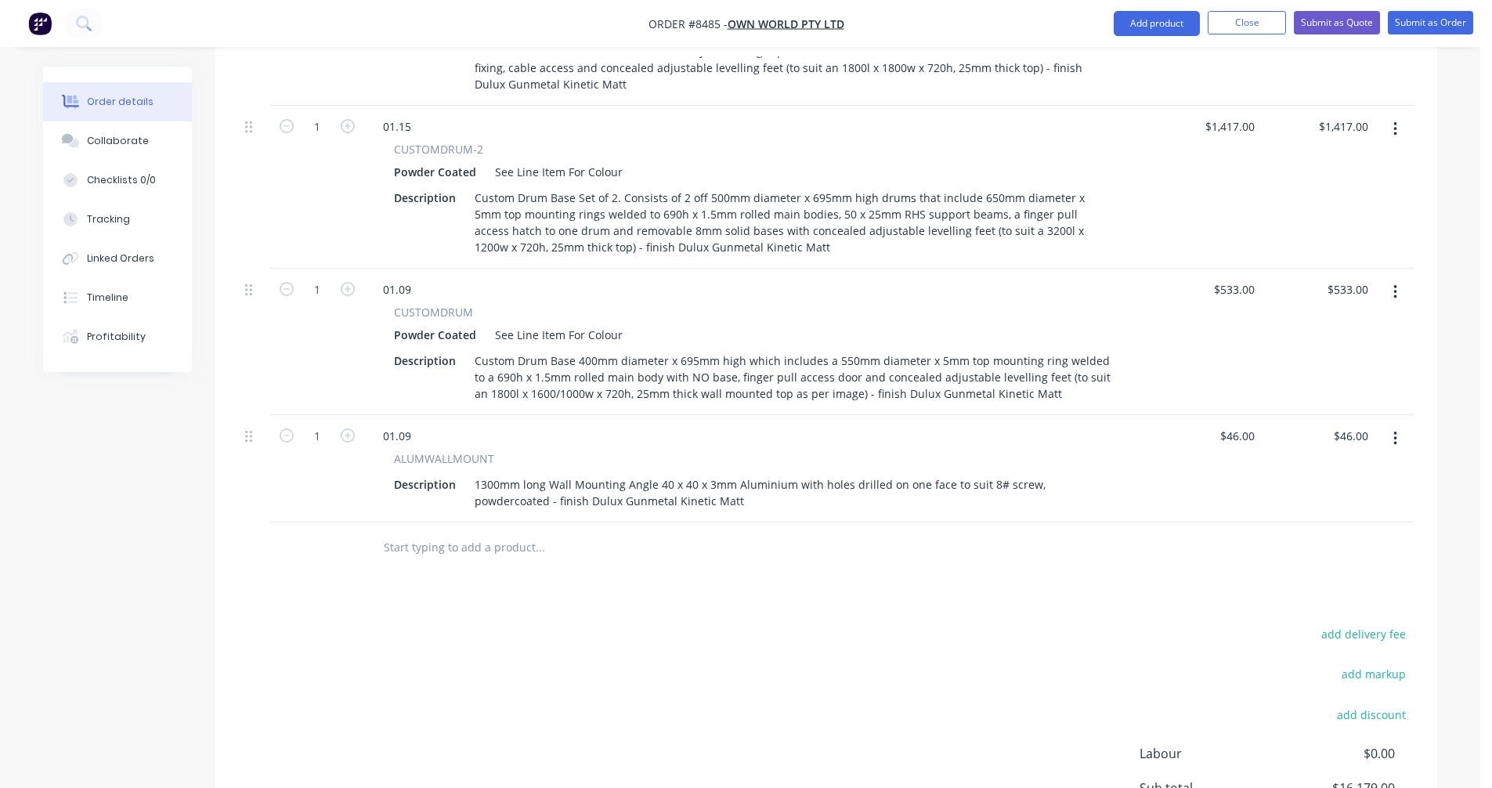
scroll to position [2493, 0]
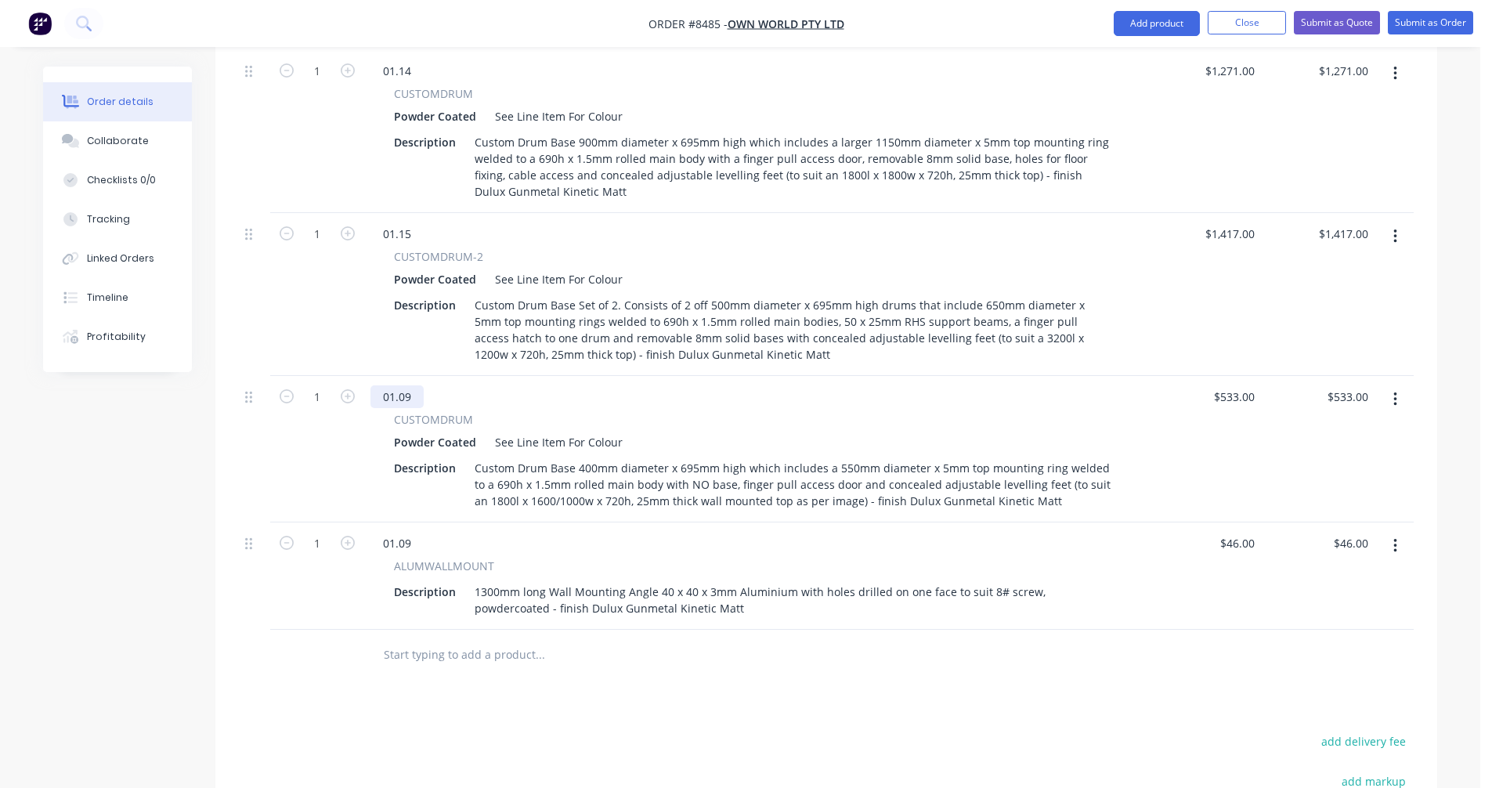
click at [412, 385] on div "01.09" at bounding box center [396, 396] width 53 height 23
click at [413, 532] on div "01.09" at bounding box center [396, 543] width 53 height 23
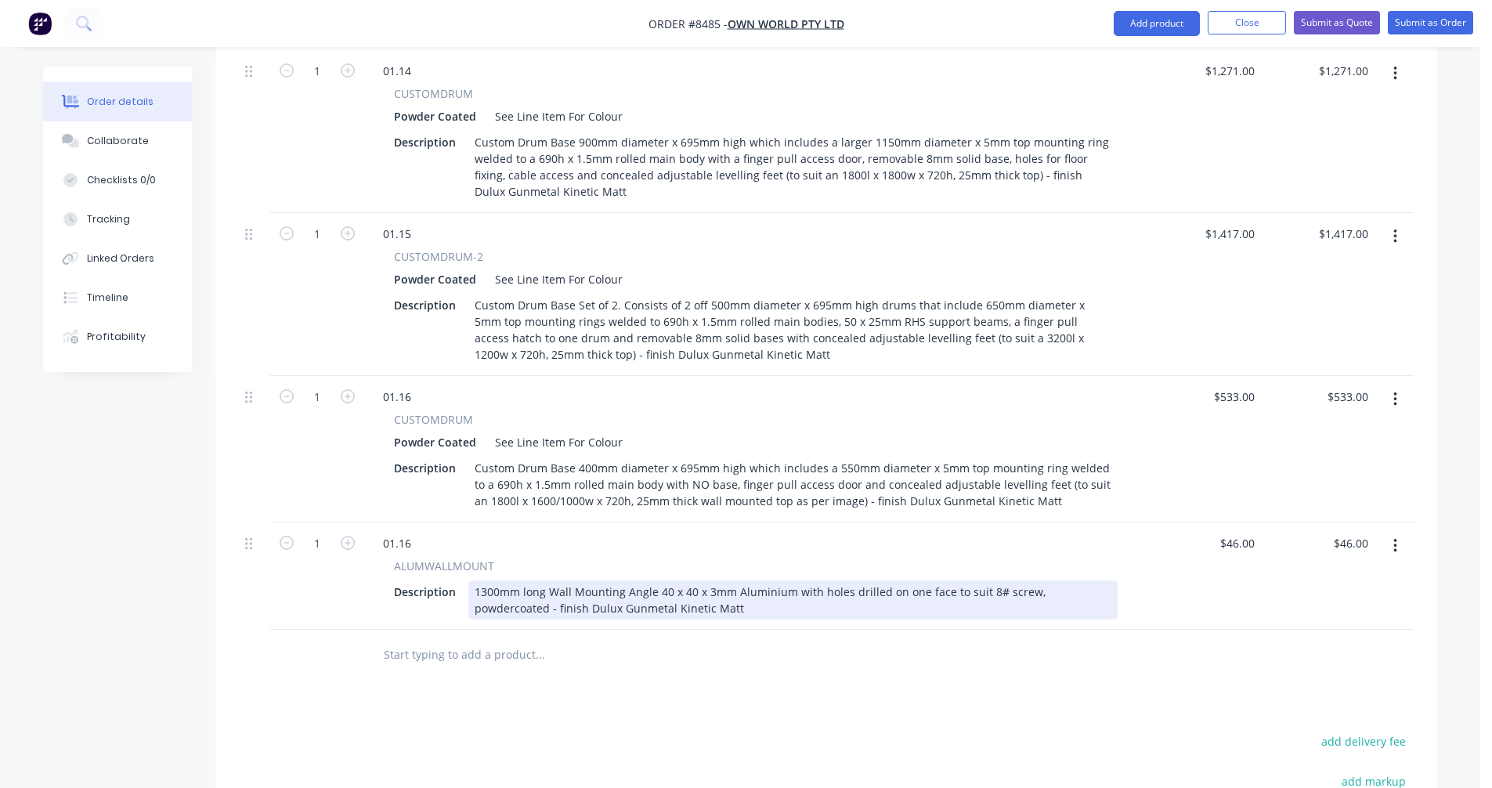
click at [721, 580] on div "1300mm long Wall Mounting Angle 40 x 40 x 3mm Aluminium with holes drilled on o…" at bounding box center [792, 599] width 649 height 39
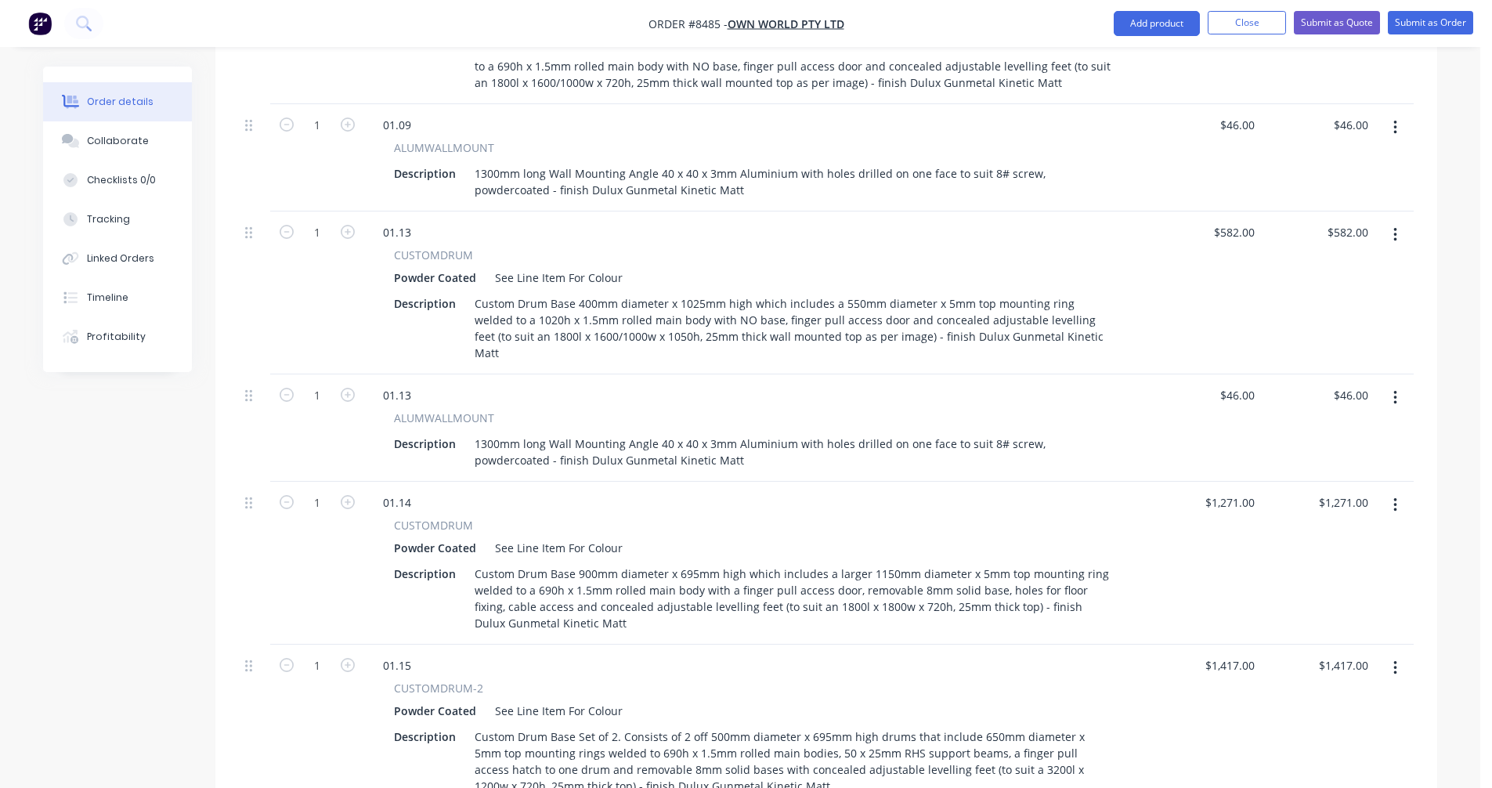
scroll to position [2023, 0]
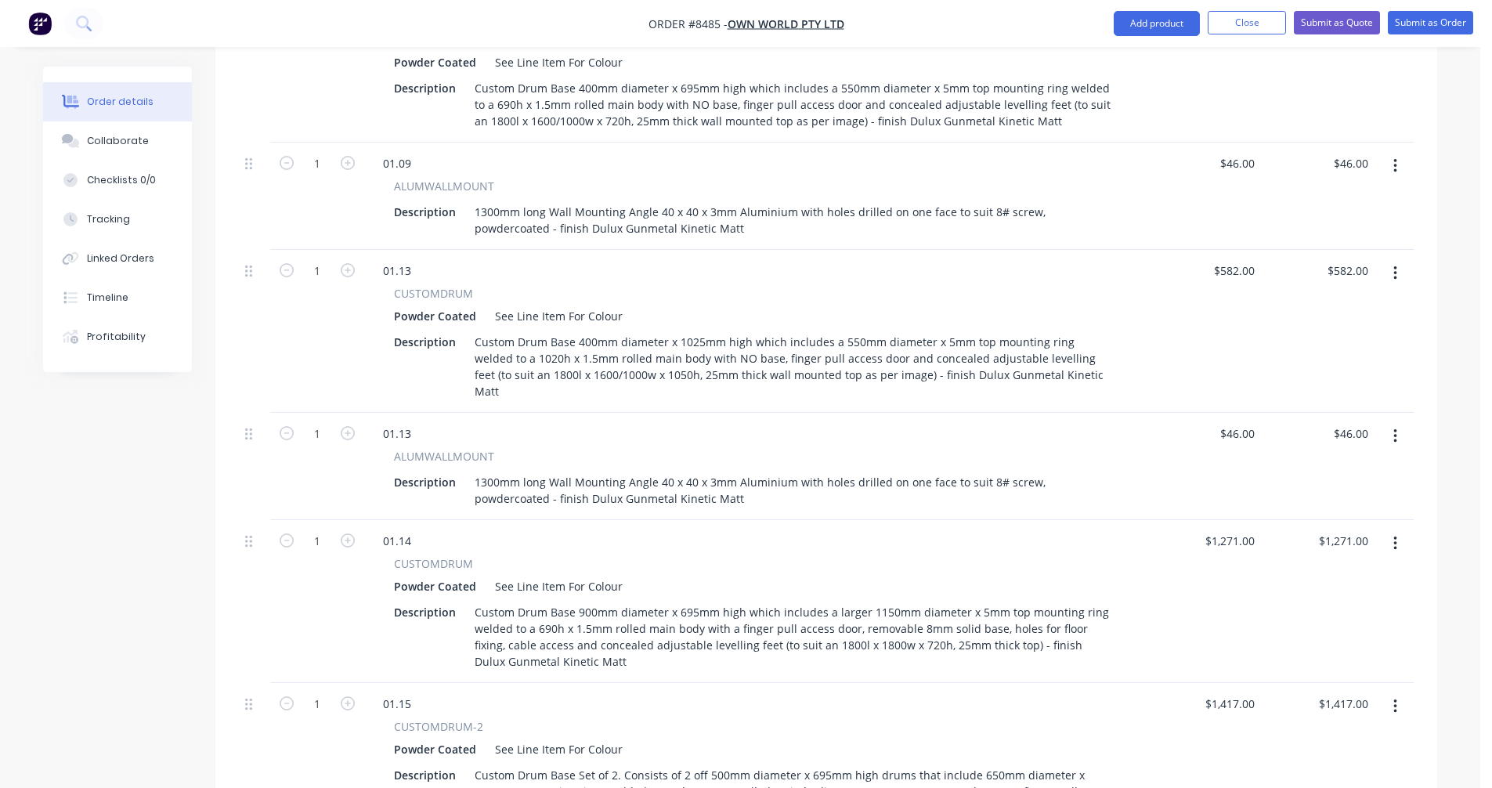
click at [1387, 259] on button "button" at bounding box center [1395, 273] width 37 height 28
click at [1335, 334] on div "Duplicate" at bounding box center [1339, 345] width 121 height 23
click at [1395, 428] on icon "button" at bounding box center [1395, 436] width 4 height 17
click at [1338, 497] on div "Duplicate" at bounding box center [1339, 508] width 121 height 23
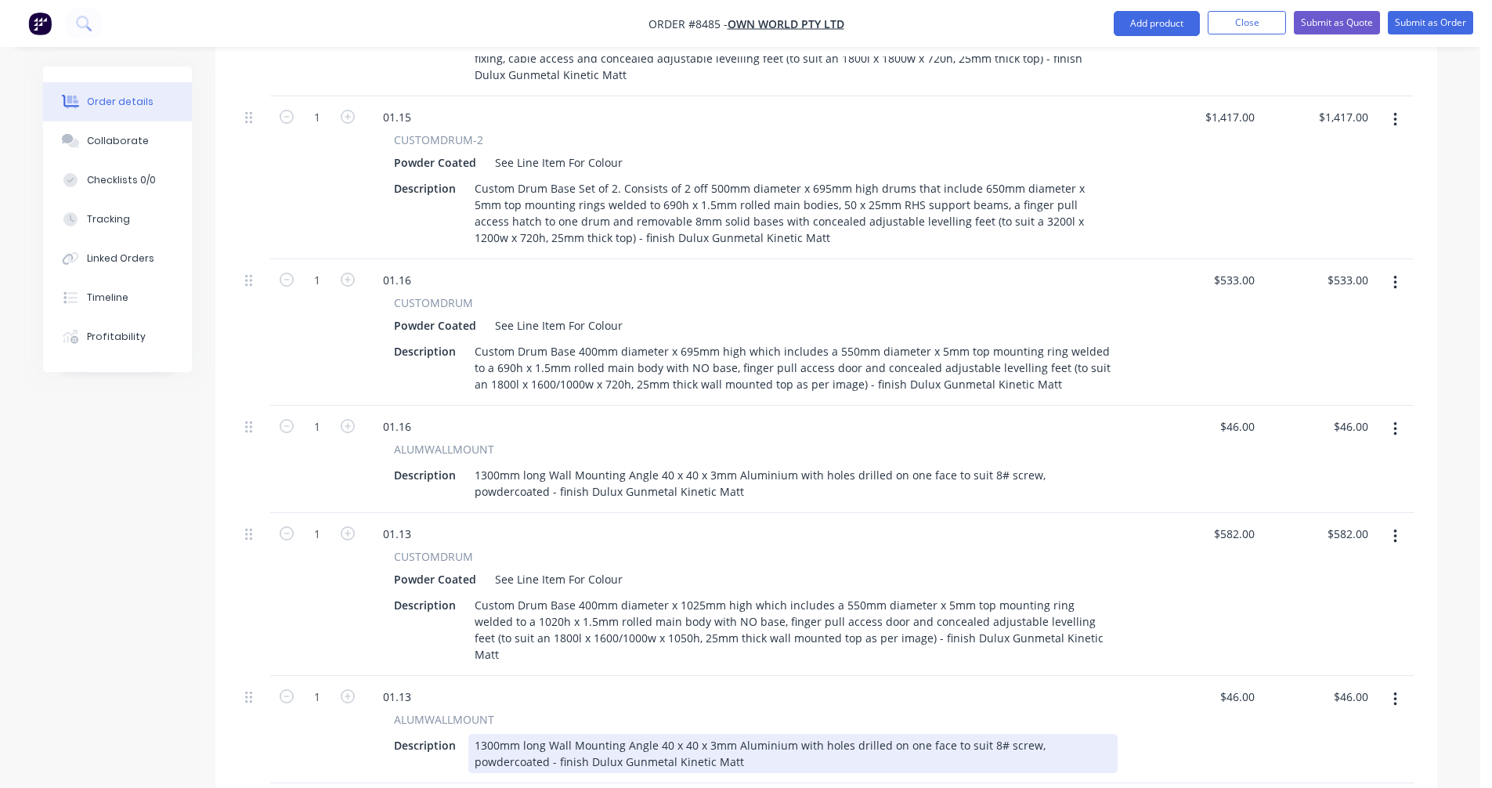
scroll to position [2806, 0]
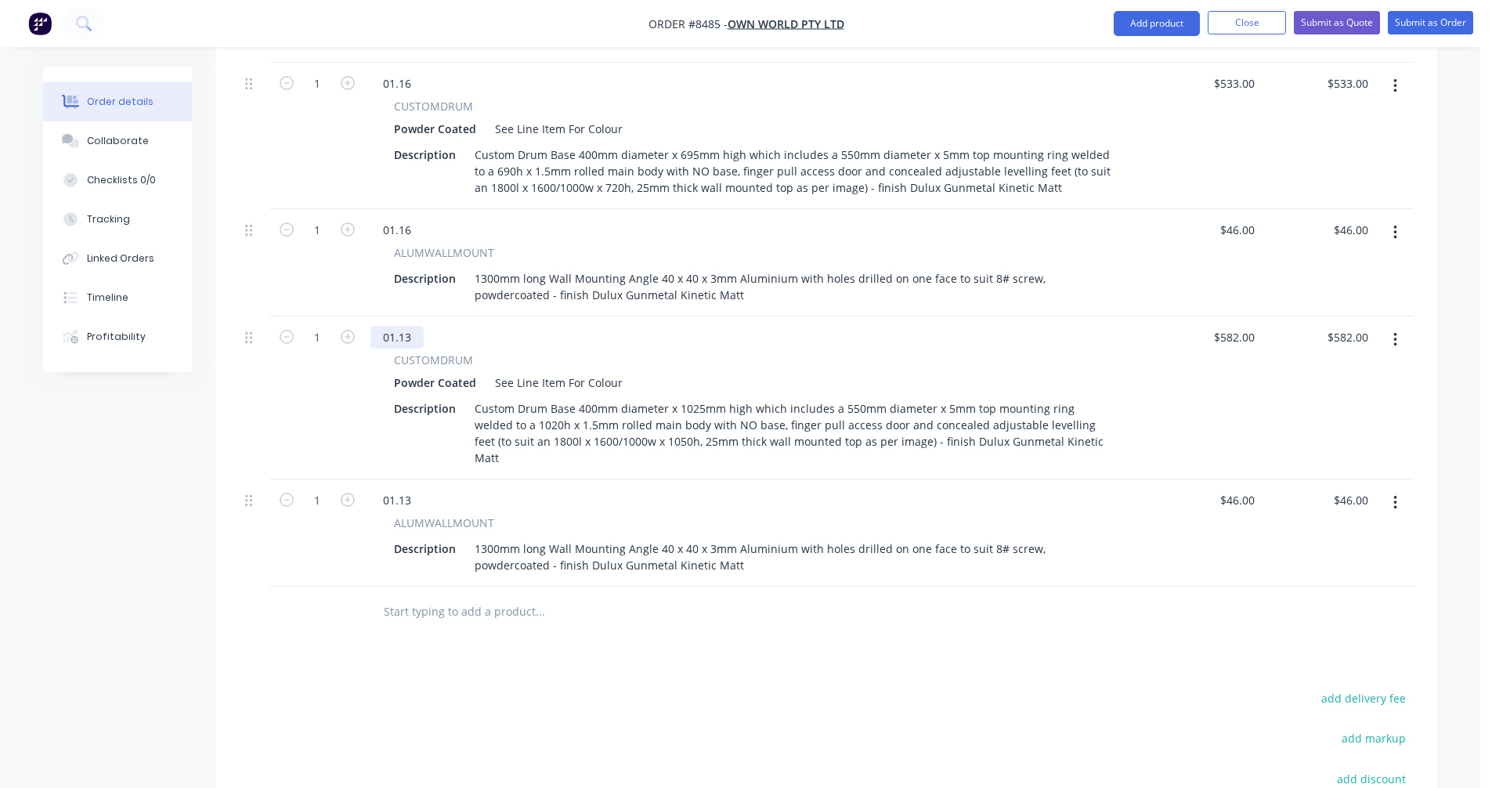
click at [412, 326] on div "01.13" at bounding box center [396, 337] width 53 height 23
click at [412, 489] on div "01.13" at bounding box center [396, 500] width 53 height 23
click at [1245, 489] on input "46" at bounding box center [1239, 500] width 42 height 23
type input "$41.00"
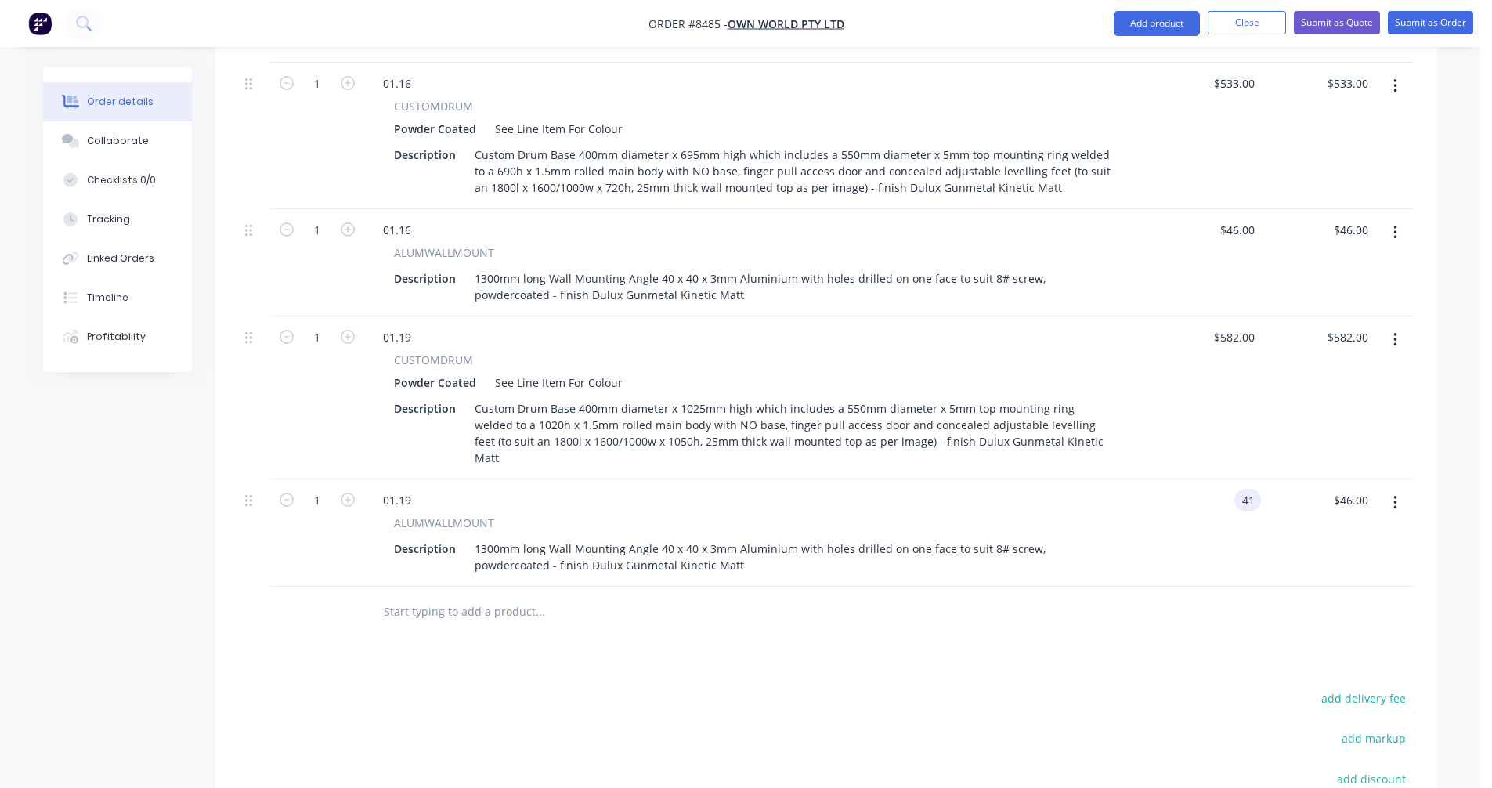
type input "41.00"
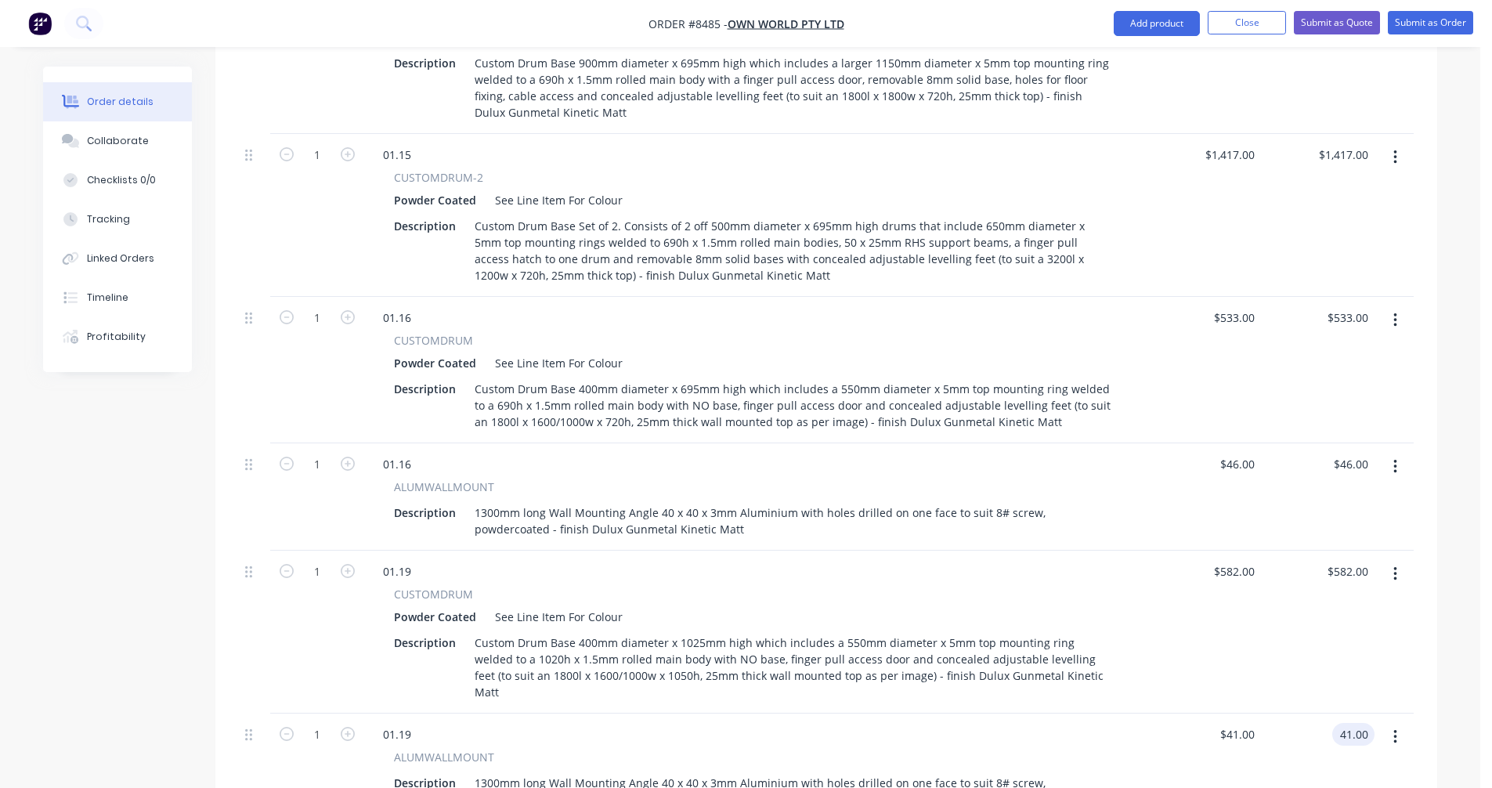
scroll to position [2571, 0]
type input "46"
type input "$41.00"
click at [1240, 453] on input "46" at bounding box center [1239, 464] width 42 height 23
type input "41"
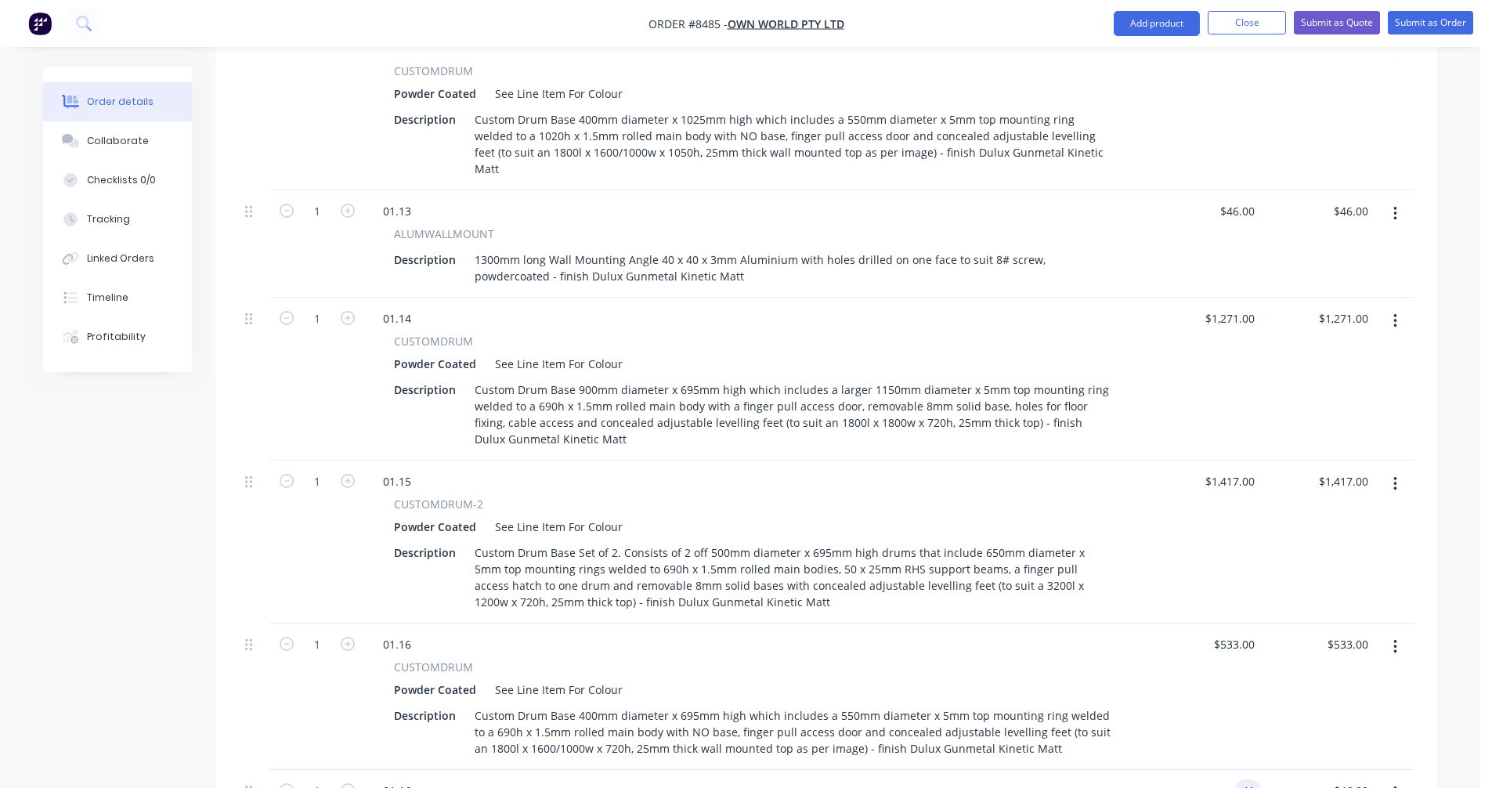
scroll to position [2180, 0]
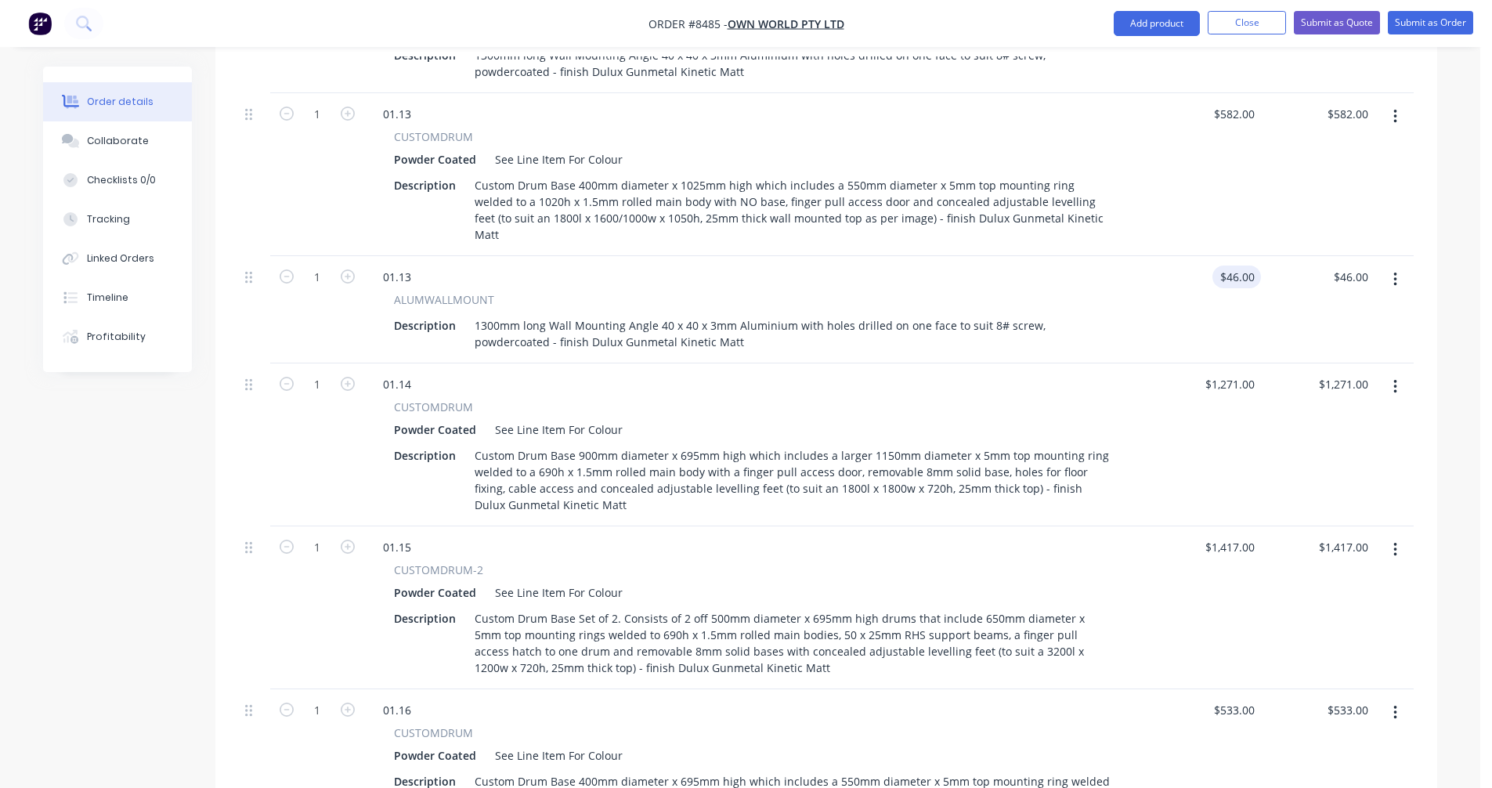
type input "46"
type input "$41.00"
click at [1234, 265] on div "46 $46.00" at bounding box center [1236, 276] width 49 height 23
type input "41"
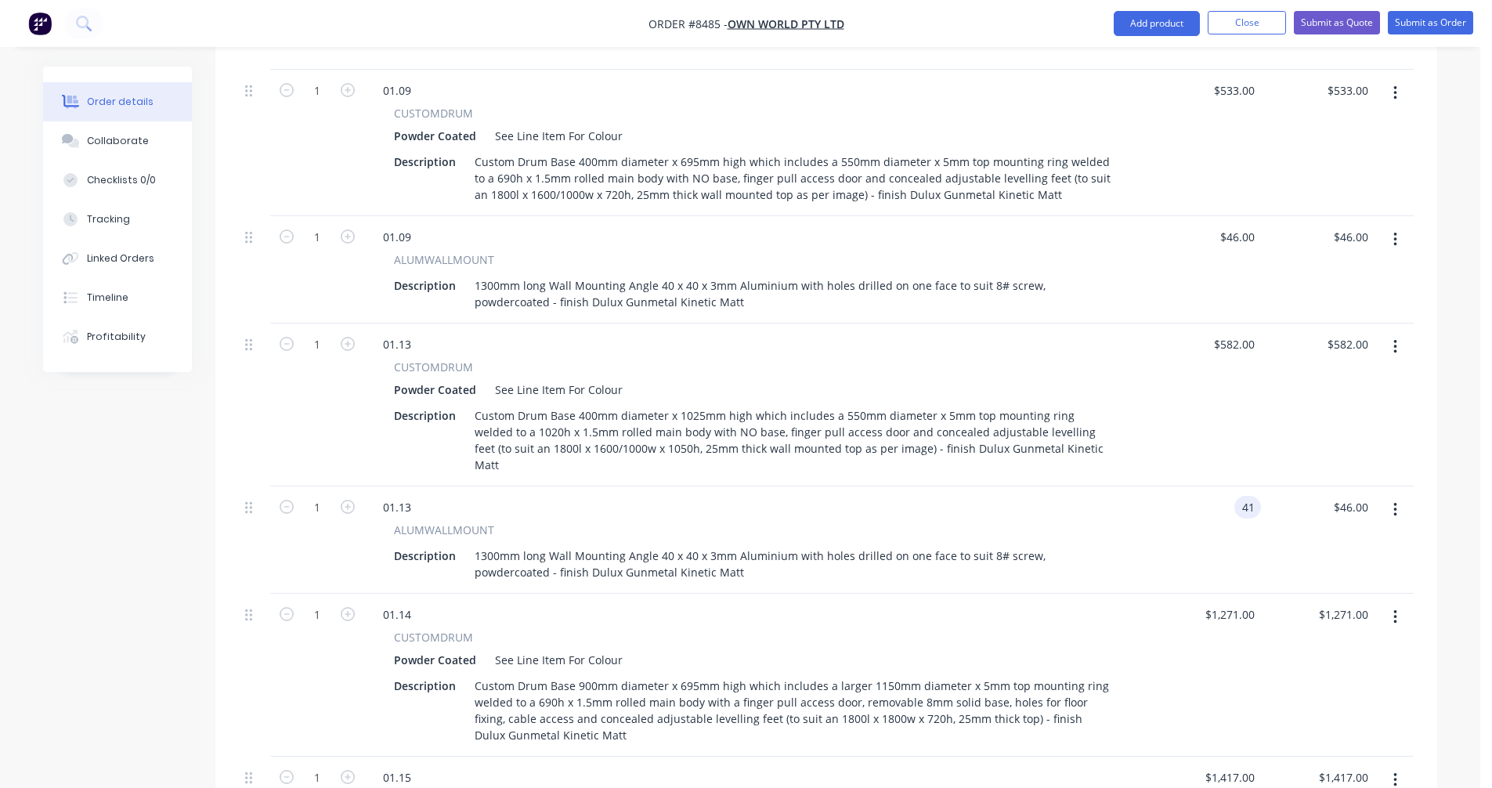
scroll to position [1945, 0]
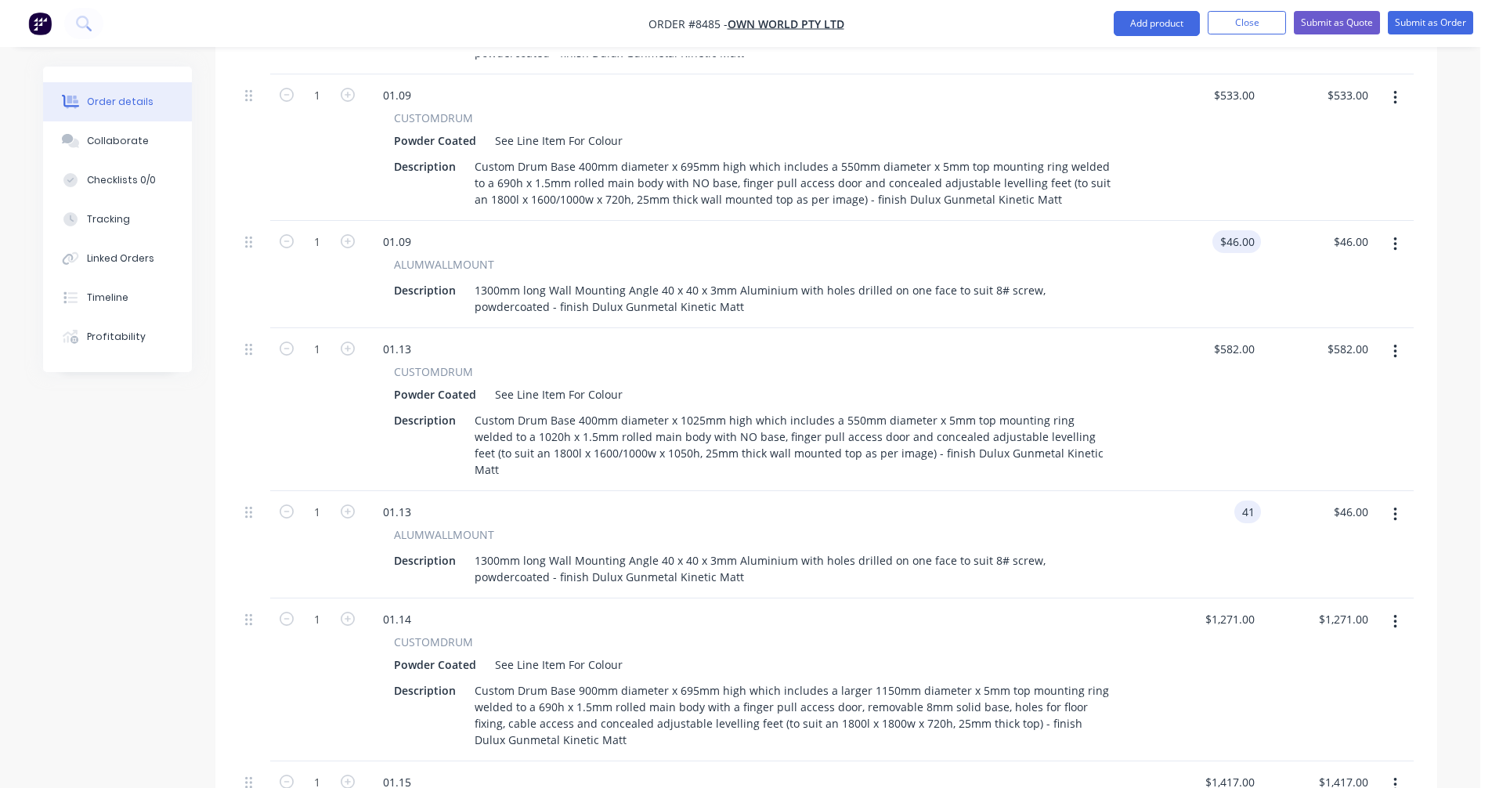
type input "46"
type input "$41.00"
click at [1243, 230] on input "46" at bounding box center [1250, 241] width 20 height 23
type input "41"
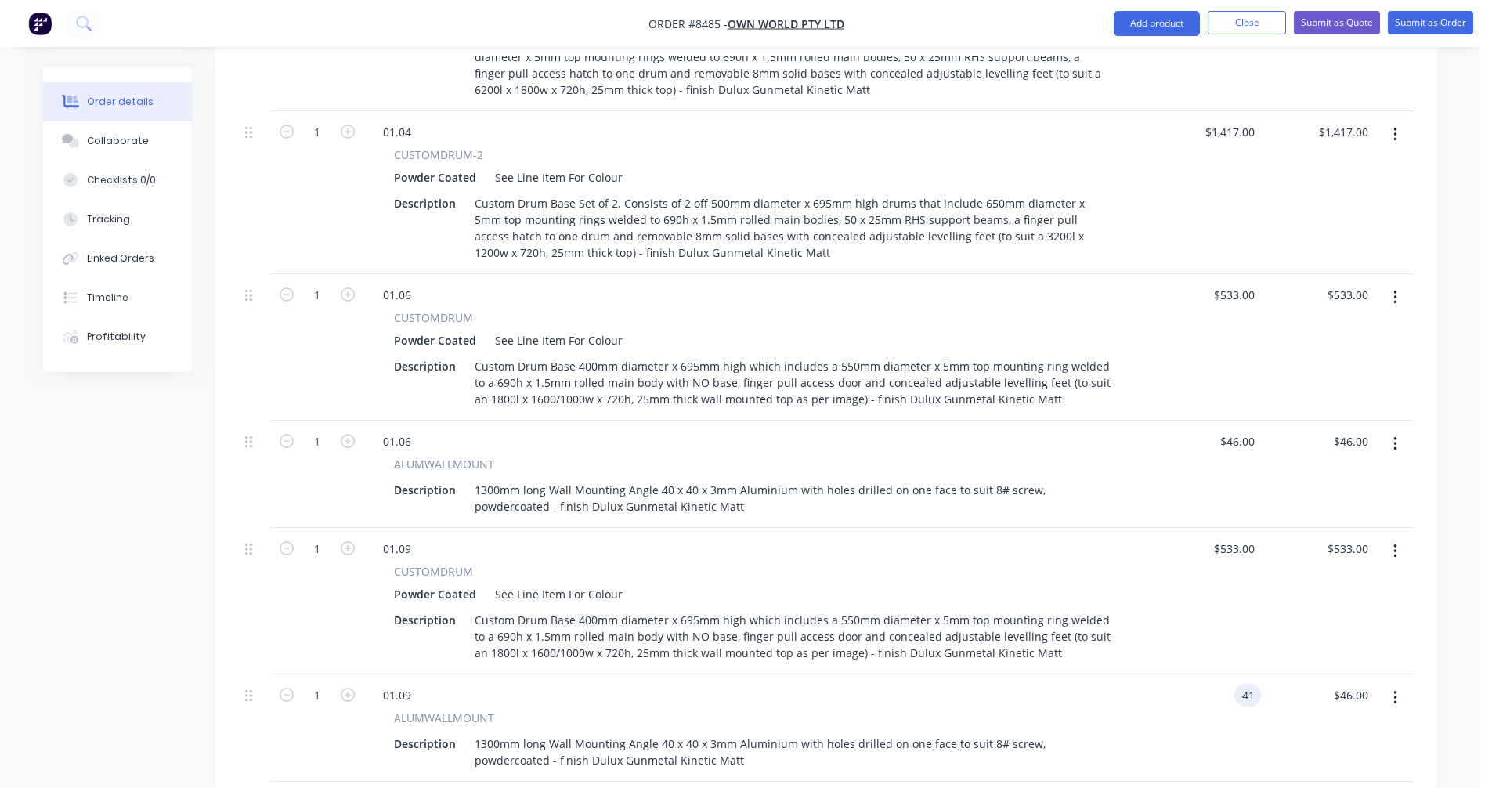
scroll to position [1475, 0]
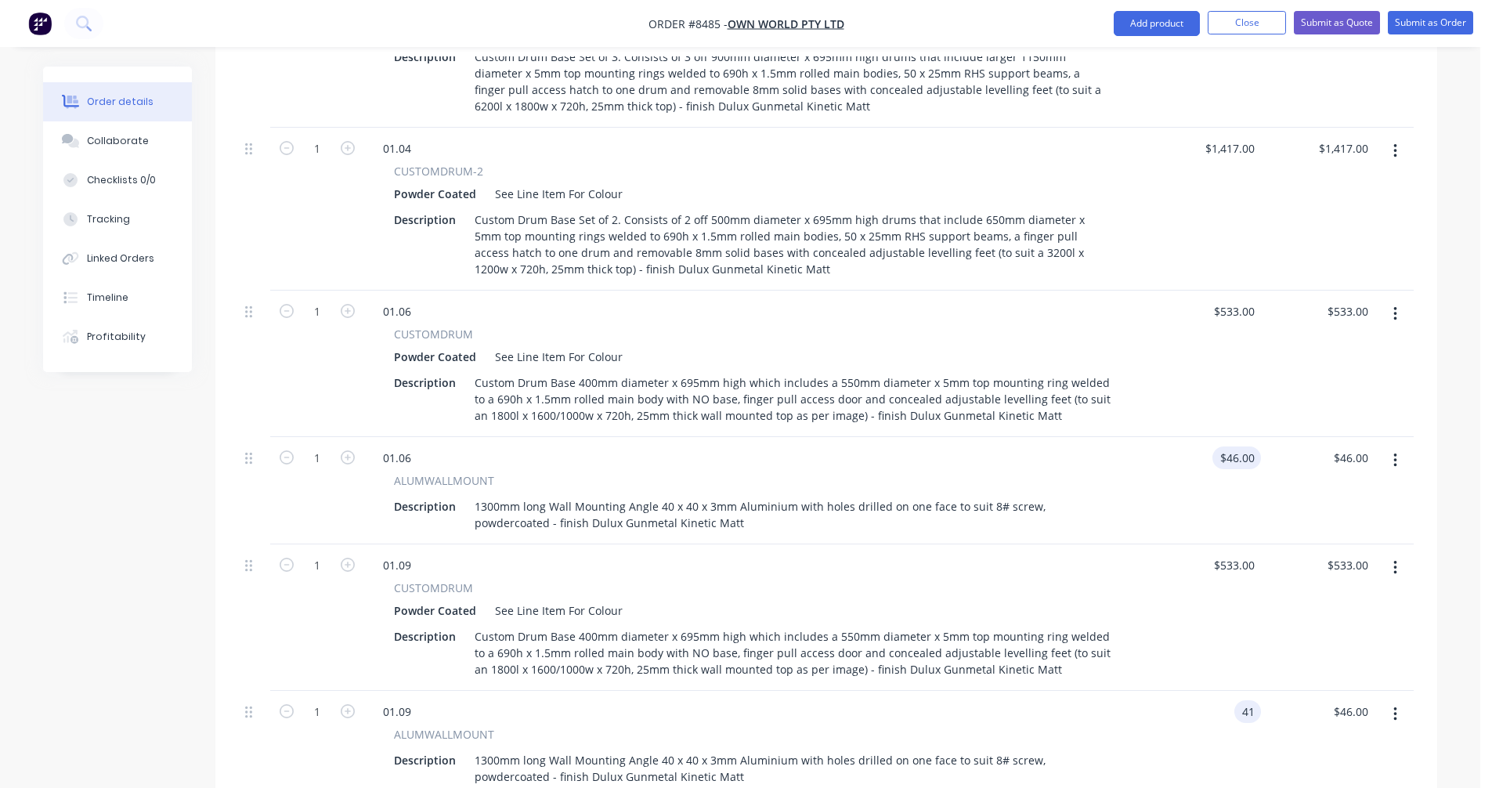
type input "46"
type input "$41.00"
click at [1248, 446] on input "46" at bounding box center [1239, 457] width 42 height 23
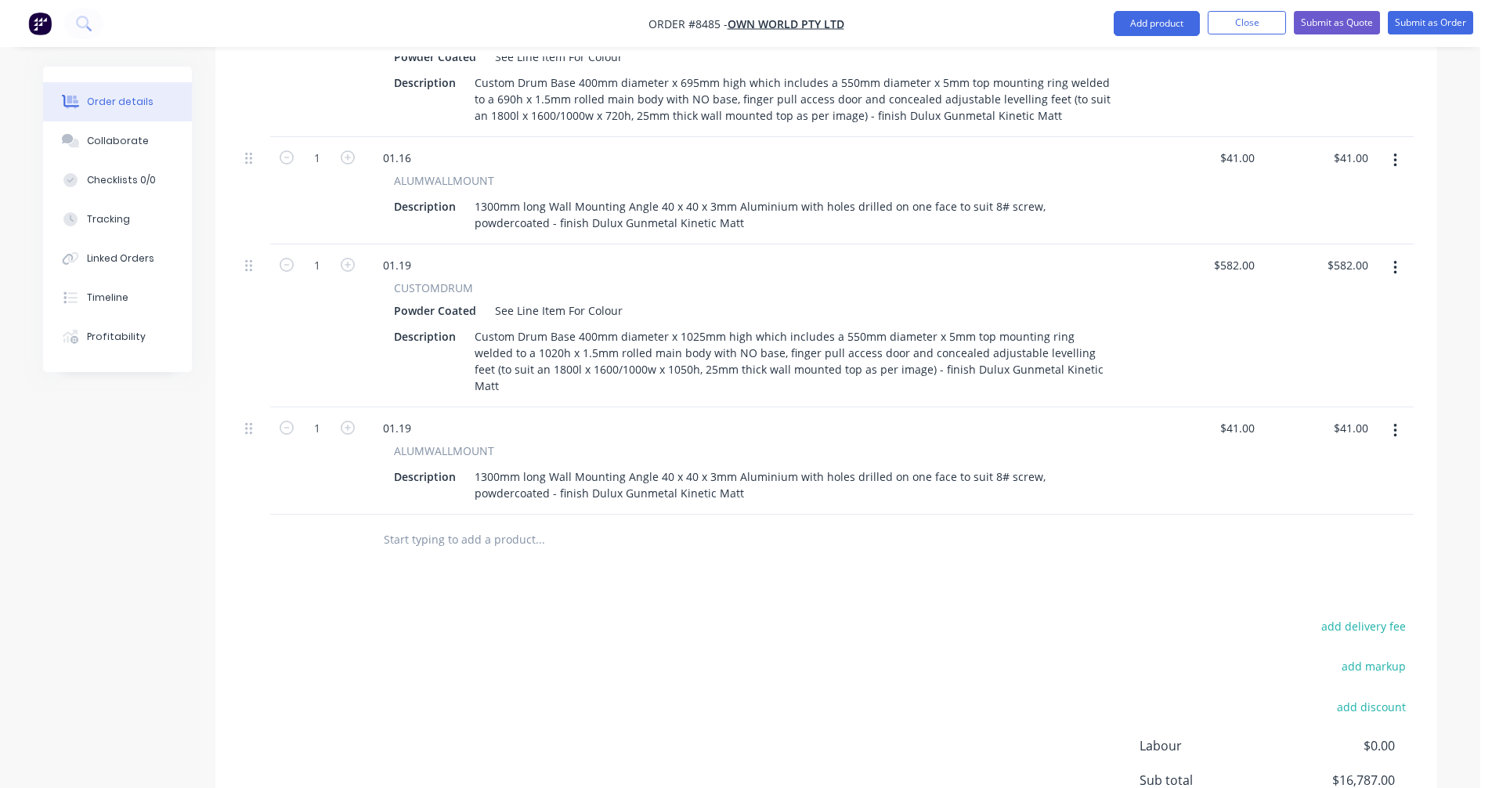
scroll to position [2885, 0]
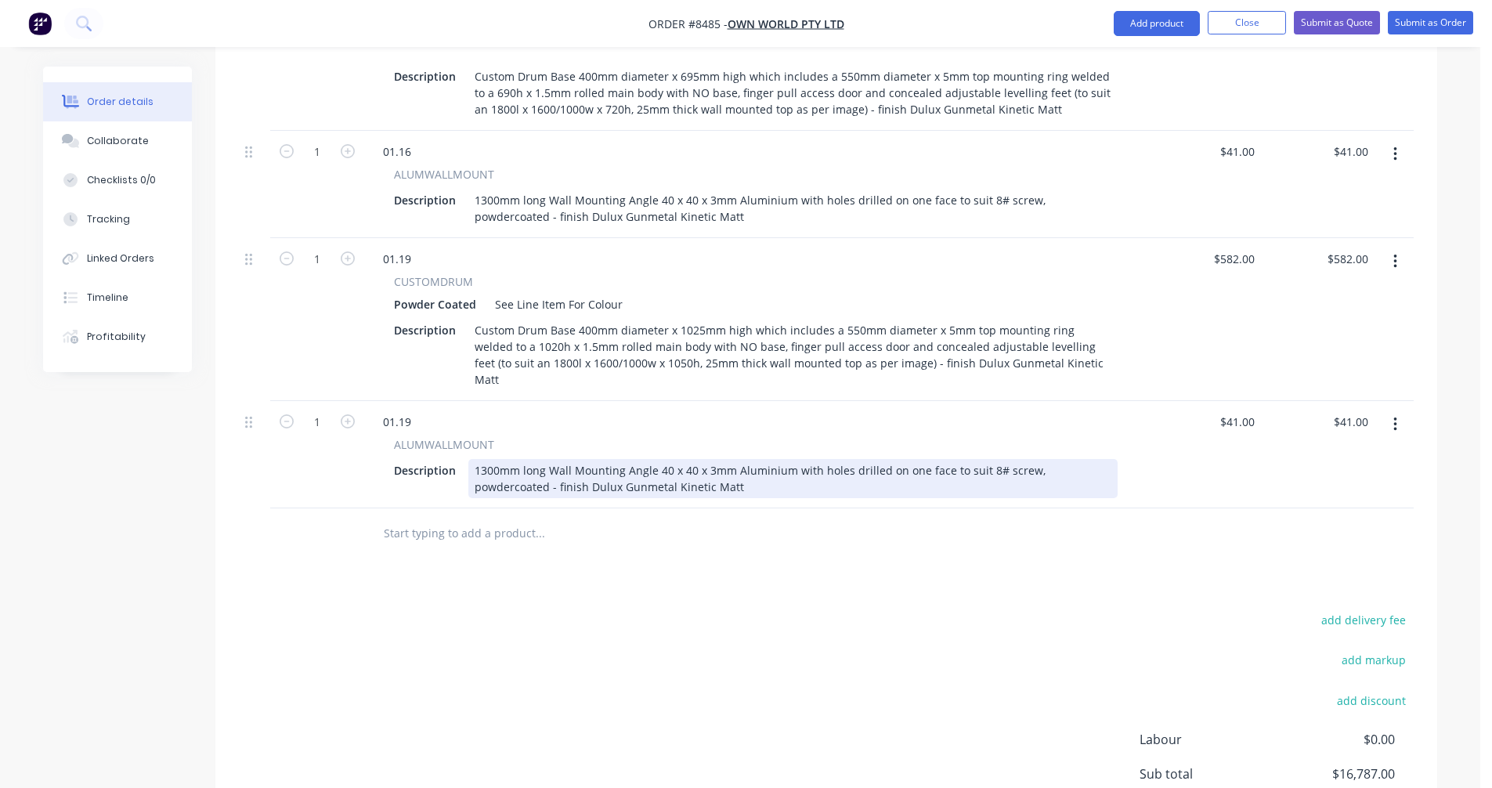
type input "$41.00"
click at [994, 459] on div "1300mm long Wall Mounting Angle 40 x 40 x 3mm Aluminium with holes drilled on o…" at bounding box center [792, 478] width 649 height 39
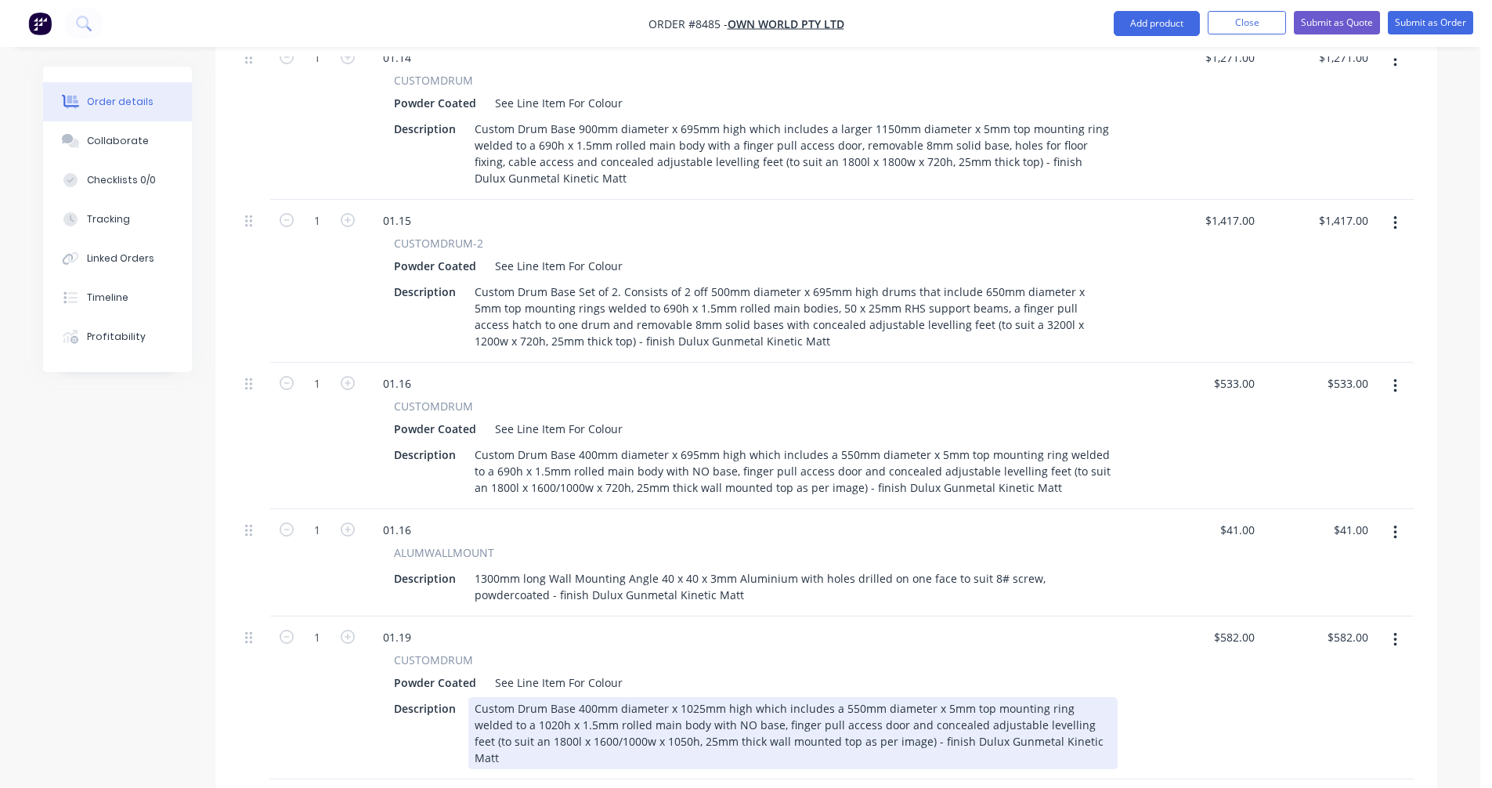
scroll to position [2493, 0]
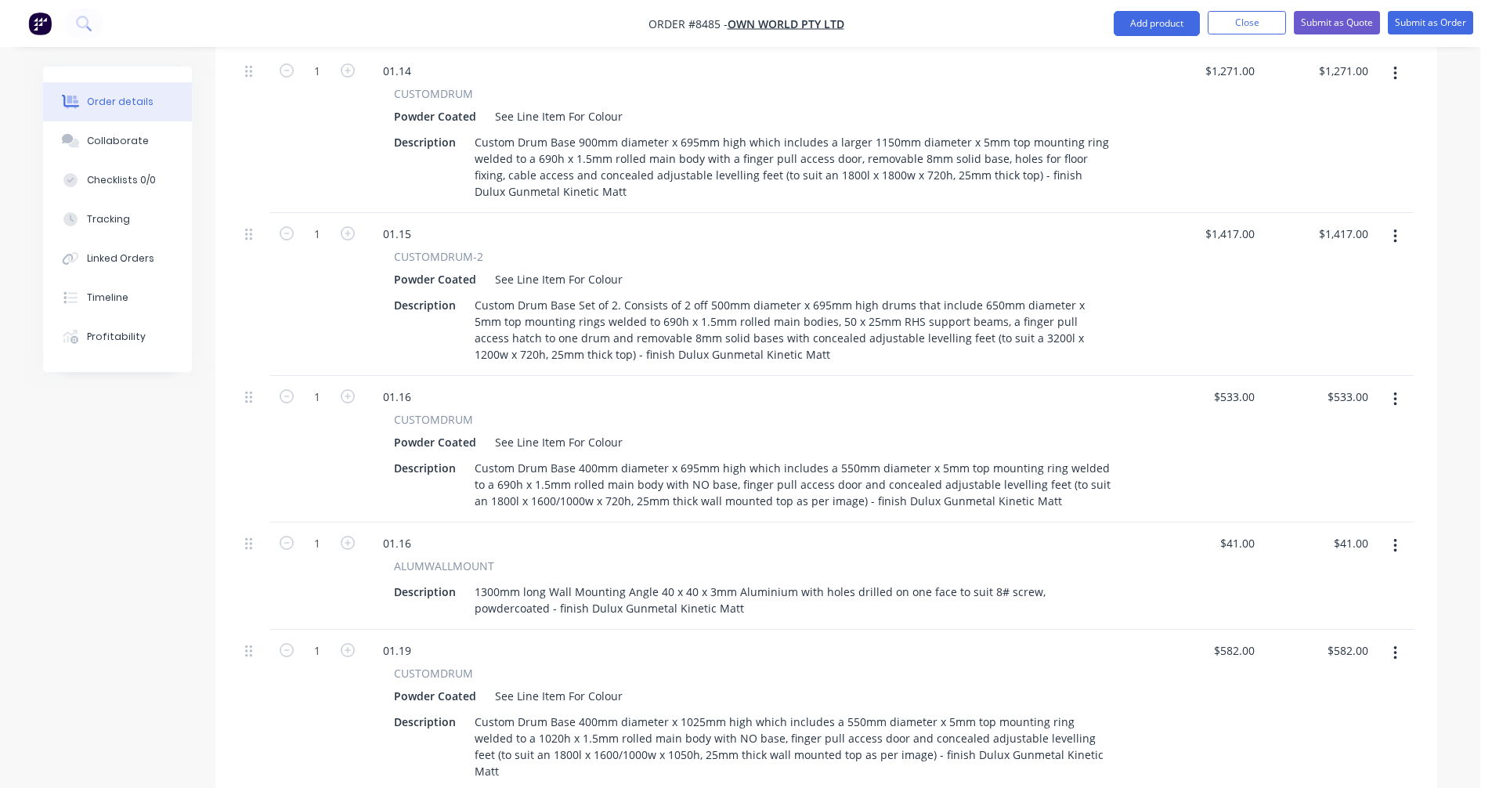
click at [1393, 228] on icon "button" at bounding box center [1395, 236] width 4 height 17
click at [1332, 298] on div "Duplicate" at bounding box center [1339, 309] width 121 height 23
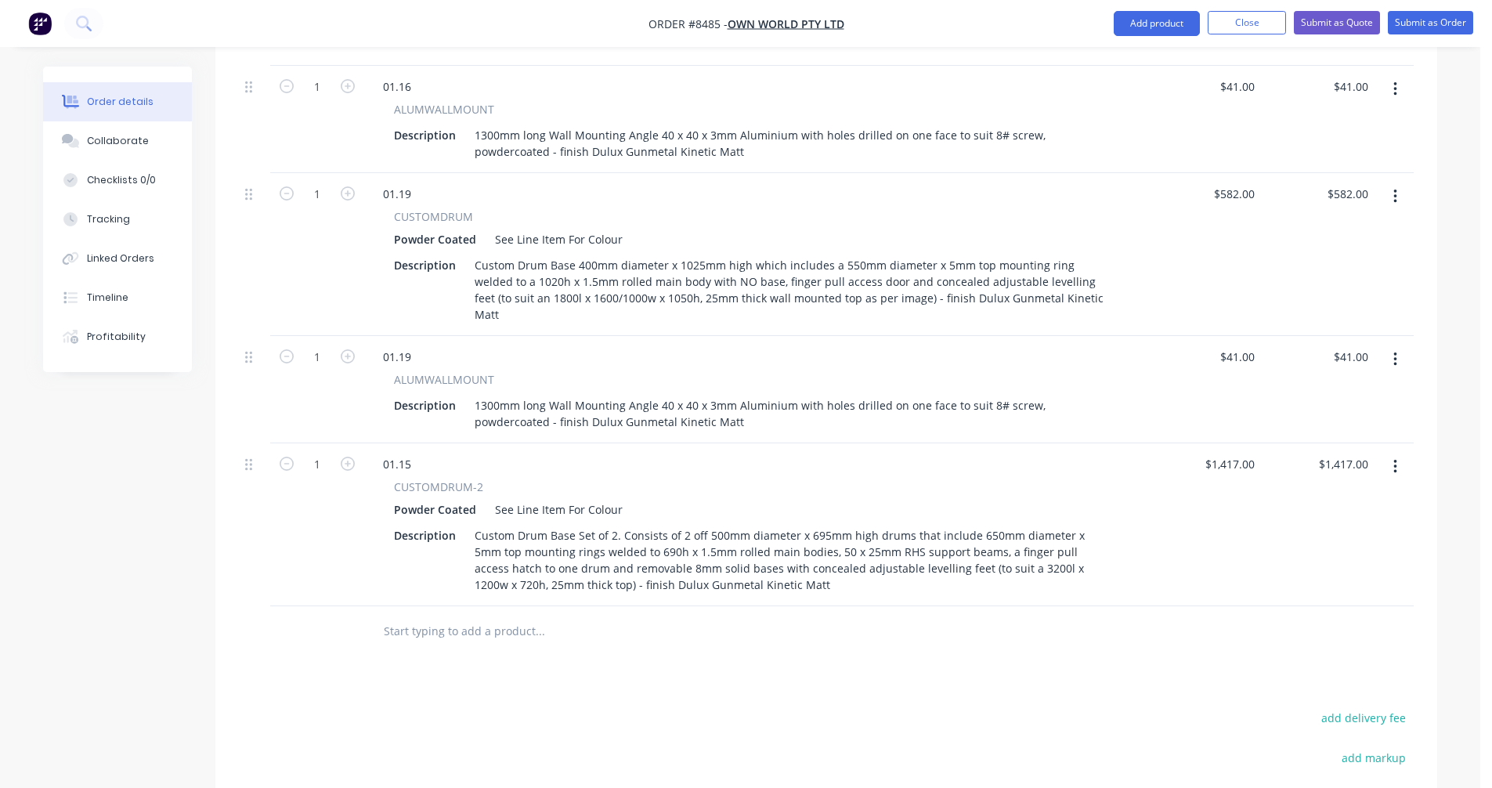
scroll to position [2963, 0]
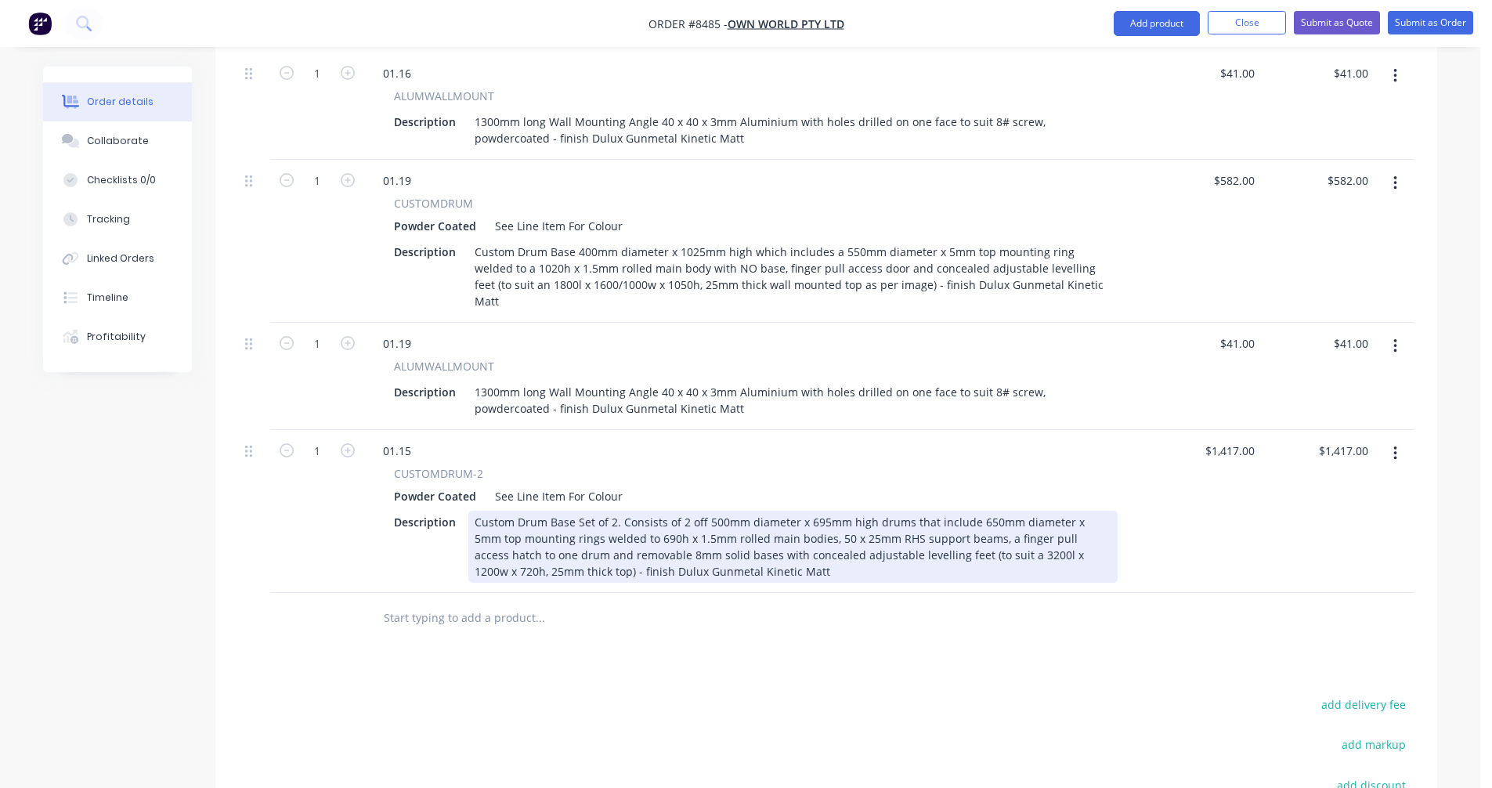
click at [965, 511] on div "Custom Drum Base Set of 2. Consists of 2 off 500mm diameter x 695mm high drums …" at bounding box center [792, 547] width 649 height 72
click at [1038, 511] on div "Custom Drum Base Set of 2. Consists of 2 off 500mm diameter x 695mm high drums …" at bounding box center [792, 547] width 649 height 72
type input "$1,367.00"
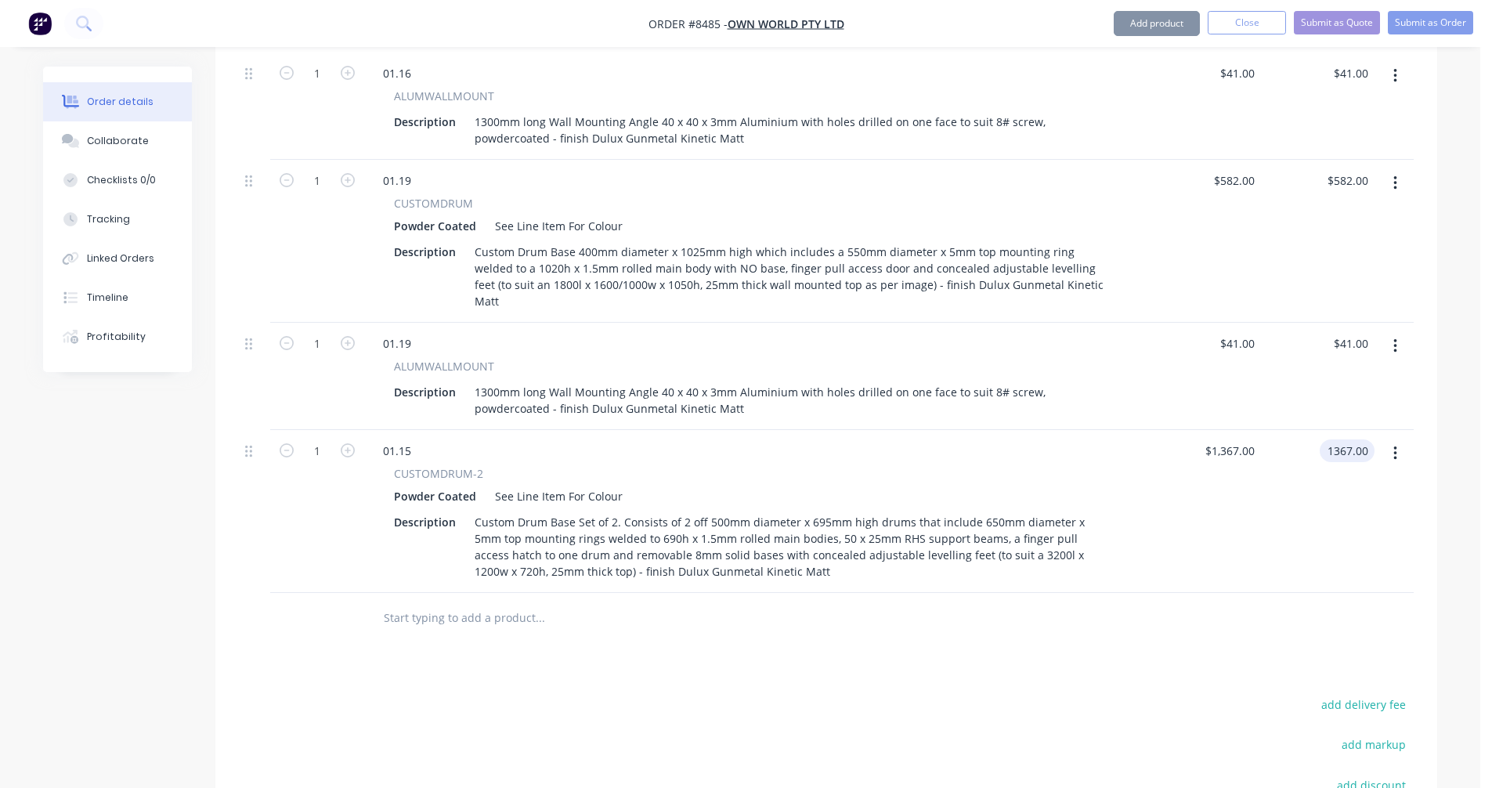
type input "$1,367.00"
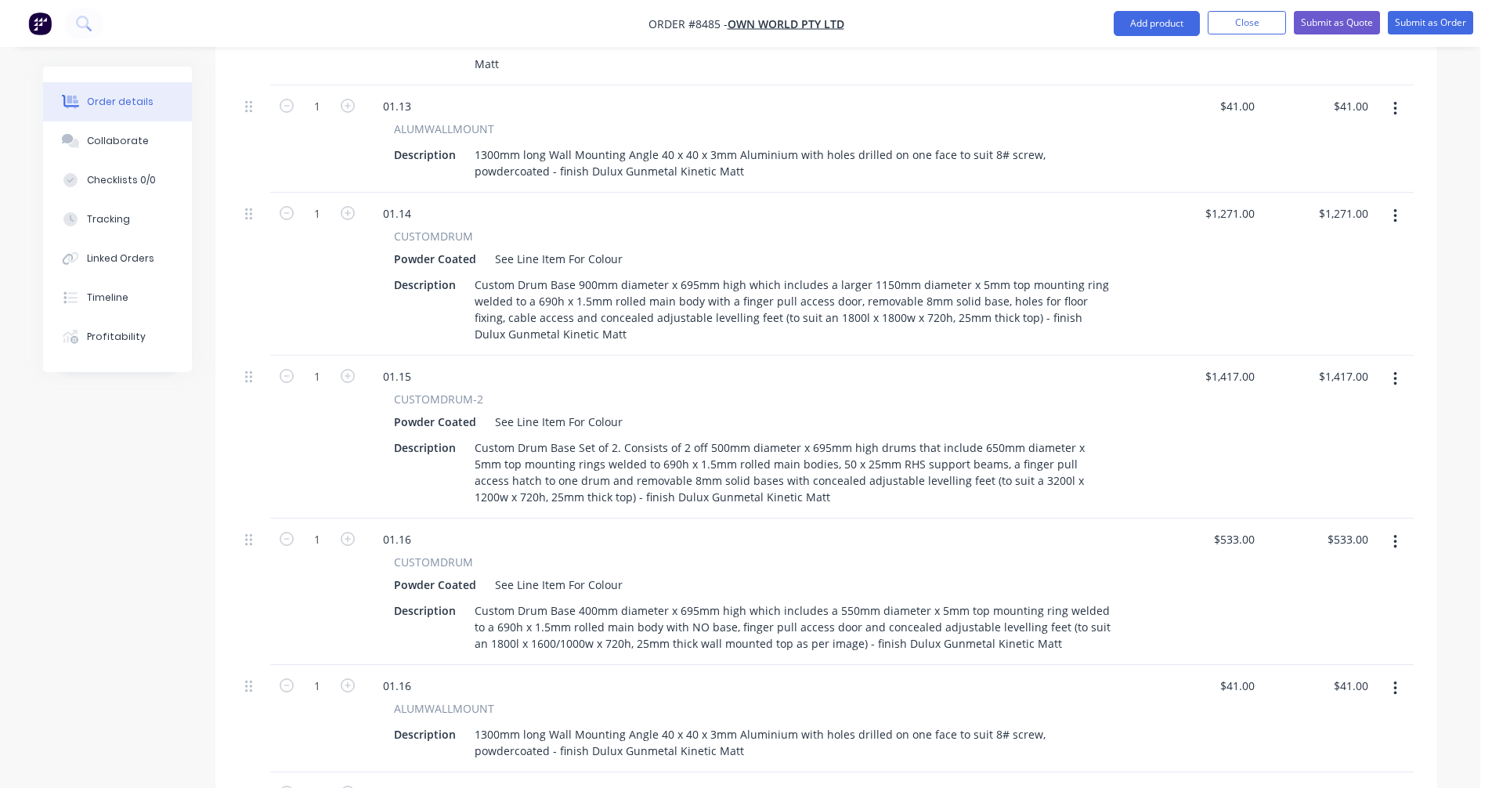
scroll to position [2336, 0]
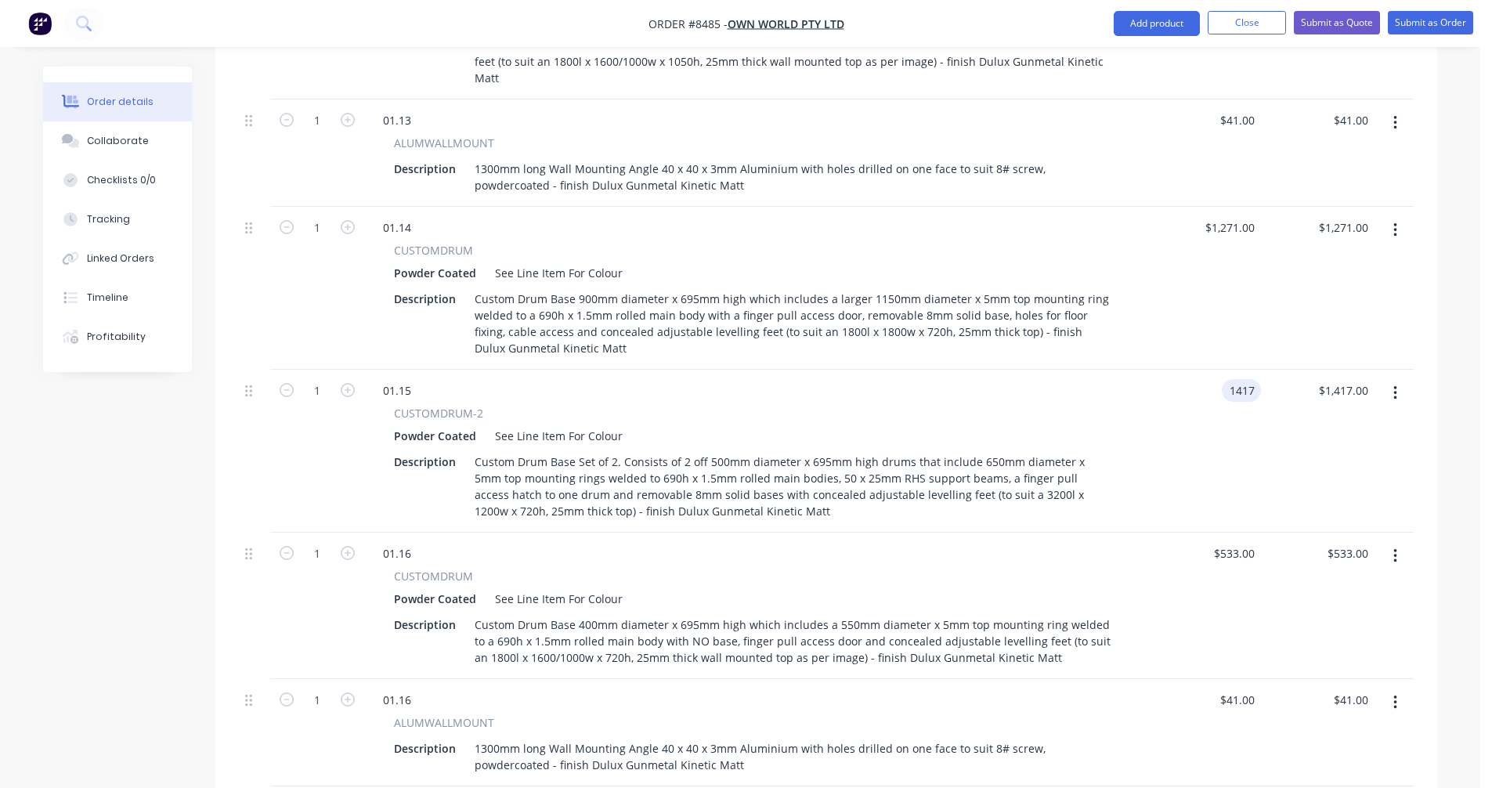
click at [1236, 379] on input "1417" at bounding box center [1244, 390] width 33 height 23
type input "$1,367.00"
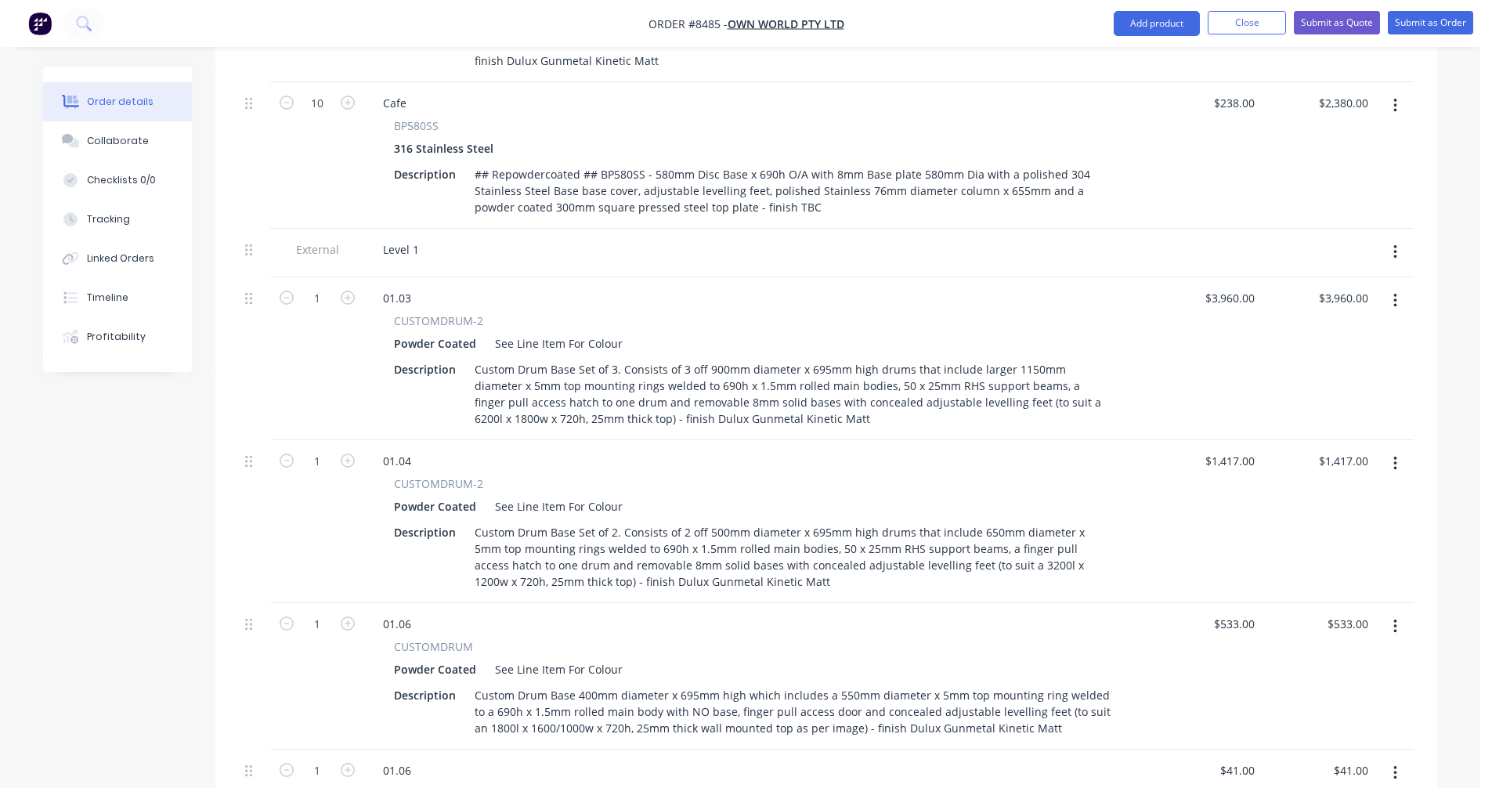
scroll to position [1162, 0]
click at [1231, 450] on input "1417" at bounding box center [1244, 461] width 33 height 23
type input "$1,367.00"
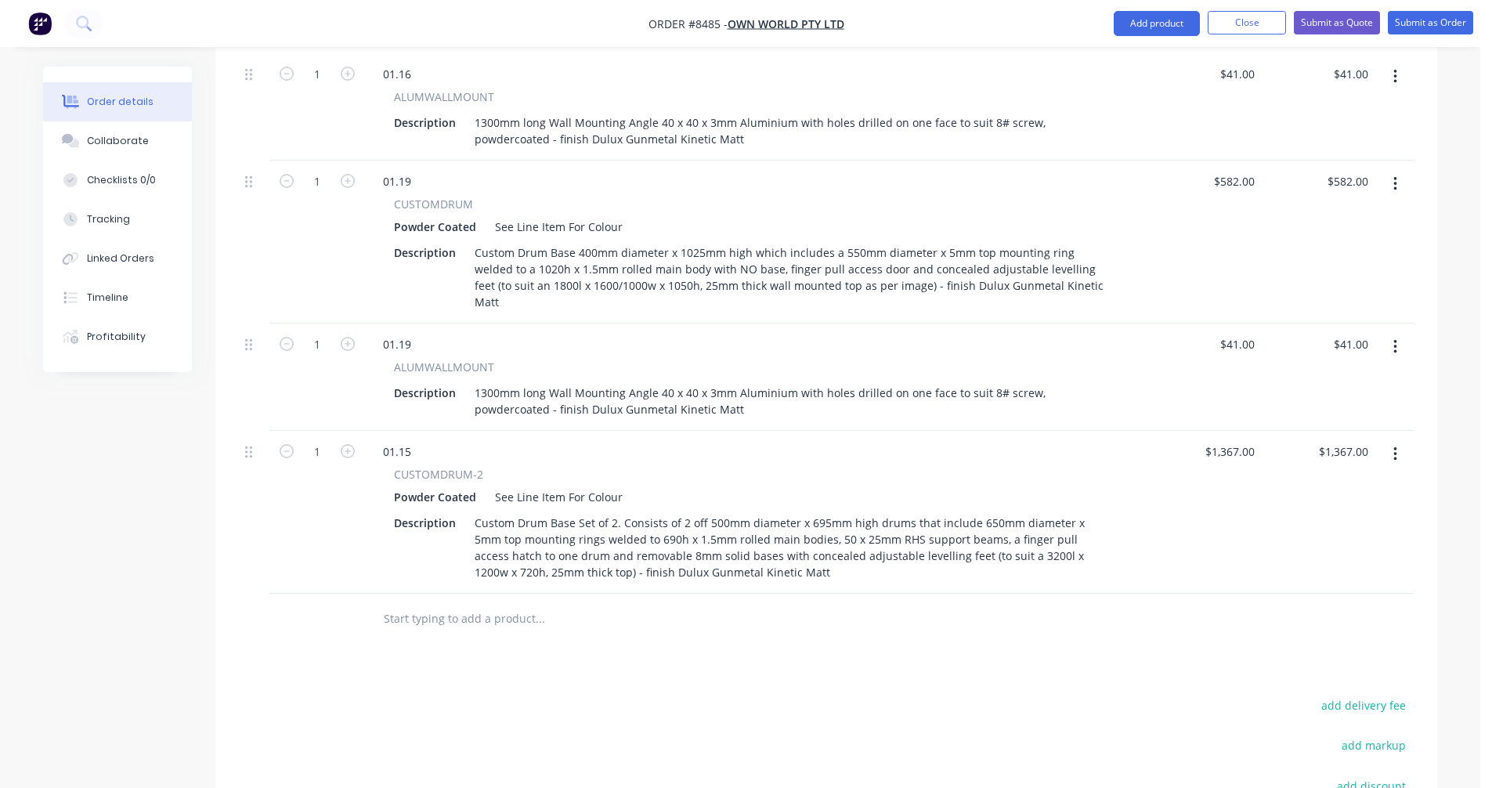
scroll to position [2963, 0]
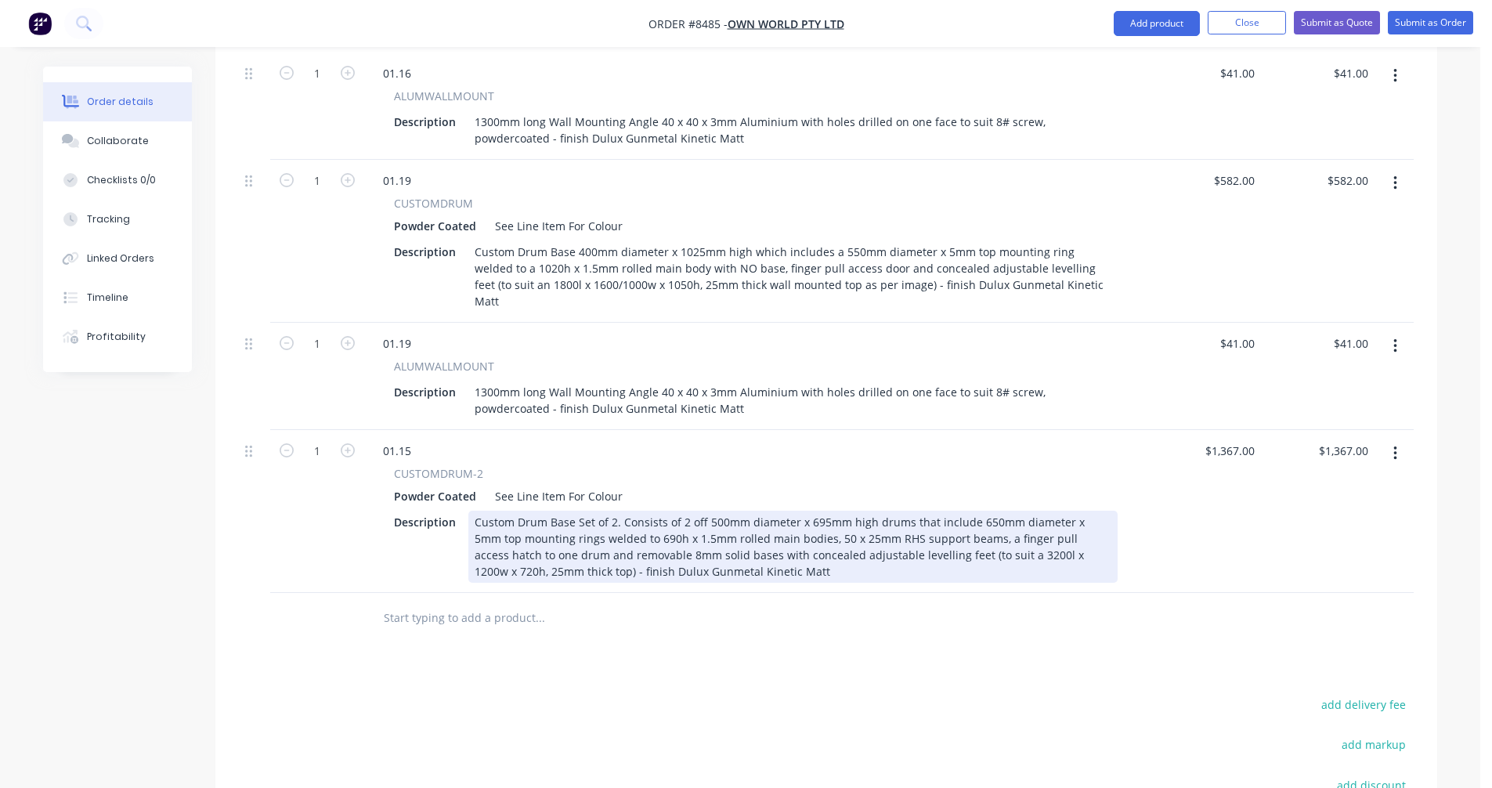
click at [955, 511] on div "Custom Drum Base Set of 2. Consists of 2 off 500mm diameter x 695mm high drums …" at bounding box center [792, 547] width 649 height 72
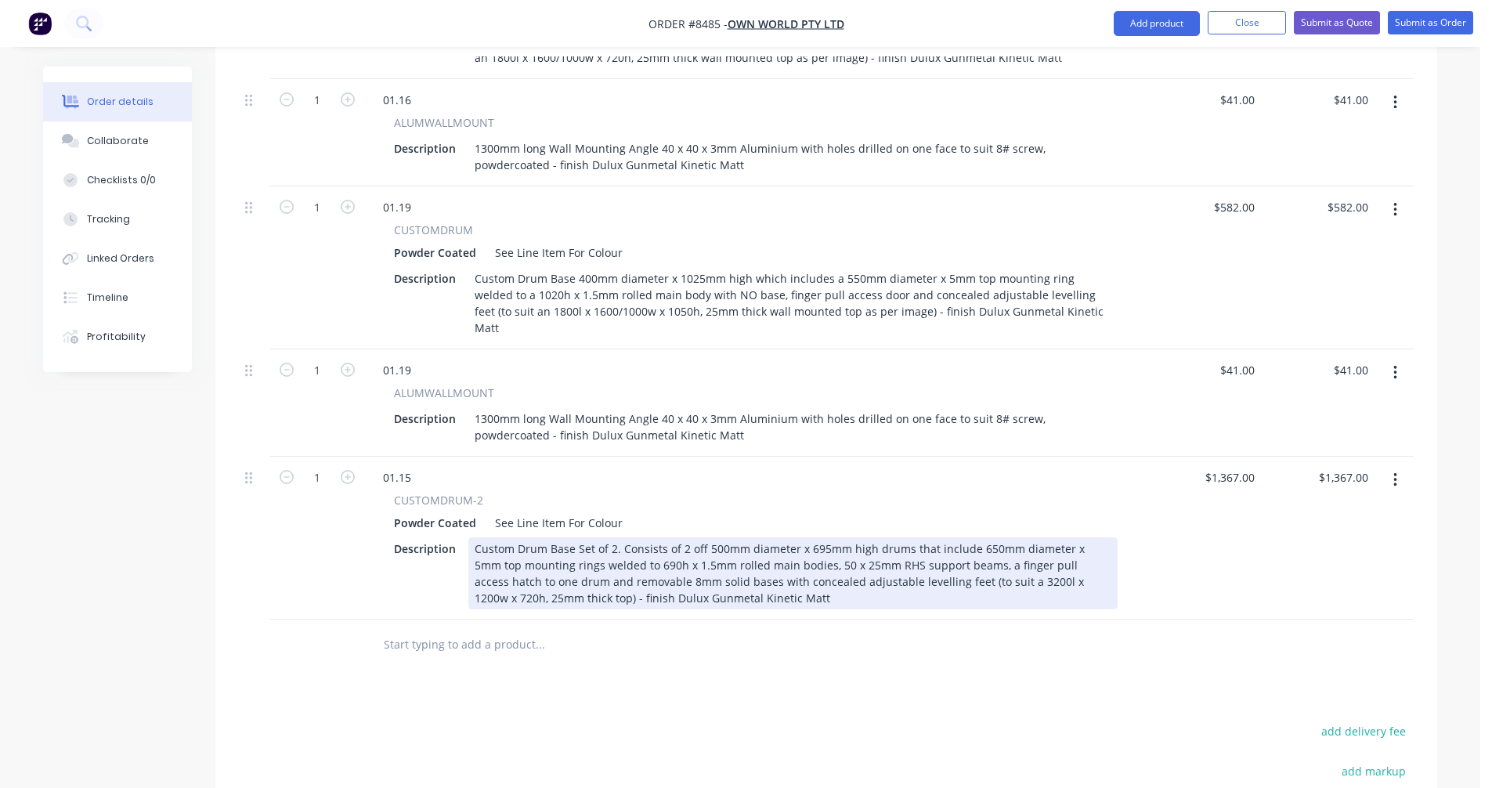
scroll to position [3085, 0]
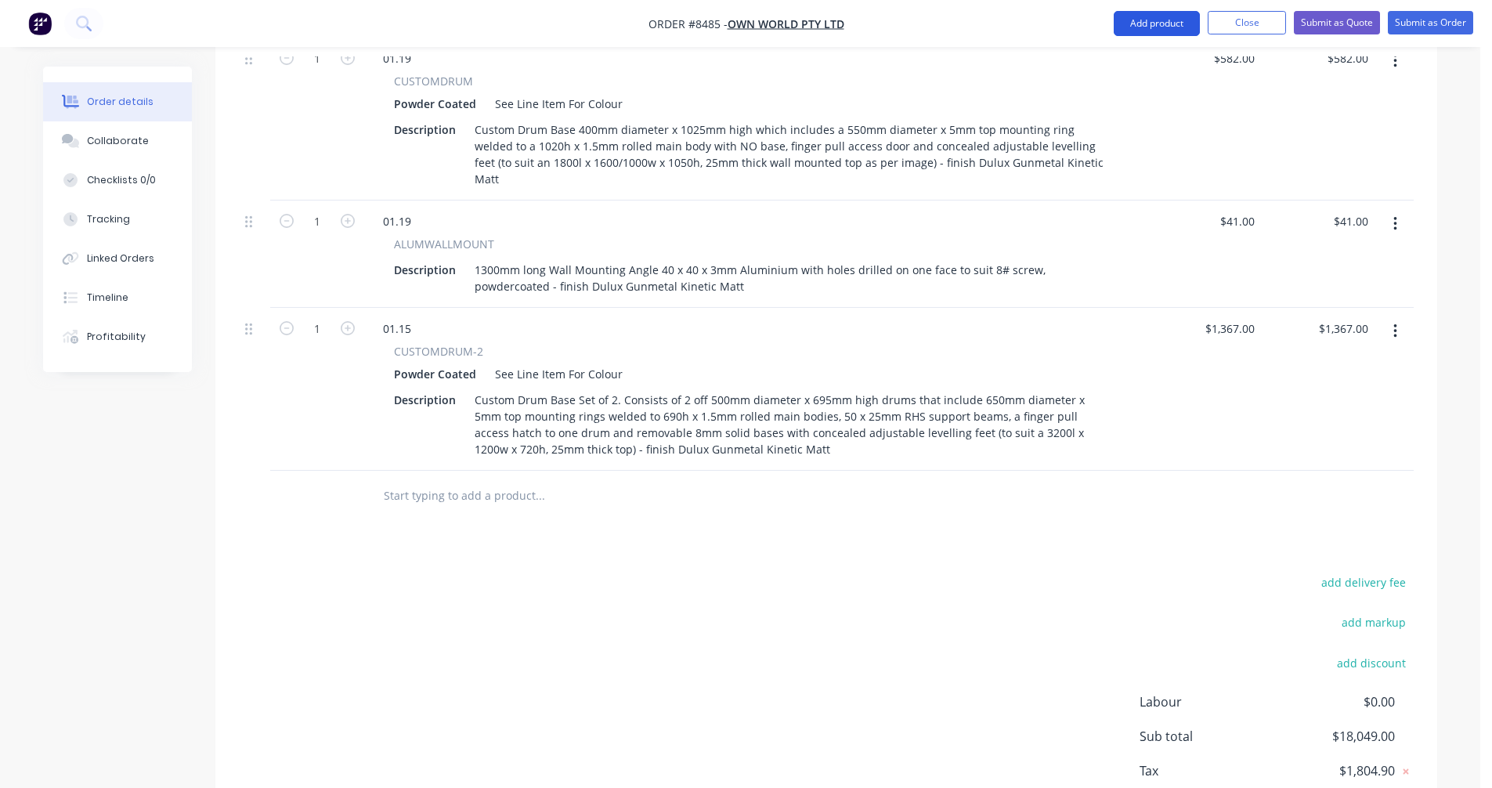
click at [1156, 16] on button "Add product" at bounding box center [1156, 23] width 86 height 25
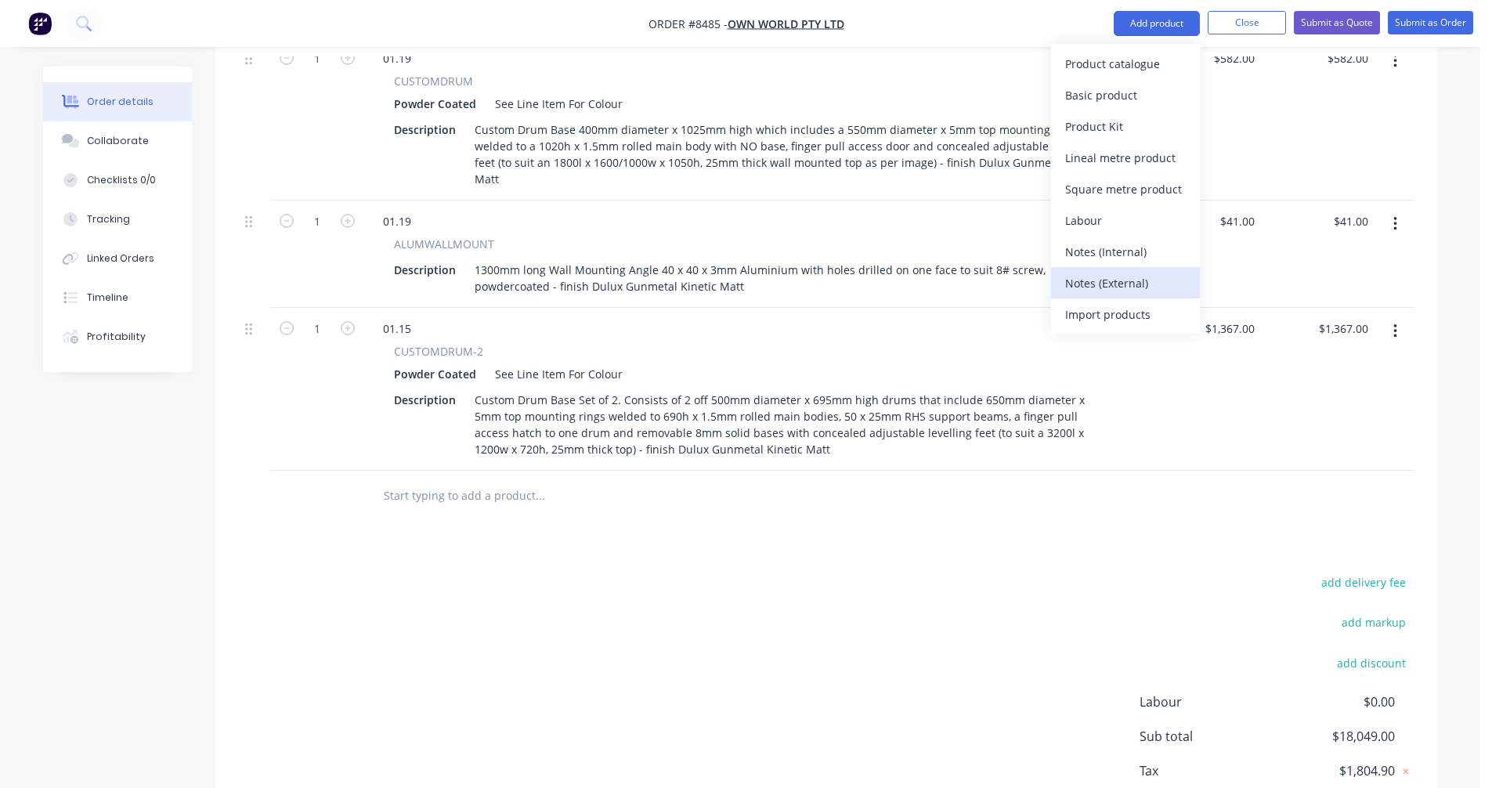
click at [1113, 290] on div "Notes (External)" at bounding box center [1125, 283] width 121 height 23
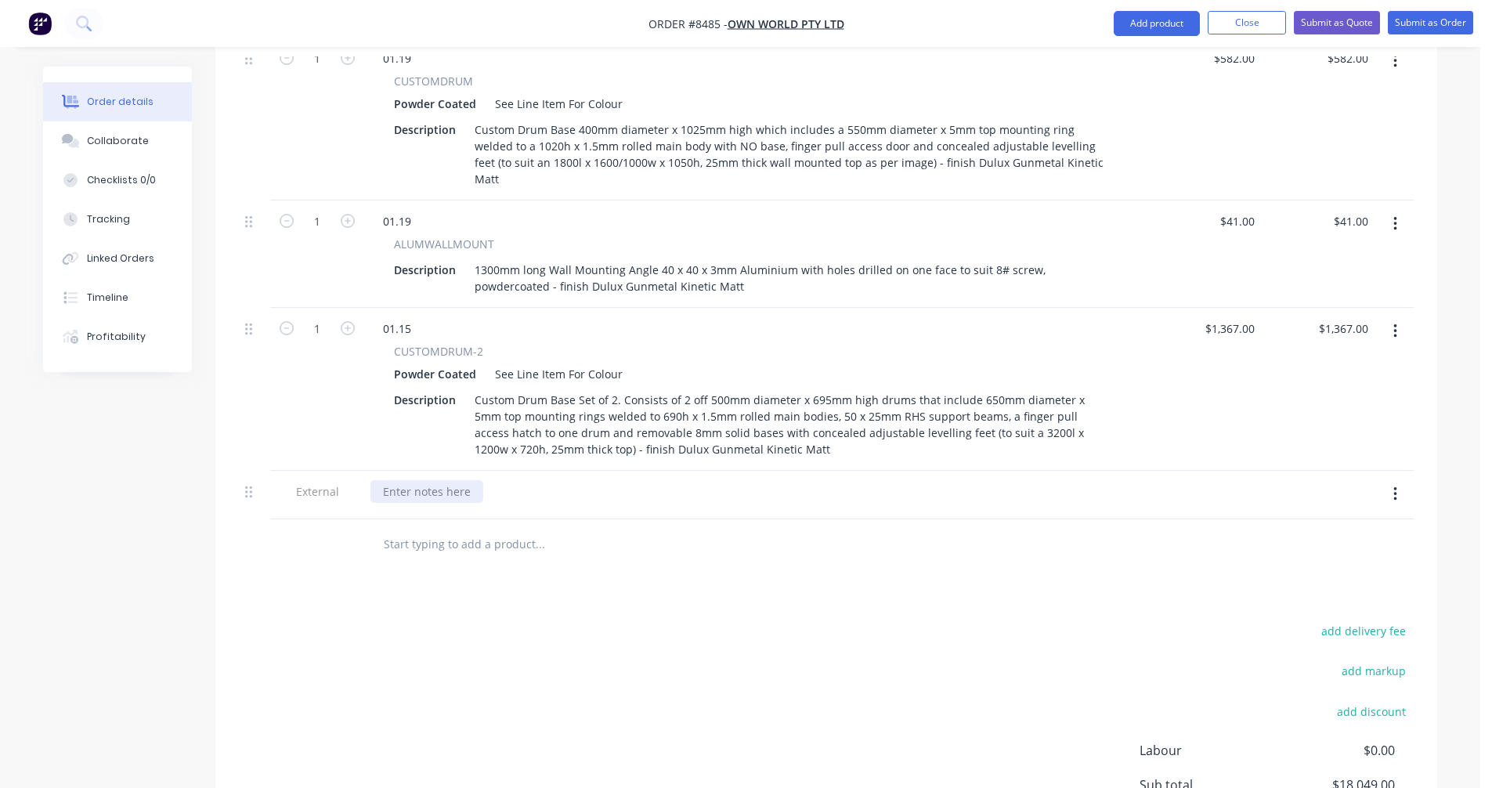
click at [435, 480] on div at bounding box center [426, 491] width 113 height 23
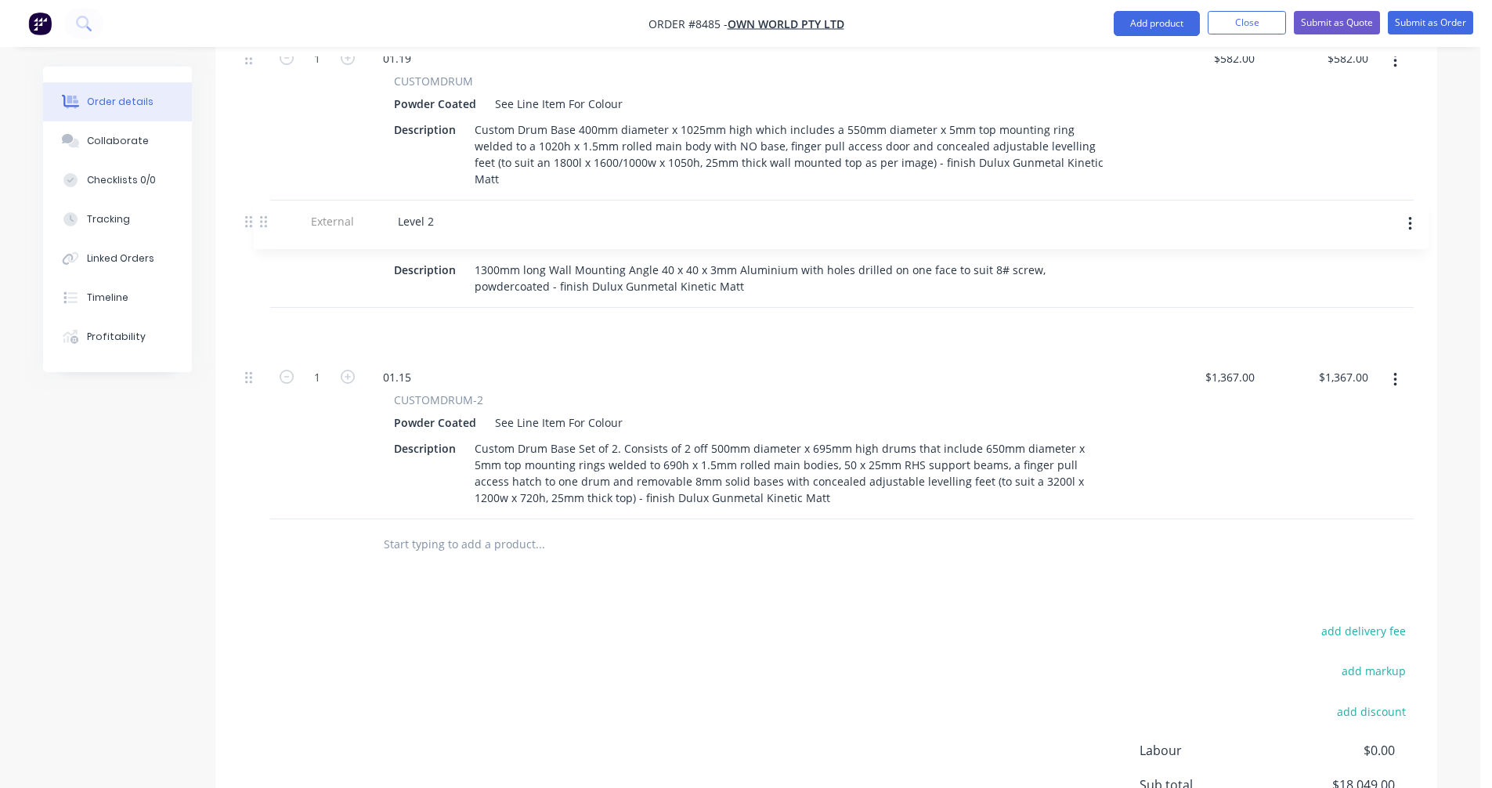
drag, startPoint x: 247, startPoint y: 395, endPoint x: 268, endPoint y: 218, distance: 178.2
drag, startPoint x: 413, startPoint y: 279, endPoint x: 377, endPoint y: 272, distance: 35.8
click at [377, 366] on div "01.15" at bounding box center [396, 377] width 53 height 23
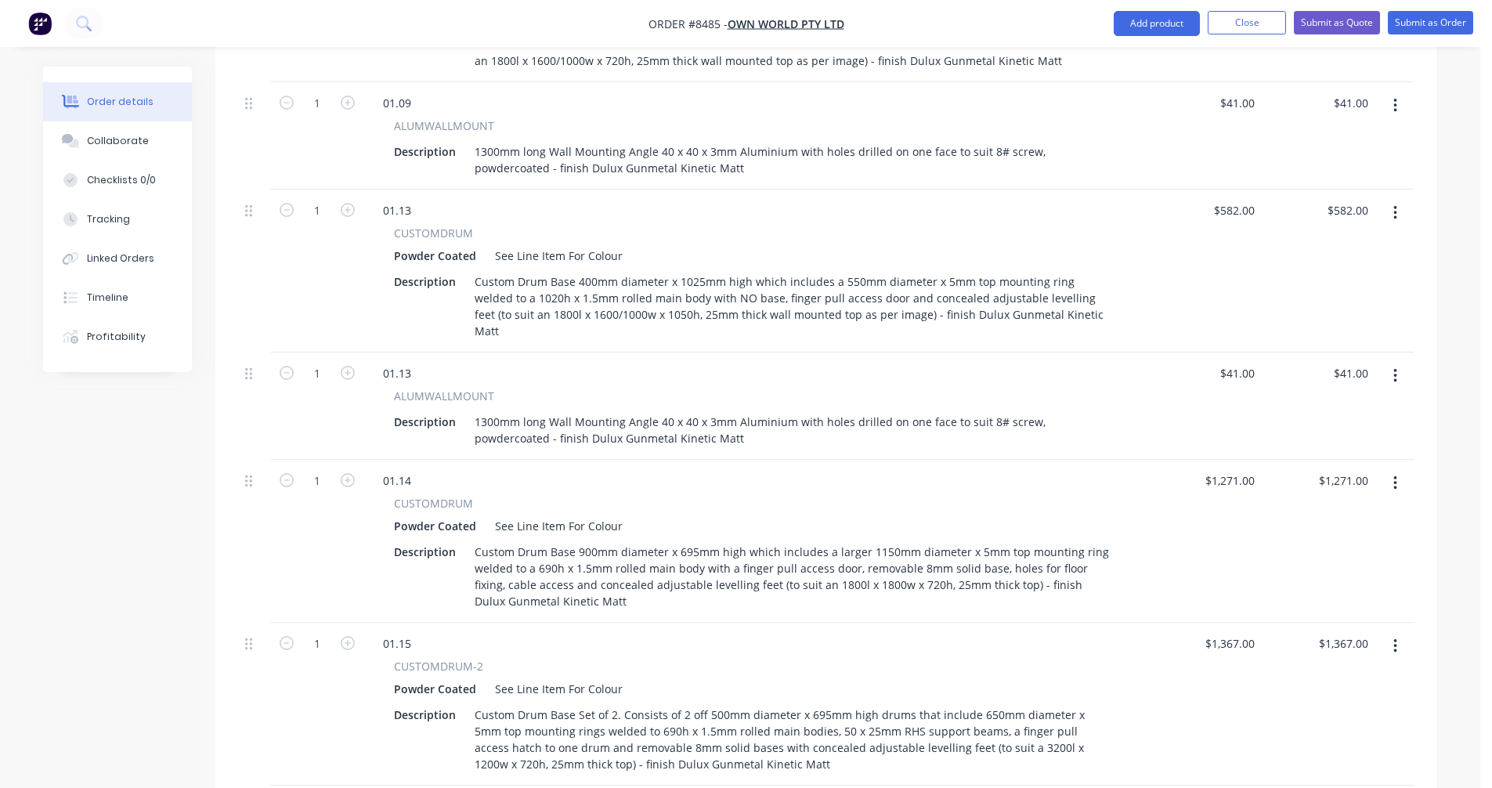
scroll to position [2067, 0]
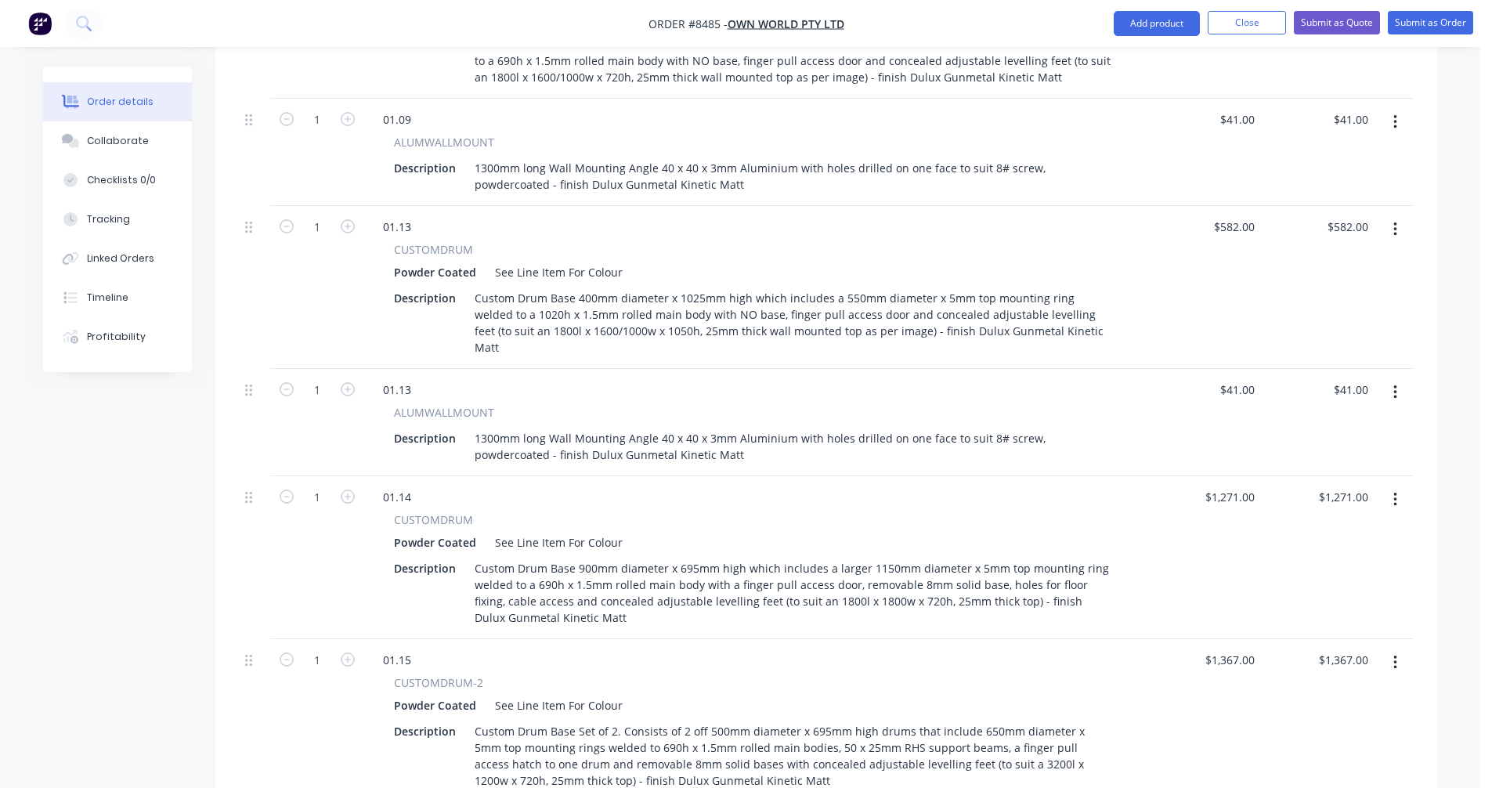
click at [1393, 654] on icon "button" at bounding box center [1395, 662] width 4 height 17
click at [1321, 723] on div "Duplicate" at bounding box center [1339, 734] width 121 height 23
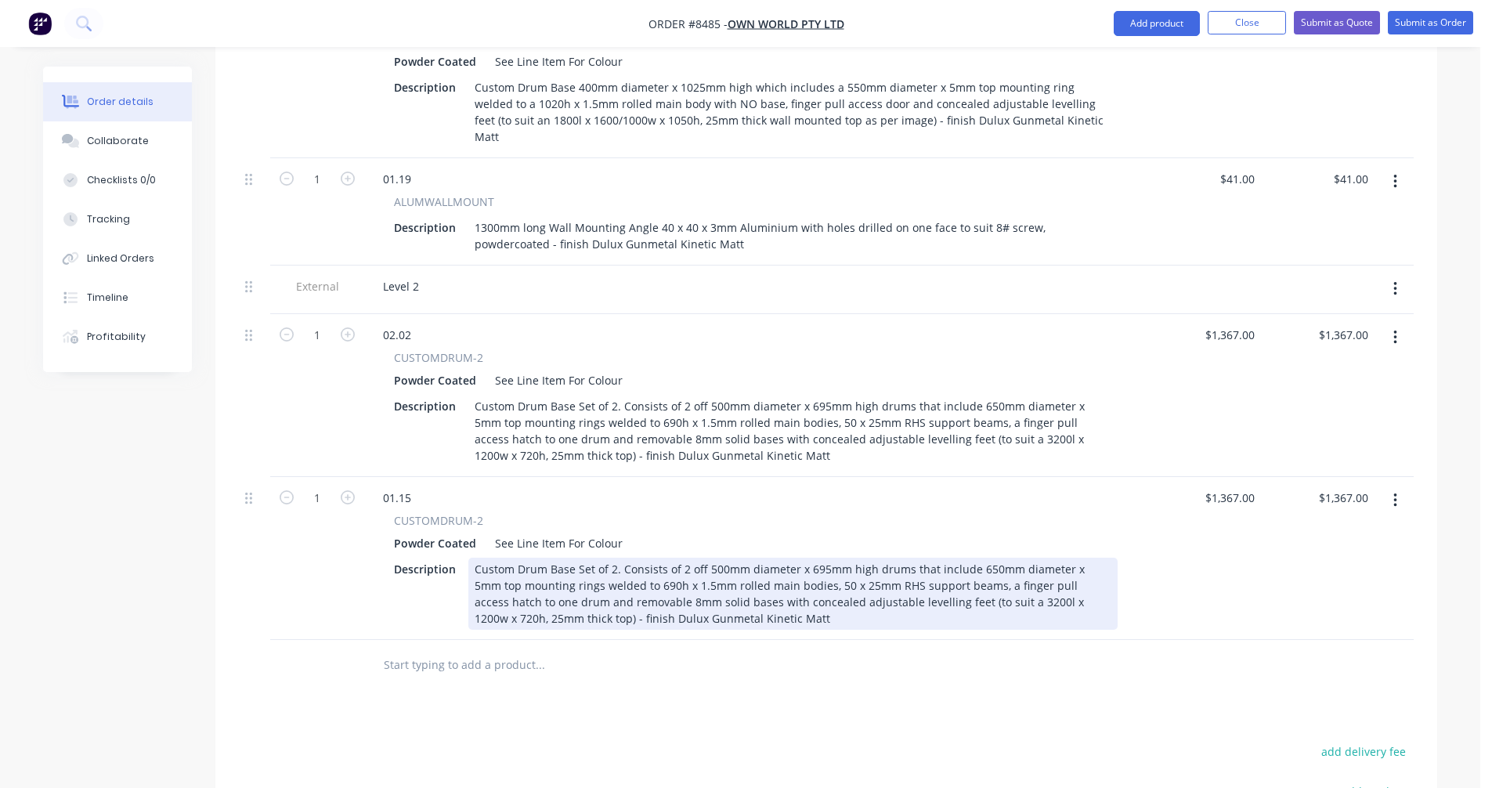
scroll to position [3242, 0]
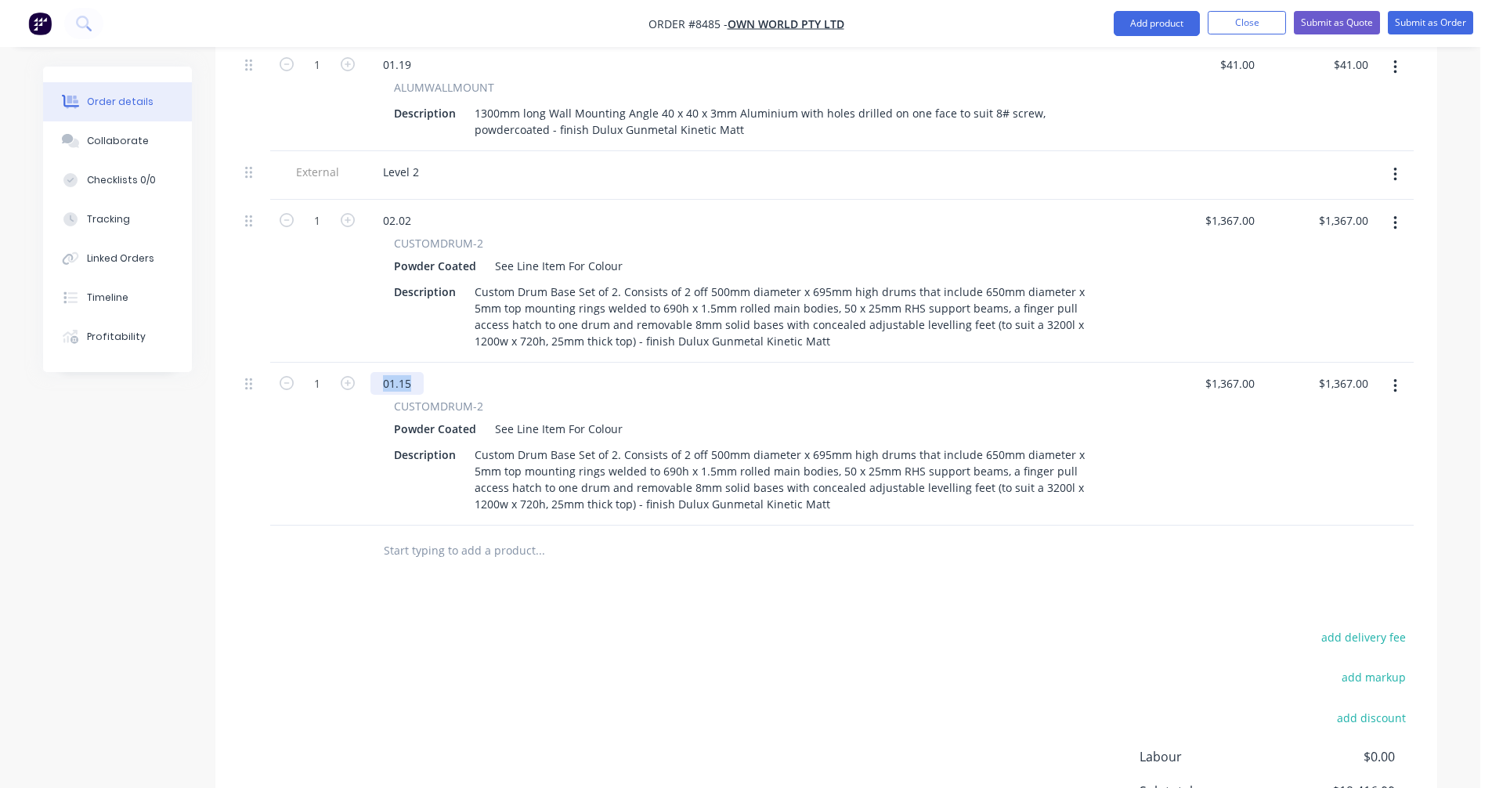
drag, startPoint x: 411, startPoint y: 285, endPoint x: 382, endPoint y: 283, distance: 29.1
click at [384, 372] on div "01.15" at bounding box center [396, 383] width 53 height 23
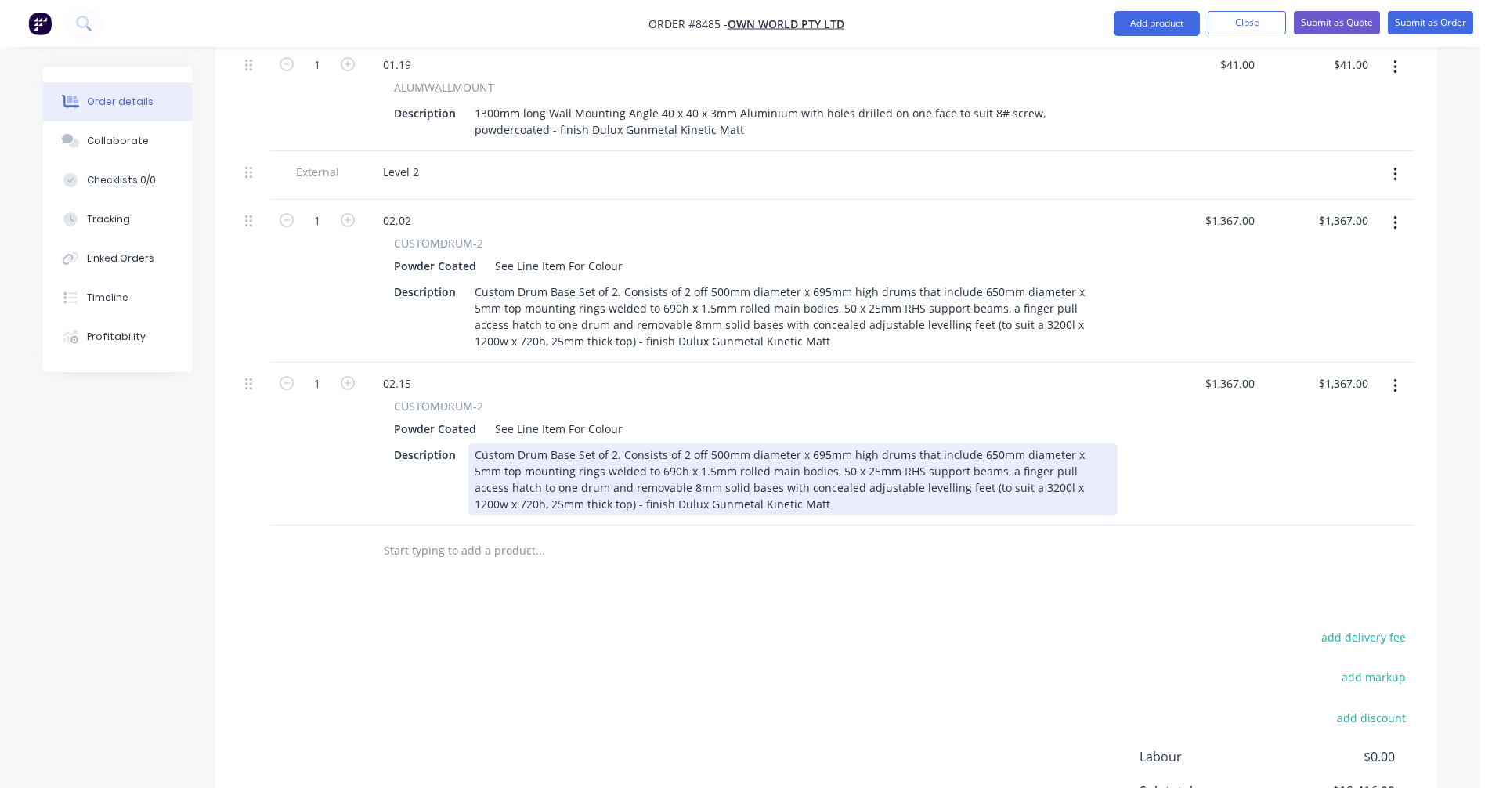
click at [954, 443] on div "Custom Drum Base Set of 2. Consists of 2 off 500mm diameter x 695mm high drums …" at bounding box center [792, 479] width 649 height 72
click at [979, 443] on div "Custom Drum Base Set of 2. Consists of 2 off 400mm diameter x 695mm high drums …" at bounding box center [792, 479] width 649 height 72
click at [568, 443] on div "Custom Drum Base Set of 2. Consists of 2 off 400mm diameter x 695mm high drums …" at bounding box center [792, 479] width 649 height 72
click at [807, 443] on div "Custom Drum Base Set of 2. Consists of 2 off 400mm diameter x 695mm high drums …" at bounding box center [792, 479] width 649 height 72
type input "$924.00"
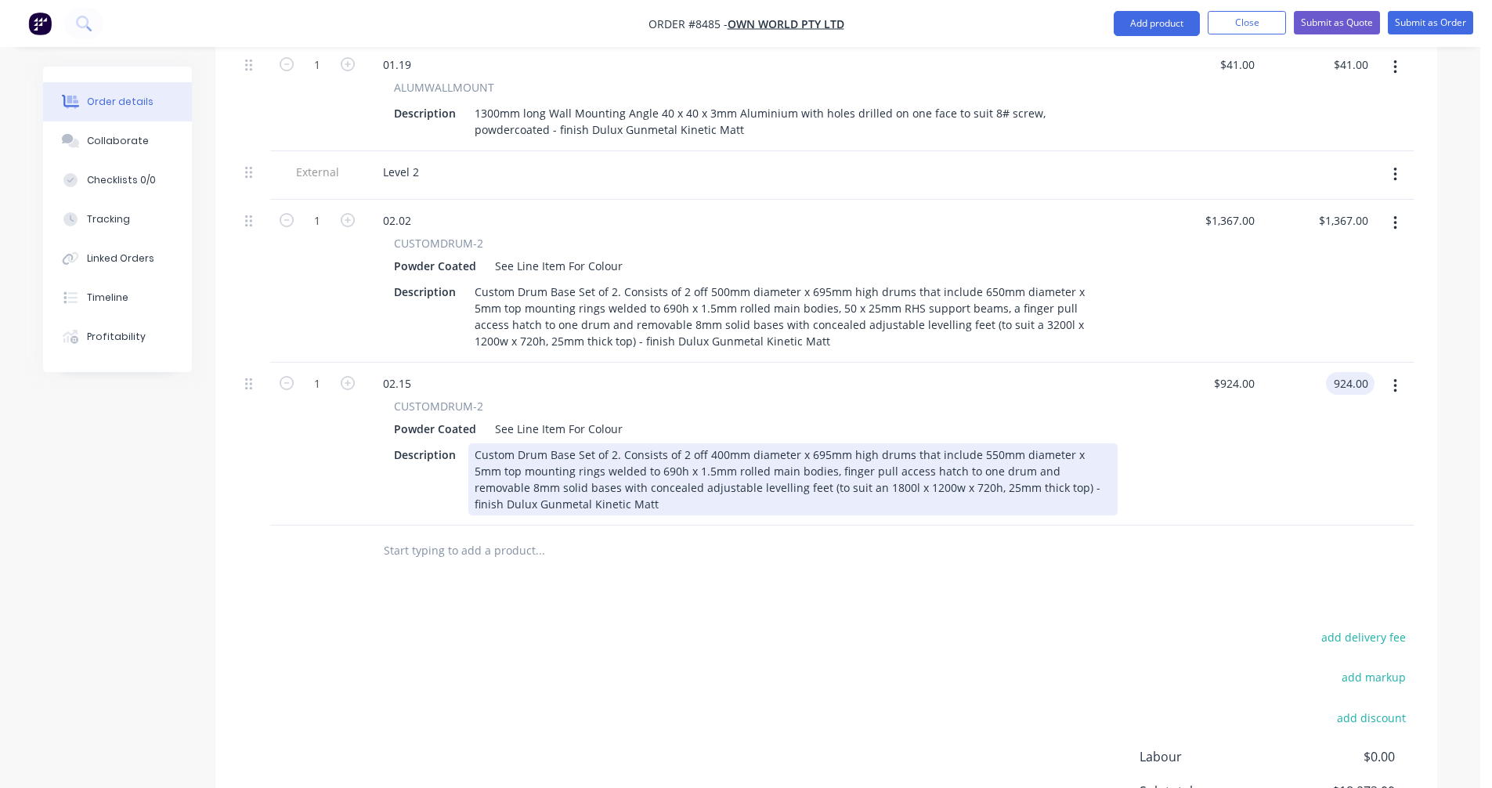
type input "$924.00"
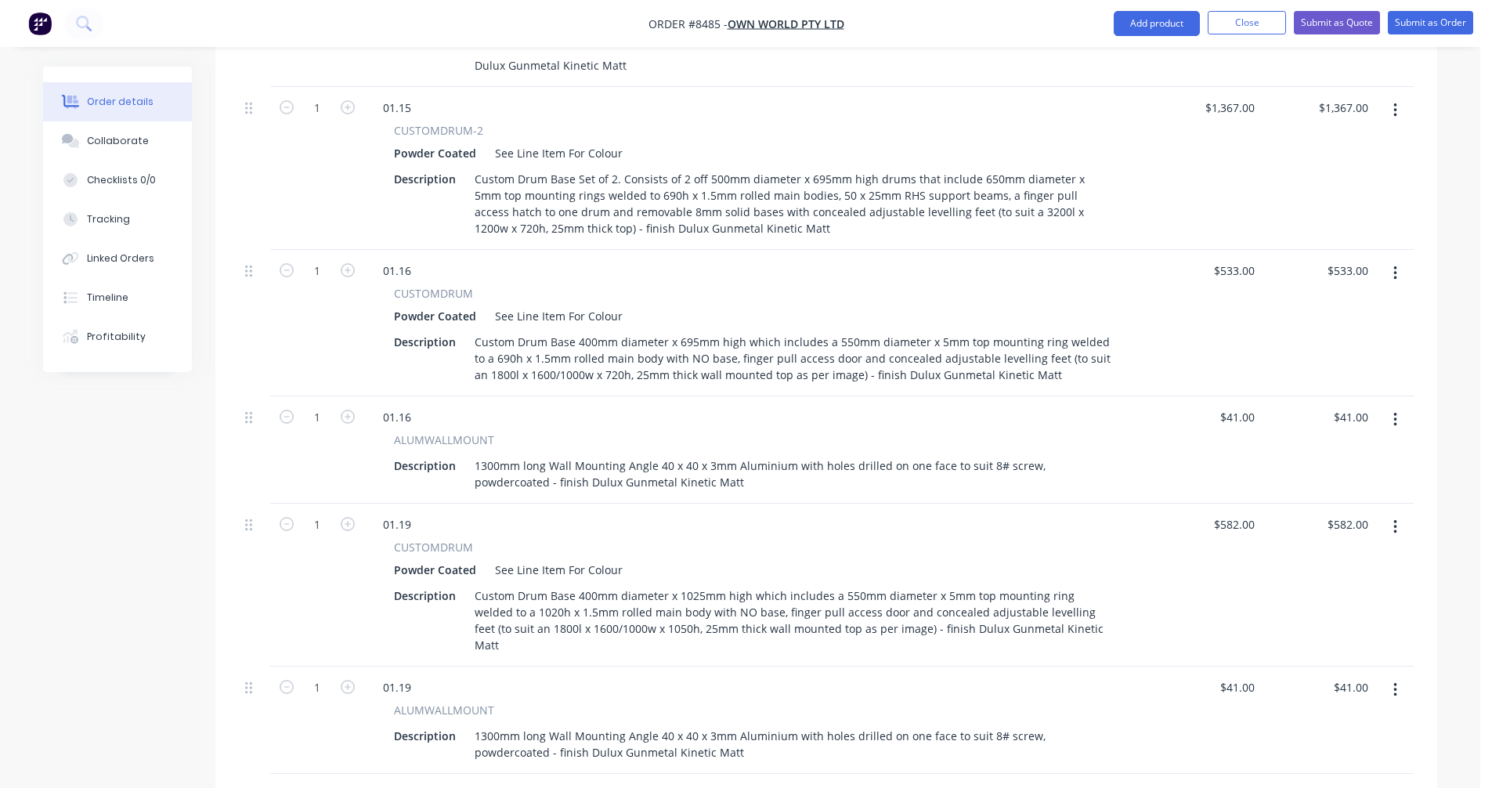
scroll to position [2615, 0]
click at [1394, 270] on icon "button" at bounding box center [1394, 277] width 3 height 14
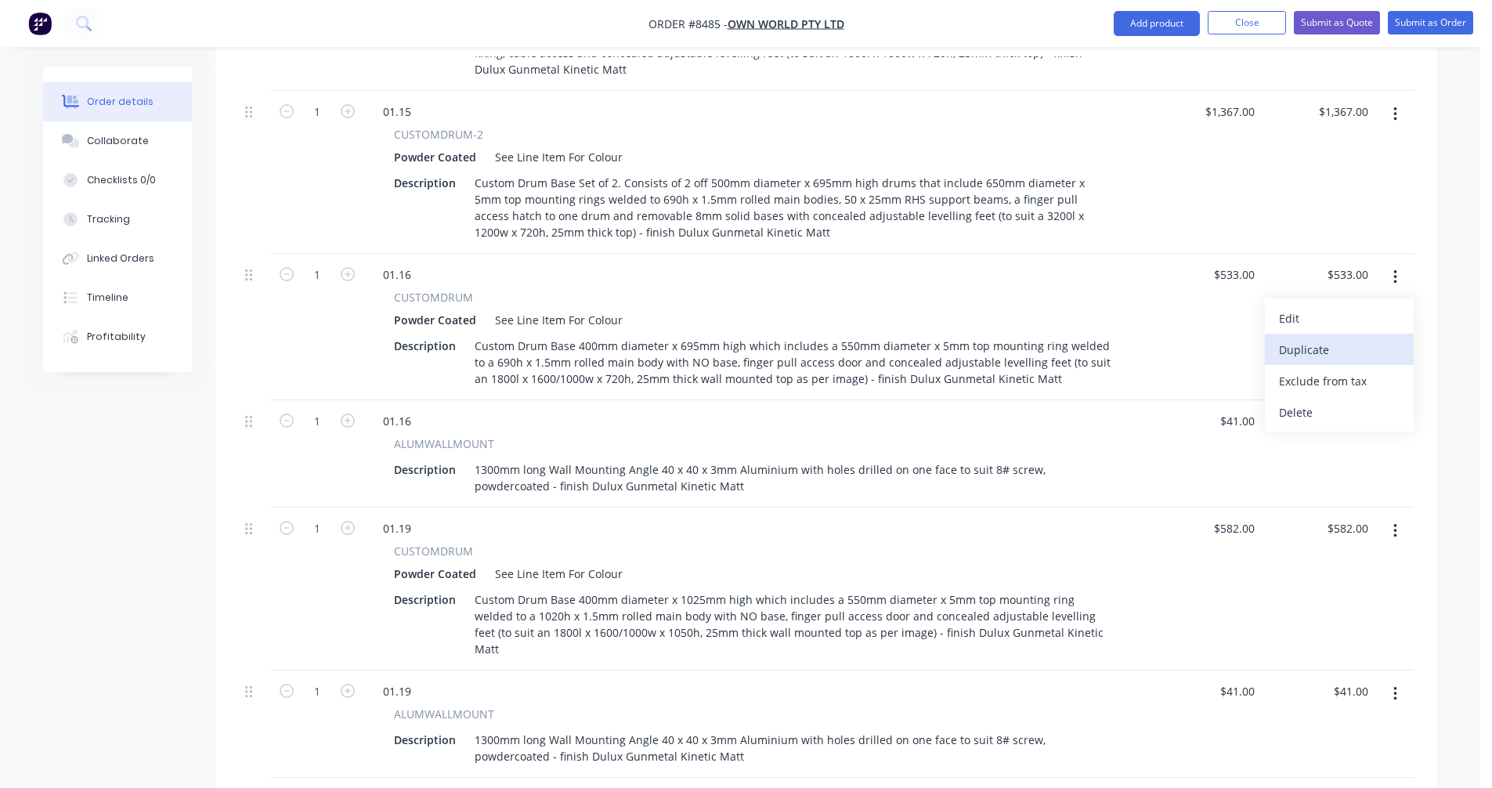
click at [1320, 338] on div "Duplicate" at bounding box center [1339, 349] width 121 height 23
click at [1389, 410] on button "button" at bounding box center [1395, 424] width 37 height 28
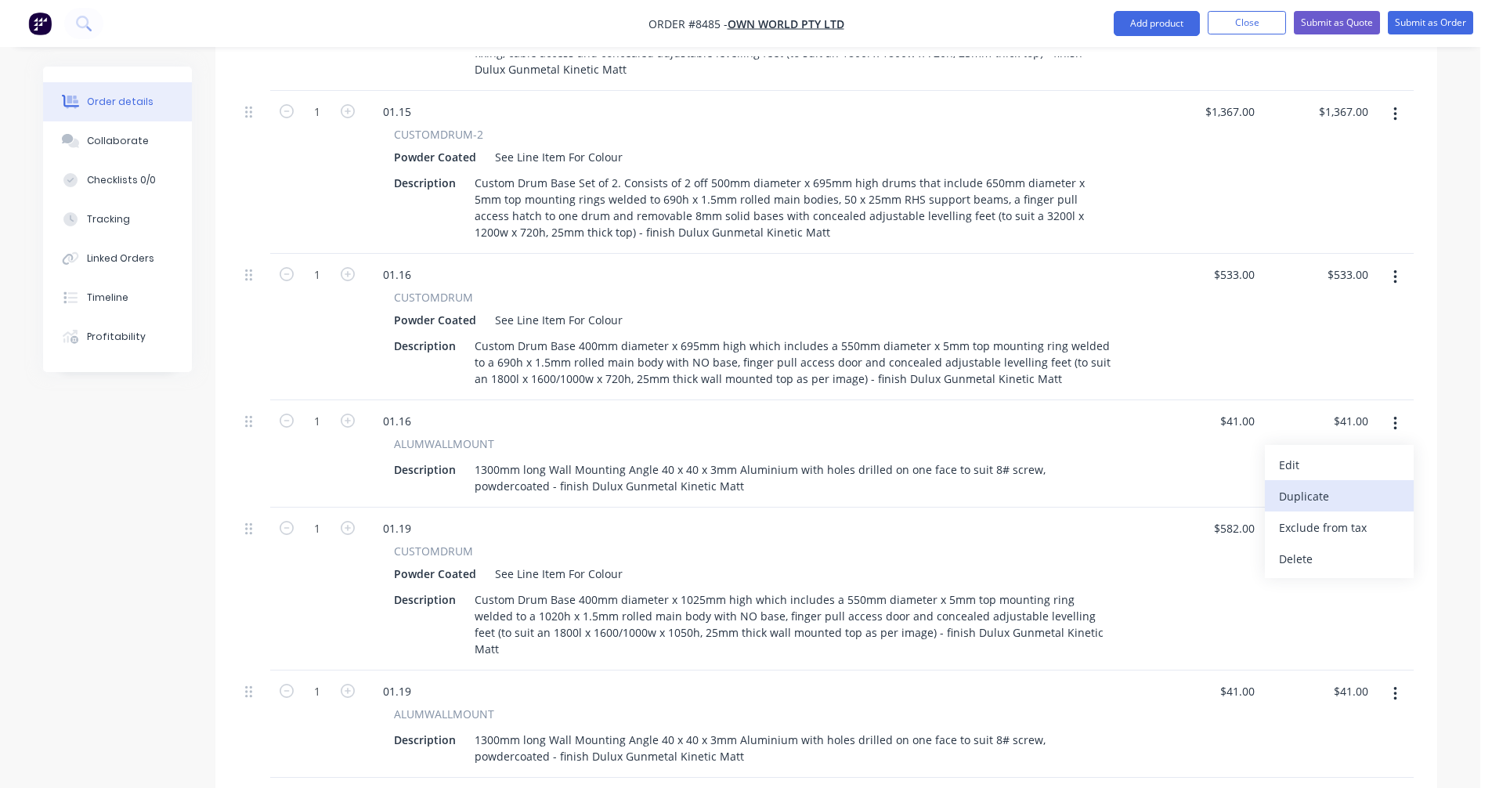
click at [1330, 485] on div "Duplicate" at bounding box center [1339, 496] width 121 height 23
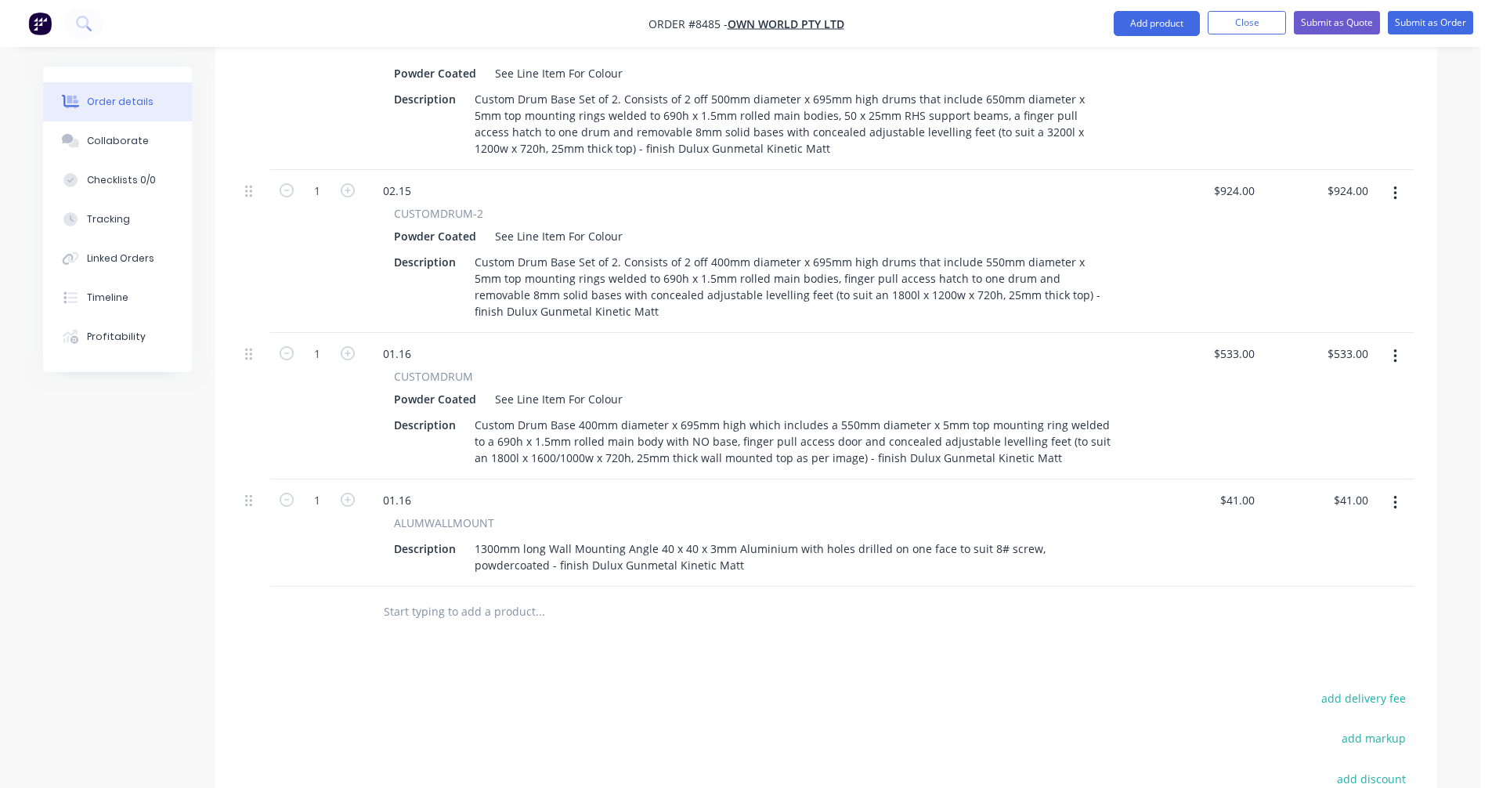
scroll to position [3476, 0]
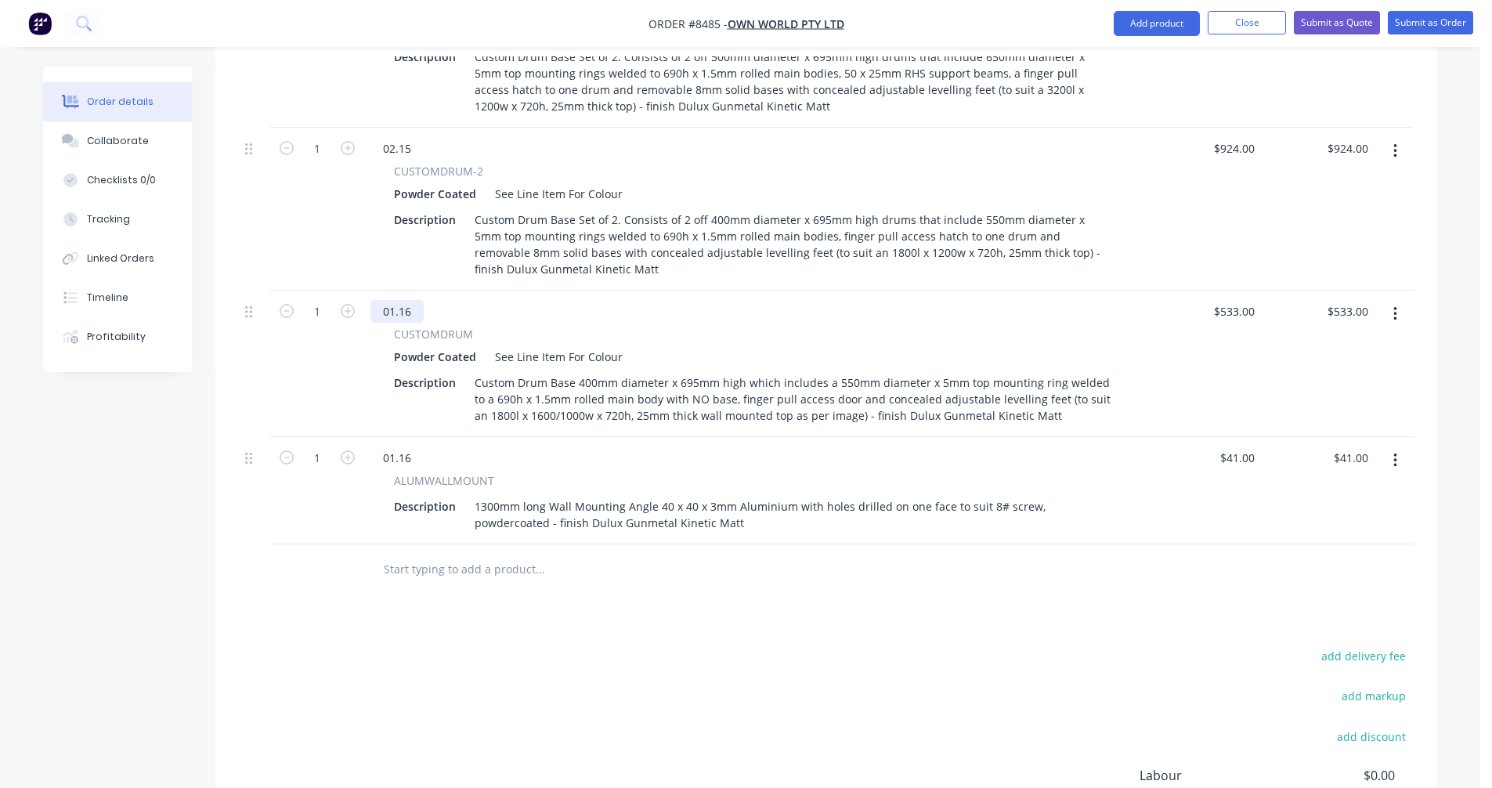
click at [414, 300] on div "01.16" at bounding box center [396, 311] width 53 height 23
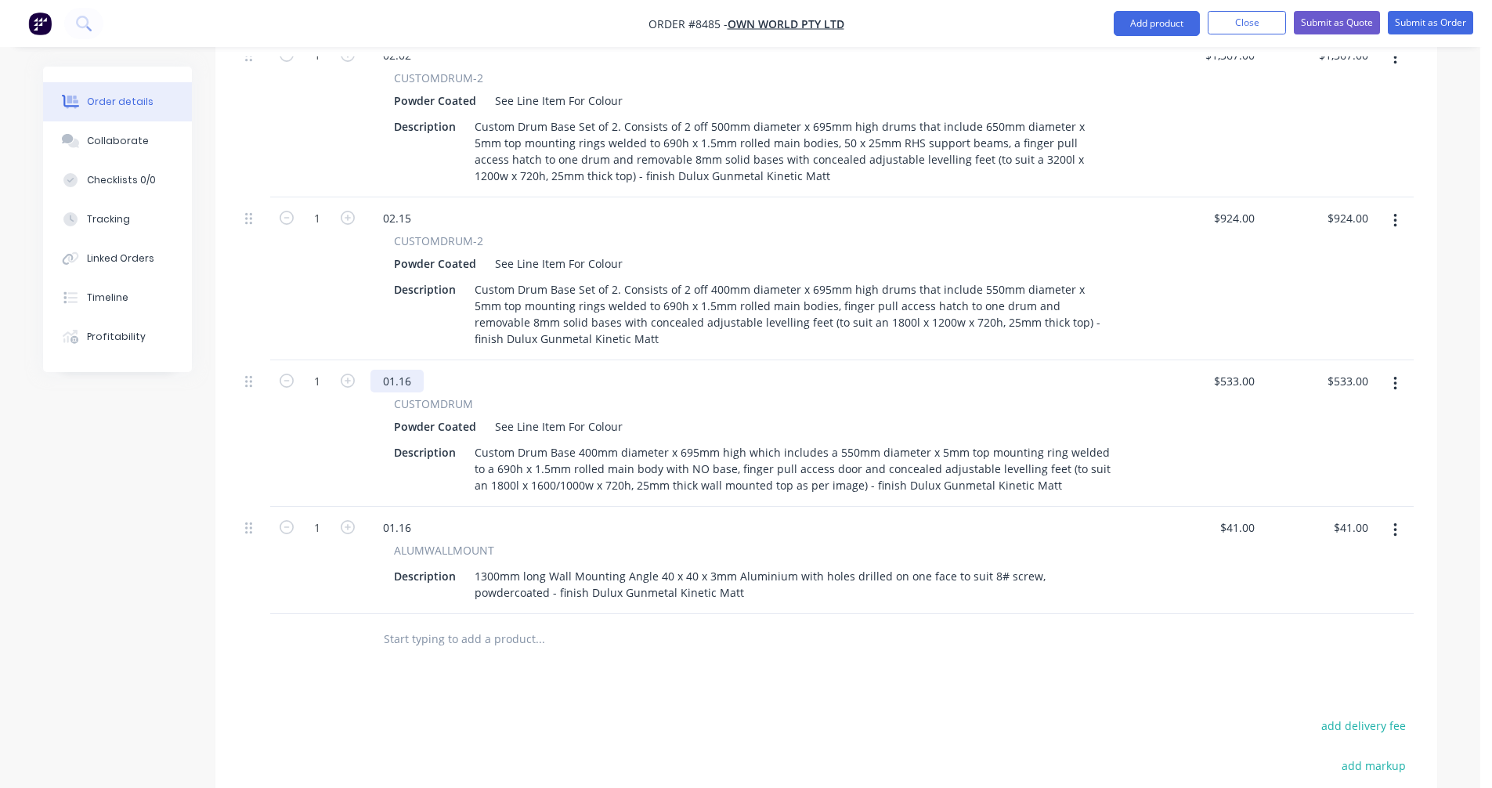
scroll to position [3320, 0]
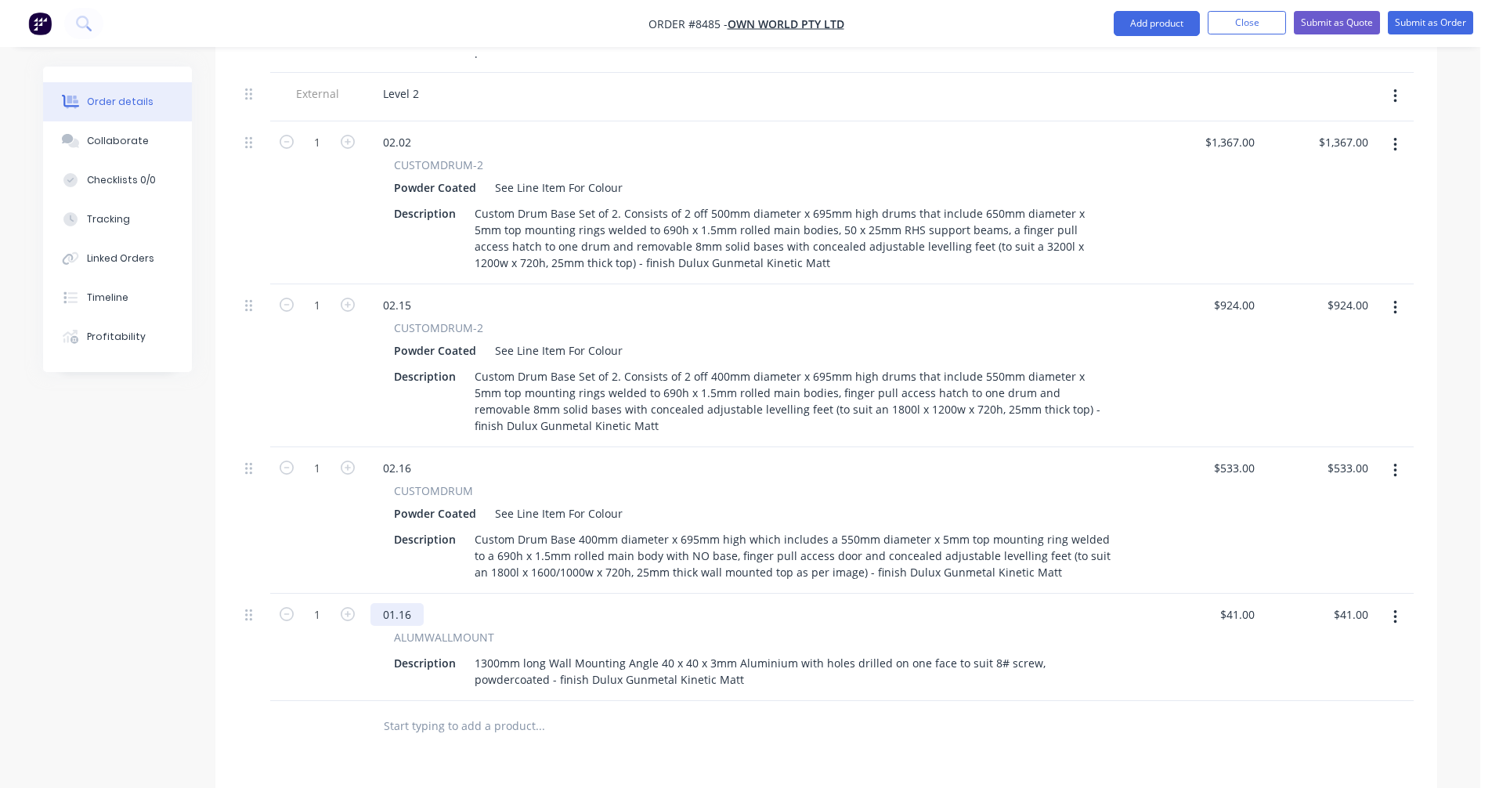
click at [392, 603] on div "01.16" at bounding box center [396, 614] width 53 height 23
click at [395, 603] on div "01.16" at bounding box center [396, 614] width 53 height 23
type input "$41.00"
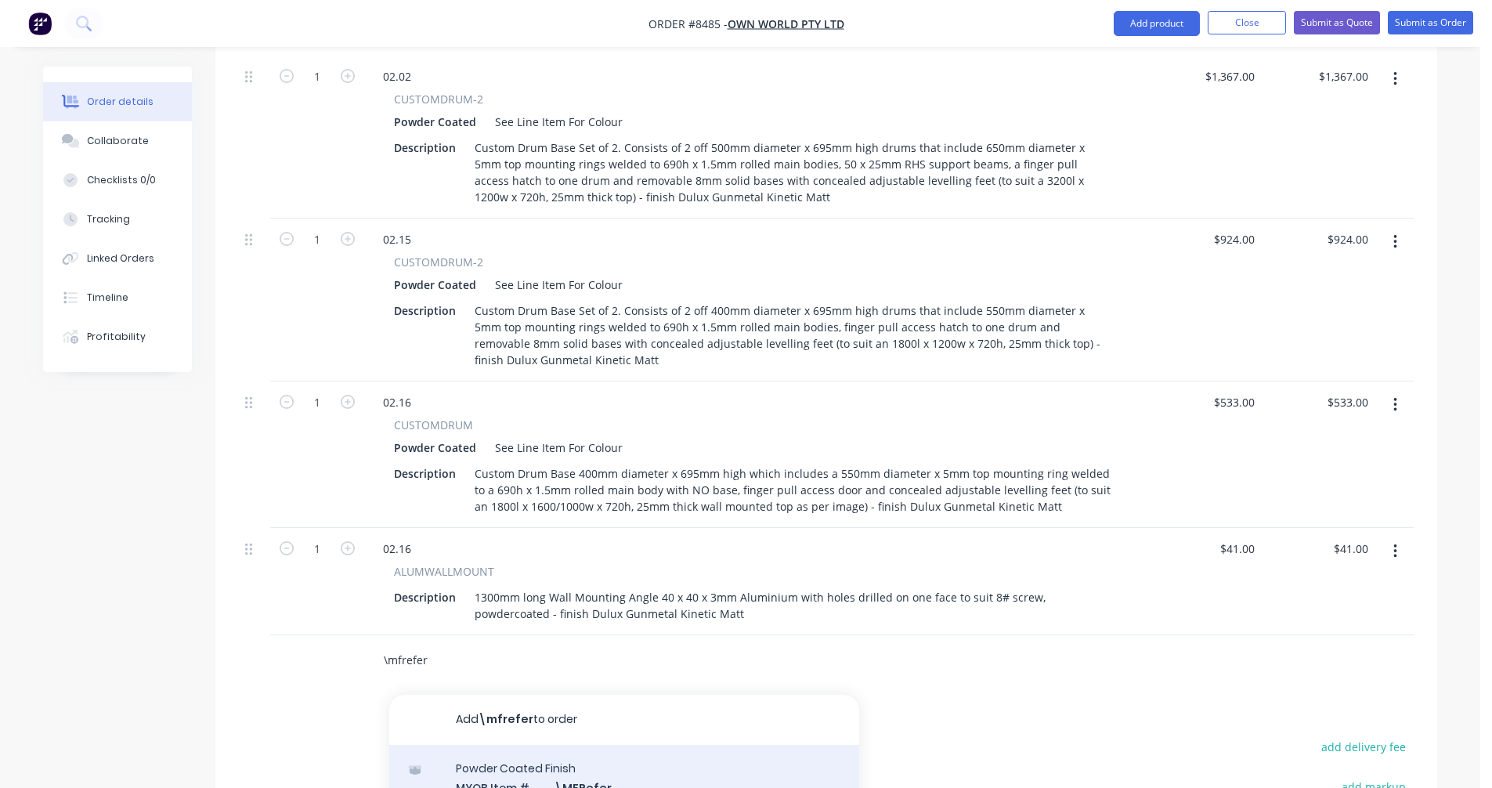
scroll to position [3476, 0]
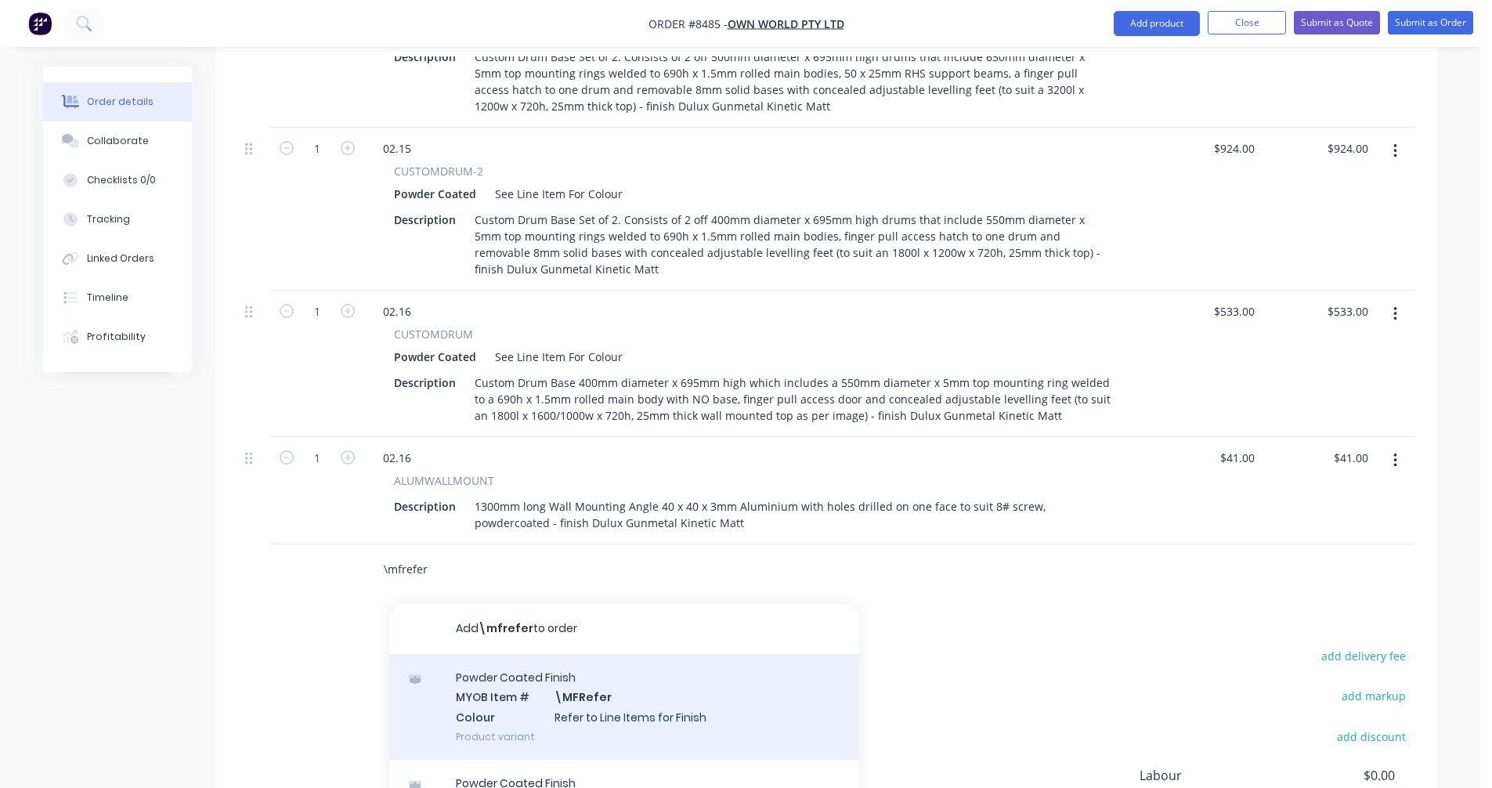
type input "\mfrefer"
click at [608, 654] on div "Powder Coated Finish MYOB Item # \MFRefer Colour Refer to Line Items for Finish…" at bounding box center [624, 707] width 470 height 106
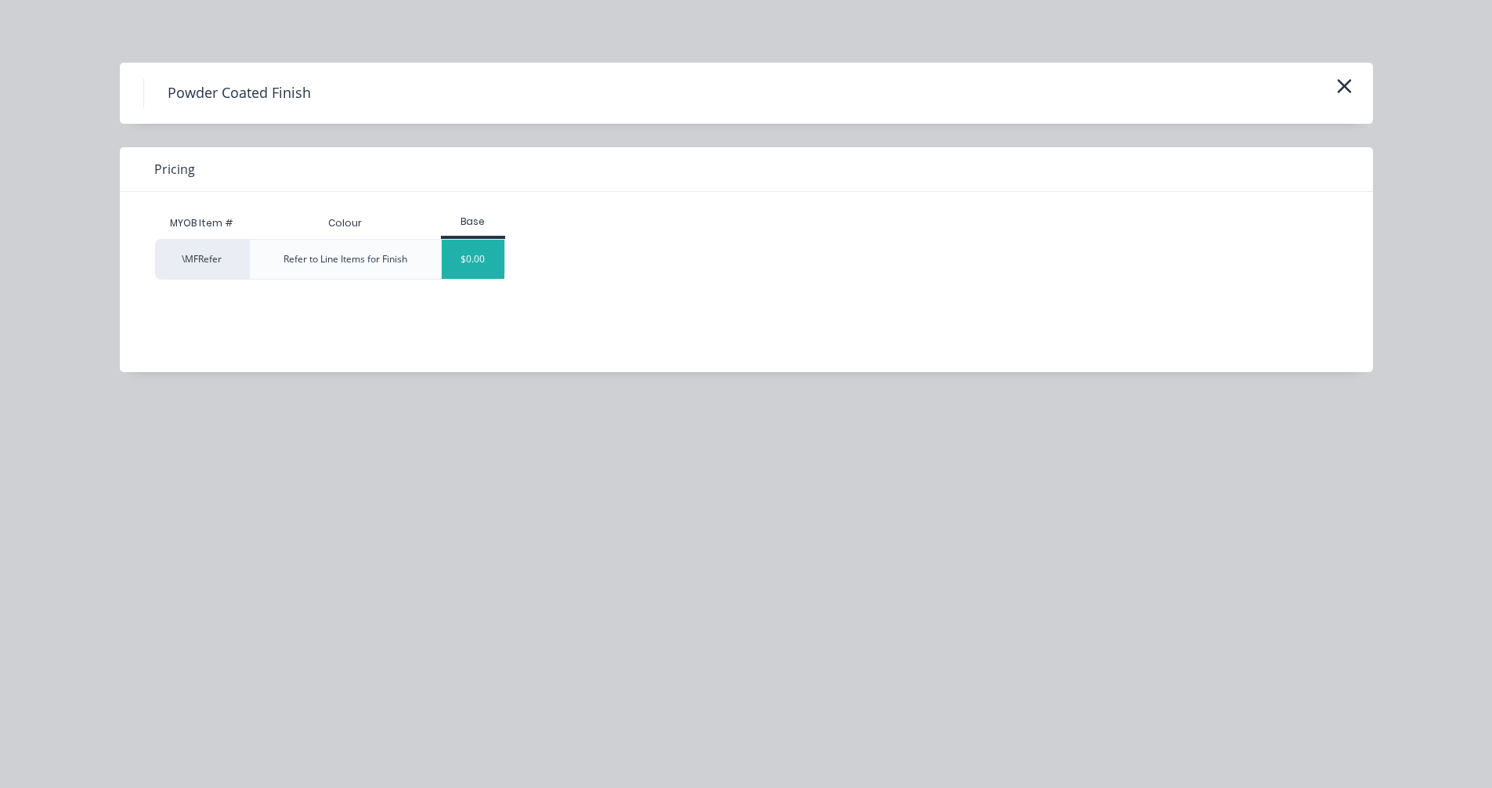
click at [478, 273] on div "$0.00" at bounding box center [473, 259] width 63 height 39
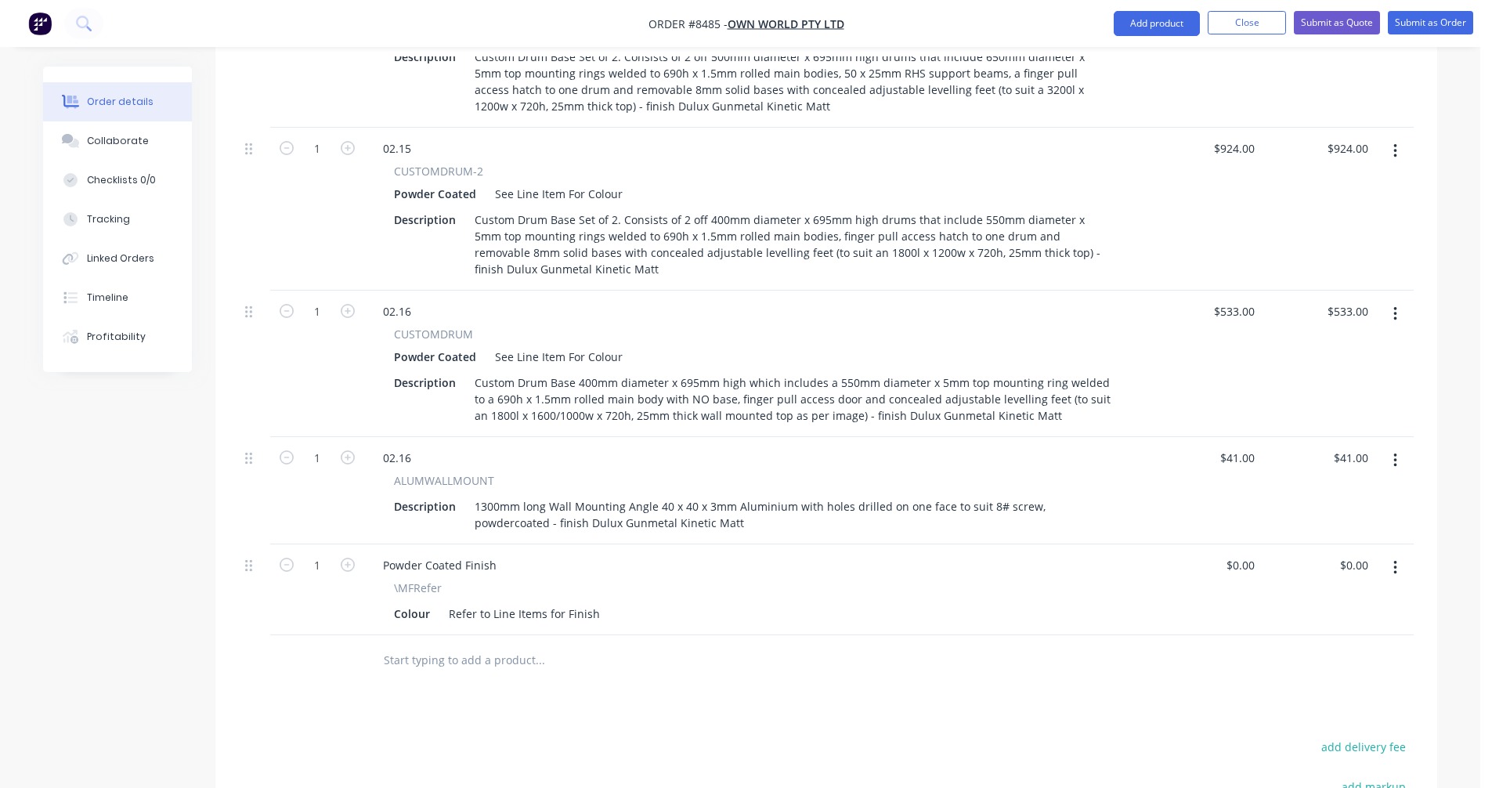
click at [463, 644] on input "text" at bounding box center [539, 659] width 313 height 31
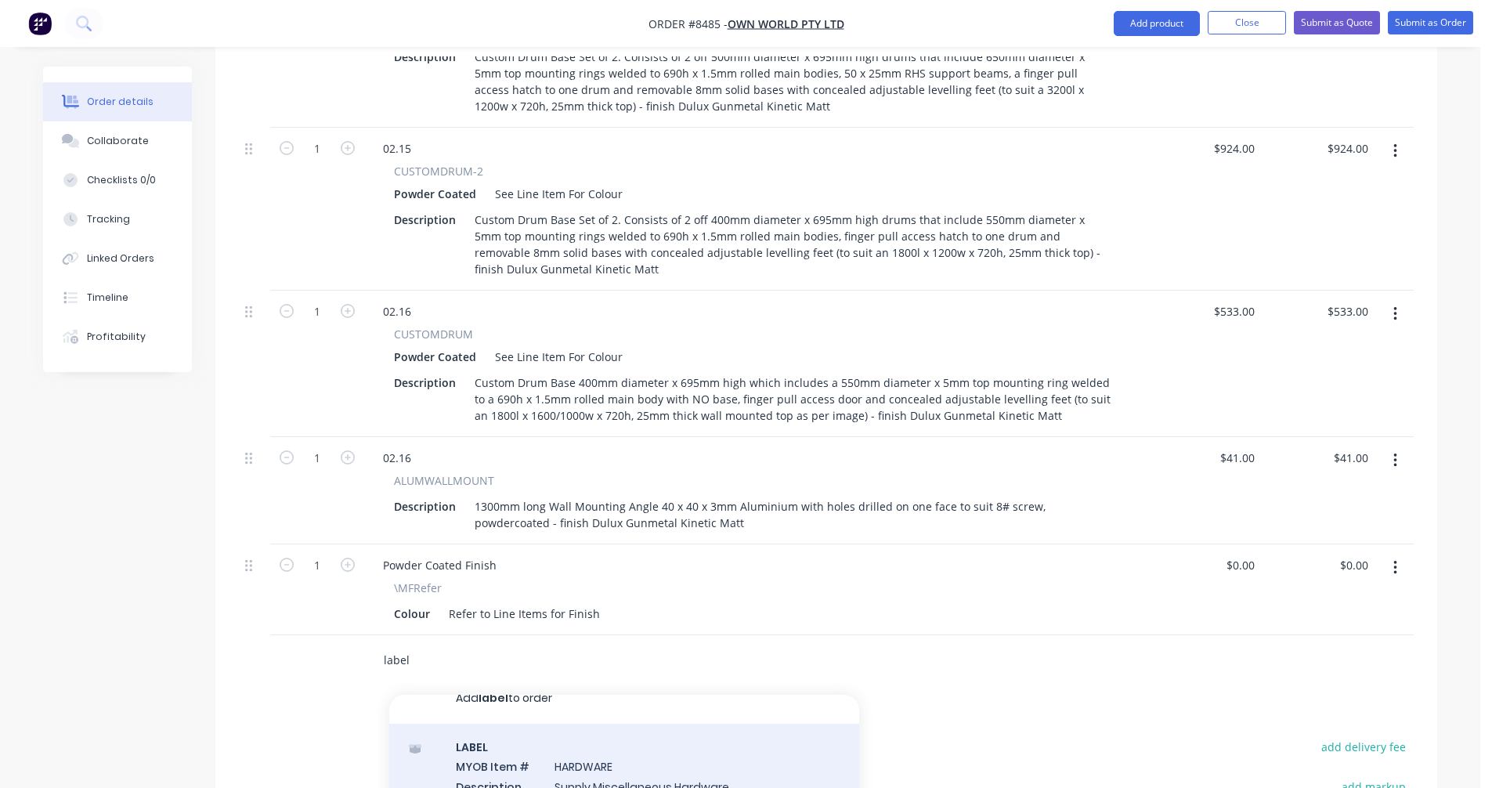
scroll to position [38, 0]
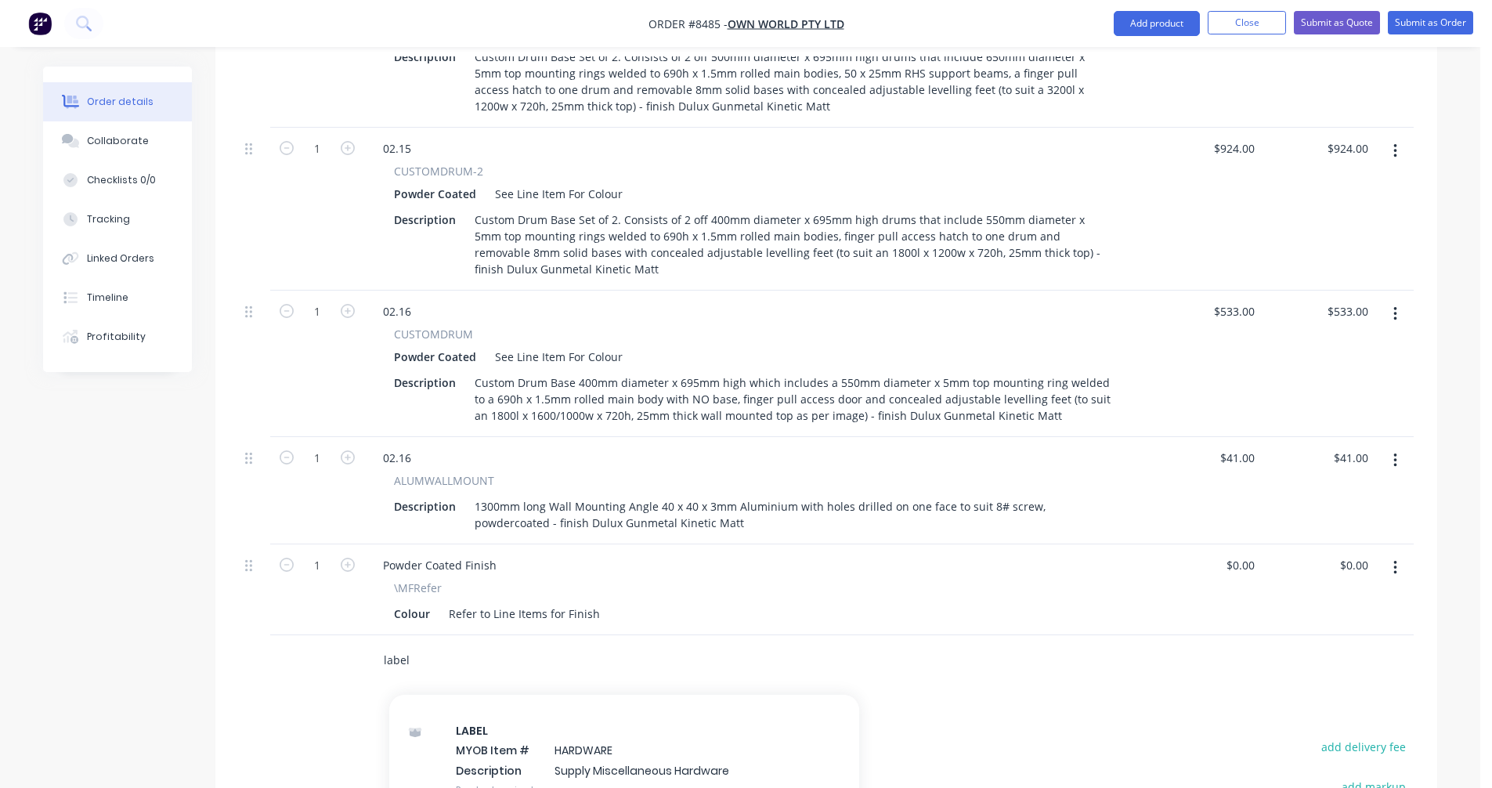
type input "label"
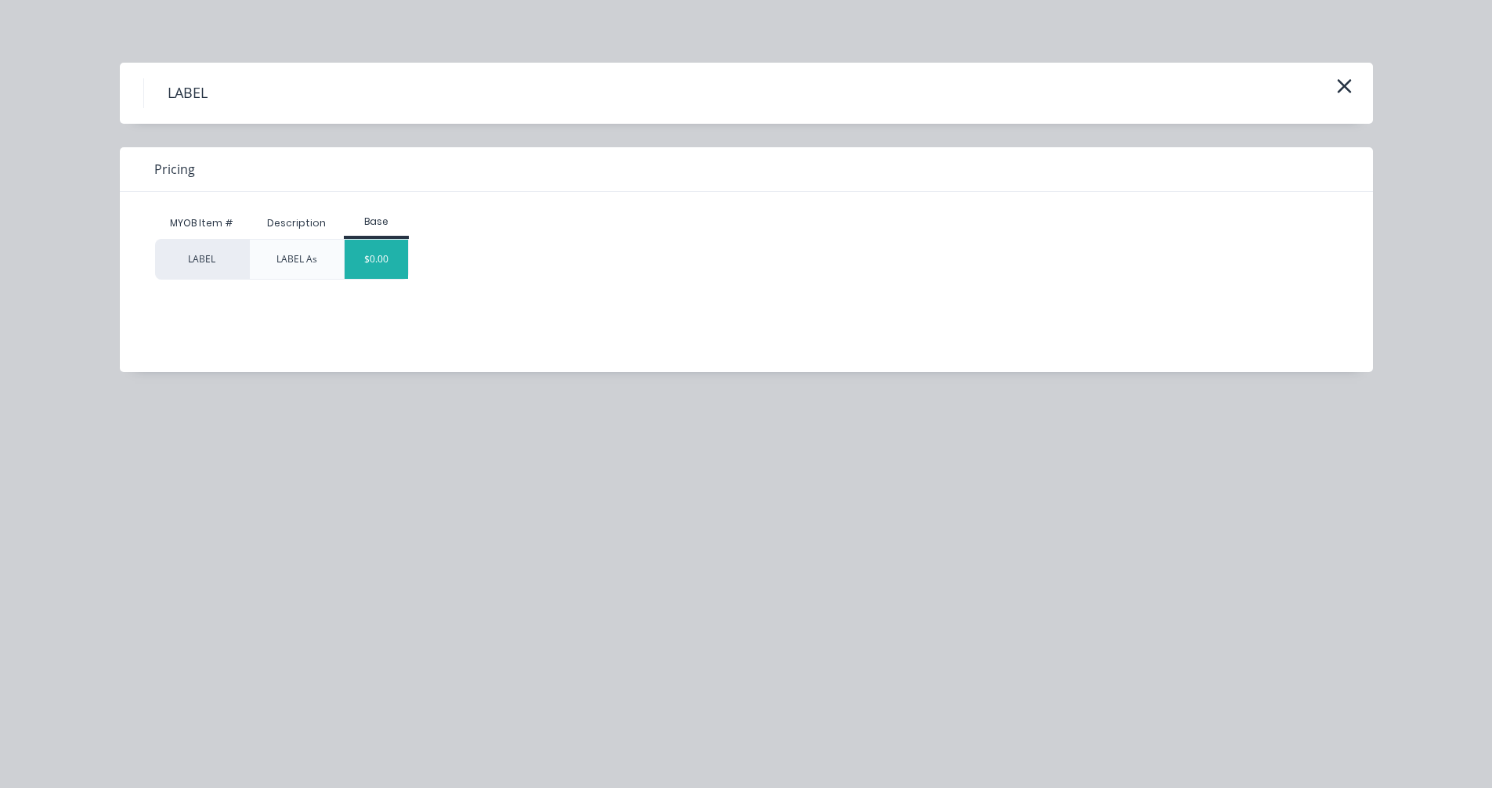
click at [373, 265] on div "$0.00" at bounding box center [376, 259] width 63 height 39
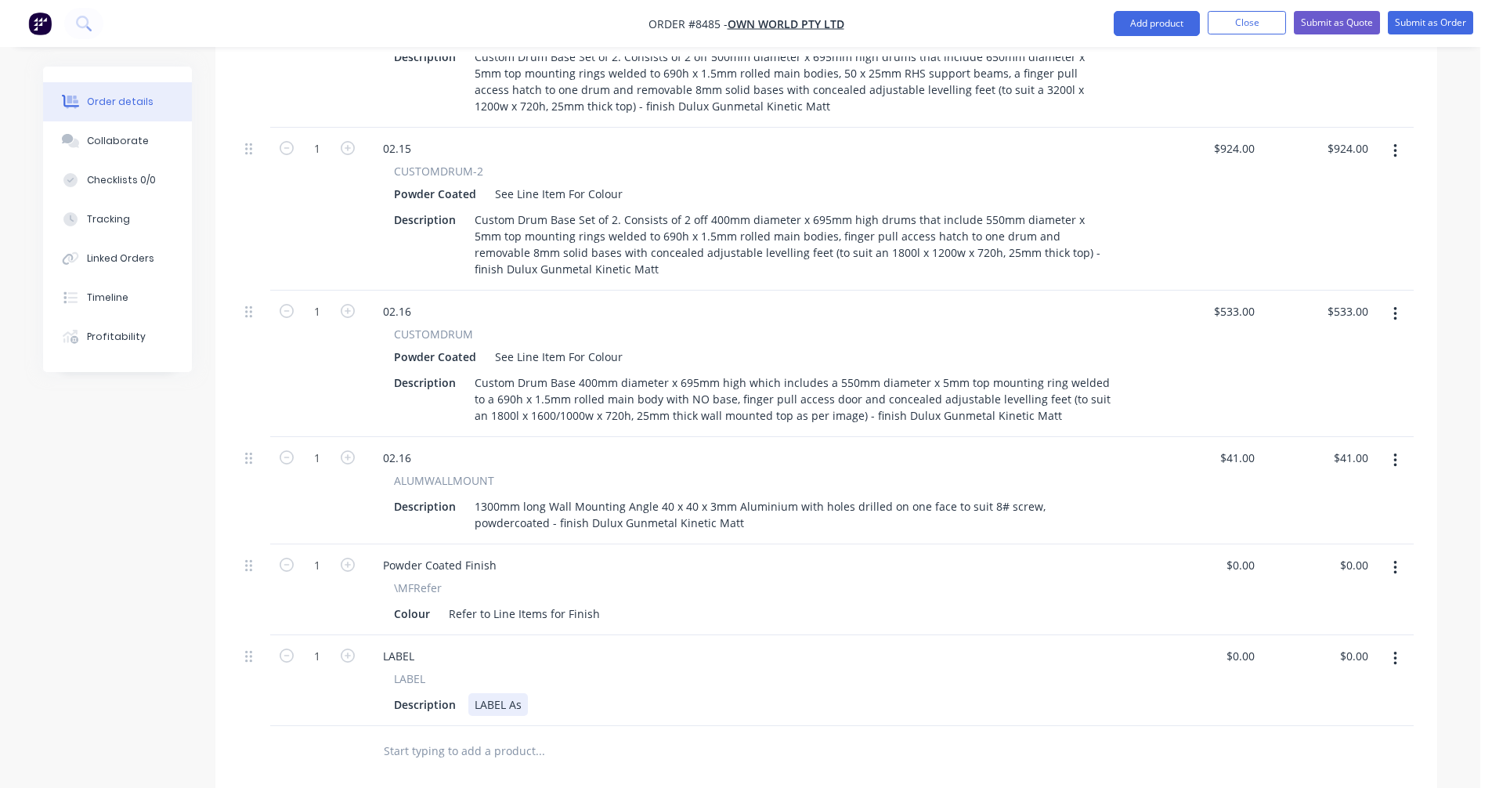
click at [522, 693] on div "LABEL As" at bounding box center [498, 704] width 60 height 23
type input "$0.00"
click at [1311, 22] on button "Submit as Quote" at bounding box center [1337, 22] width 86 height 23
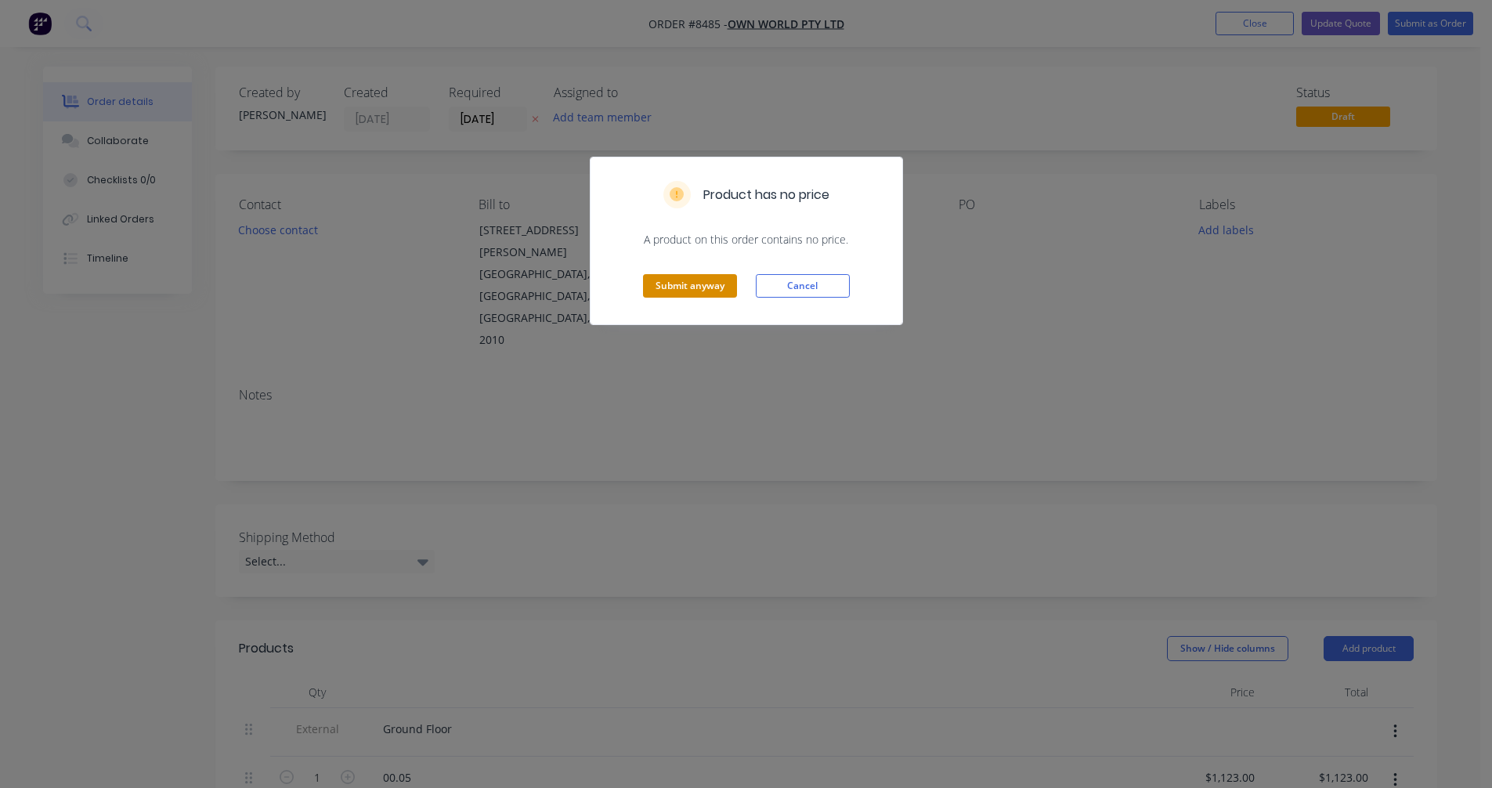
click at [695, 288] on button "Submit anyway" at bounding box center [690, 285] width 94 height 23
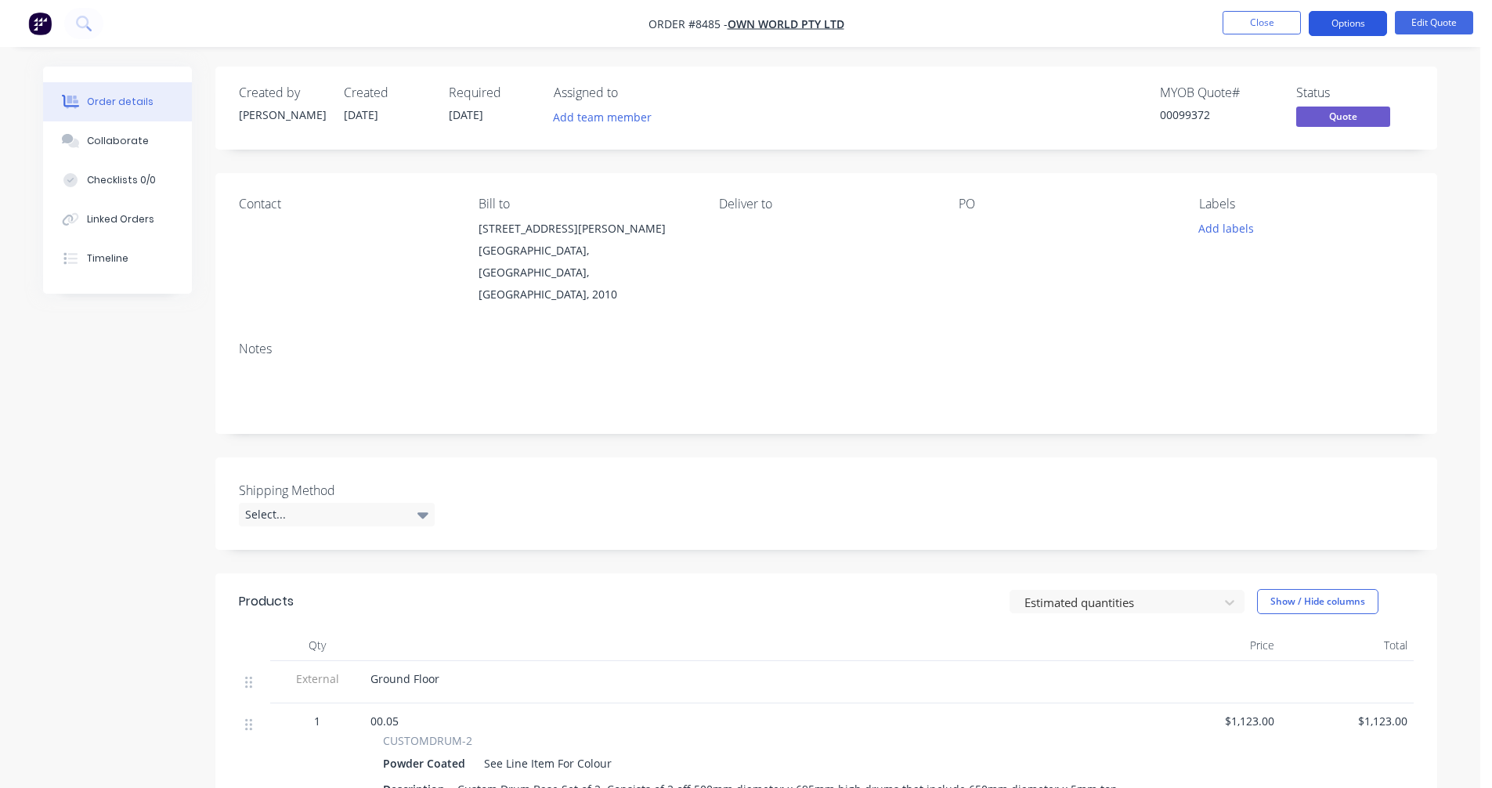
click at [1330, 18] on button "Options" at bounding box center [1347, 23] width 78 height 25
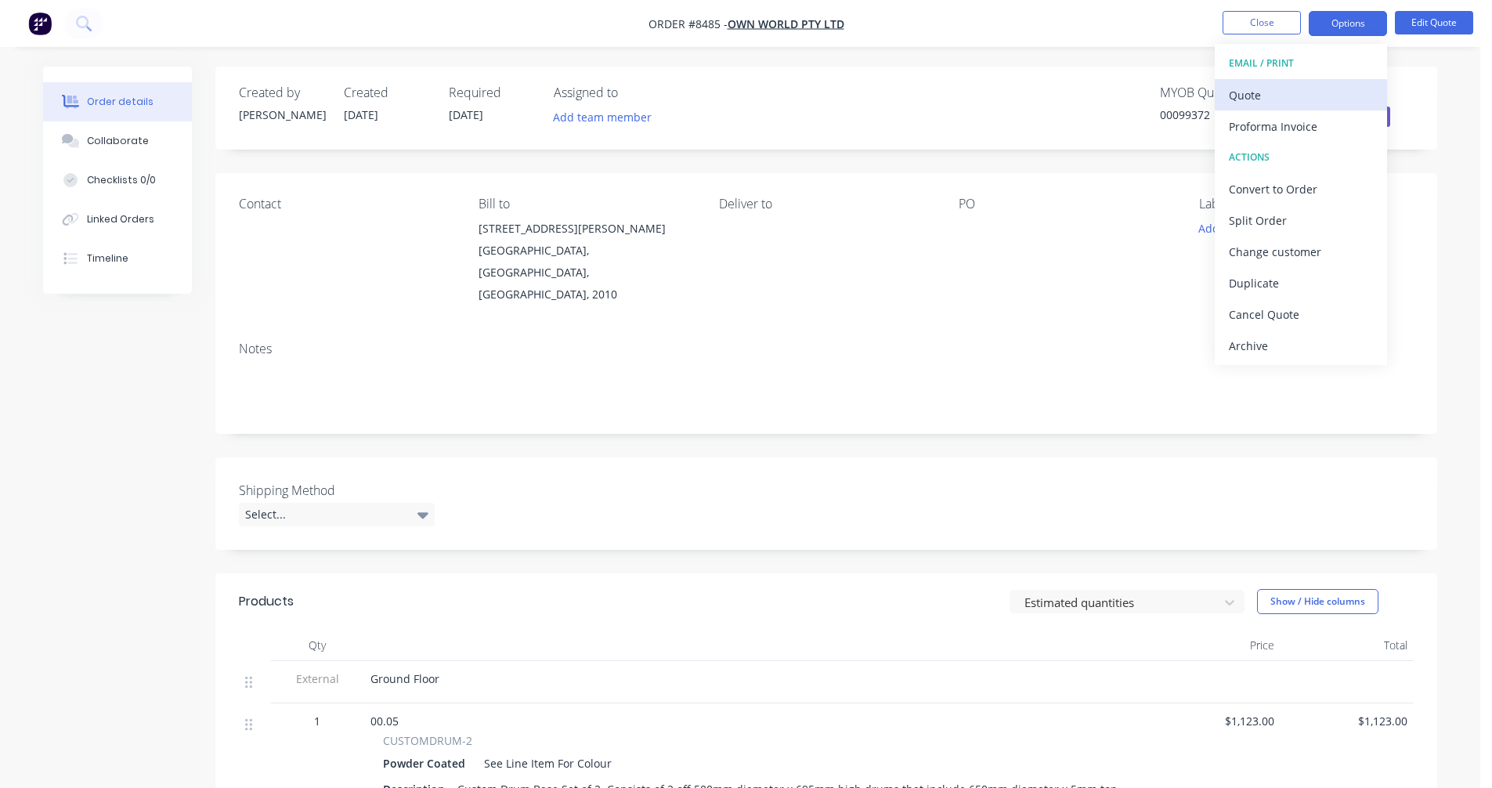
click at [1270, 94] on div "Quote" at bounding box center [1301, 95] width 144 height 23
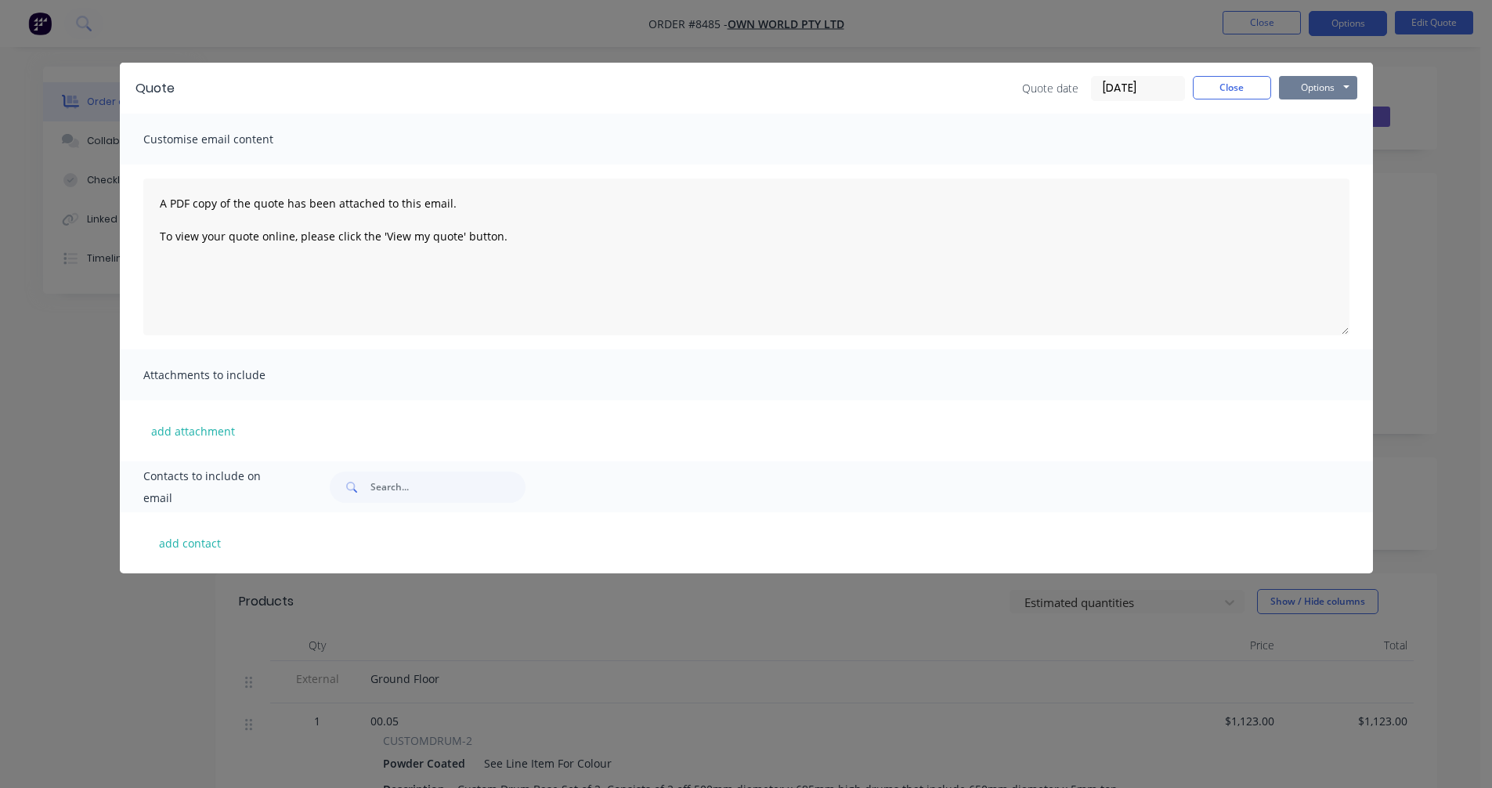
click at [1323, 85] on button "Options" at bounding box center [1318, 87] width 78 height 23
click at [1332, 118] on button "Preview" at bounding box center [1329, 116] width 100 height 26
